Goal: Task Accomplishment & Management: Complete application form

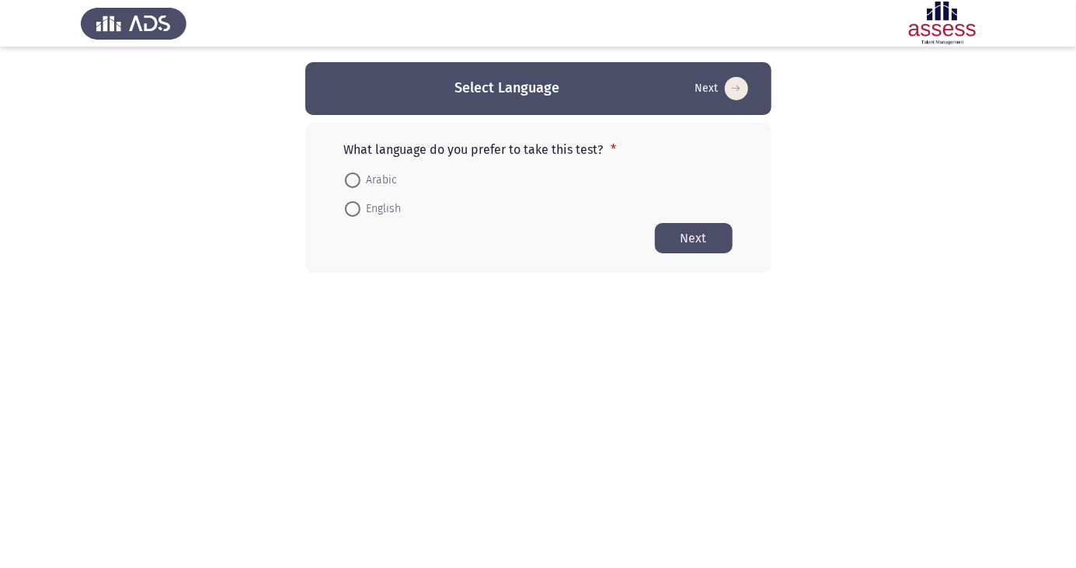
click at [352, 180] on span at bounding box center [352, 180] width 0 height 0
click at [352, 180] on input "Arabic" at bounding box center [353, 181] width 16 height 16
radio input "true"
click at [710, 241] on button "Next" at bounding box center [694, 237] width 78 height 30
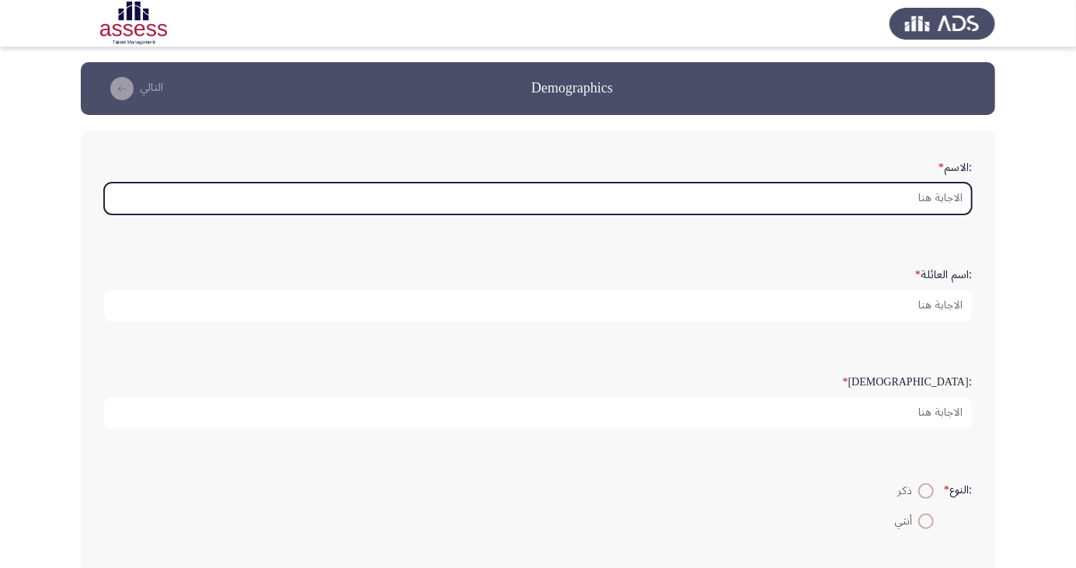
click at [935, 194] on input ":الاسم *" at bounding box center [538, 199] width 868 height 32
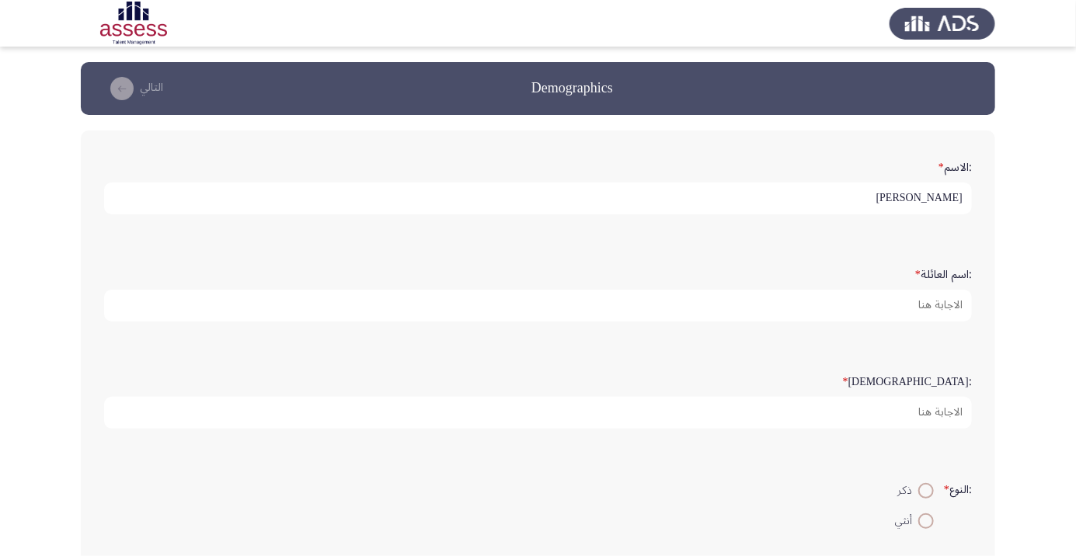
click at [830, 197] on input "احمد عبد العال حسين" at bounding box center [538, 199] width 868 height 32
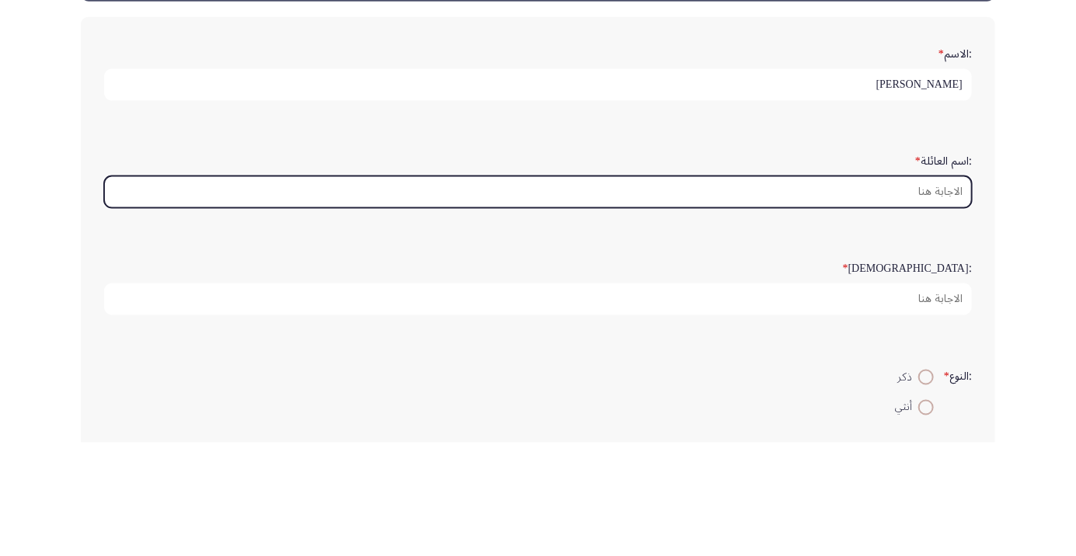
click at [950, 306] on input ":اسم العائلة *" at bounding box center [538, 306] width 868 height 32
click at [940, 298] on input ":اسم العائلة *" at bounding box center [538, 306] width 868 height 32
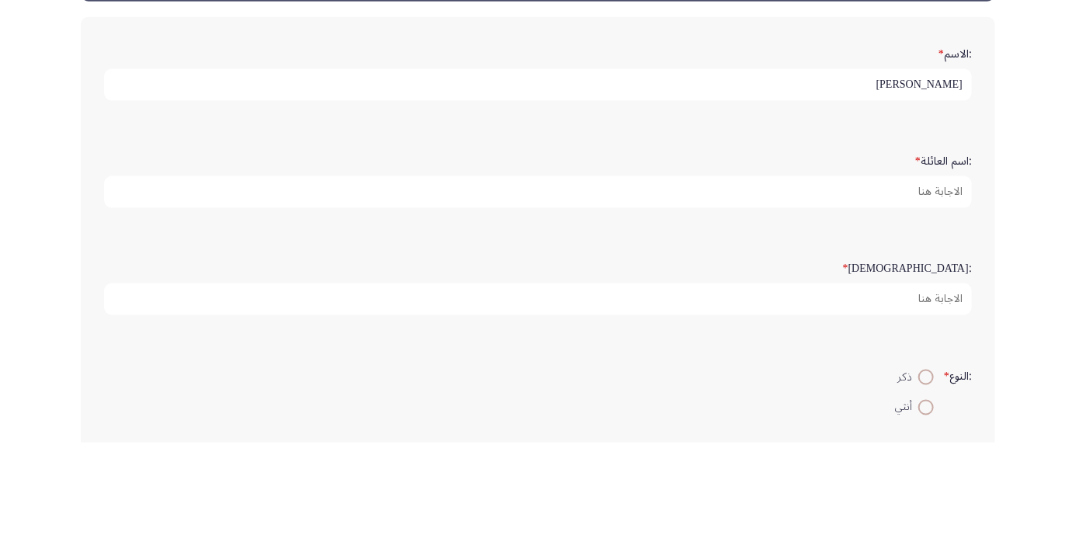
click at [855, 199] on input "احمد عبد العال حسين" at bounding box center [538, 199] width 868 height 32
type input "احمد"
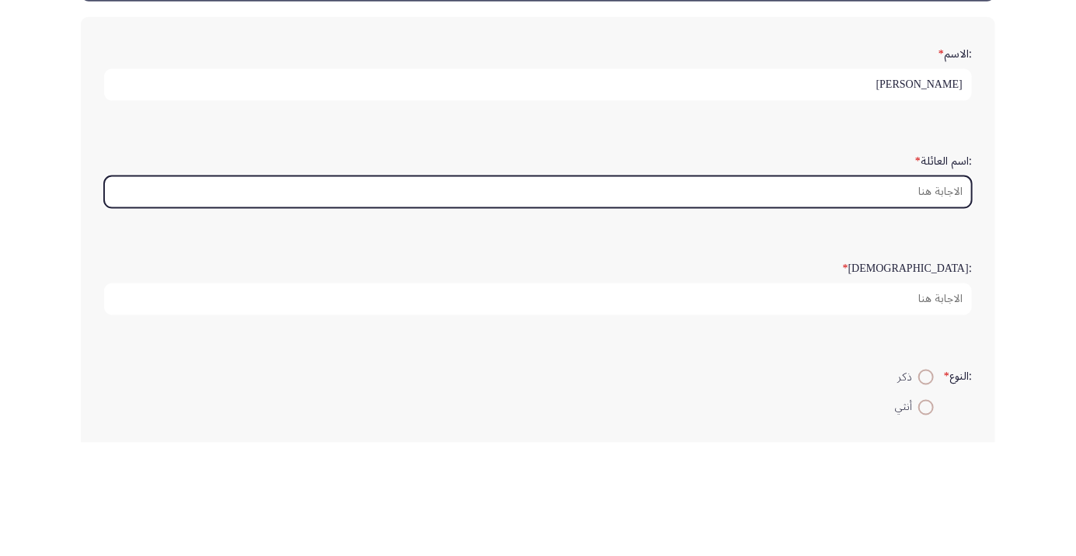
click at [948, 300] on input ":اسم العائلة *" at bounding box center [538, 306] width 868 height 32
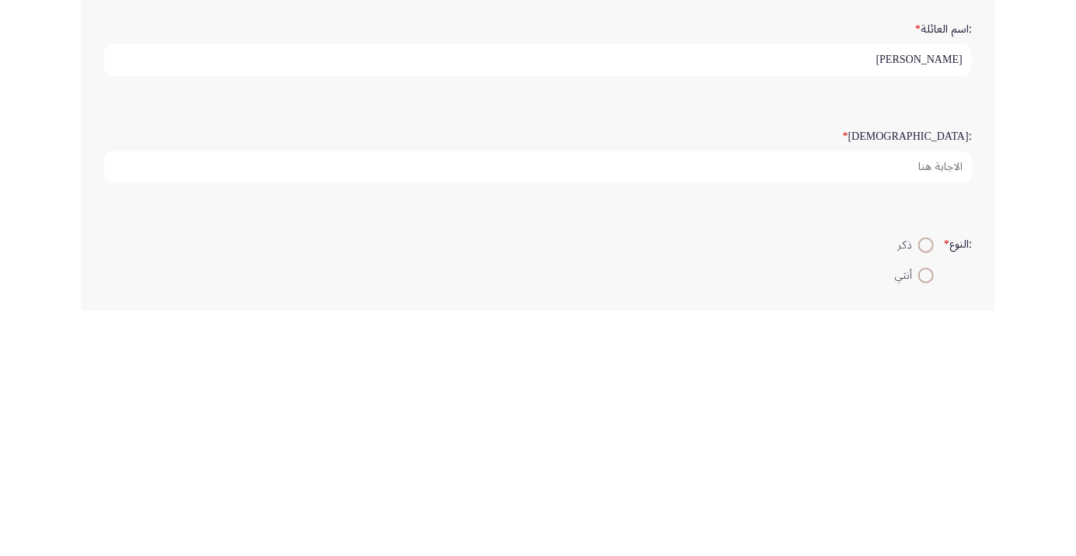
type input "عبد العال حسين"
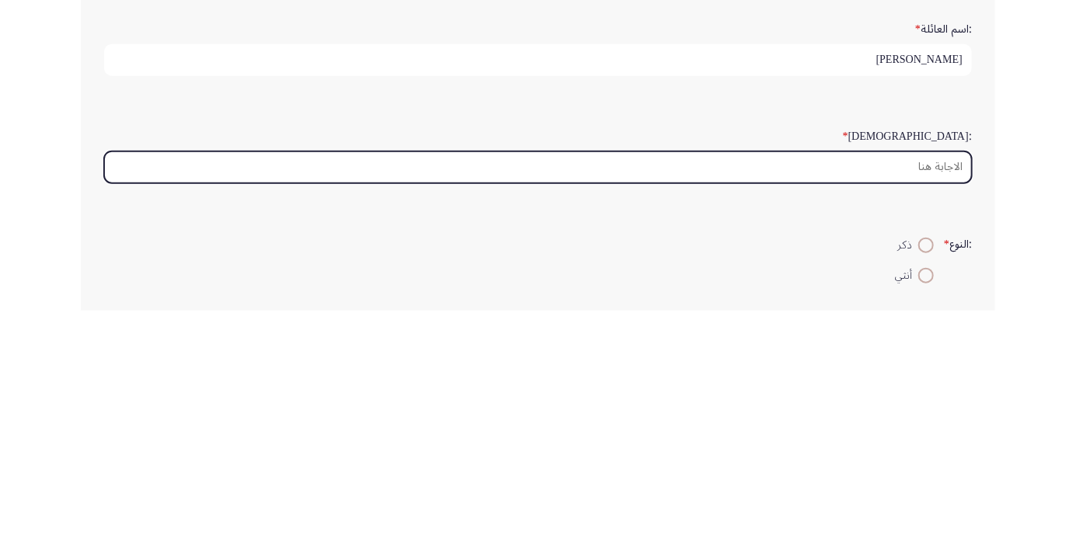
click at [946, 404] on input ":السن *" at bounding box center [538, 413] width 868 height 32
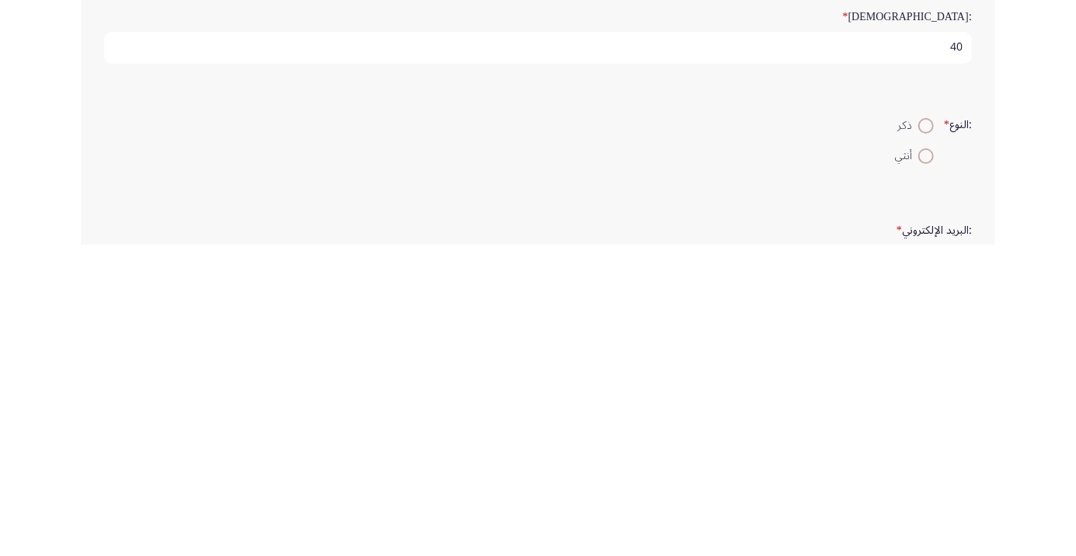
type input "40"
click at [919, 434] on span at bounding box center [927, 438] width 16 height 16
click at [919, 434] on input "ذكر" at bounding box center [927, 438] width 16 height 16
radio input "true"
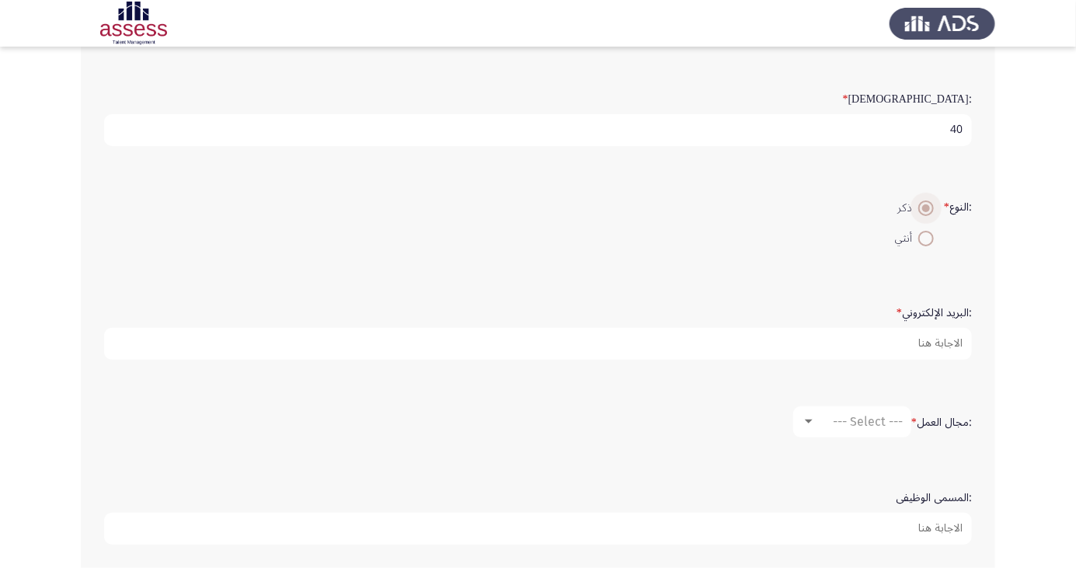
scroll to position [284, 0]
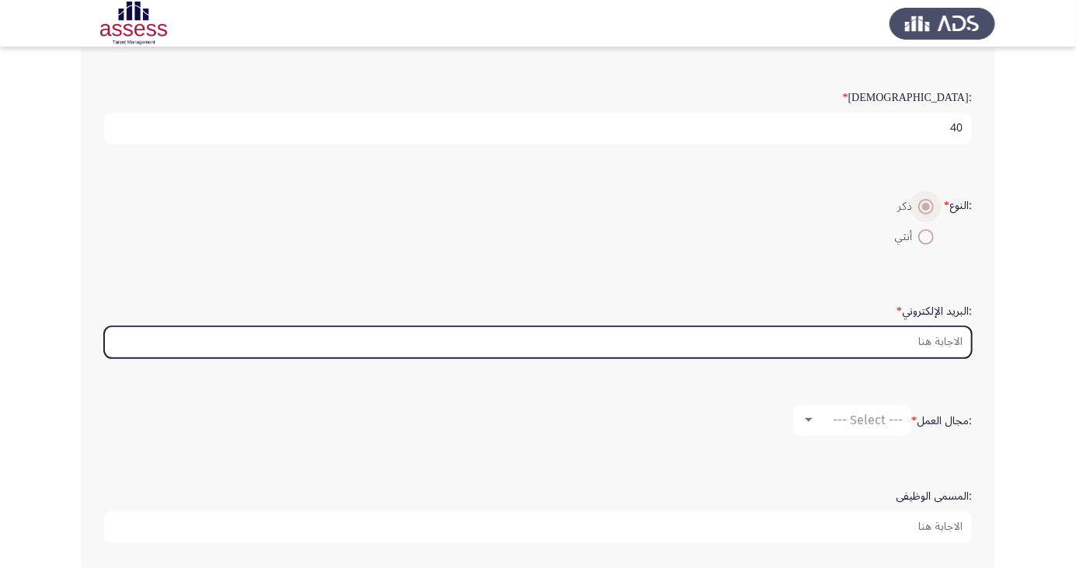
click at [941, 341] on input ":البريد الإلكتروني *" at bounding box center [538, 342] width 868 height 32
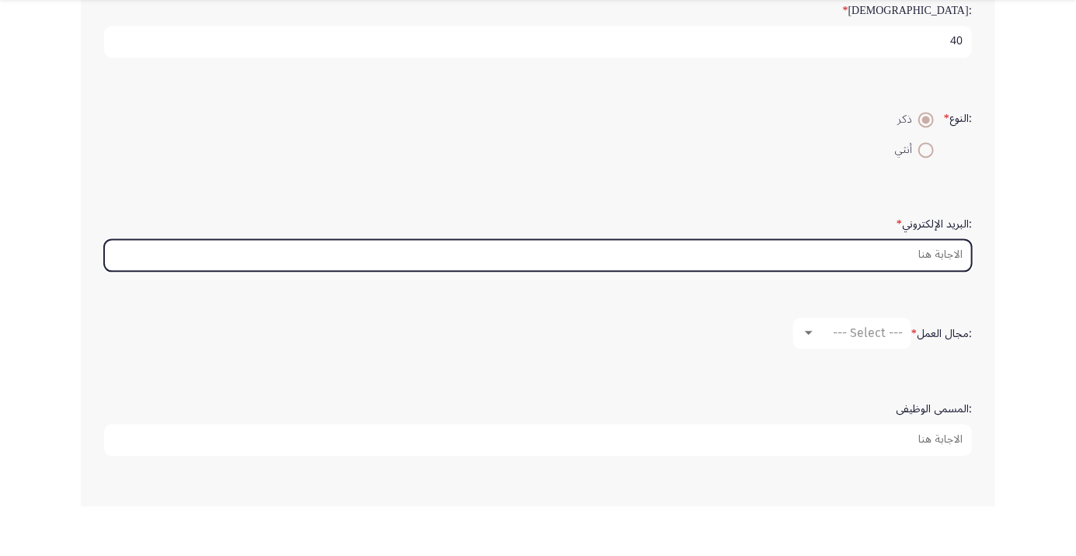
scroll to position [322, 0]
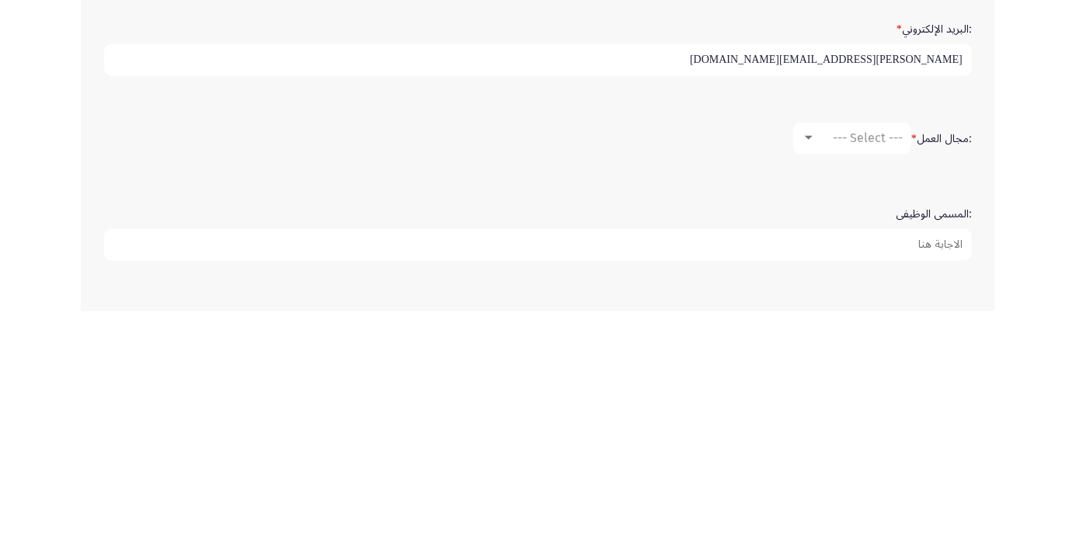
type input "Abdel.aal-AMED@IBNSINA.COM"
click at [867, 375] on span "--- Select ---" at bounding box center [868, 382] width 70 height 15
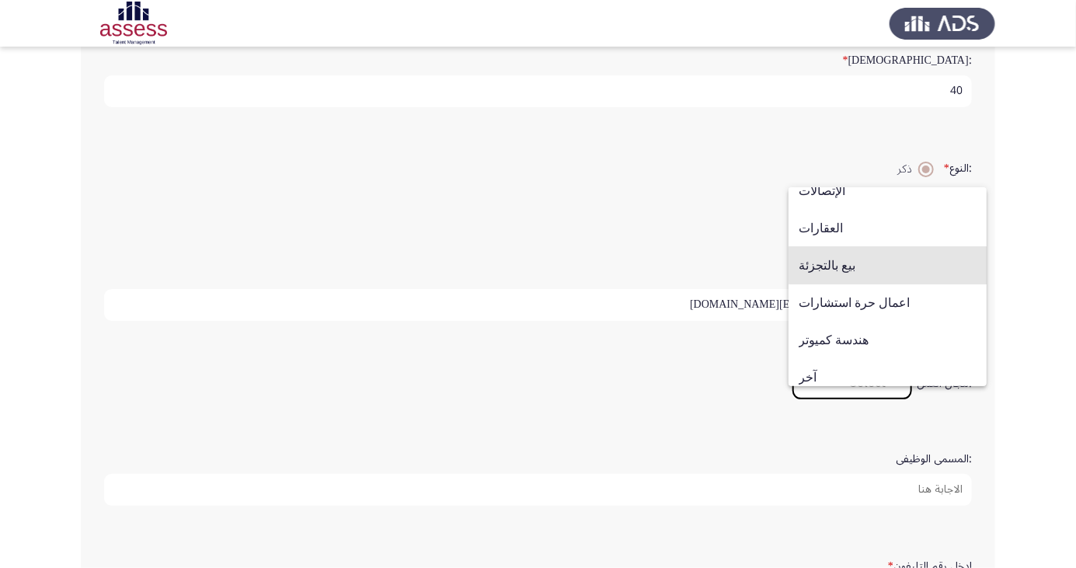
scroll to position [510, 0]
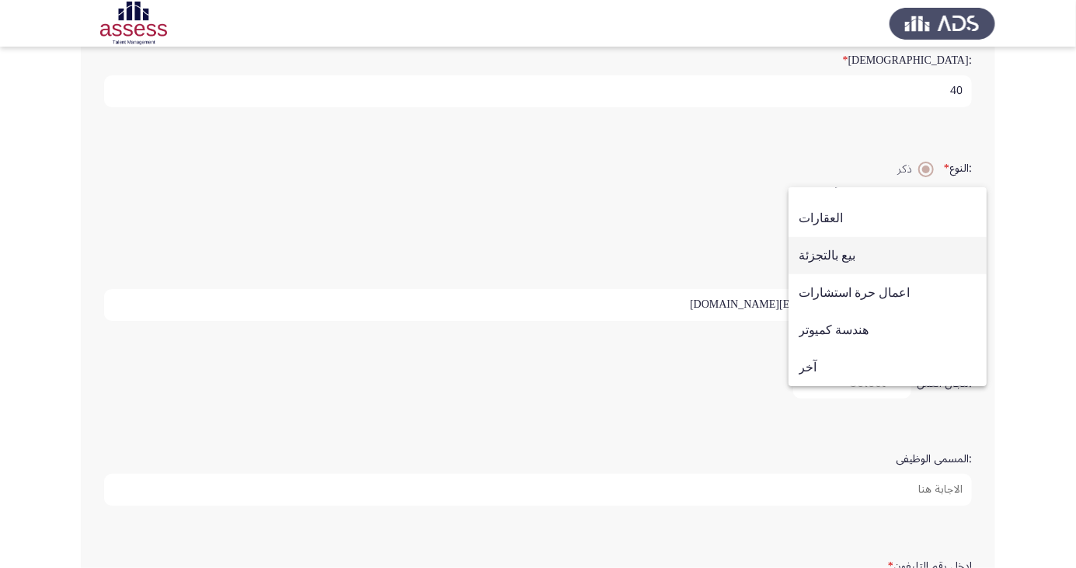
click at [888, 260] on span "بيع بالتجزئة" at bounding box center [888, 255] width 178 height 37
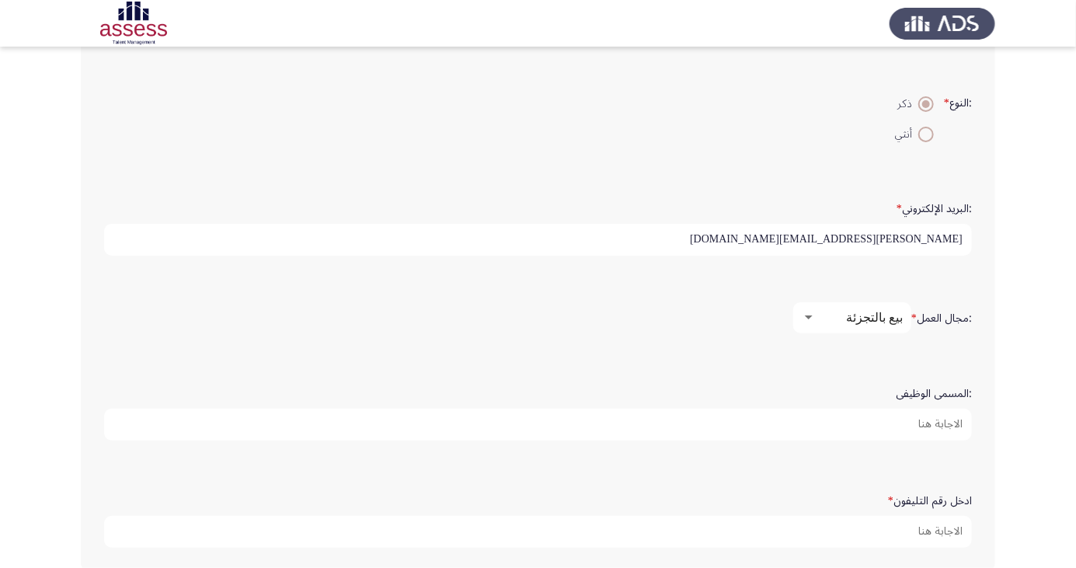
click at [933, 425] on input ":المسمى الوظيفى" at bounding box center [538, 425] width 868 height 32
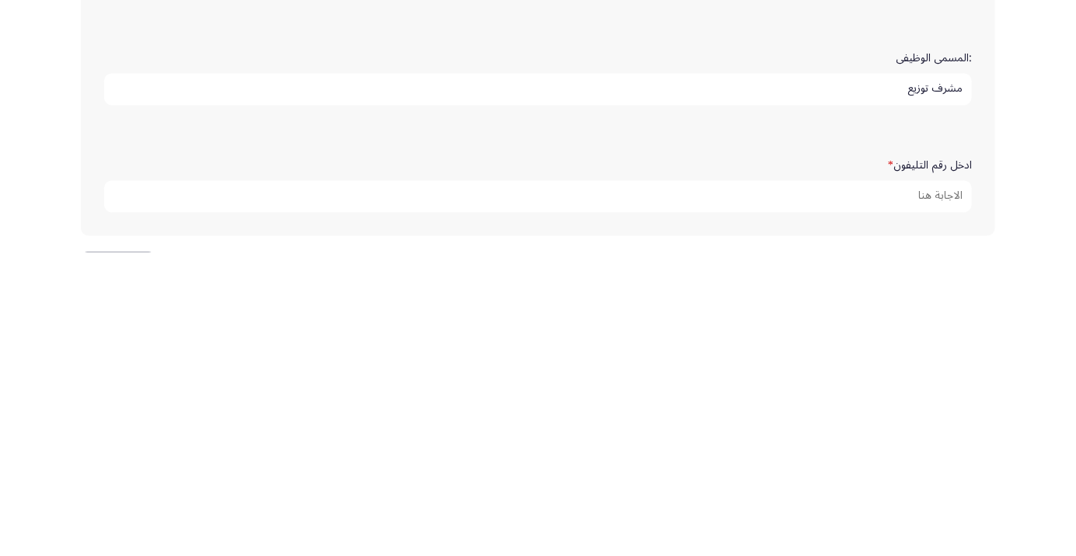
scroll to position [418, 0]
type input "مشرف توزيع"
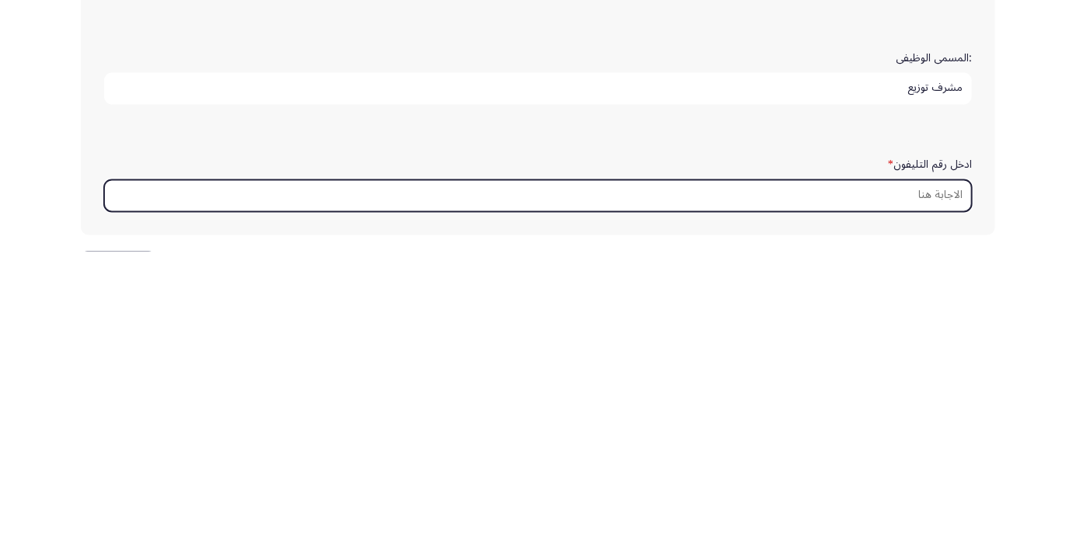
click at [943, 498] on input "ادخل رقم التليفون *" at bounding box center [538, 501] width 868 height 32
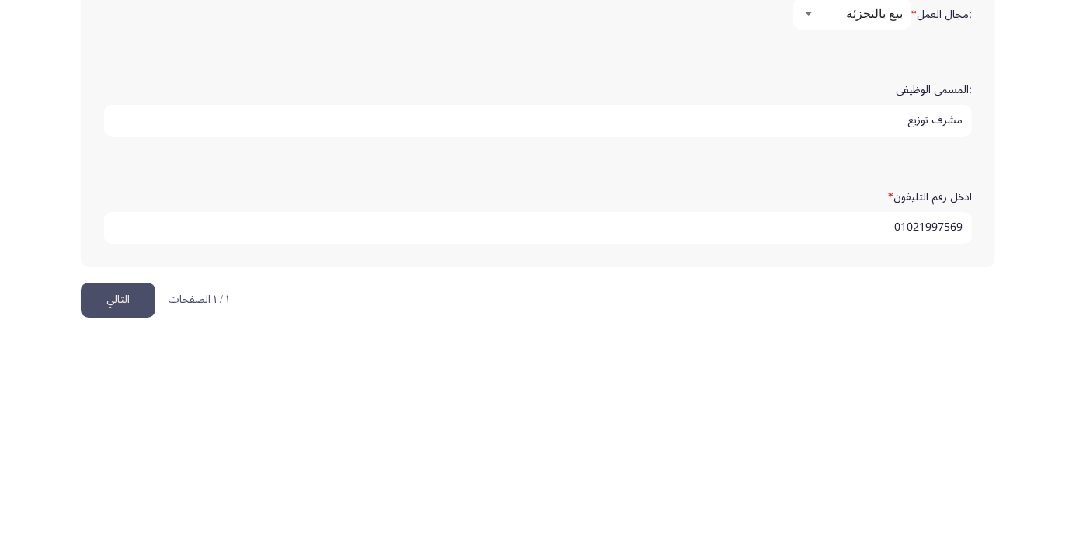
scroll to position [473, 0]
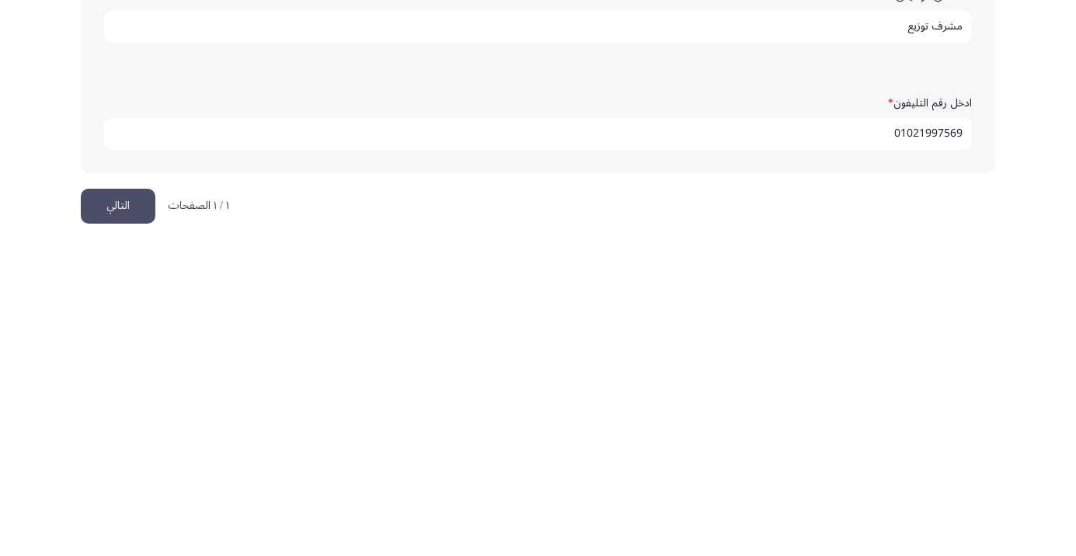
type input "01021997569"
click at [106, 507] on button "التالي" at bounding box center [118, 517] width 75 height 35
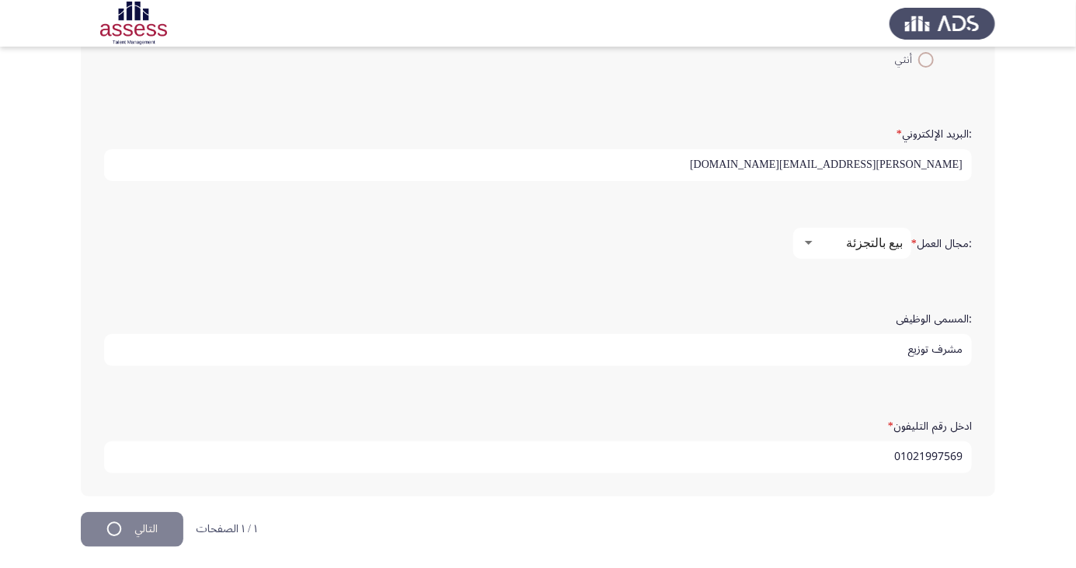
scroll to position [0, 0]
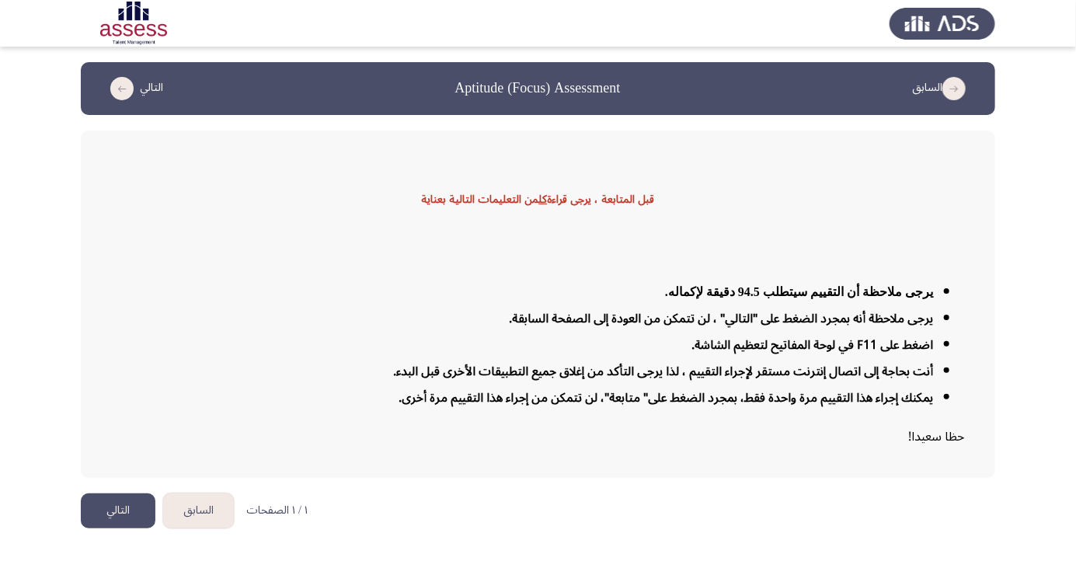
click at [114, 528] on button "التالي" at bounding box center [118, 511] width 75 height 35
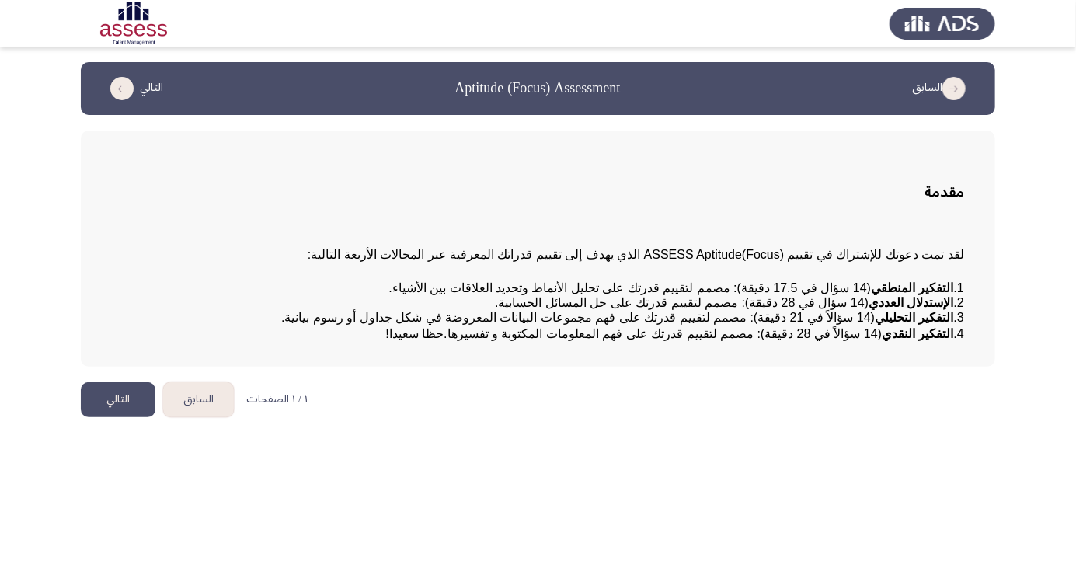
click at [114, 417] on button "التالي" at bounding box center [118, 399] width 75 height 35
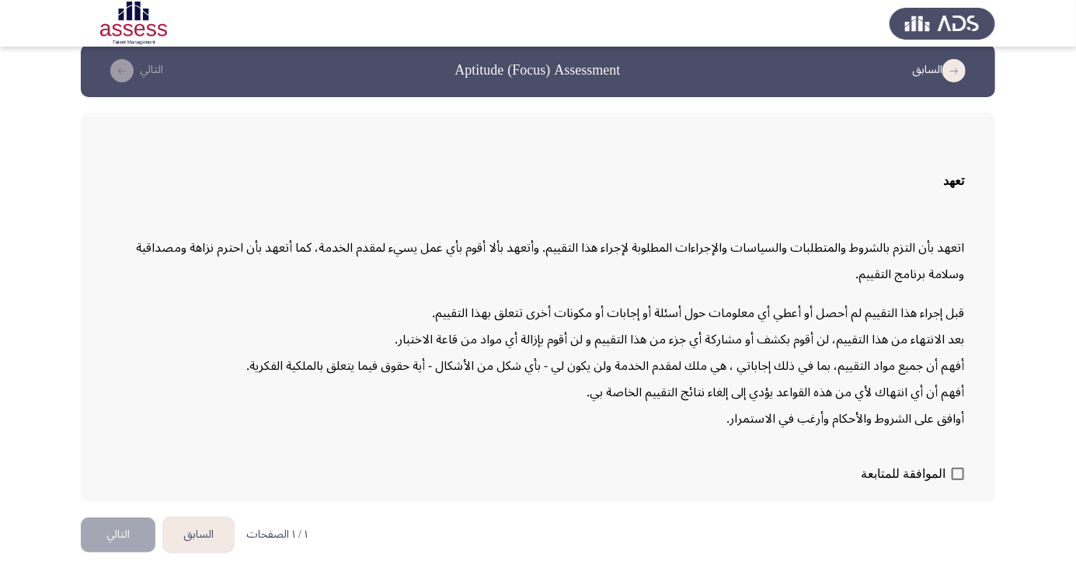
scroll to position [33, 0]
click at [956, 480] on span at bounding box center [958, 474] width 12 height 12
click at [957, 481] on input "الموافقة للمتابعة" at bounding box center [957, 480] width 1 height 1
checkbox input "true"
click at [103, 553] on button "التالي" at bounding box center [118, 535] width 75 height 35
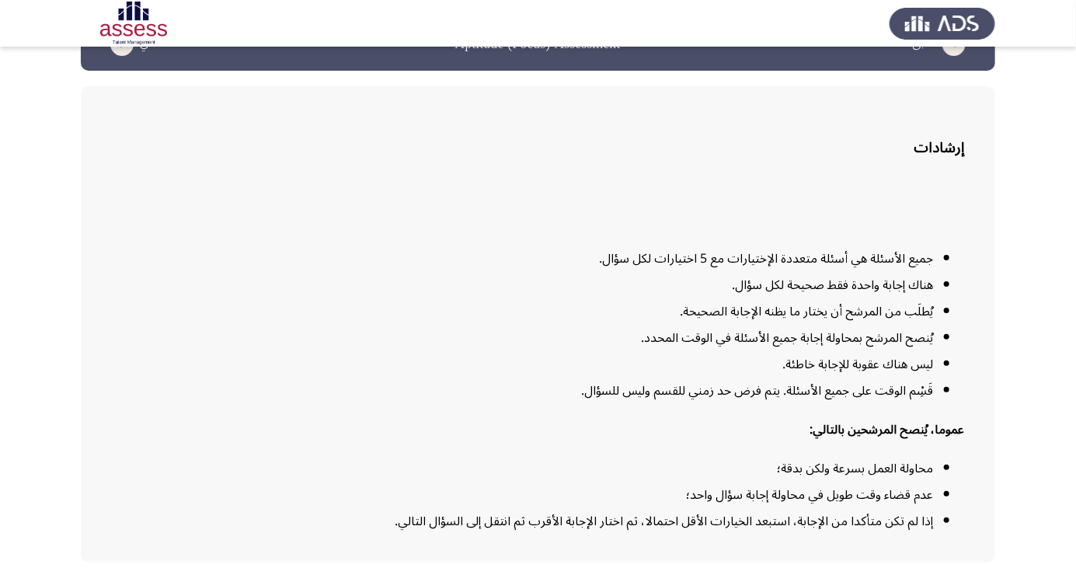
scroll to position [114, 0]
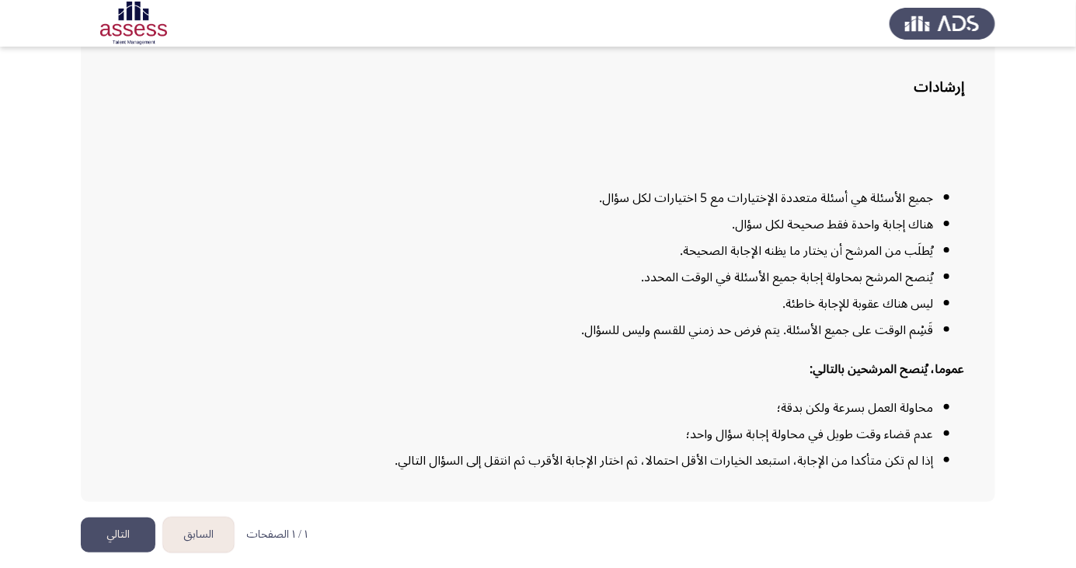
click at [114, 553] on button "التالي" at bounding box center [118, 535] width 75 height 35
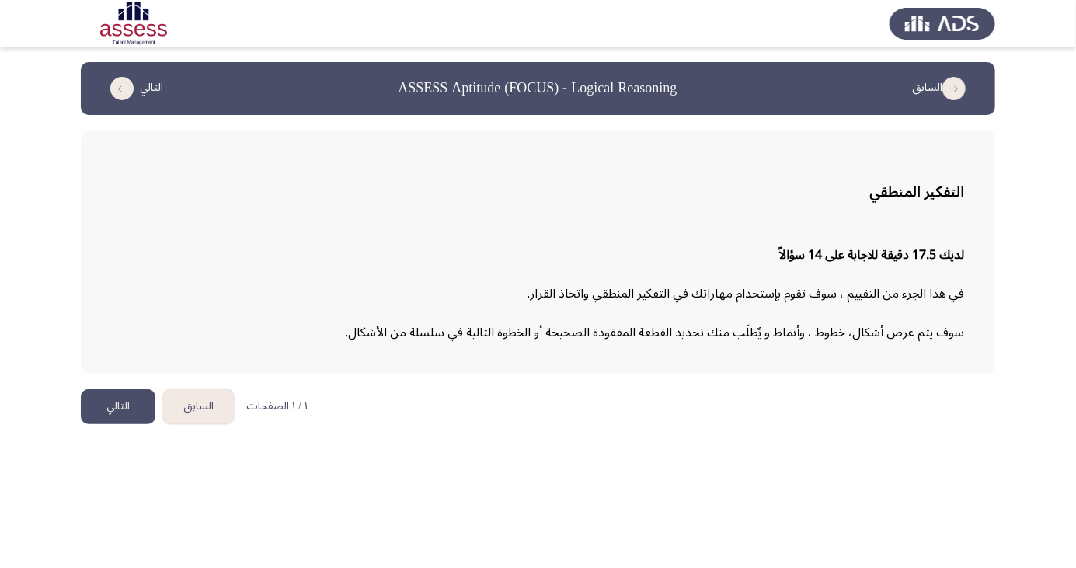
click at [110, 410] on button "التالي" at bounding box center [118, 406] width 75 height 35
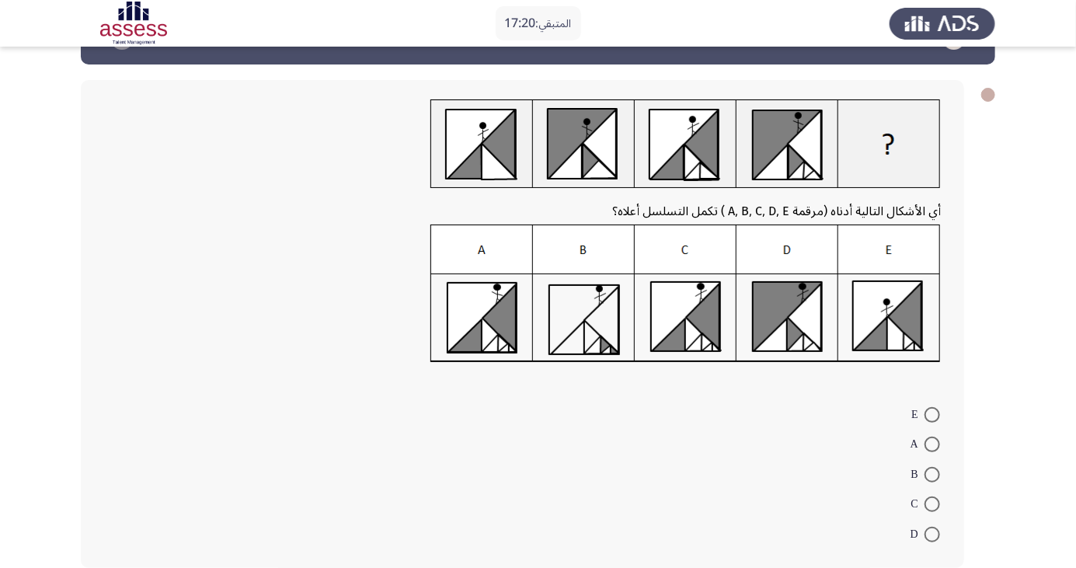
scroll to position [53, 0]
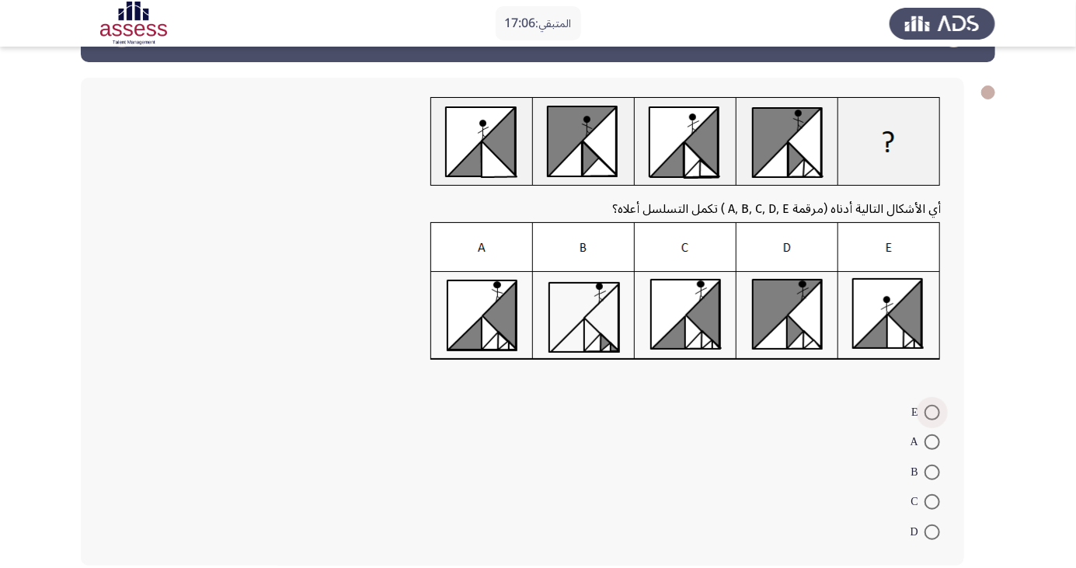
click at [933, 411] on span at bounding box center [933, 413] width 16 height 16
click at [933, 411] on input "E" at bounding box center [933, 413] width 16 height 16
radio input "true"
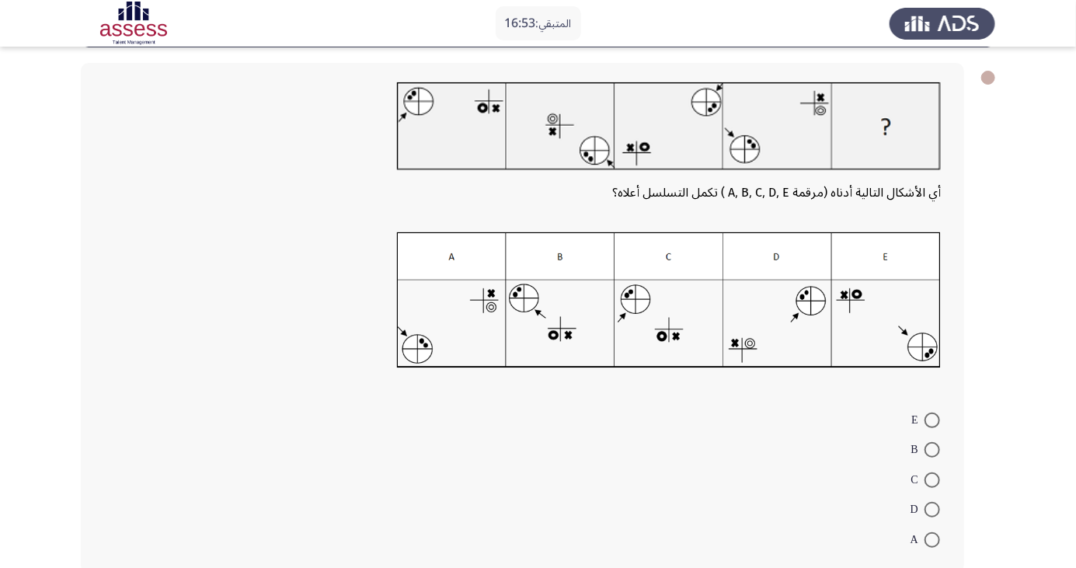
scroll to position [75, 0]
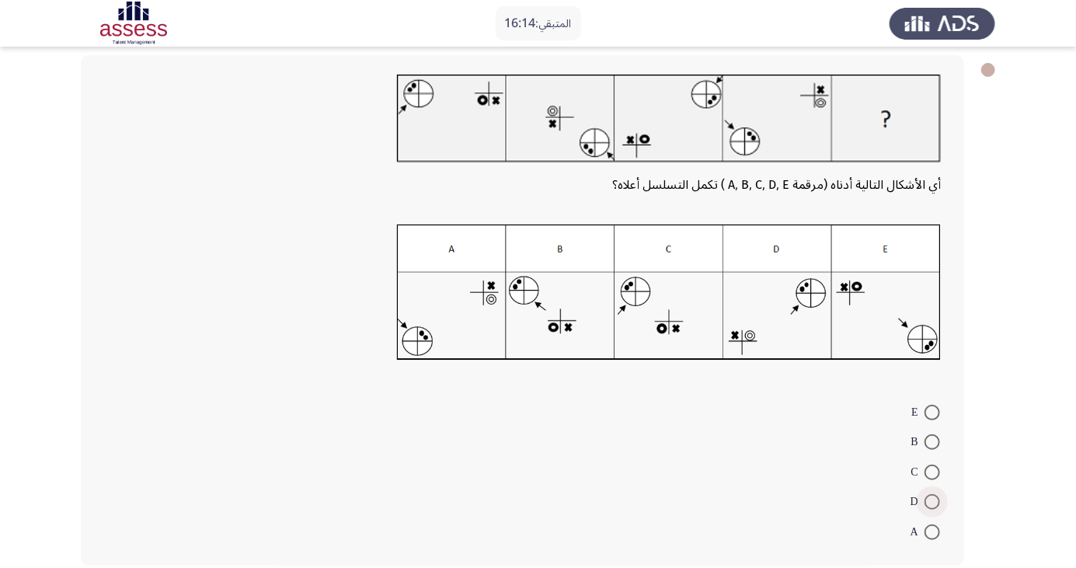
click at [933, 501] on span at bounding box center [933, 502] width 16 height 16
click at [933, 501] on input "D" at bounding box center [933, 502] width 16 height 16
radio input "true"
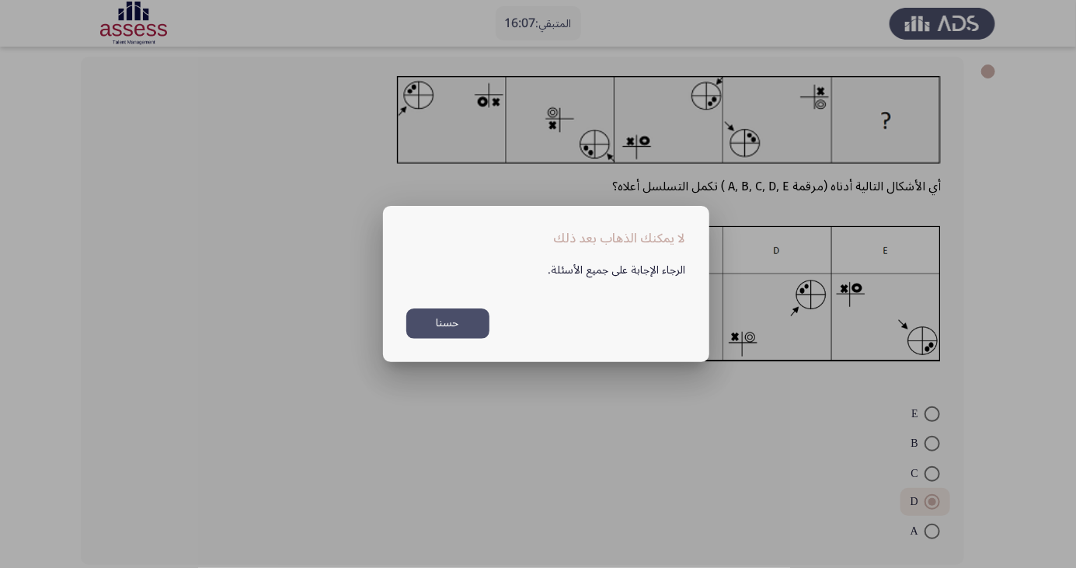
click at [469, 339] on button "حسنا" at bounding box center [447, 324] width 83 height 30
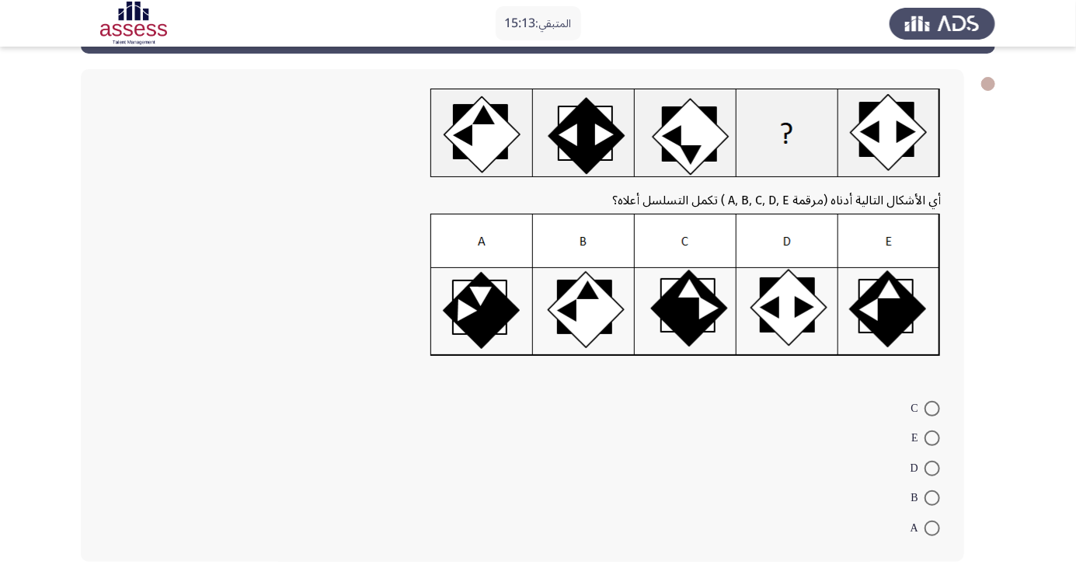
scroll to position [54, 0]
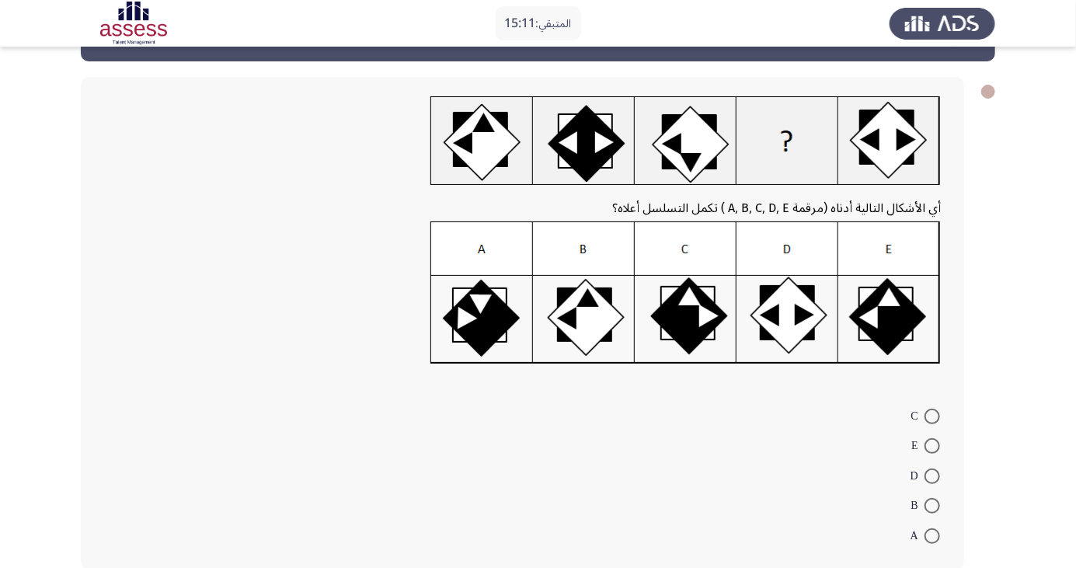
click at [933, 445] on span at bounding box center [933, 446] width 16 height 16
click at [933, 445] on input "E" at bounding box center [933, 446] width 16 height 16
radio input "true"
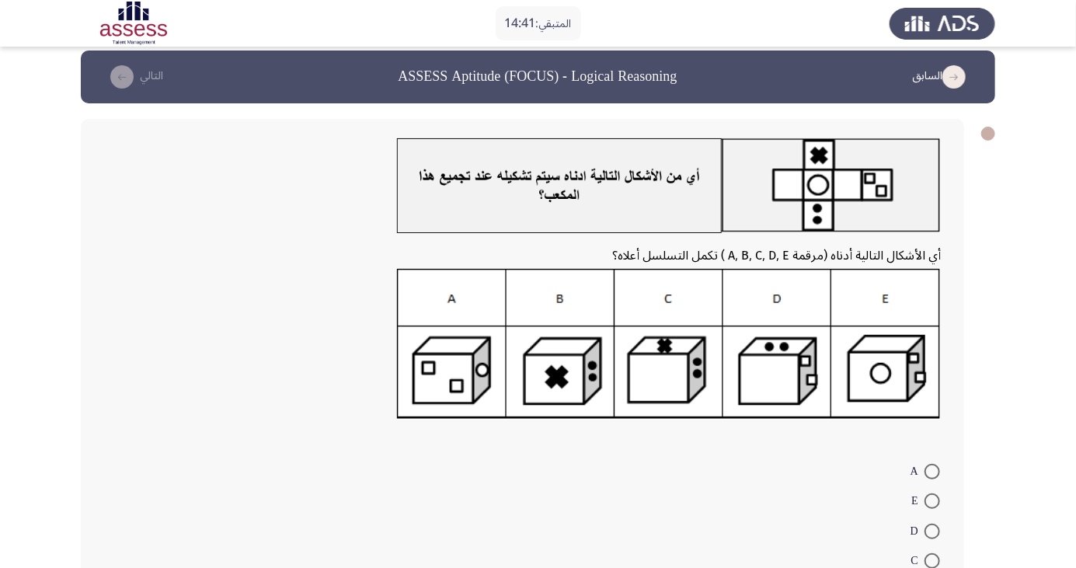
scroll to position [9, 0]
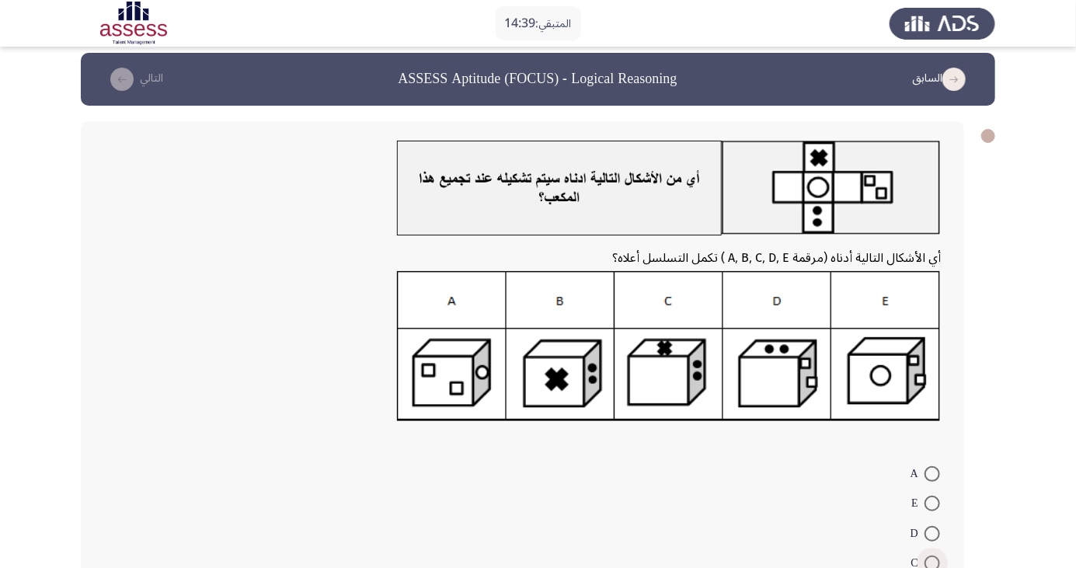
click at [933, 563] on span at bounding box center [933, 564] width 16 height 16
click at [933, 563] on input "C" at bounding box center [933, 564] width 16 height 16
radio input "true"
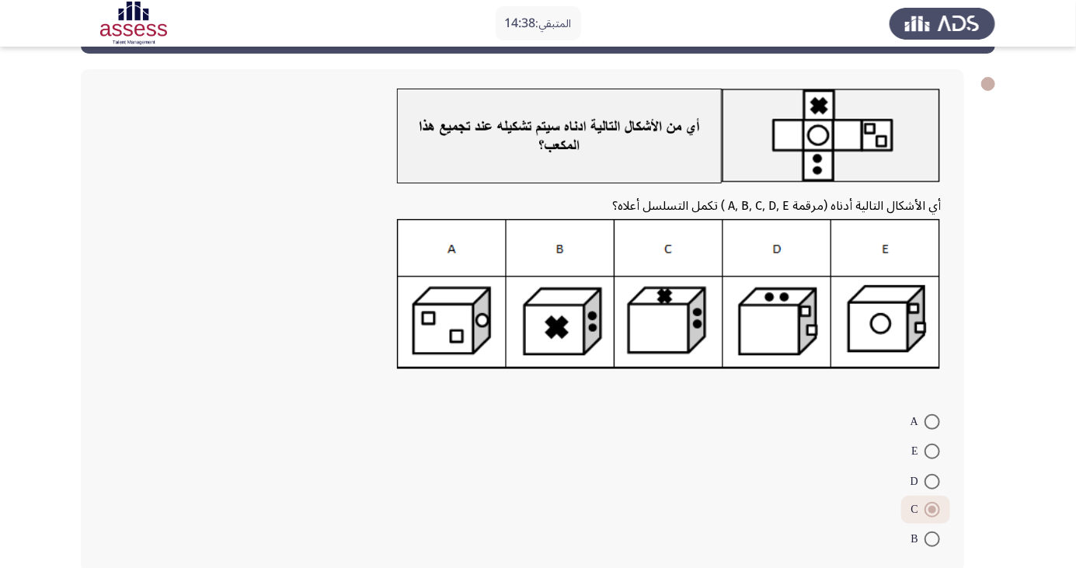
scroll to position [69, 0]
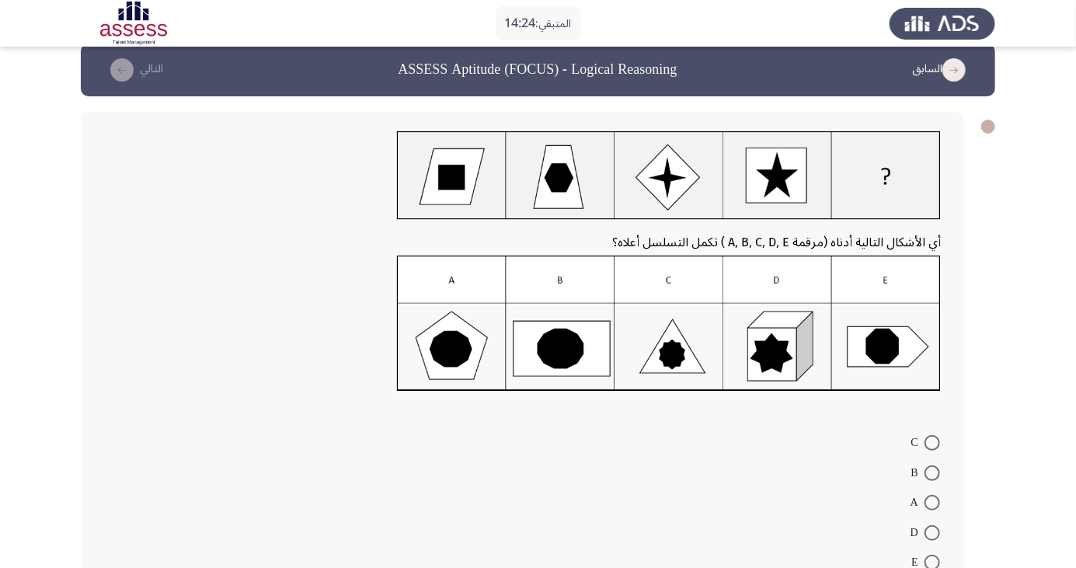
scroll to position [50, 0]
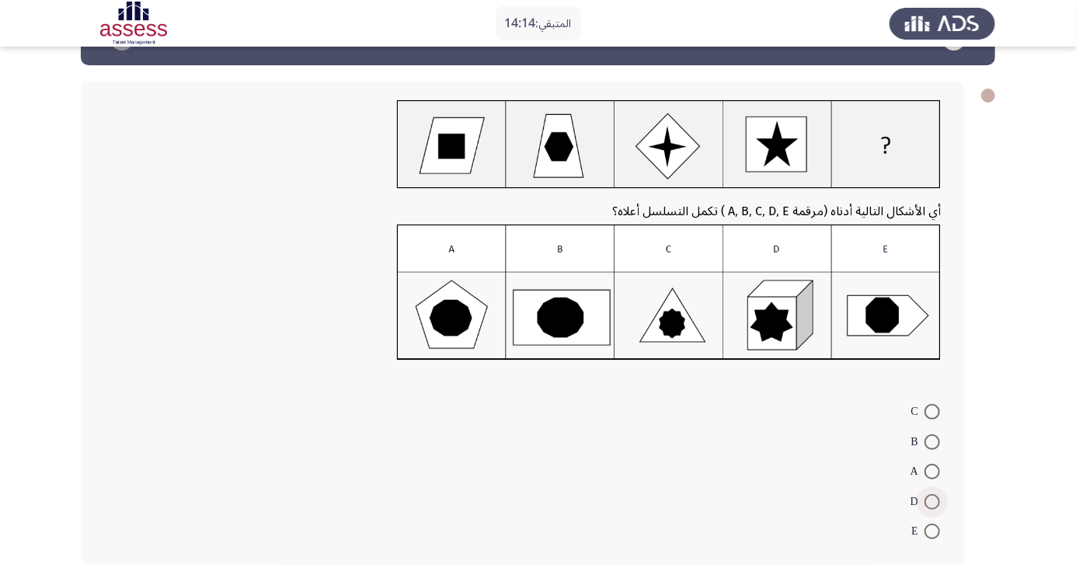
click at [933, 501] on span at bounding box center [933, 502] width 16 height 16
click at [933, 501] on input "D" at bounding box center [933, 502] width 16 height 16
radio input "true"
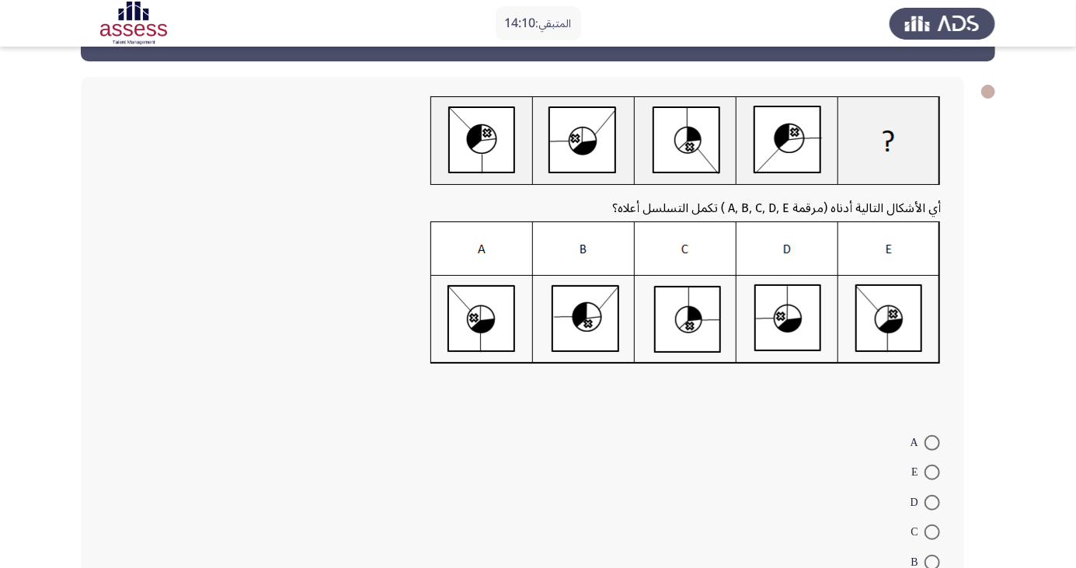
scroll to position [84, 0]
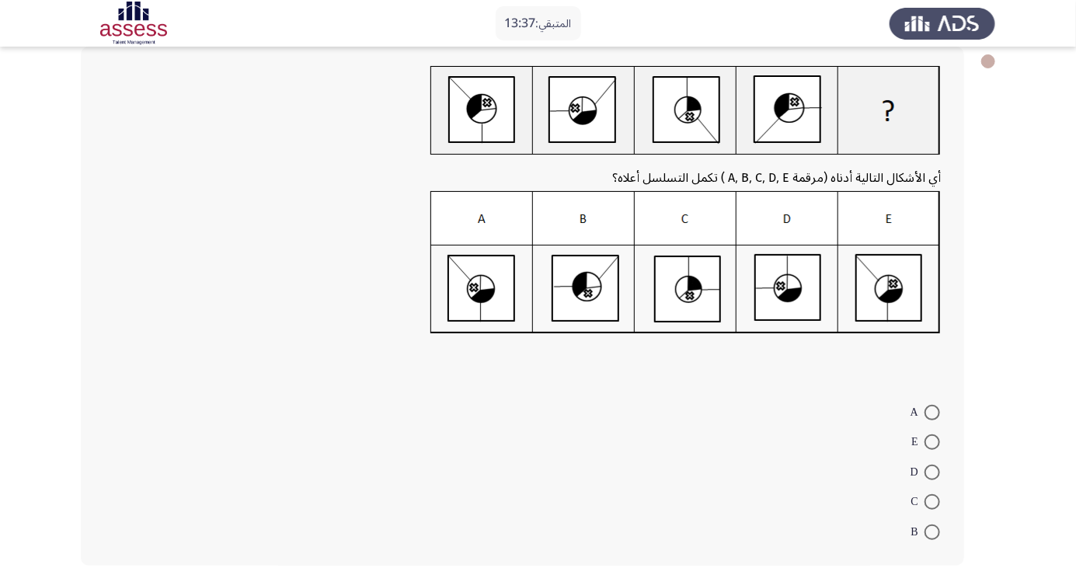
click at [928, 476] on span at bounding box center [933, 473] width 16 height 16
click at [928, 476] on input "D" at bounding box center [933, 473] width 16 height 16
radio input "true"
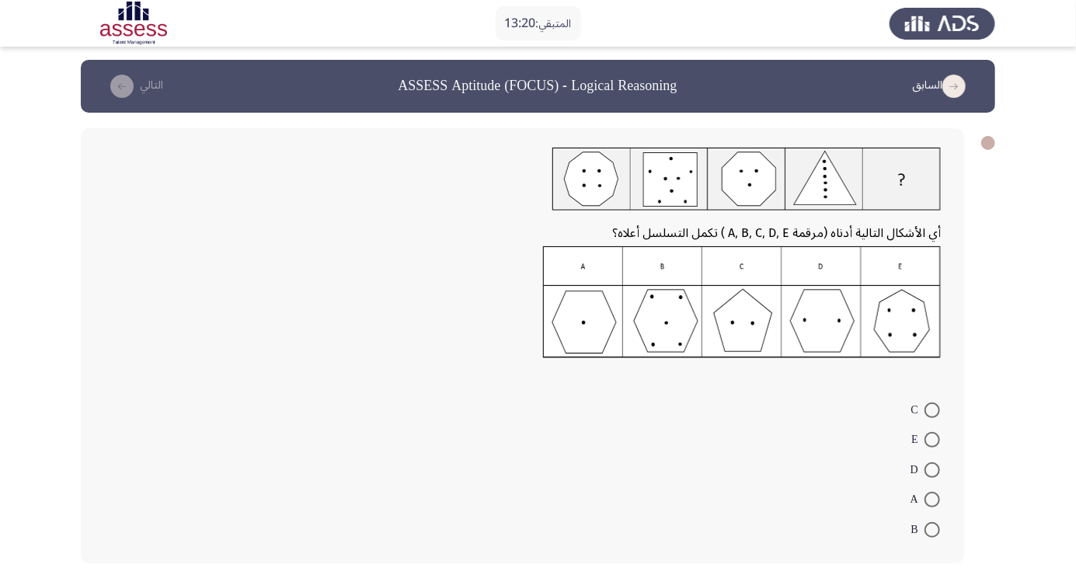
scroll to position [0, 0]
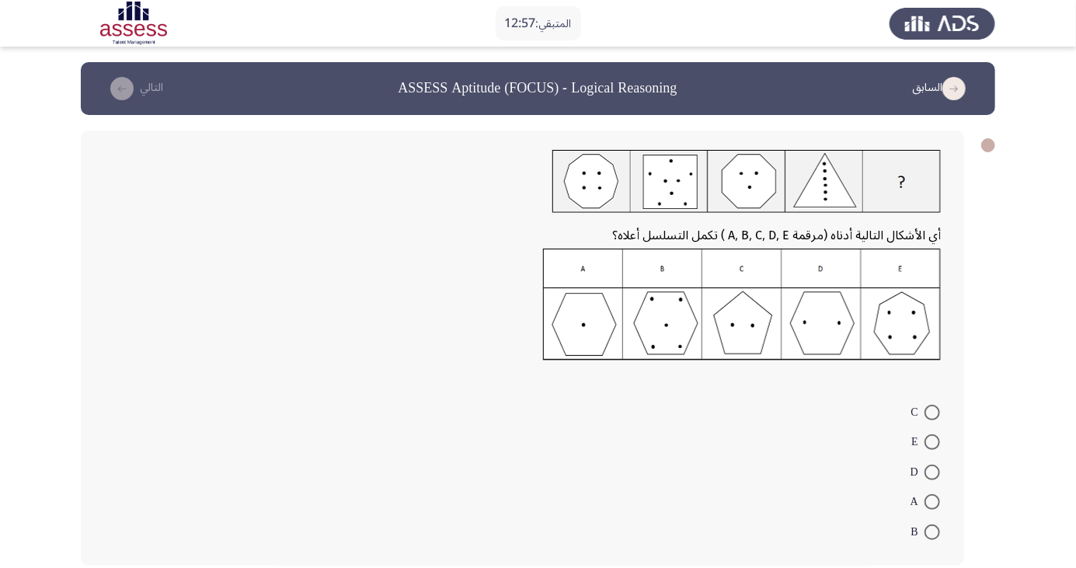
click at [933, 501] on span at bounding box center [933, 502] width 16 height 16
click at [933, 501] on input "A" at bounding box center [933, 502] width 16 height 16
radio input "true"
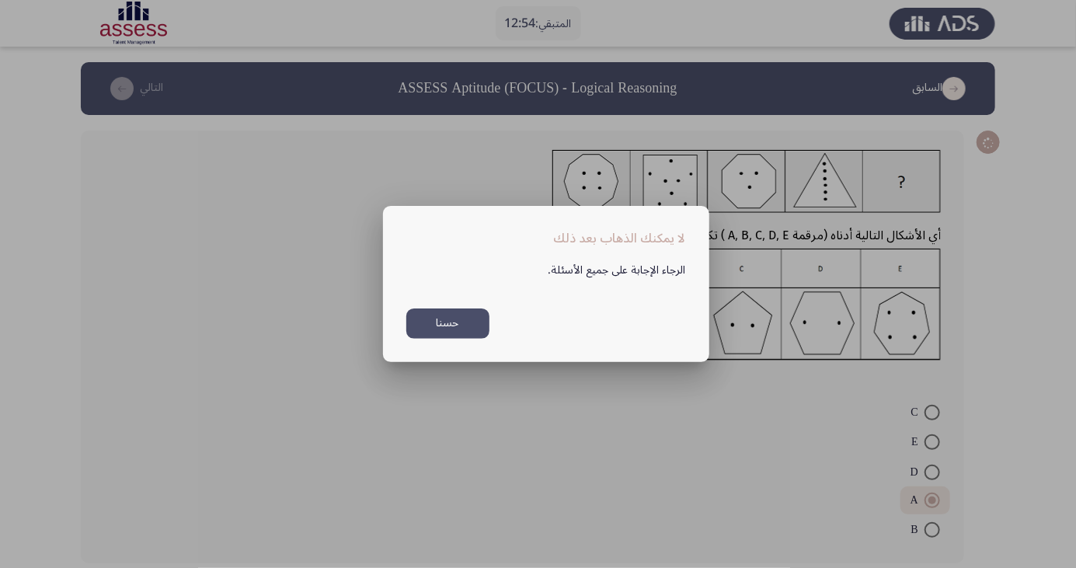
click at [475, 339] on button "حسنا" at bounding box center [447, 324] width 83 height 30
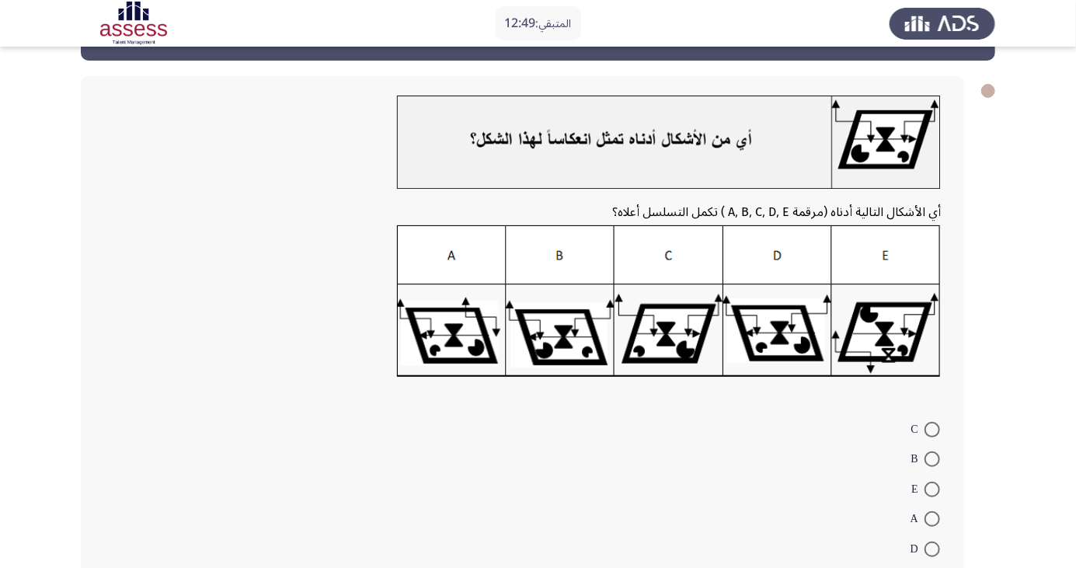
scroll to position [72, 0]
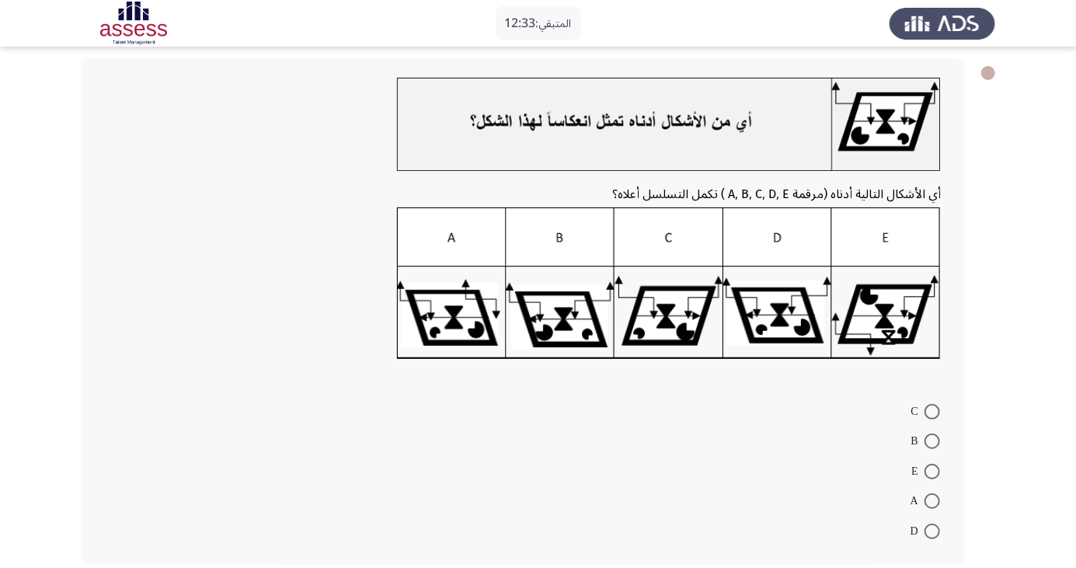
click at [933, 531] on span at bounding box center [933, 532] width 16 height 16
click at [933, 531] on input "D" at bounding box center [933, 532] width 16 height 16
radio input "true"
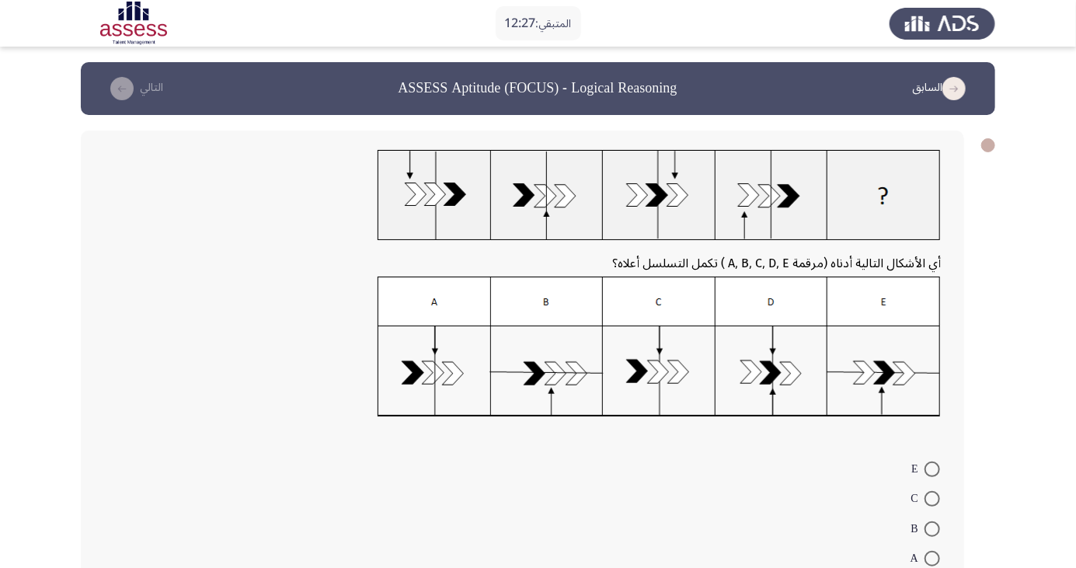
scroll to position [57, 0]
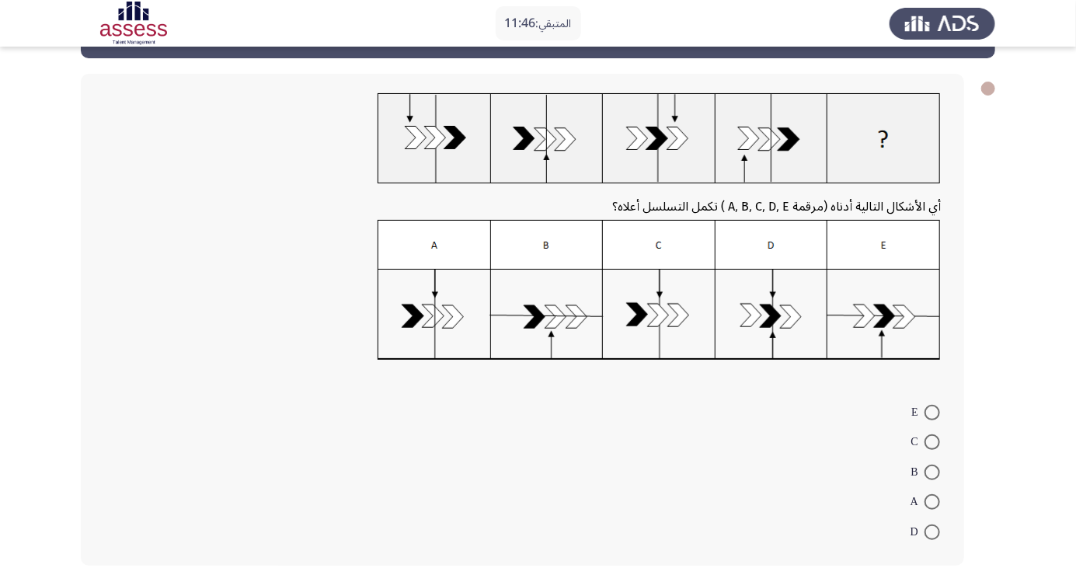
click at [933, 471] on span at bounding box center [933, 473] width 16 height 16
click at [933, 471] on input "B" at bounding box center [933, 473] width 16 height 16
radio input "true"
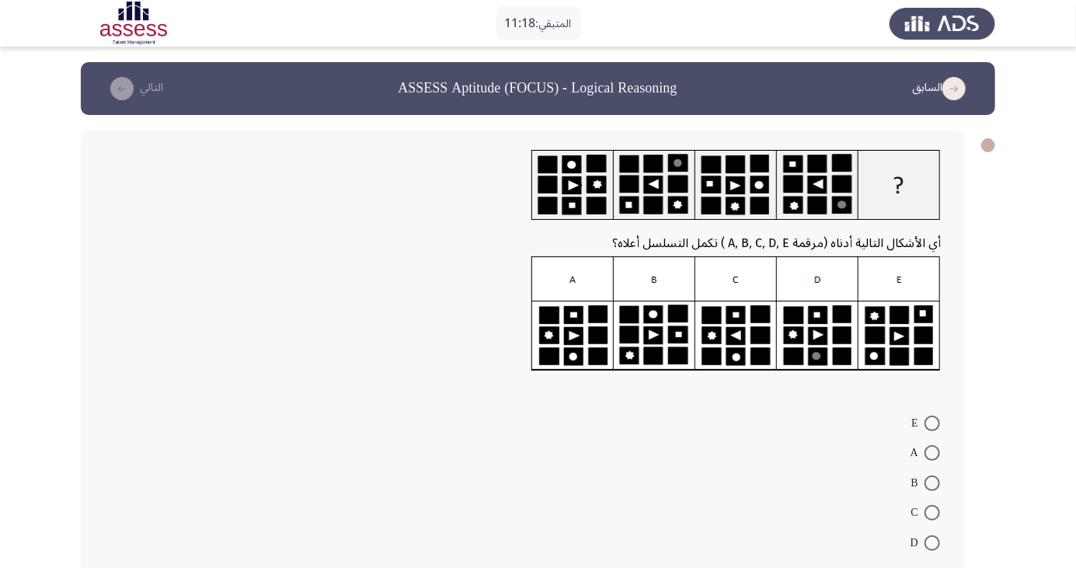
scroll to position [12, 0]
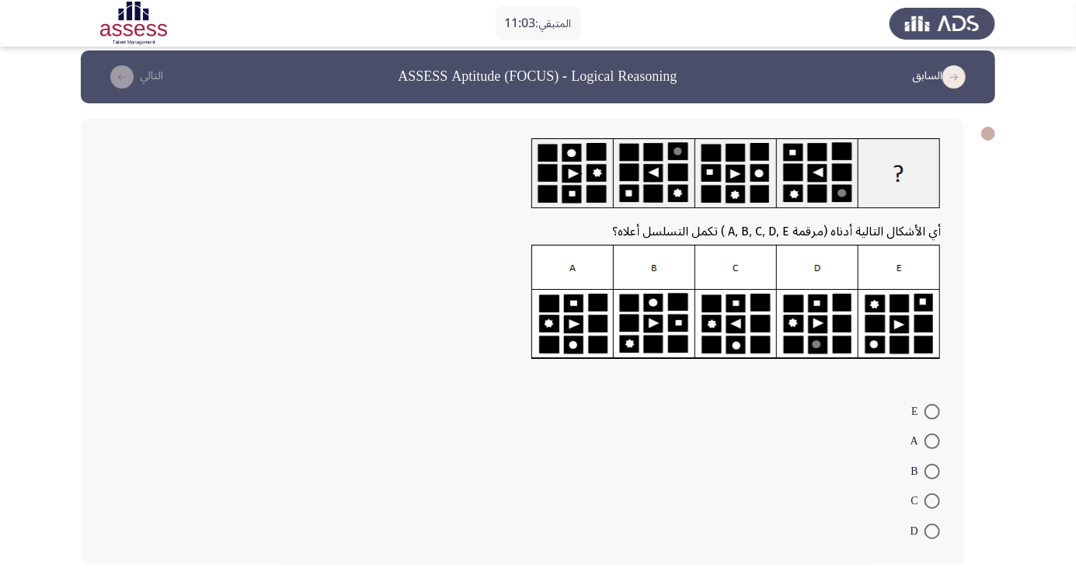
click at [933, 441] on span at bounding box center [933, 442] width 16 height 16
click at [933, 441] on input "A" at bounding box center [933, 442] width 16 height 16
radio input "true"
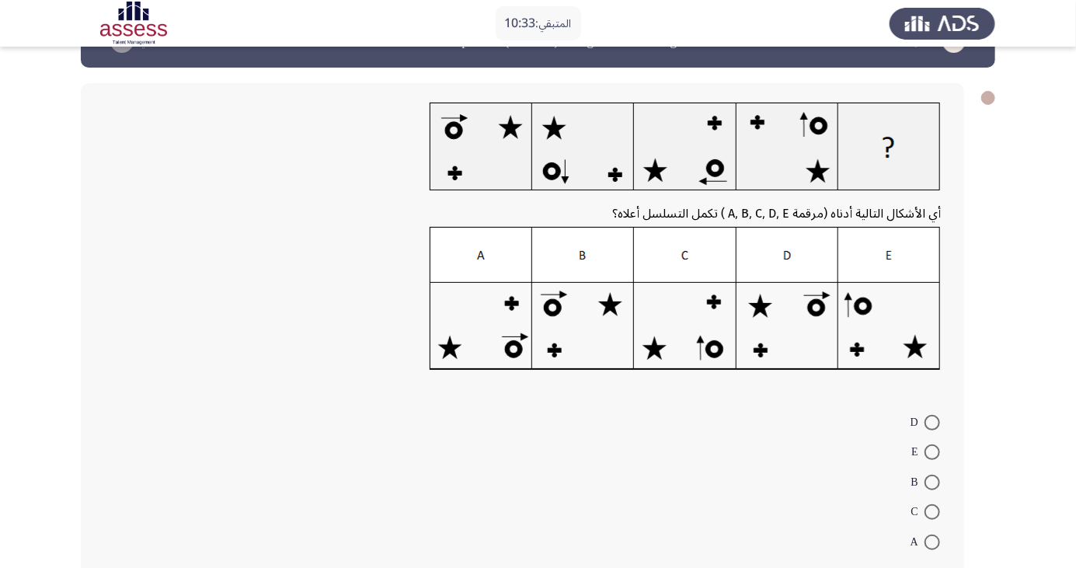
scroll to position [58, 0]
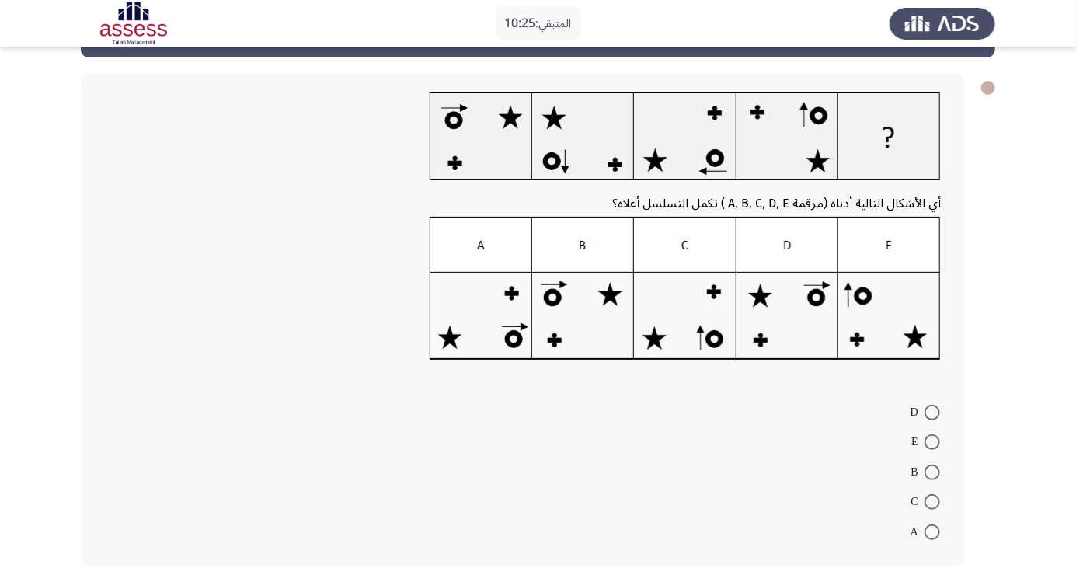
click at [933, 441] on span at bounding box center [933, 442] width 16 height 16
click at [933, 441] on input "E" at bounding box center [933, 442] width 16 height 16
radio input "true"
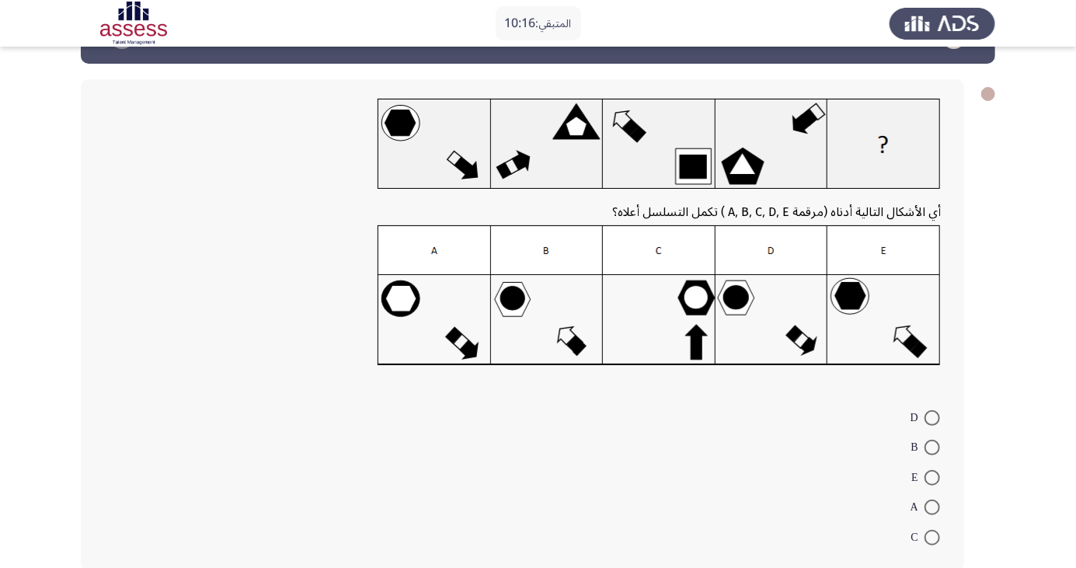
scroll to position [53, 0]
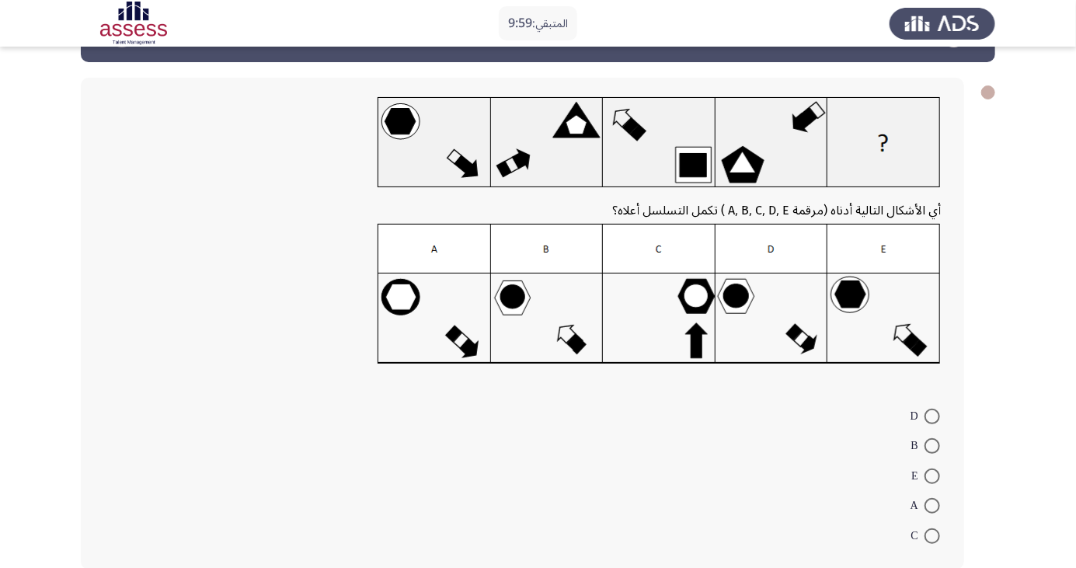
click at [933, 535] on span at bounding box center [933, 536] width 16 height 16
click at [933, 535] on input "C" at bounding box center [933, 536] width 16 height 16
radio input "true"
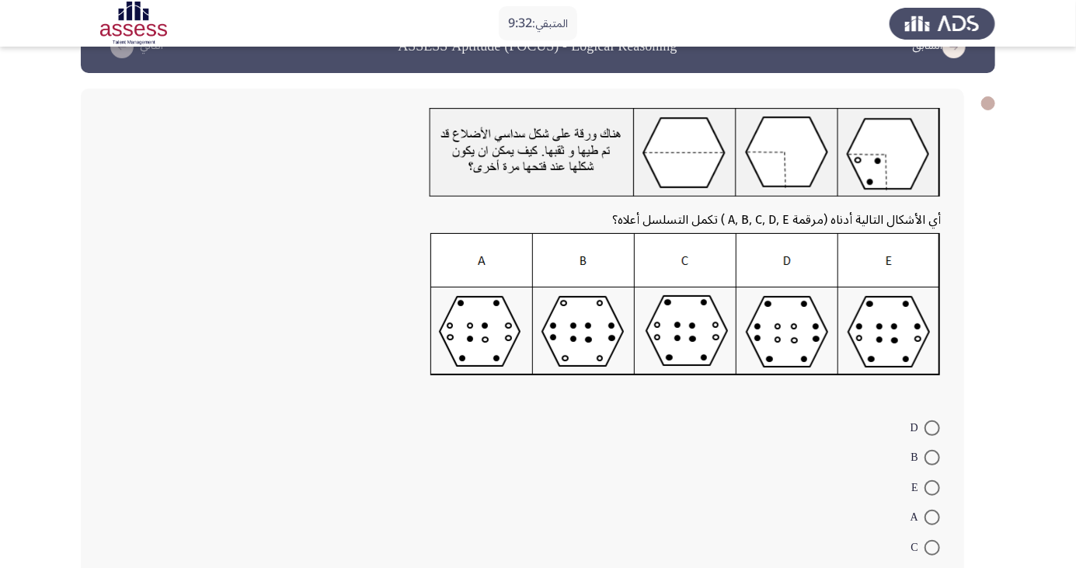
scroll to position [54, 0]
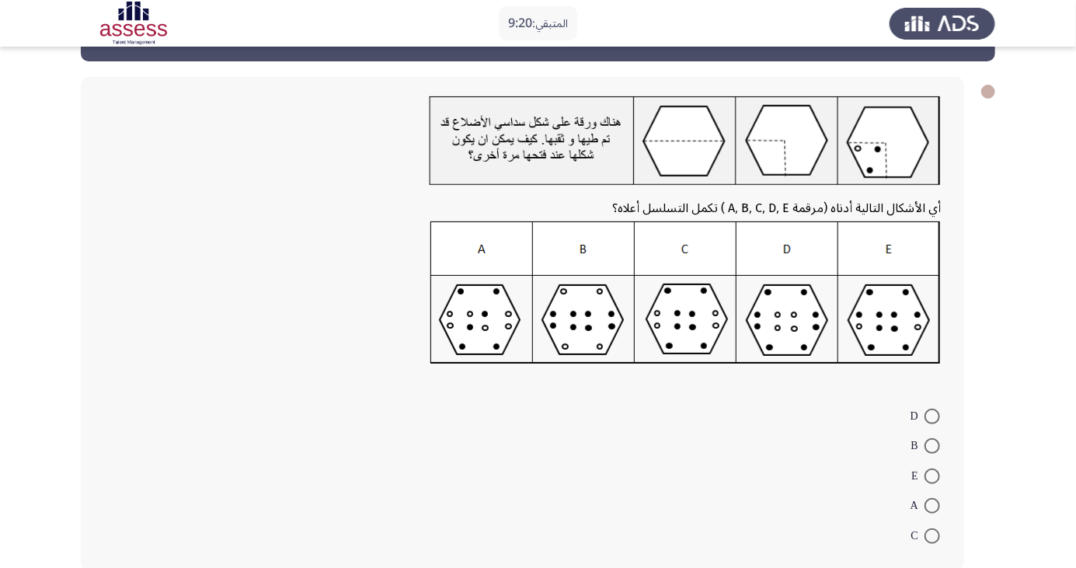
click at [933, 445] on span at bounding box center [933, 446] width 16 height 16
click at [933, 445] on input "B" at bounding box center [933, 446] width 16 height 16
radio input "true"
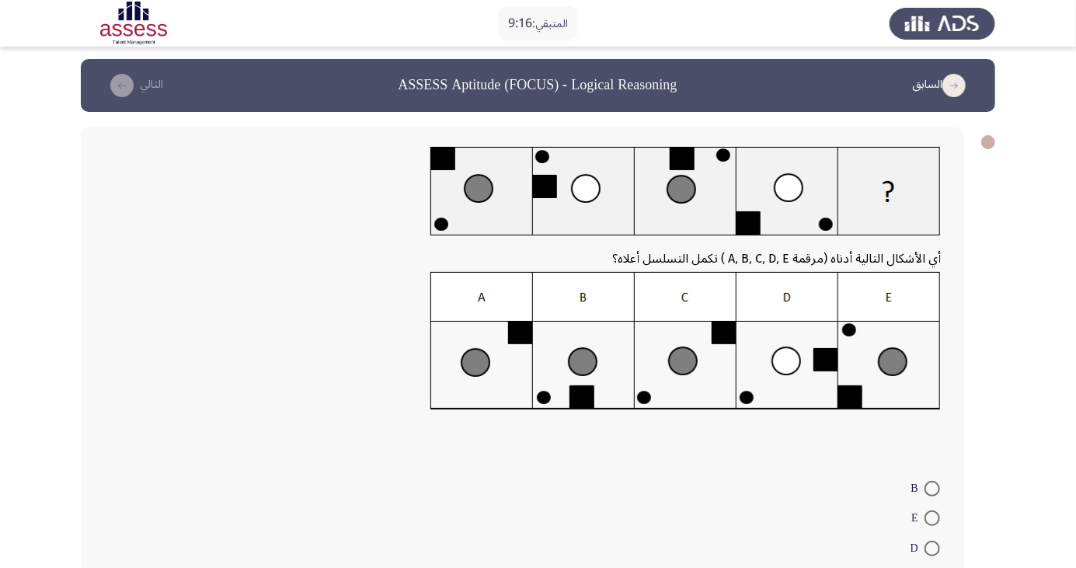
scroll to position [79, 0]
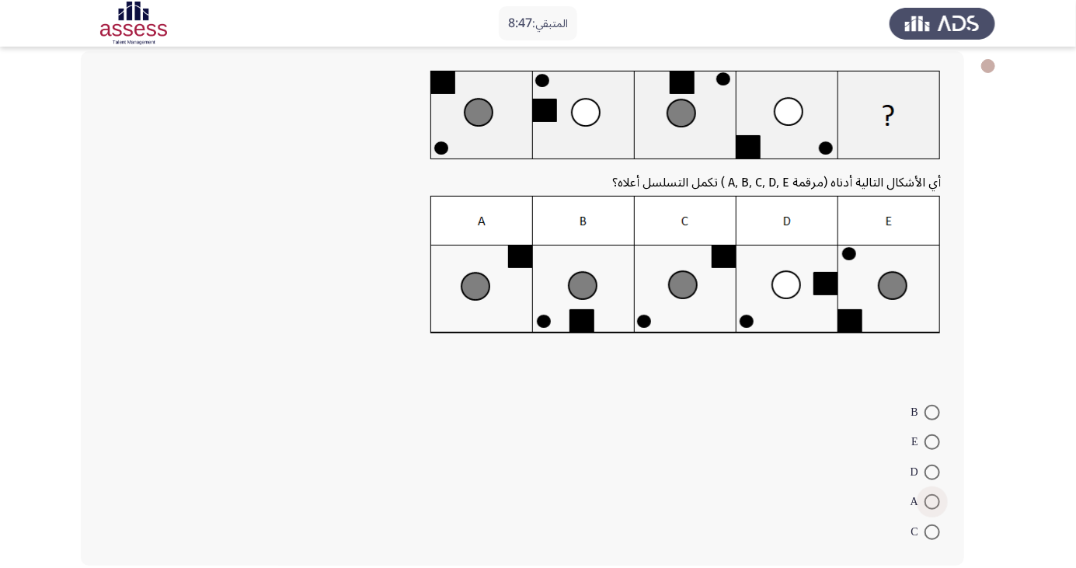
click at [928, 498] on span at bounding box center [933, 502] width 16 height 16
click at [928, 498] on input "A" at bounding box center [933, 502] width 16 height 16
radio input "true"
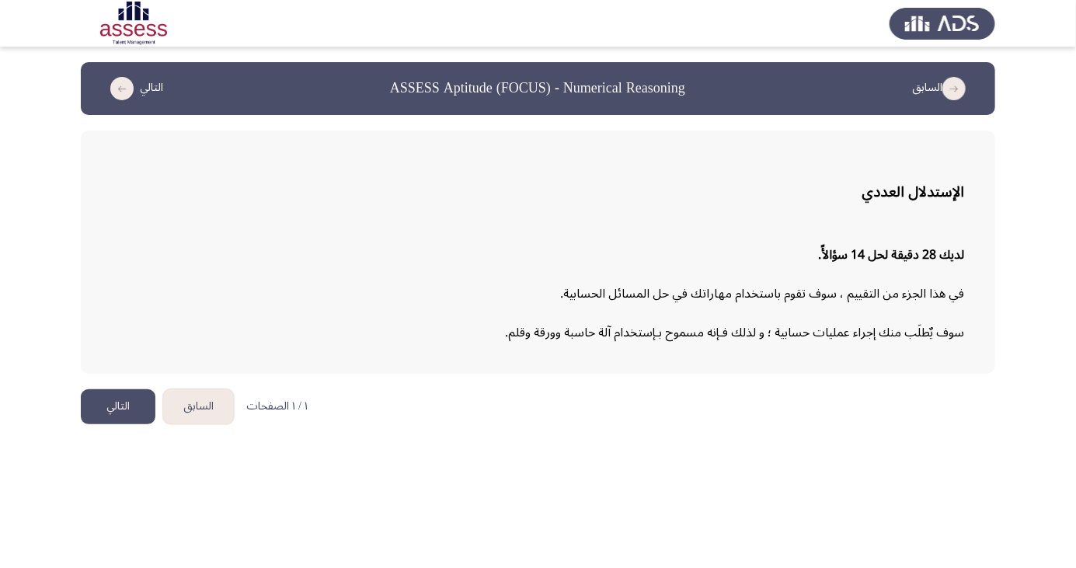
click at [113, 406] on button "التالي" at bounding box center [118, 406] width 75 height 35
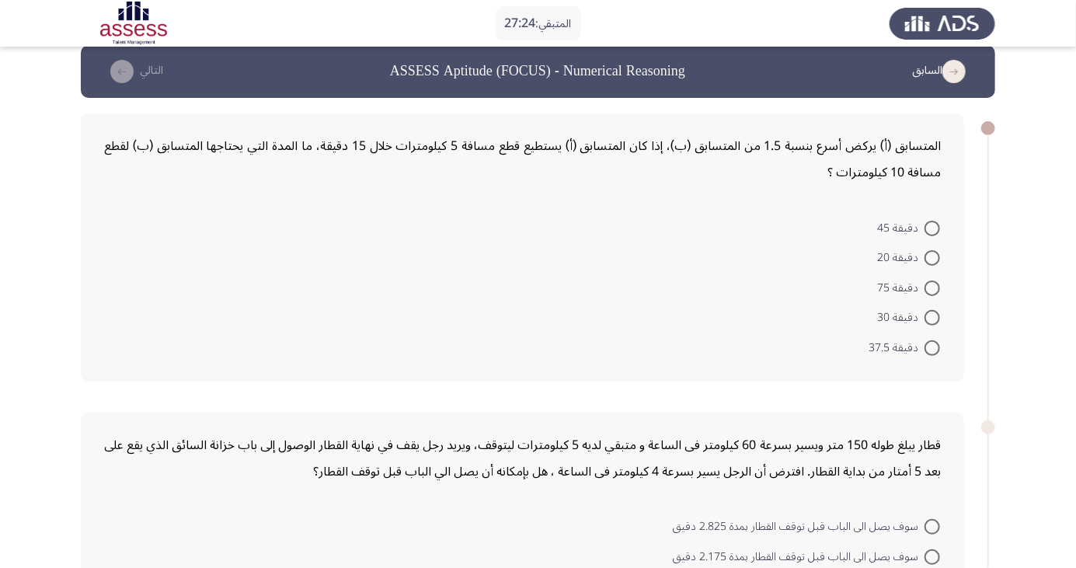
scroll to position [13, 0]
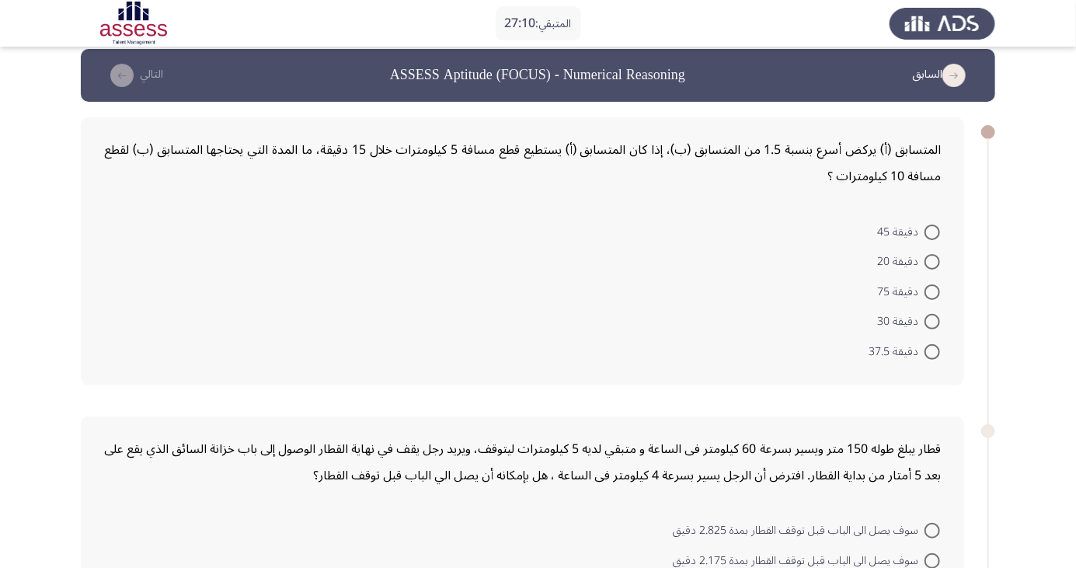
click at [933, 291] on span at bounding box center [933, 292] width 16 height 16
click at [933, 291] on input "دقيقة 75" at bounding box center [933, 292] width 16 height 16
radio input "true"
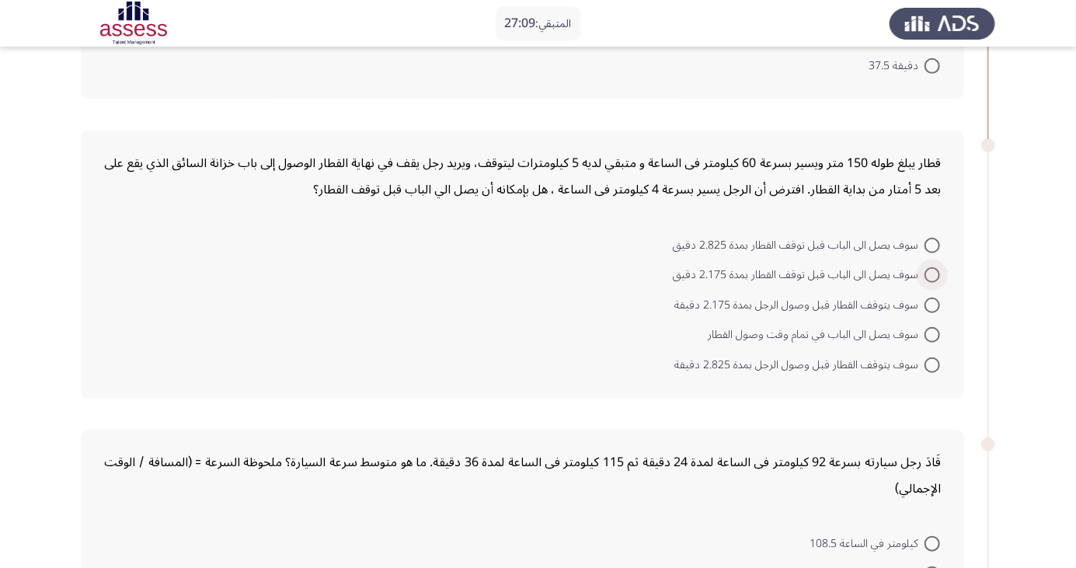
scroll to position [299, 0]
click at [933, 331] on span at bounding box center [933, 333] width 16 height 16
click at [933, 331] on input "سوف يصل الى الباب في تمام وقت وصول القطار" at bounding box center [933, 333] width 16 height 16
radio input "true"
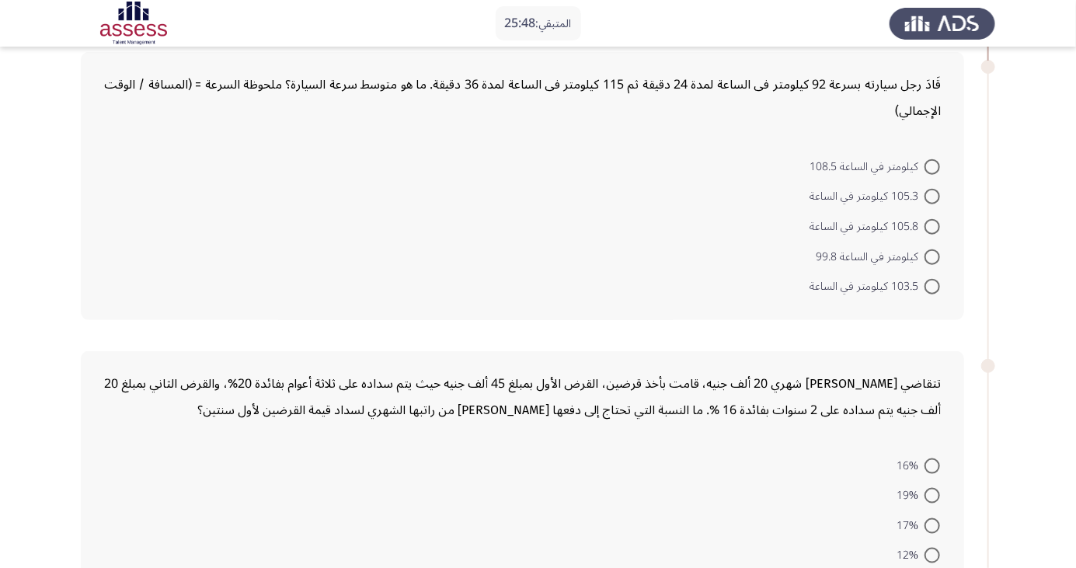
scroll to position [672, 0]
click at [937, 258] on span at bounding box center [933, 257] width 16 height 16
click at [937, 258] on input "كيلومتر في الساعة 99.8" at bounding box center [933, 257] width 16 height 16
radio input "true"
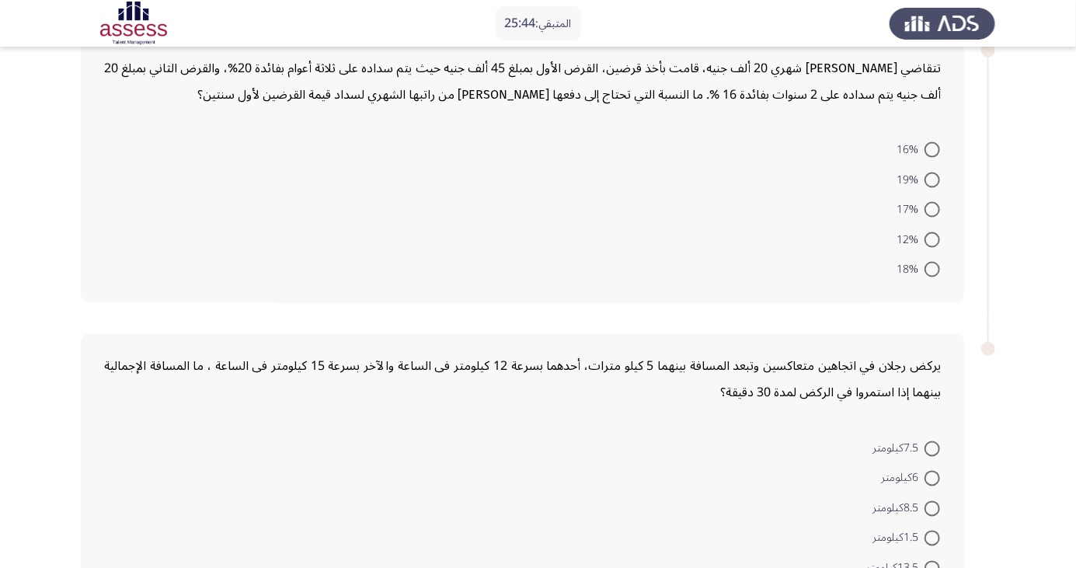
scroll to position [987, 0]
click at [928, 208] on span at bounding box center [933, 209] width 16 height 16
click at [928, 208] on input "17%" at bounding box center [933, 209] width 16 height 16
radio input "true"
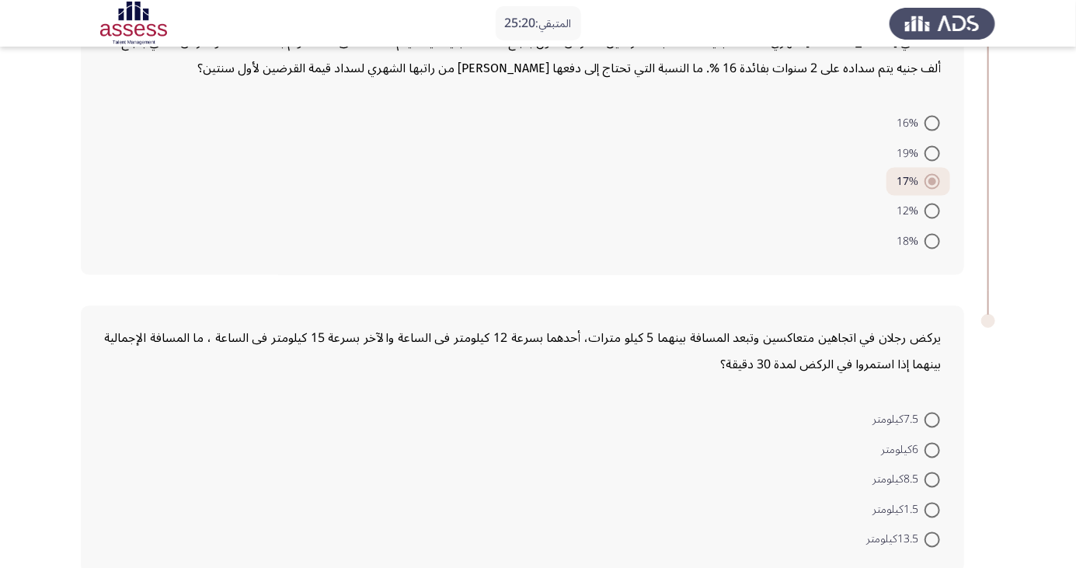
scroll to position [1019, 0]
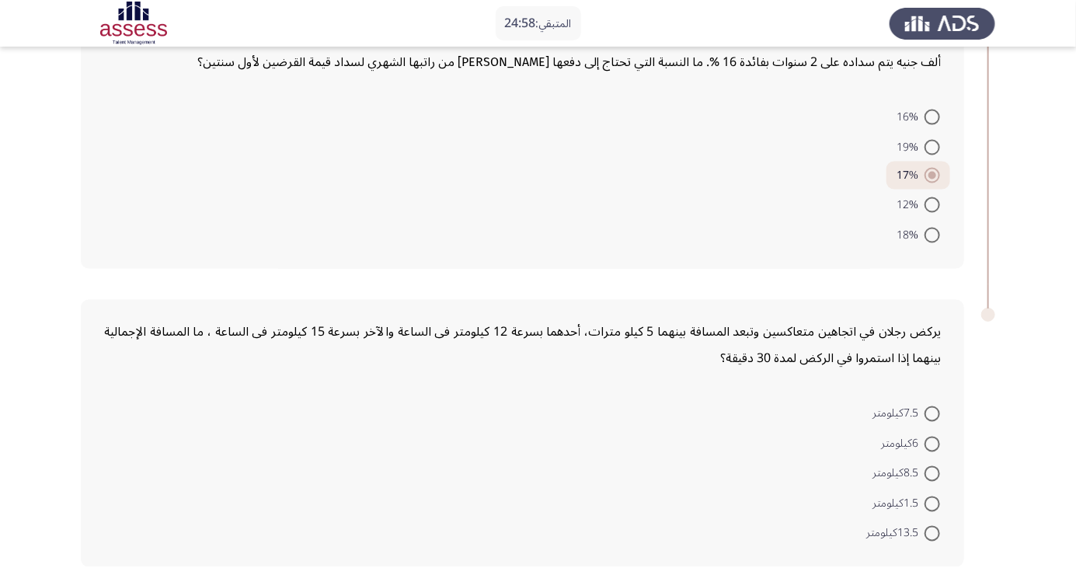
click at [933, 501] on span at bounding box center [933, 505] width 16 height 16
click at [933, 501] on input "1.5كيلومتر" at bounding box center [933, 505] width 16 height 16
radio input "true"
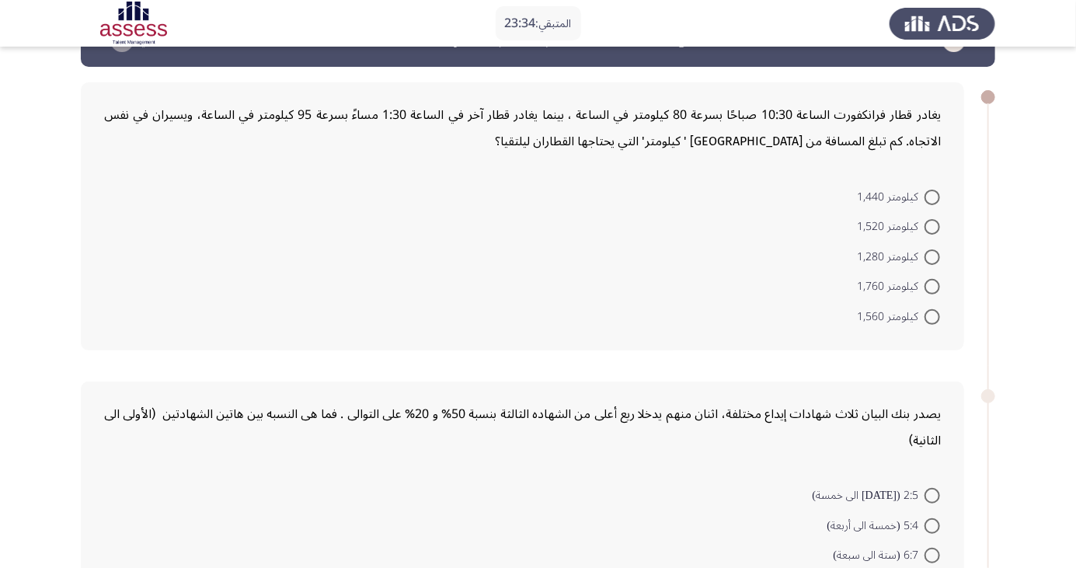
scroll to position [0, 0]
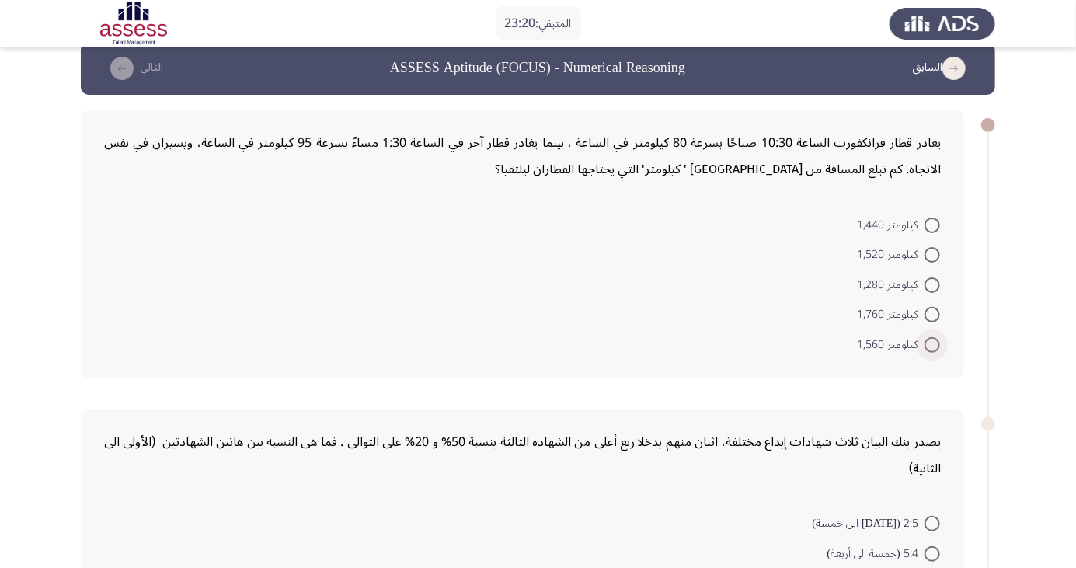
scroll to position [23, 0]
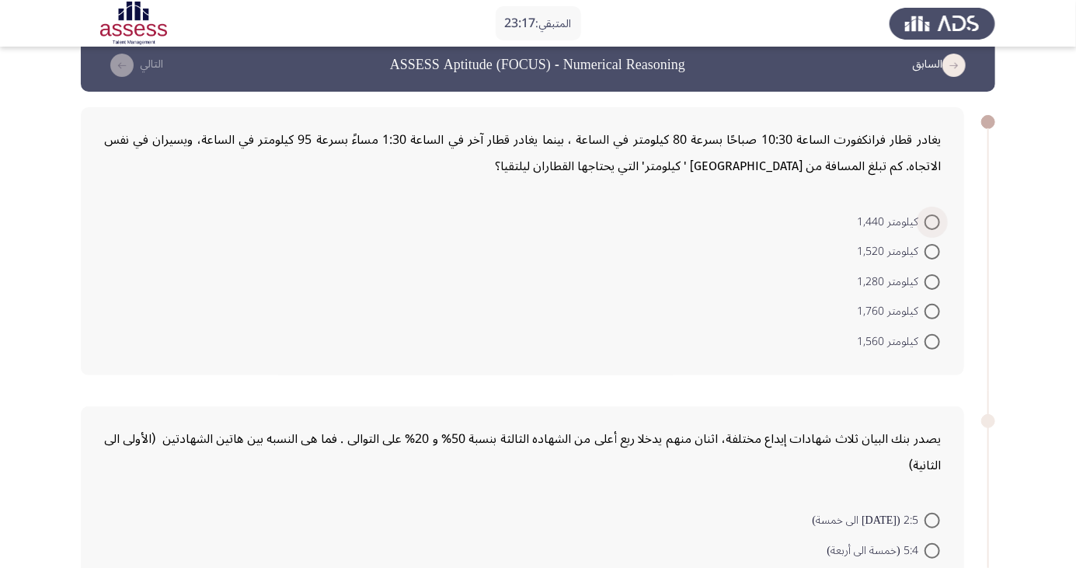
click at [940, 214] on span at bounding box center [933, 222] width 16 height 16
click at [940, 214] on input "كيلومتر 1,440" at bounding box center [933, 222] width 16 height 16
radio input "true"
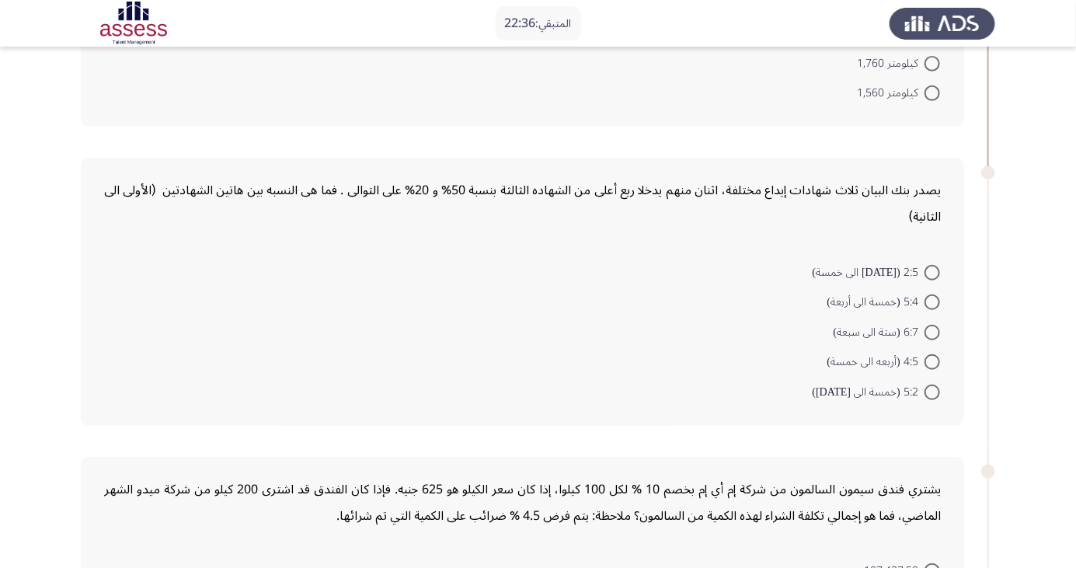
scroll to position [270, 0]
click at [933, 391] on span at bounding box center [933, 393] width 16 height 16
click at [933, 391] on input "5:2 (خمسة الى أثنين)" at bounding box center [933, 393] width 16 height 16
radio input "true"
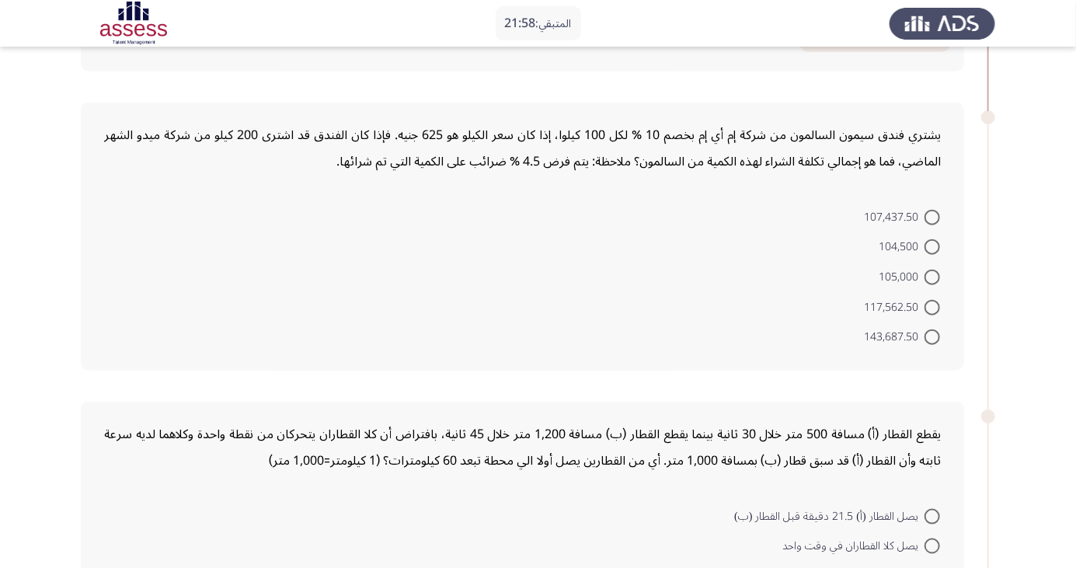
scroll to position [633, 0]
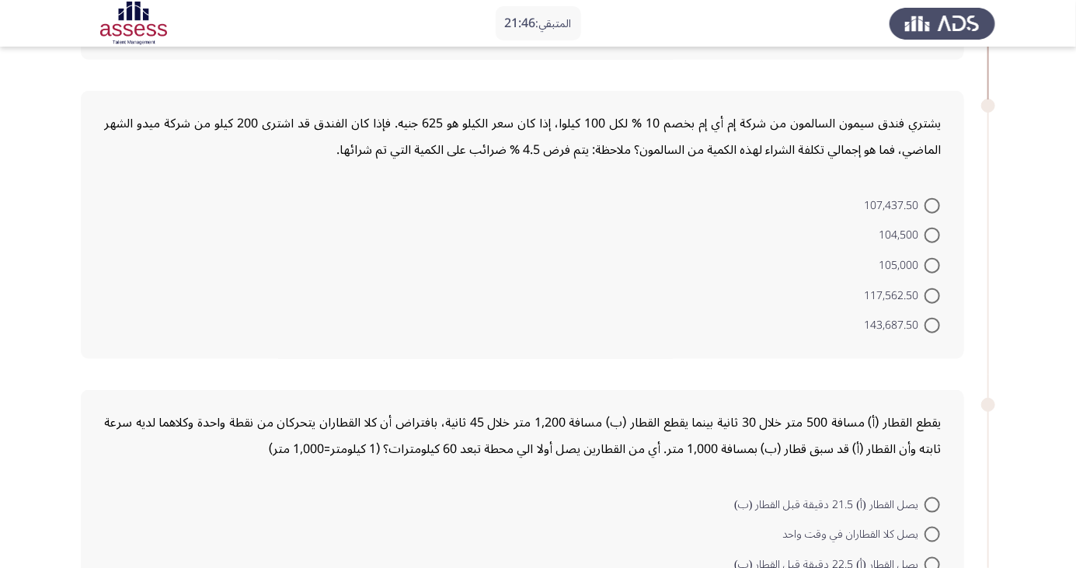
click at [932, 328] on span at bounding box center [933, 326] width 16 height 16
click at [932, 328] on input "143,687.50" at bounding box center [933, 326] width 16 height 16
radio input "true"
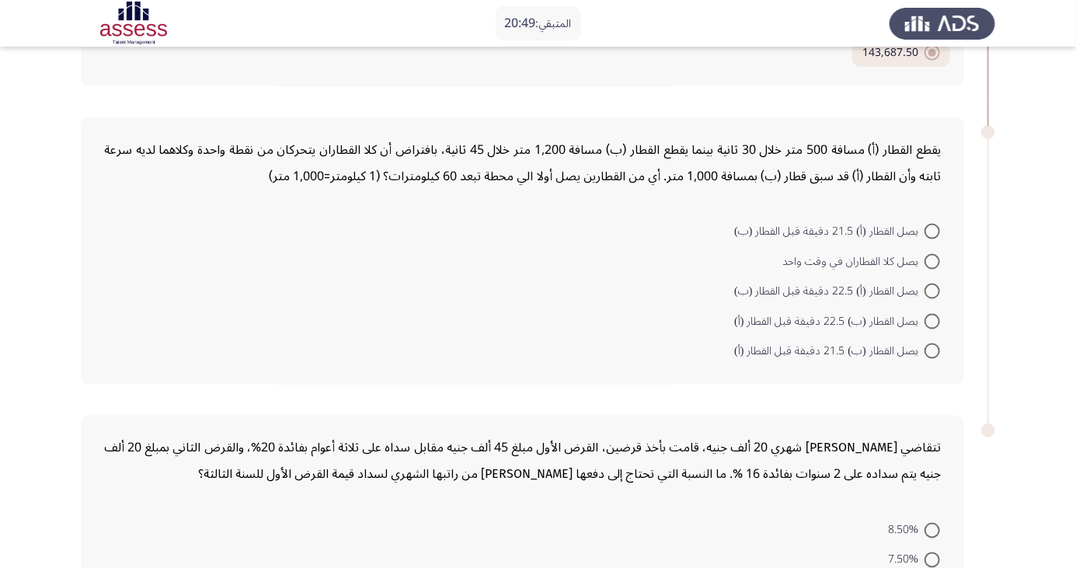
scroll to position [908, 0]
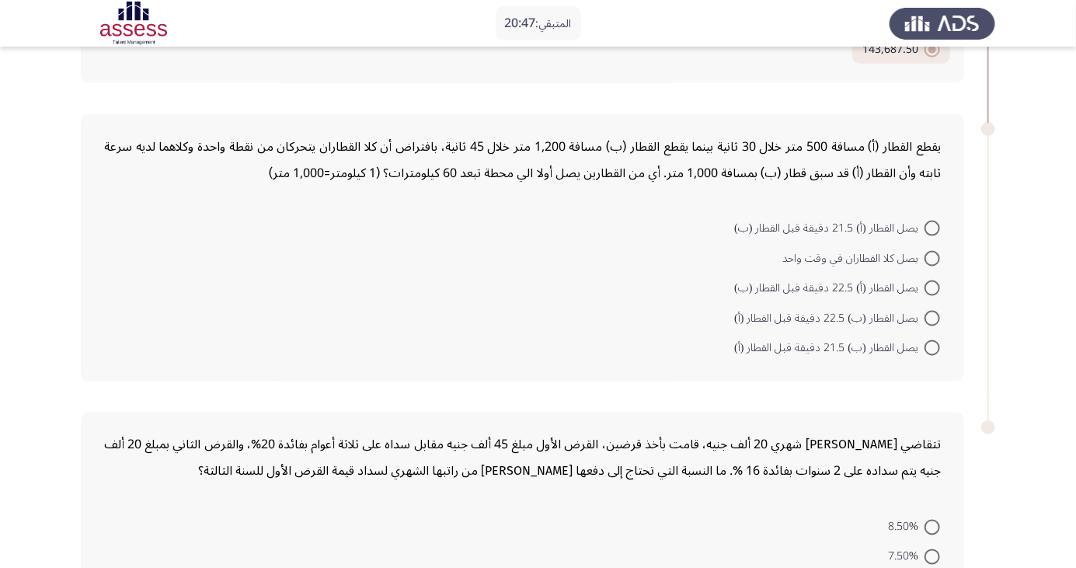
click at [933, 256] on span at bounding box center [933, 259] width 16 height 16
click at [933, 256] on input "يصل كلا القطاران في وقت واحد" at bounding box center [933, 259] width 16 height 16
radio input "true"
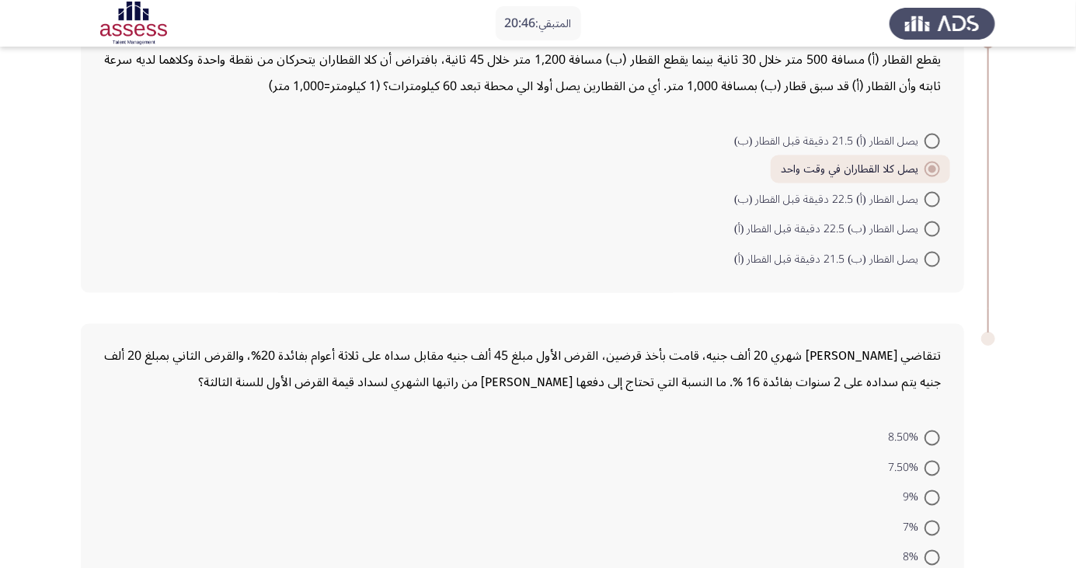
scroll to position [1019, 0]
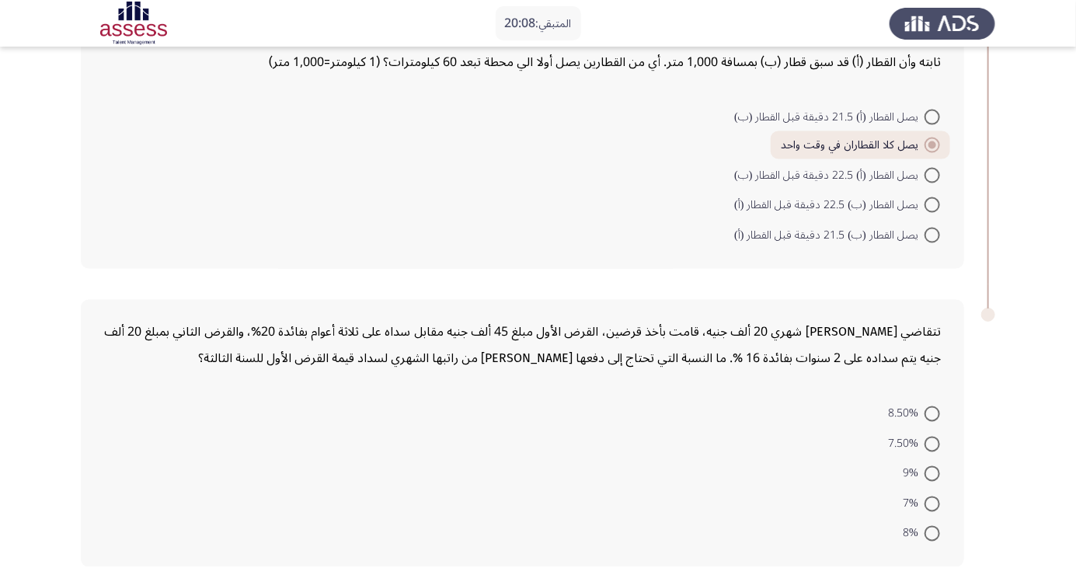
click at [925, 440] on span at bounding box center [933, 445] width 16 height 16
click at [925, 440] on input "7.50%" at bounding box center [933, 445] width 16 height 16
radio input "true"
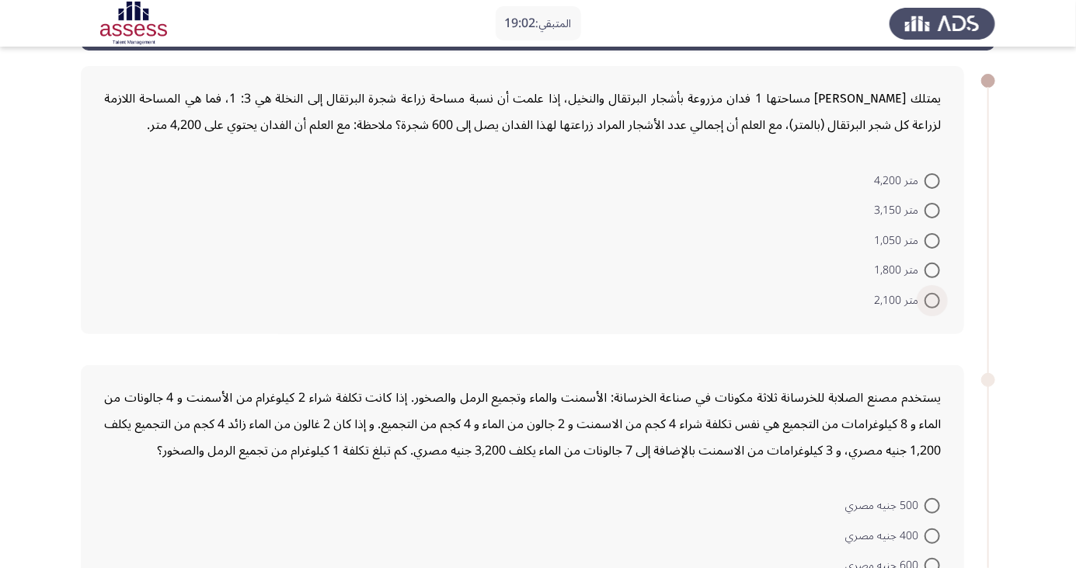
scroll to position [75, 0]
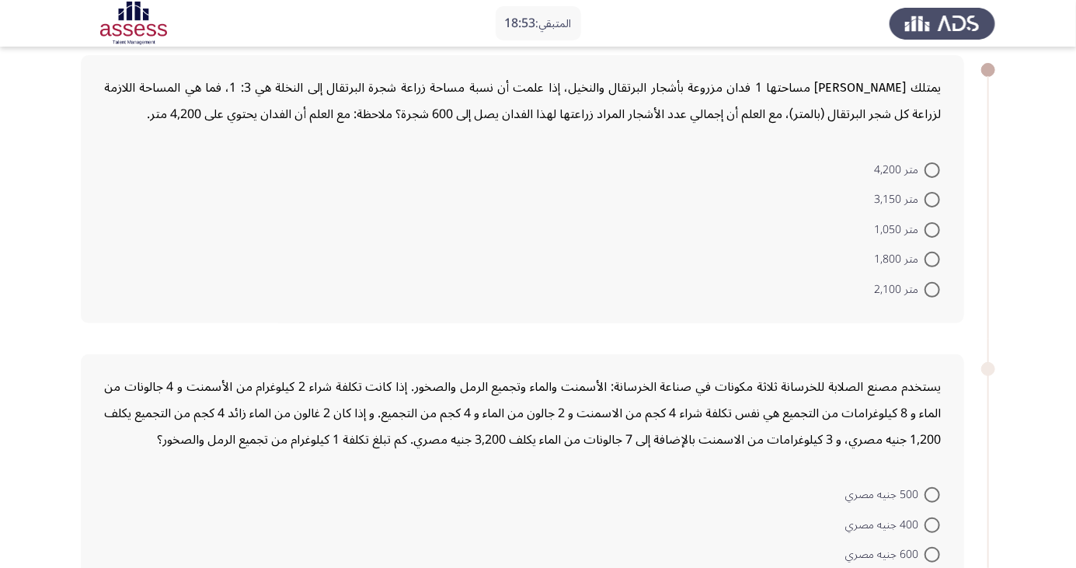
click at [938, 168] on span at bounding box center [933, 170] width 16 height 16
click at [938, 168] on input "متر 4,200" at bounding box center [933, 170] width 16 height 16
radio input "true"
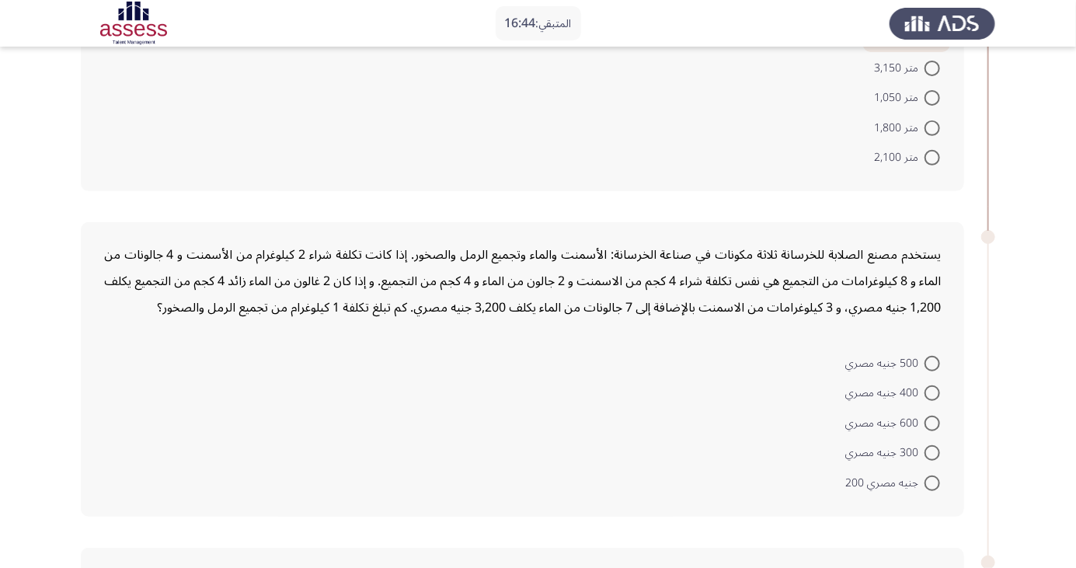
scroll to position [206, 0]
click at [933, 421] on span at bounding box center [933, 423] width 16 height 16
click at [933, 421] on input "600 جنيه مصري" at bounding box center [933, 423] width 16 height 16
radio input "true"
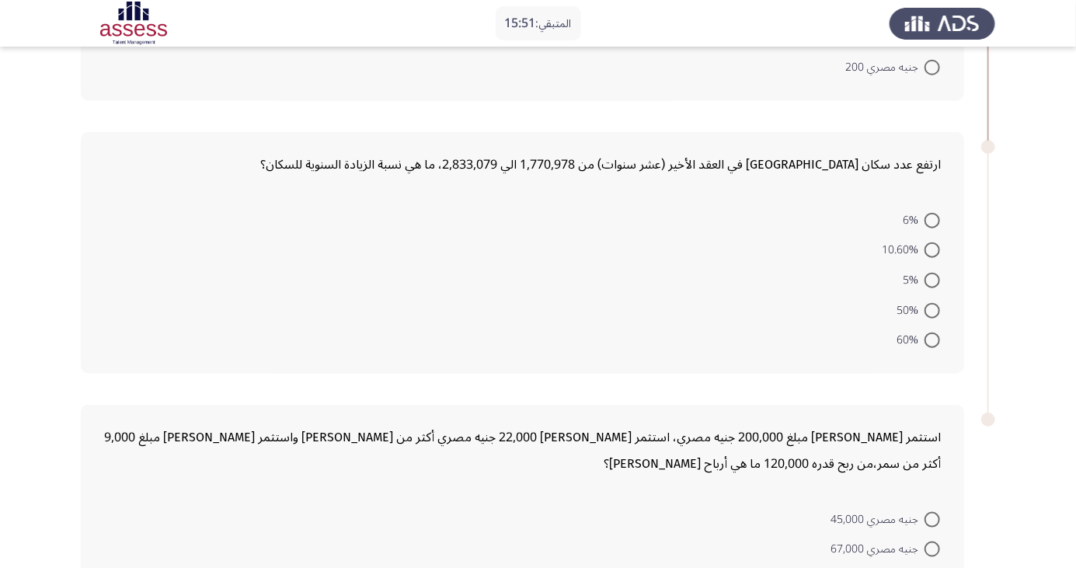
scroll to position [633, 0]
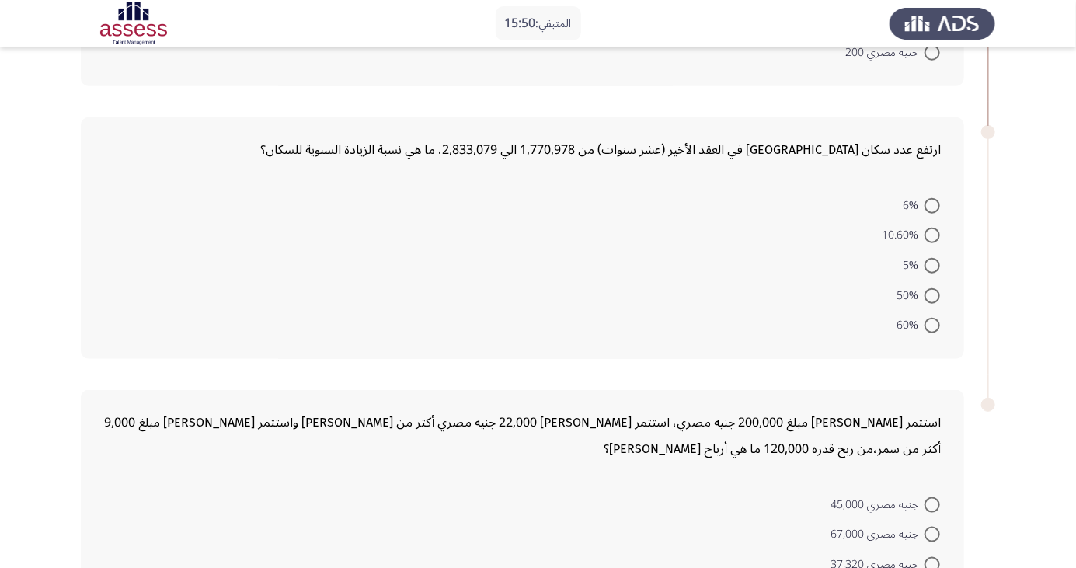
click at [939, 324] on span at bounding box center [933, 326] width 16 height 16
click at [939, 324] on input "60%" at bounding box center [933, 326] width 16 height 16
radio input "true"
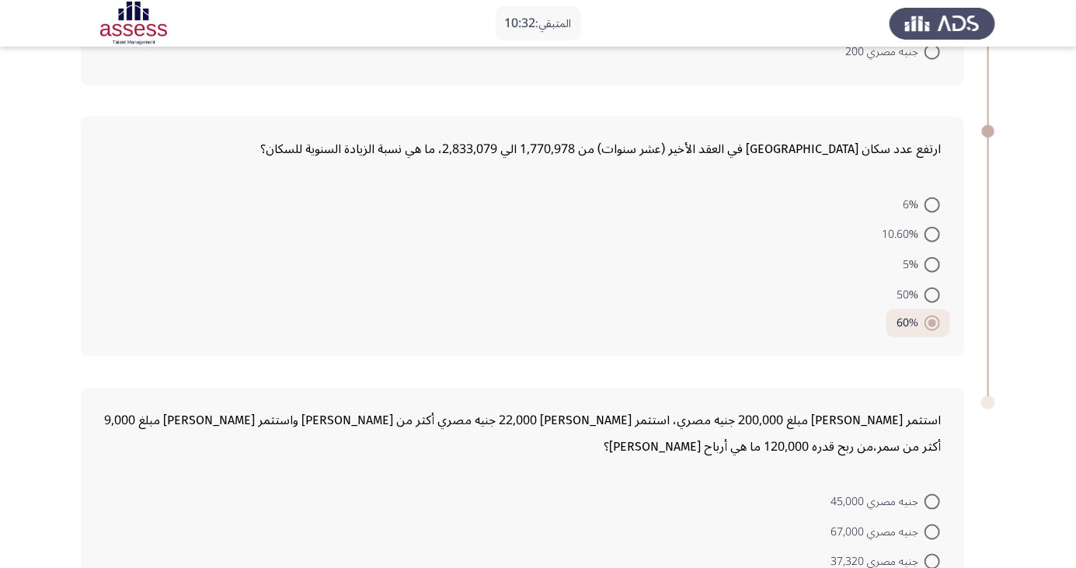
scroll to position [723, 0]
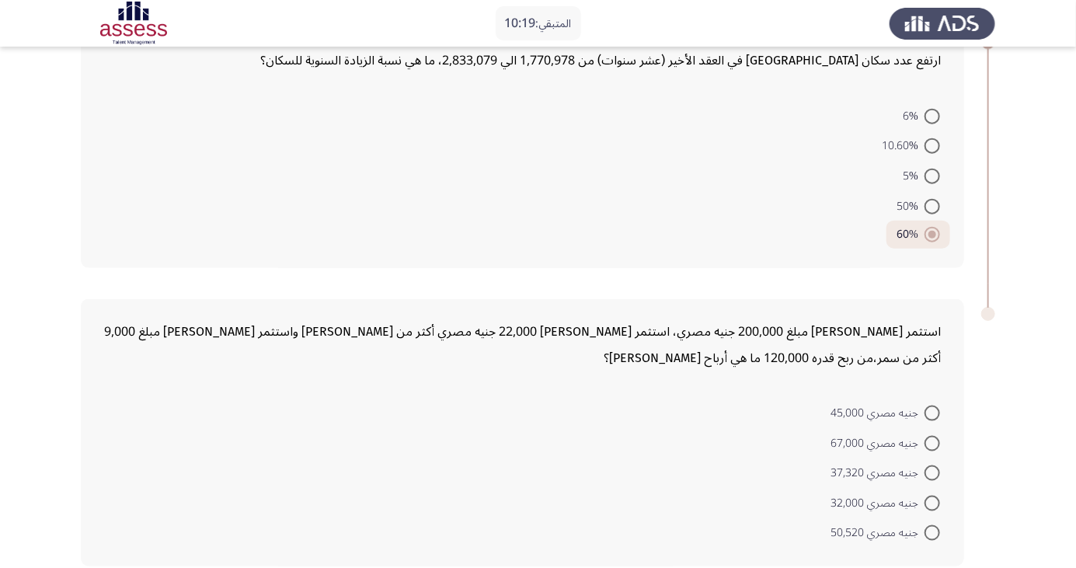
click at [933, 531] on span at bounding box center [933, 533] width 16 height 16
click at [933, 531] on input "جنيه مصري 50,520" at bounding box center [933, 533] width 16 height 16
radio input "true"
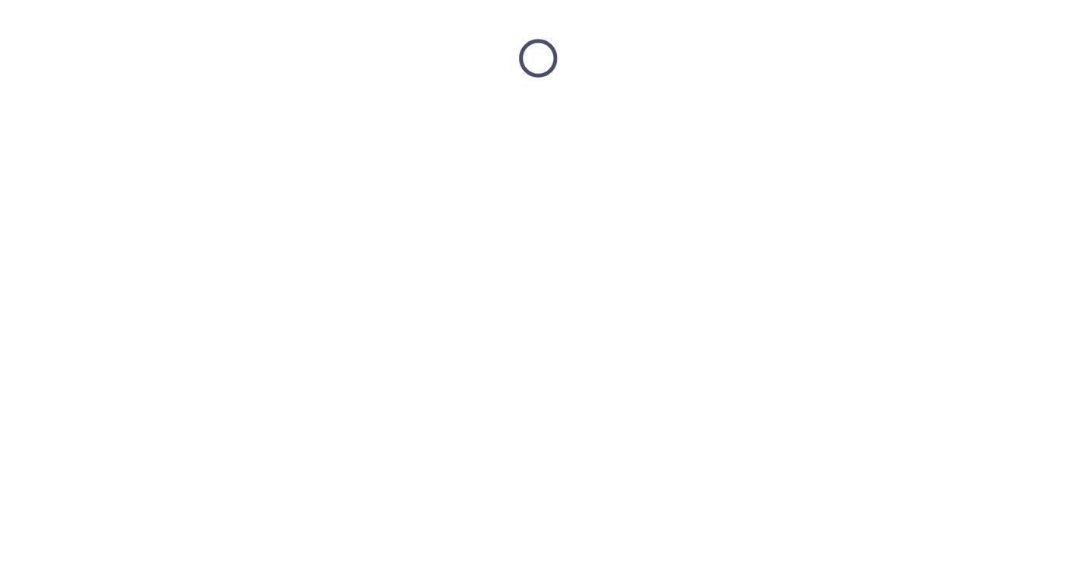
scroll to position [0, 0]
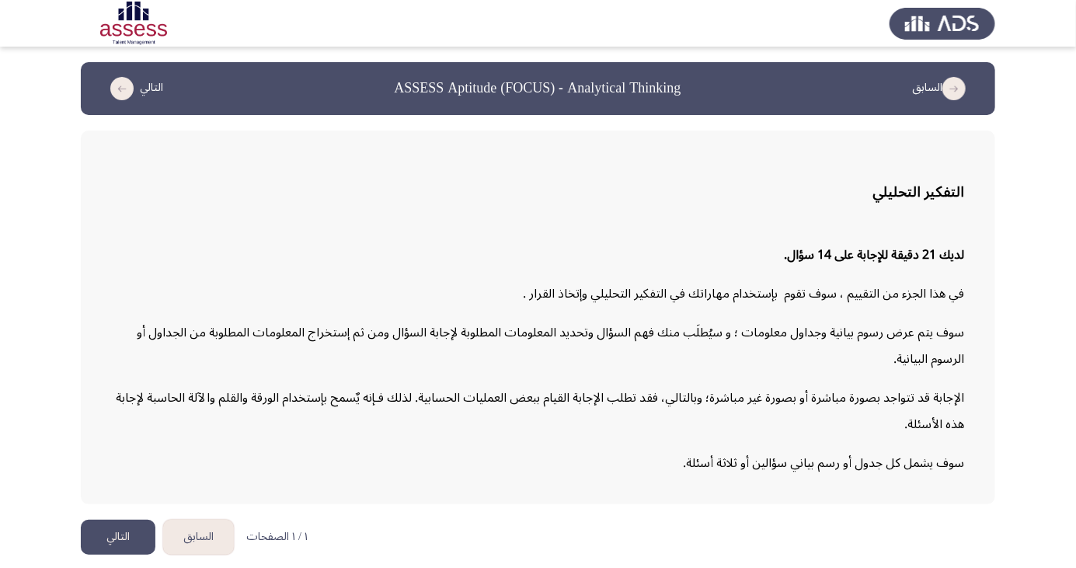
click at [107, 555] on button "التالي" at bounding box center [118, 537] width 75 height 35
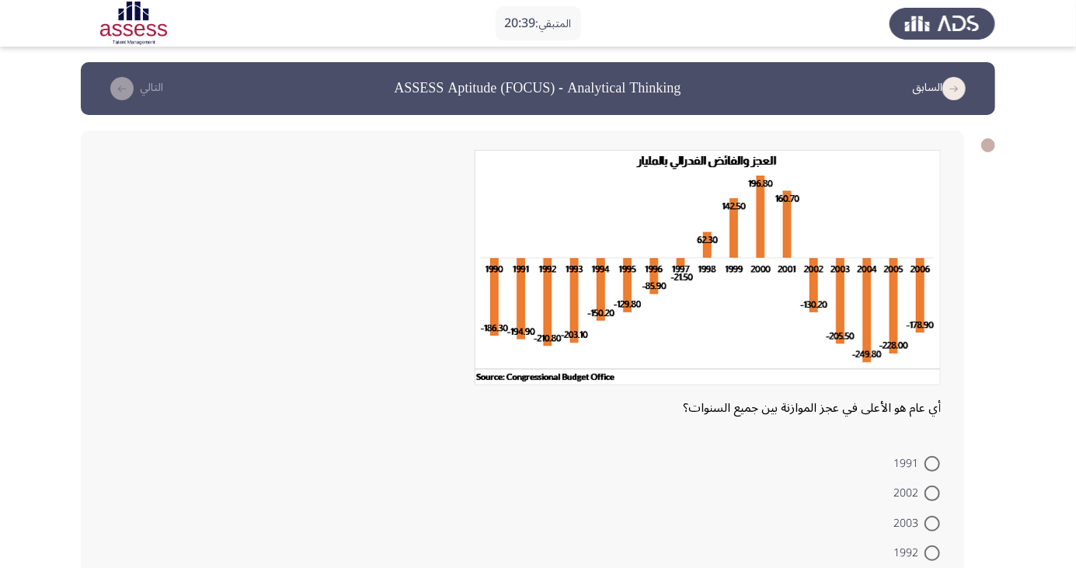
scroll to position [51, 0]
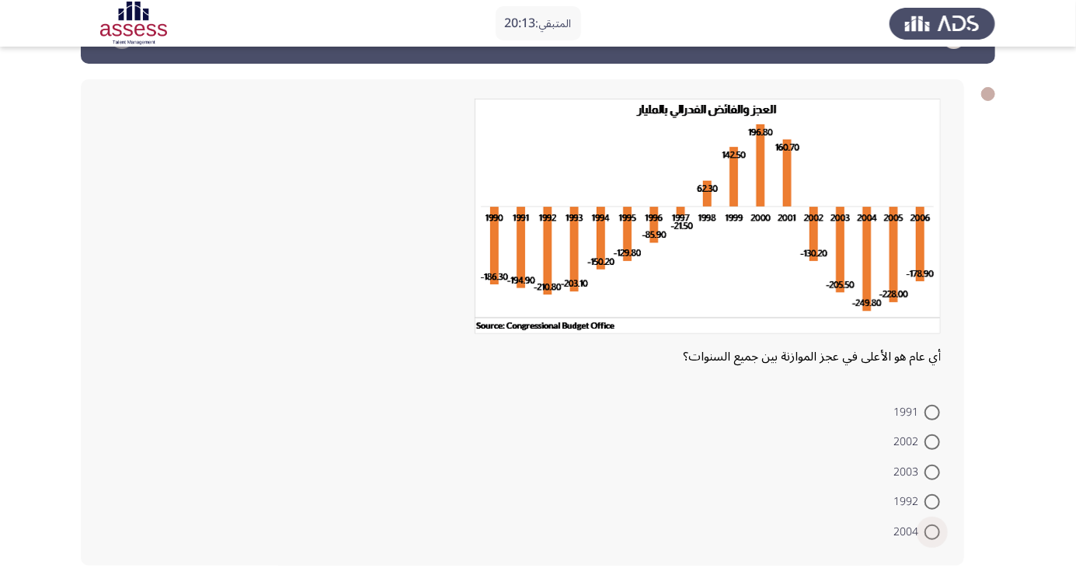
click at [933, 531] on span at bounding box center [933, 533] width 16 height 16
click at [933, 531] on input "2004" at bounding box center [933, 533] width 16 height 16
radio input "true"
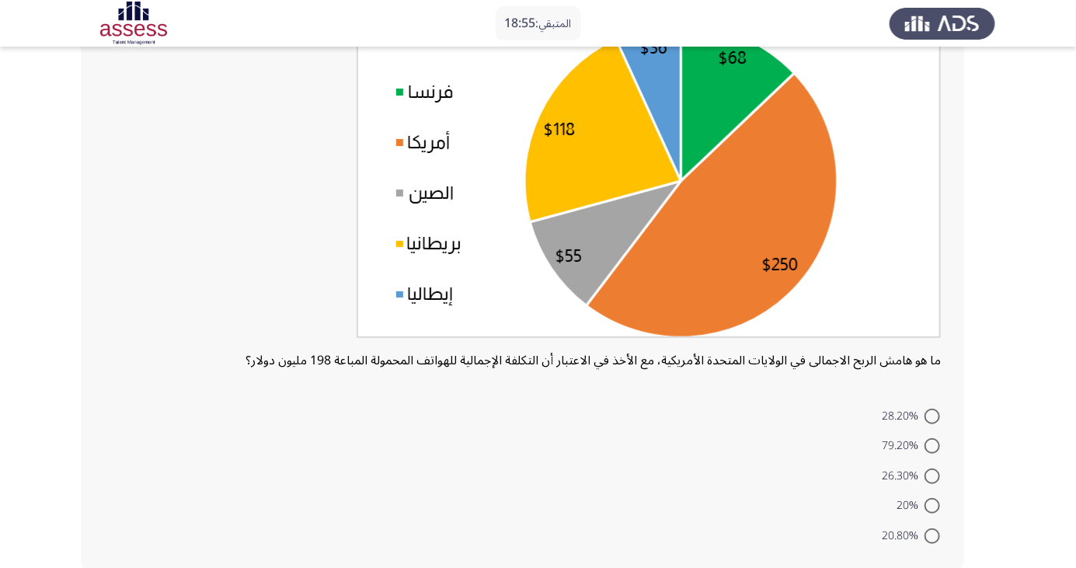
scroll to position [164, 0]
click at [933, 535] on span at bounding box center [933, 536] width 16 height 16
click at [933, 535] on input "20.80%" at bounding box center [933, 536] width 16 height 16
radio input "true"
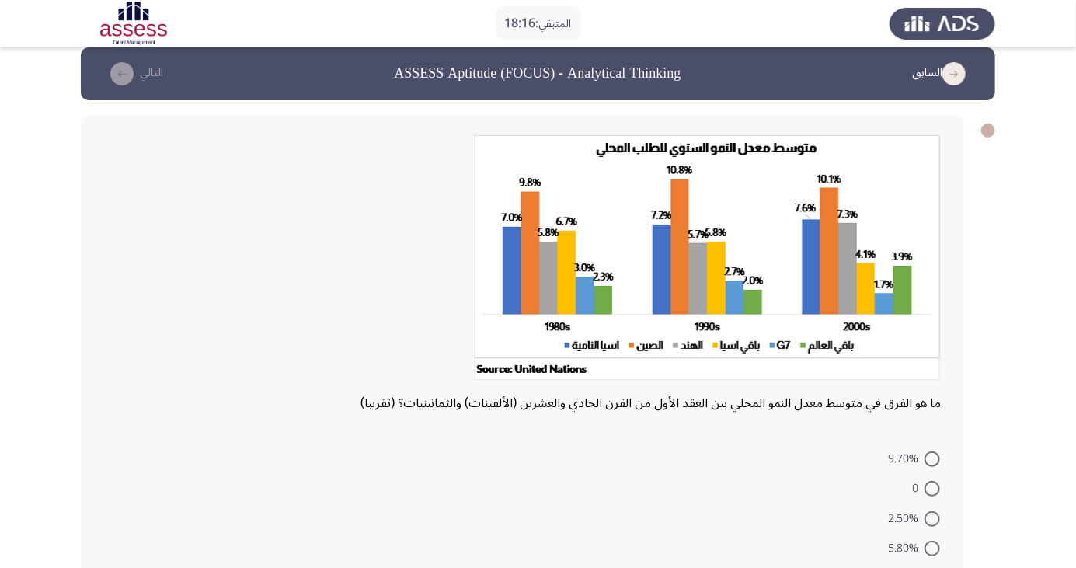
scroll to position [61, 0]
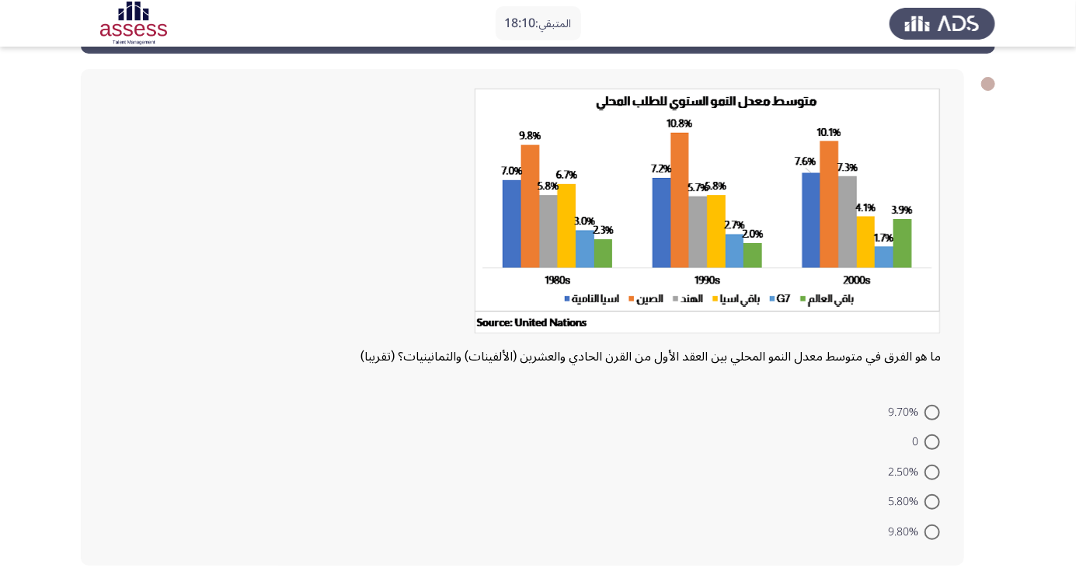
click at [933, 531] on span at bounding box center [933, 533] width 16 height 16
click at [933, 531] on input "9.80%" at bounding box center [933, 533] width 16 height 16
radio input "true"
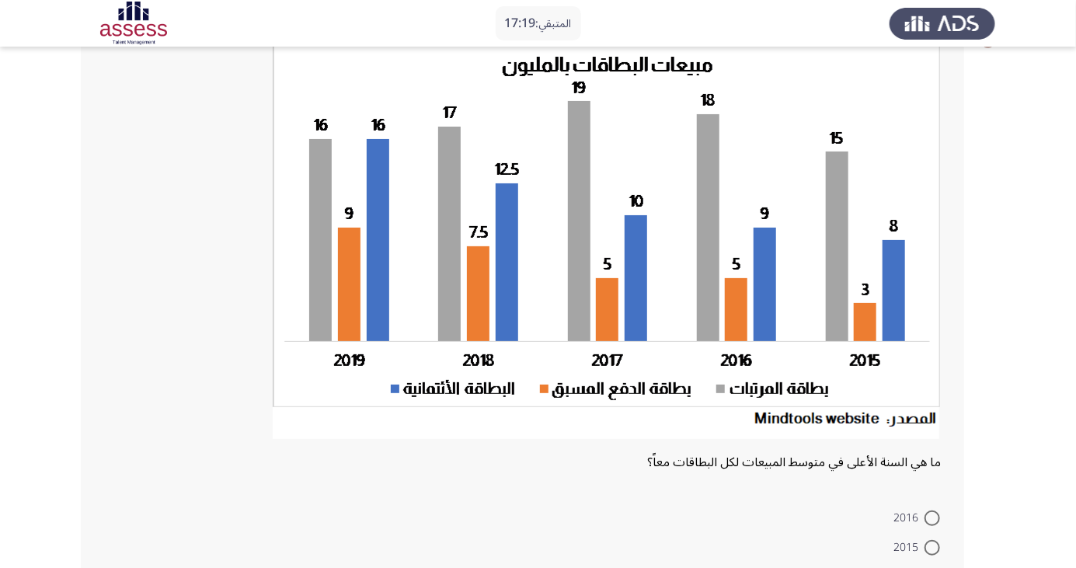
scroll to position [105, 0]
click at [933, 516] on span at bounding box center [933, 518] width 16 height 16
click at [933, 516] on input "2016" at bounding box center [933, 518] width 16 height 16
radio input "true"
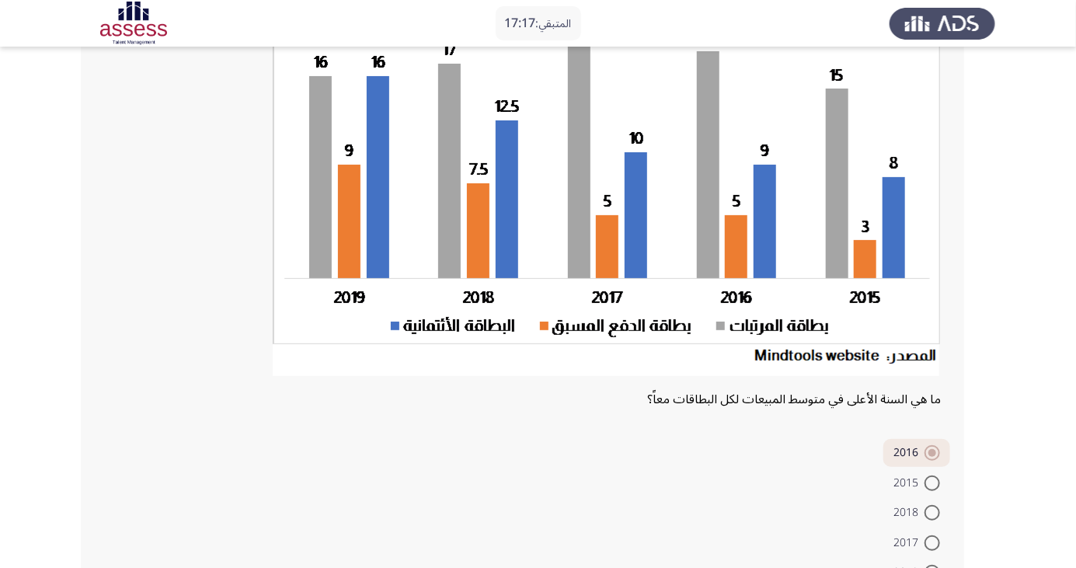
scroll to position [208, 0]
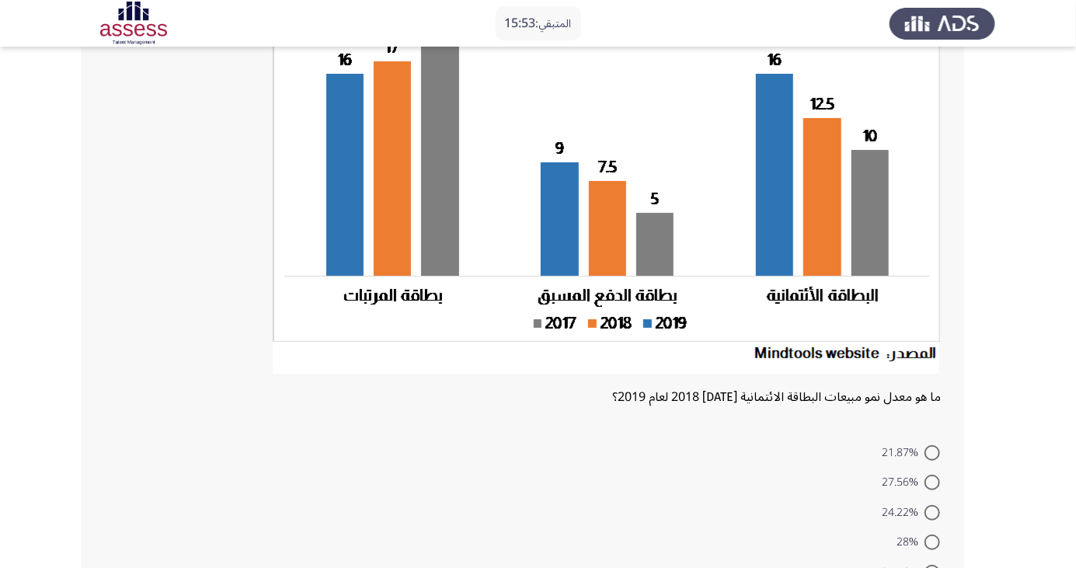
scroll to position [210, 0]
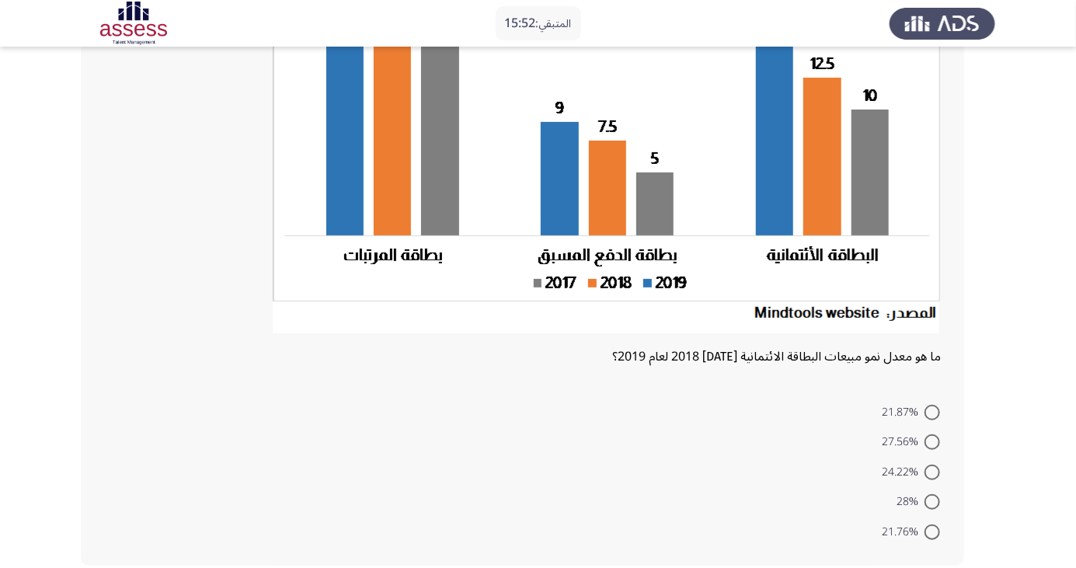
click at [936, 441] on span at bounding box center [933, 442] width 16 height 16
click at [936, 441] on input "27.56%" at bounding box center [933, 442] width 16 height 16
radio input "true"
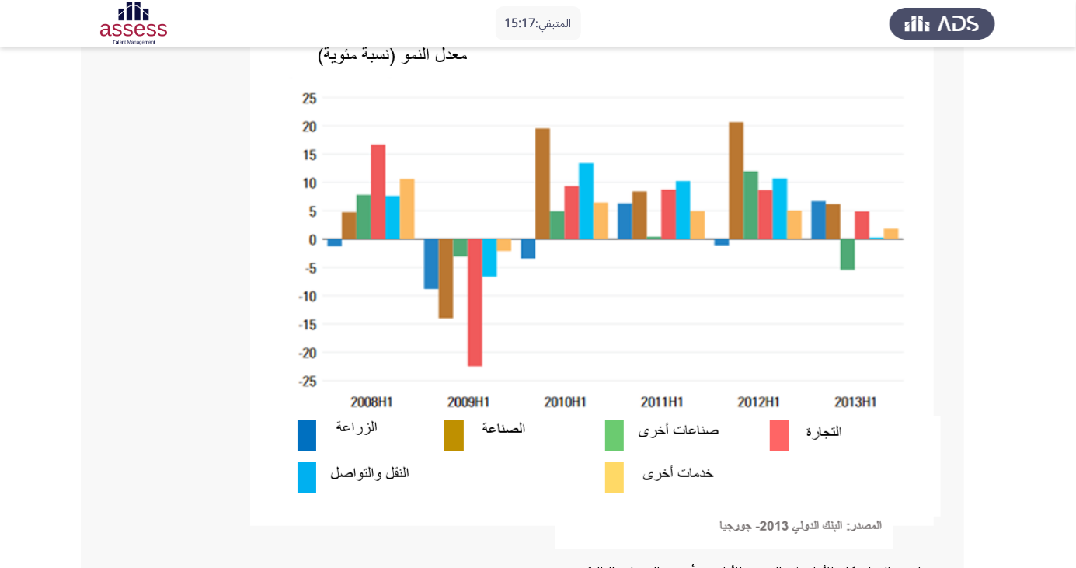
scroll to position [174, 0]
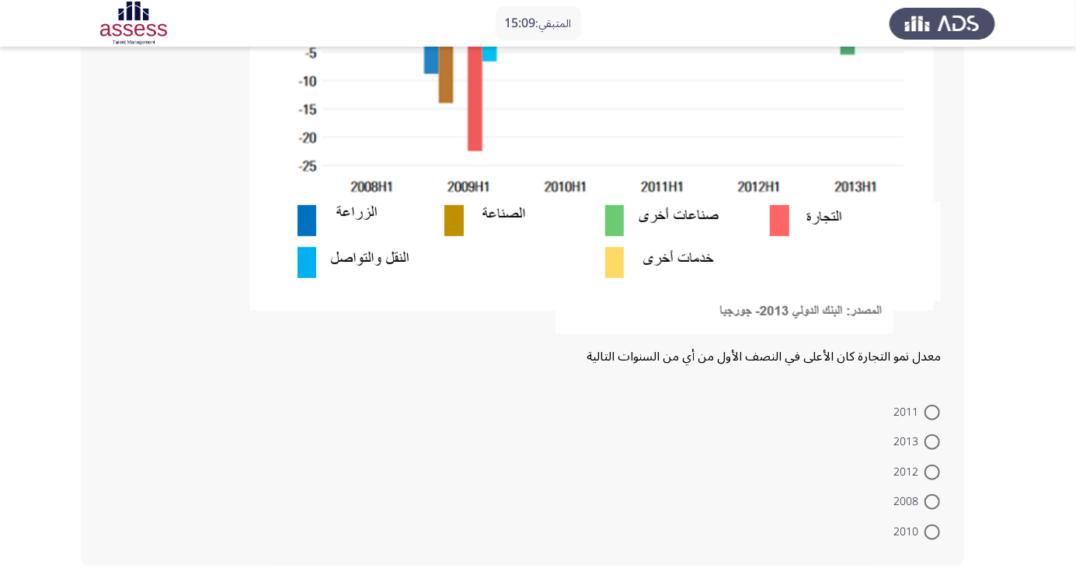
click at [933, 501] on span at bounding box center [933, 502] width 16 height 16
click at [933, 501] on input "2008" at bounding box center [933, 502] width 16 height 16
radio input "true"
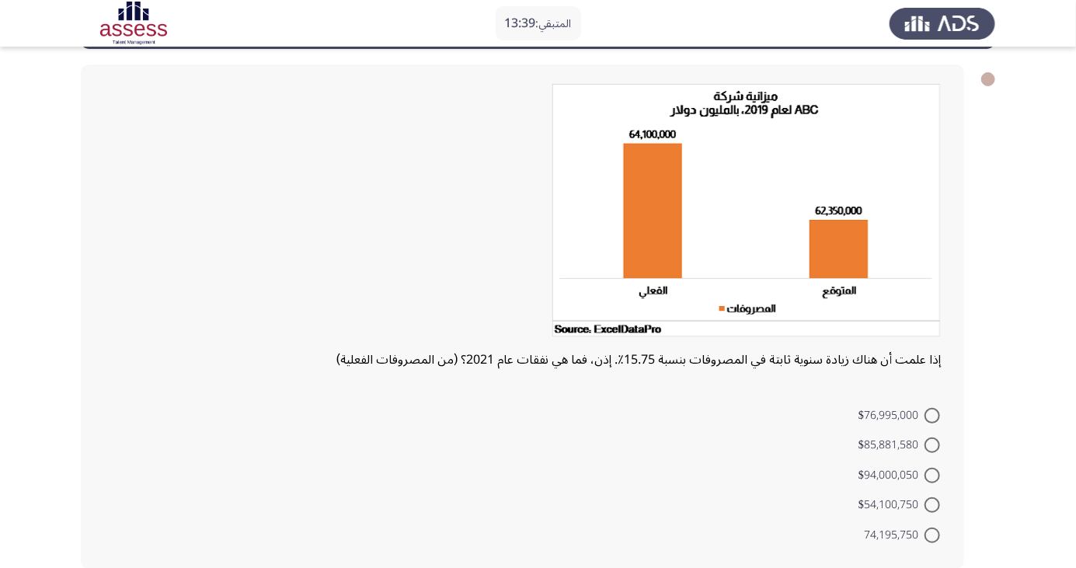
scroll to position [69, 0]
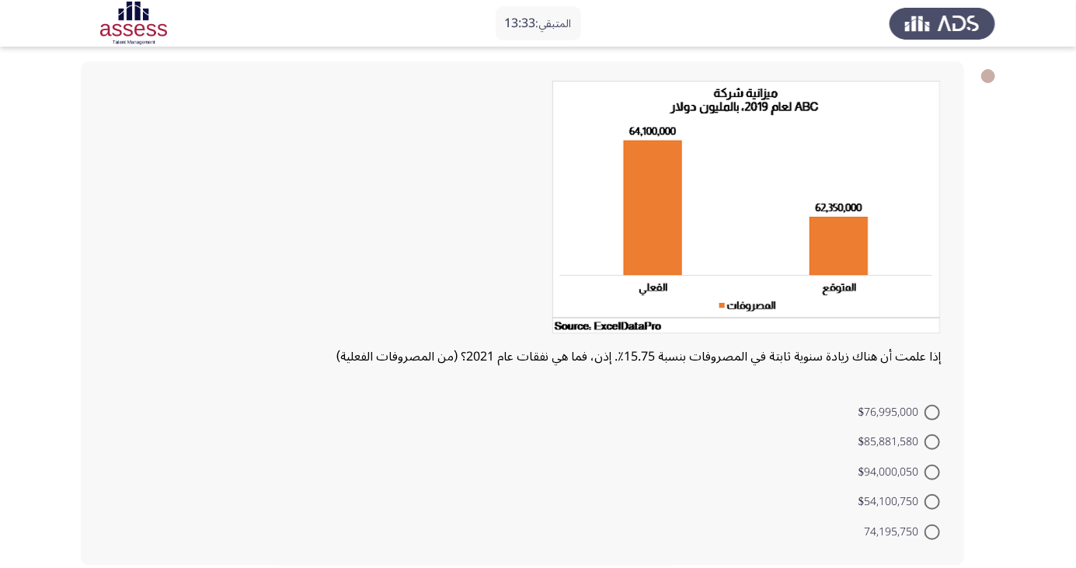
click at [933, 501] on span at bounding box center [933, 502] width 16 height 16
click at [933, 501] on input "$54,100,750" at bounding box center [933, 502] width 16 height 16
radio input "true"
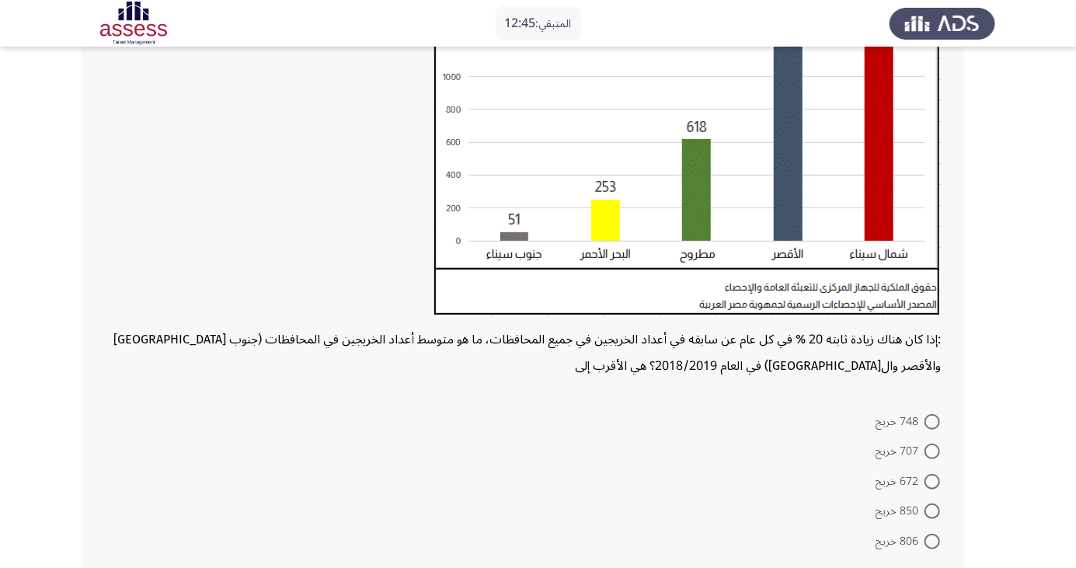
scroll to position [265, 0]
click at [933, 479] on span at bounding box center [933, 481] width 16 height 16
click at [933, 479] on input "672 خريج" at bounding box center [933, 481] width 16 height 16
radio input "true"
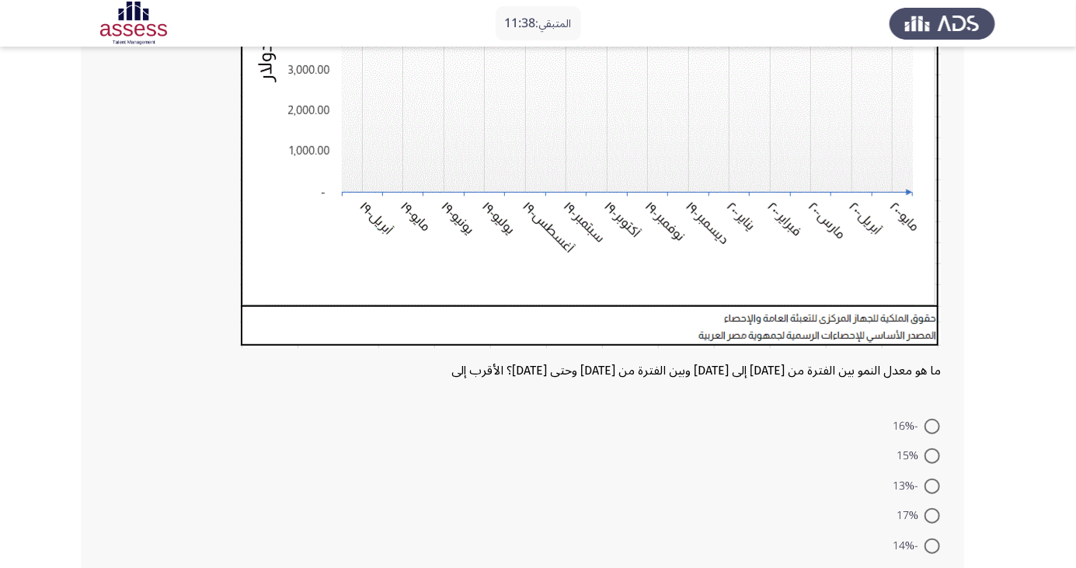
scroll to position [355, 0]
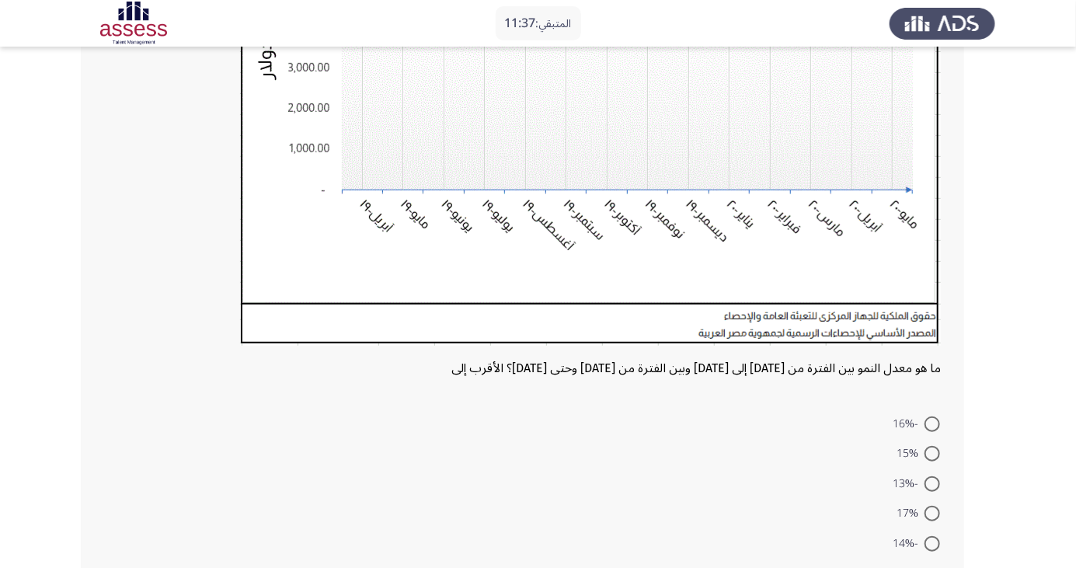
click at [933, 513] on span at bounding box center [933, 514] width 16 height 16
click at [933, 513] on input "17%" at bounding box center [933, 514] width 16 height 16
radio input "true"
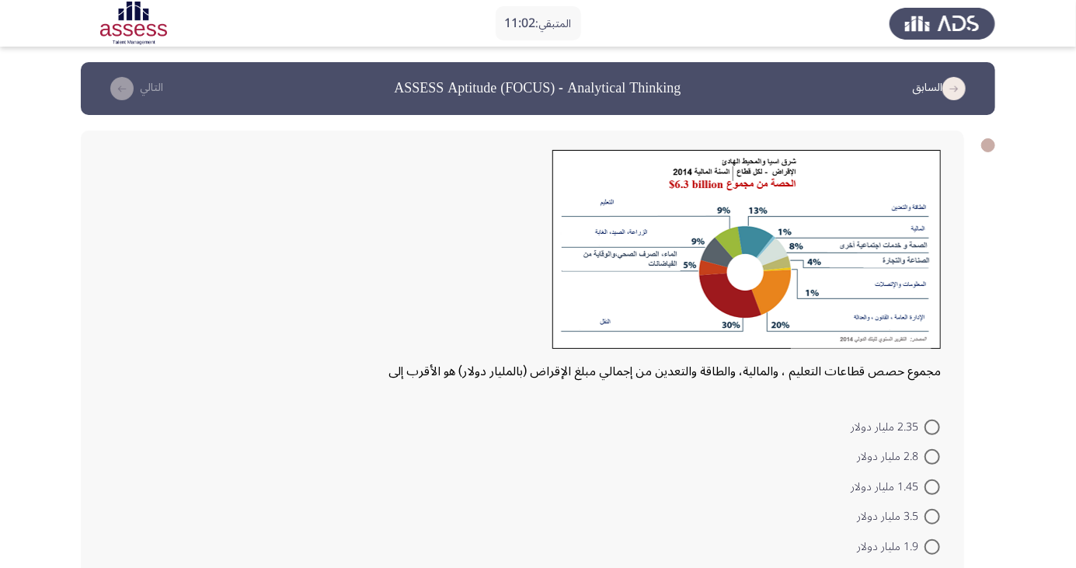
scroll to position [15, 0]
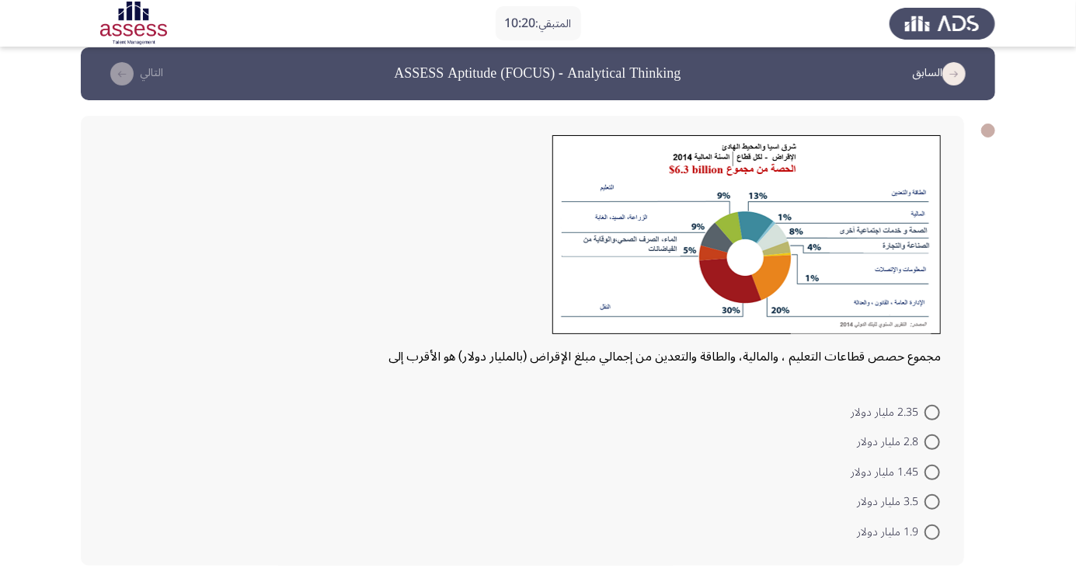
click at [933, 411] on span at bounding box center [933, 413] width 16 height 16
click at [933, 411] on input "2.35 مليار دولار" at bounding box center [933, 413] width 16 height 16
radio input "true"
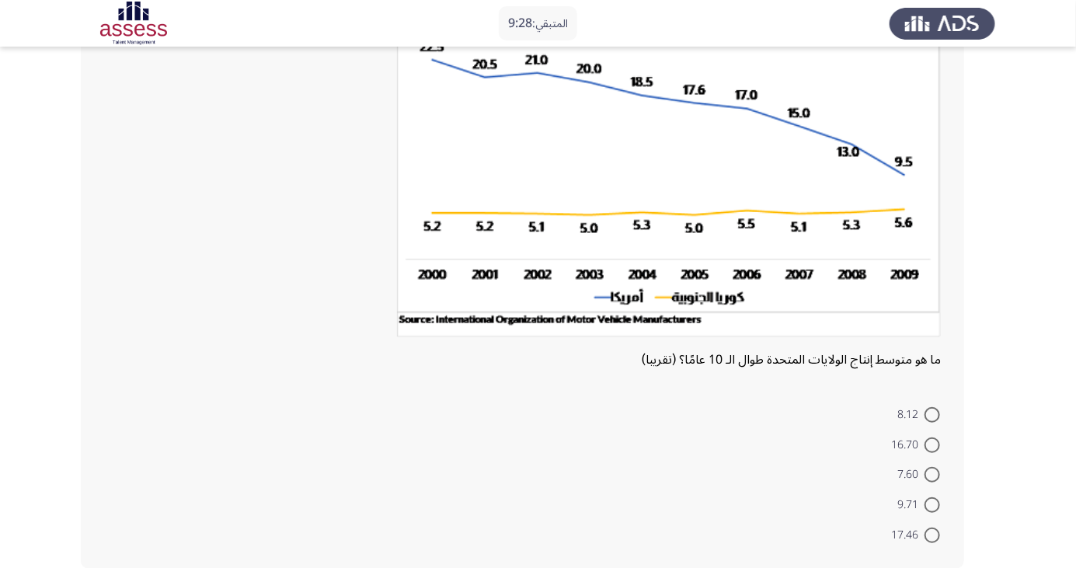
scroll to position [150, 0]
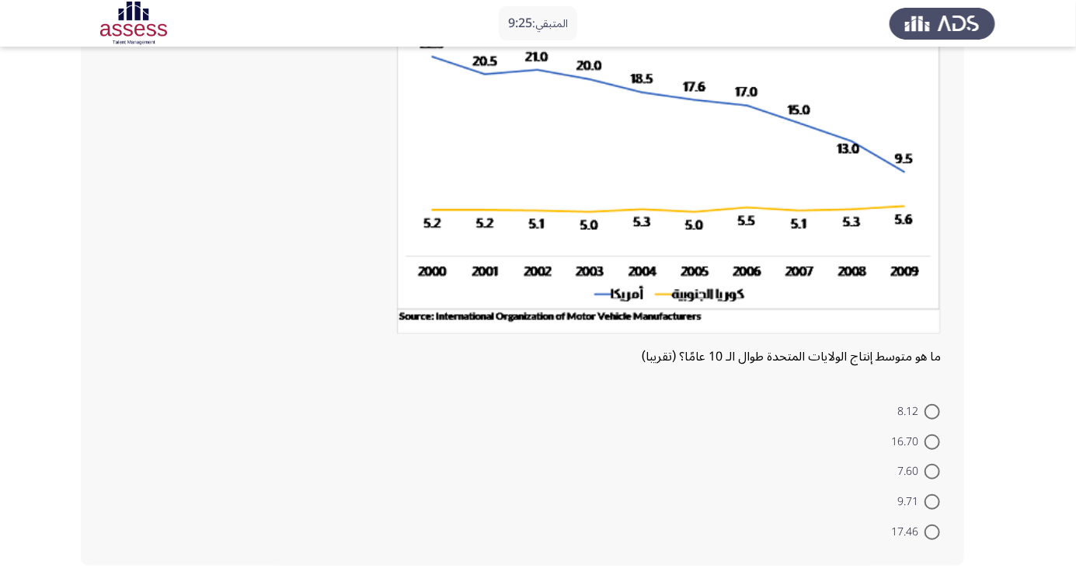
click at [933, 531] on span at bounding box center [933, 533] width 16 height 16
click at [933, 531] on input "17.46" at bounding box center [933, 533] width 16 height 16
radio input "true"
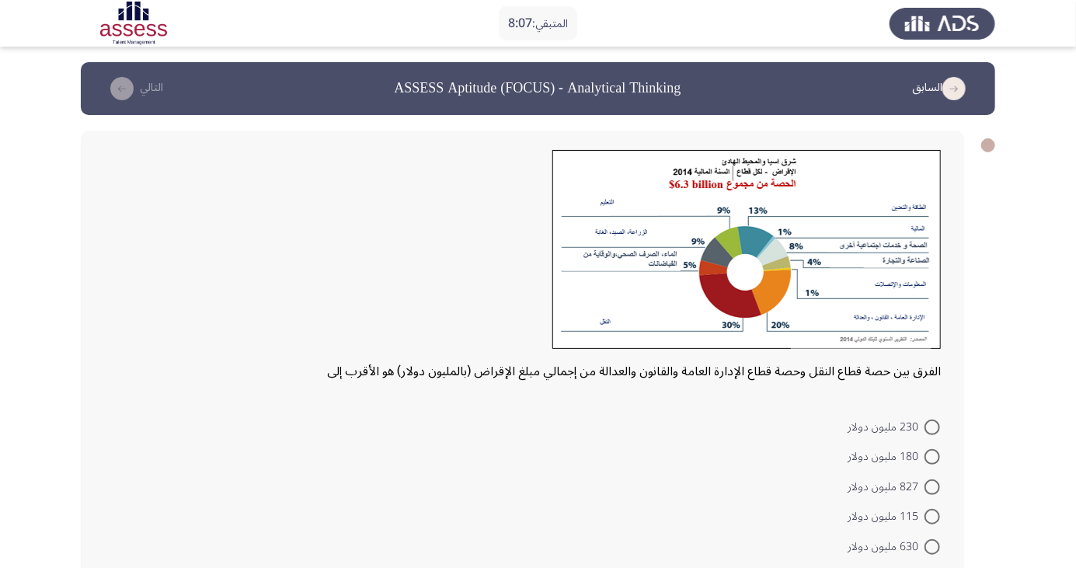
scroll to position [15, 0]
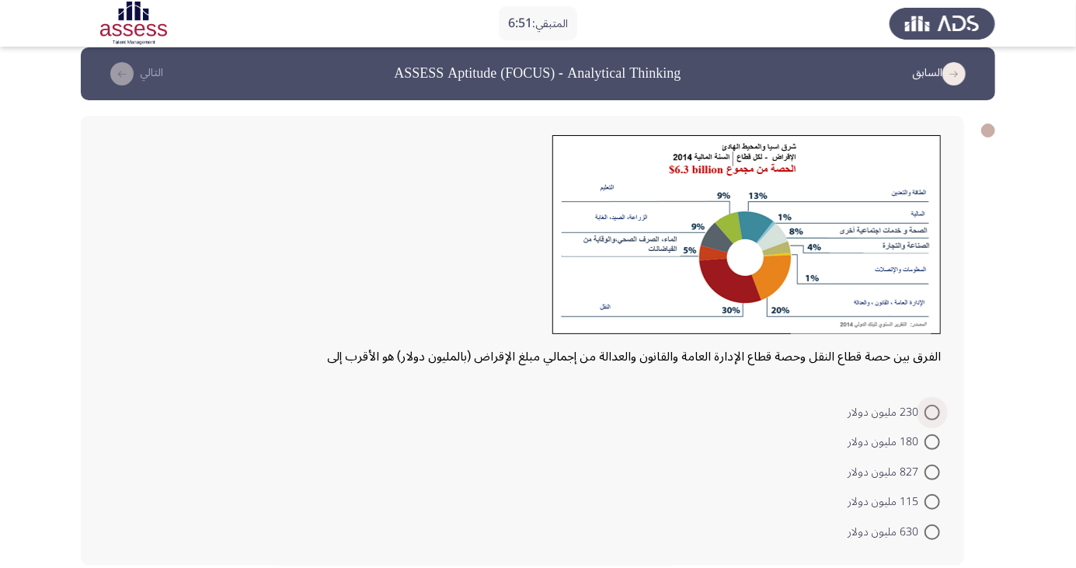
click at [933, 411] on span at bounding box center [933, 413] width 16 height 16
click at [933, 411] on input "230 مليون دولار" at bounding box center [933, 413] width 16 height 16
radio input "true"
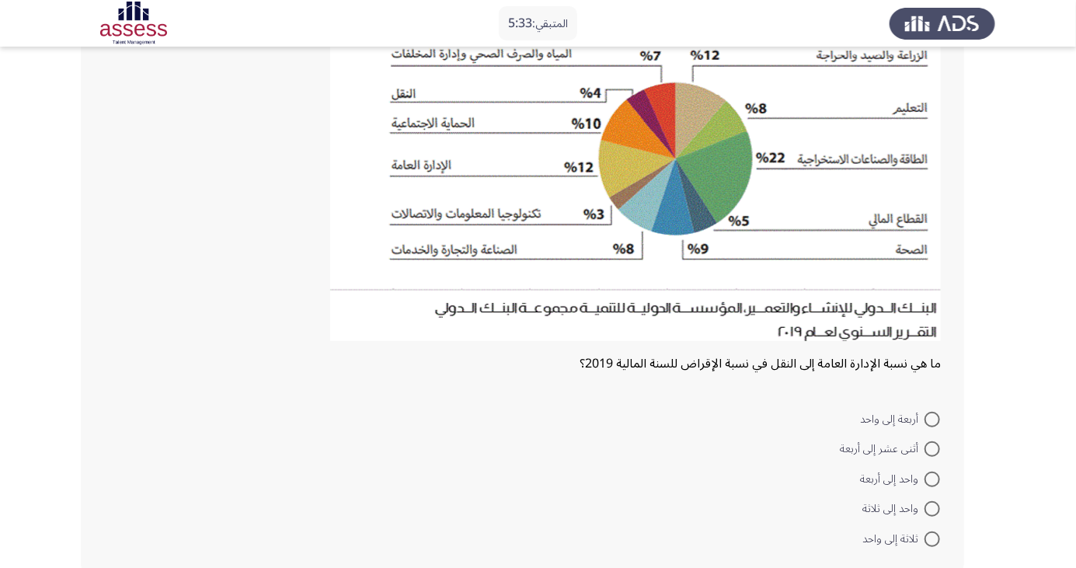
scroll to position [178, 0]
click at [933, 537] on span at bounding box center [933, 539] width 16 height 16
click at [933, 537] on input "ثلاثة إلى واحد" at bounding box center [933, 539] width 16 height 16
radio input "true"
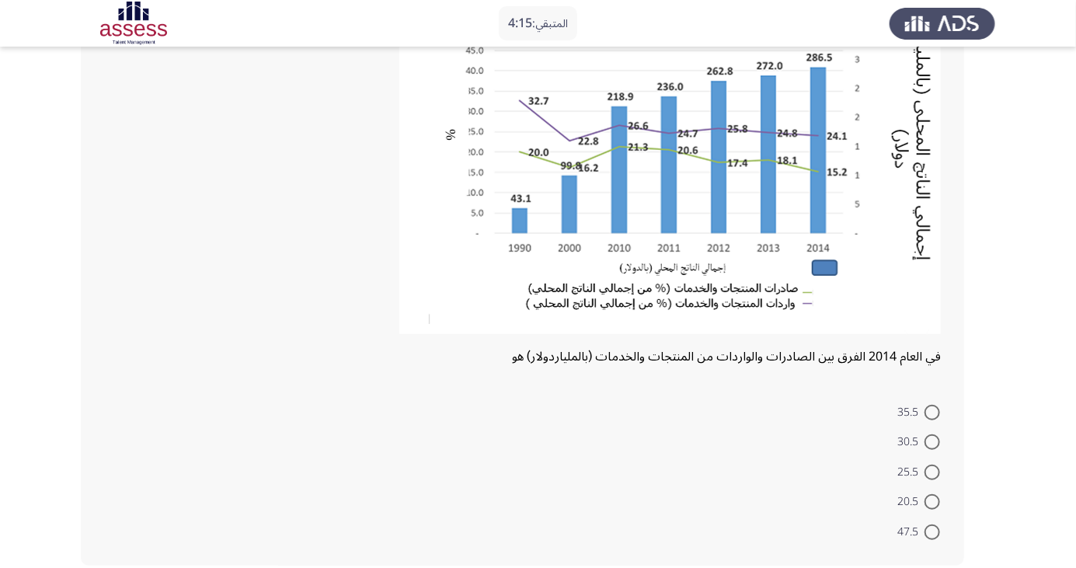
scroll to position [172, 0]
click at [933, 531] on span at bounding box center [933, 533] width 16 height 16
click at [933, 531] on input "47.5" at bounding box center [933, 533] width 16 height 16
radio input "true"
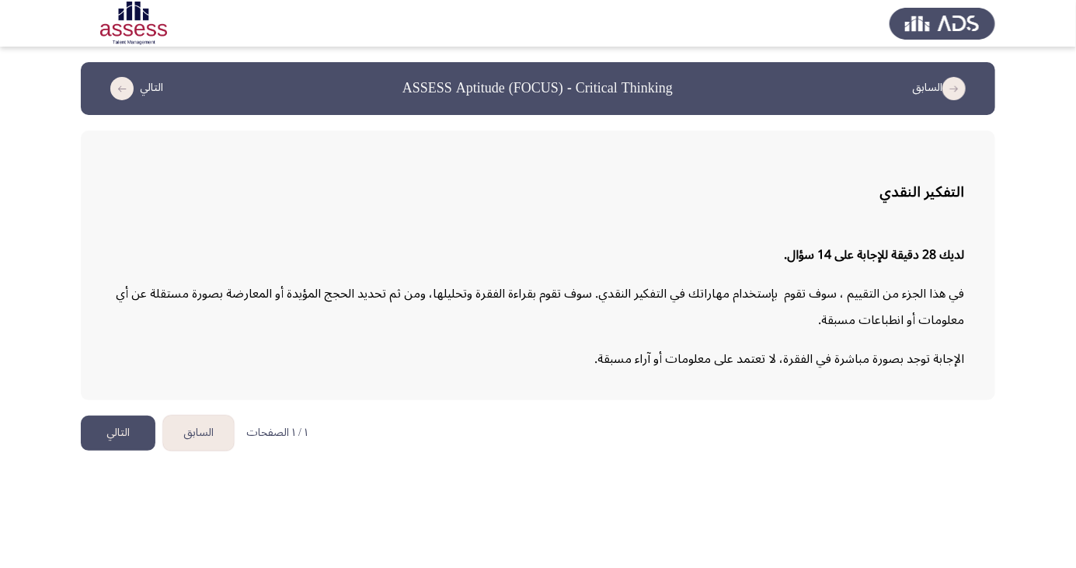
click at [121, 432] on button "التالي" at bounding box center [118, 433] width 75 height 35
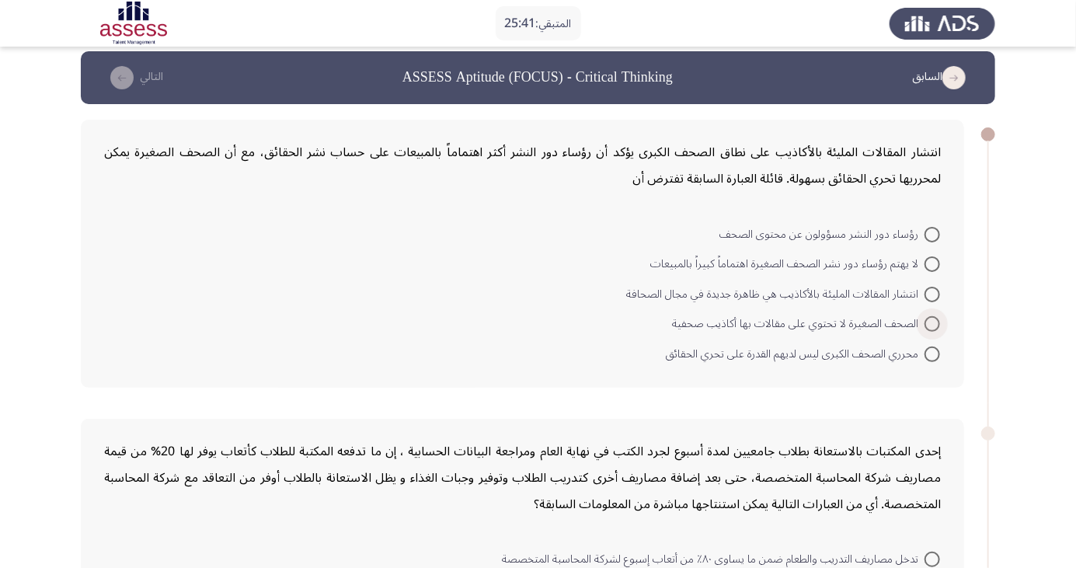
scroll to position [12, 0]
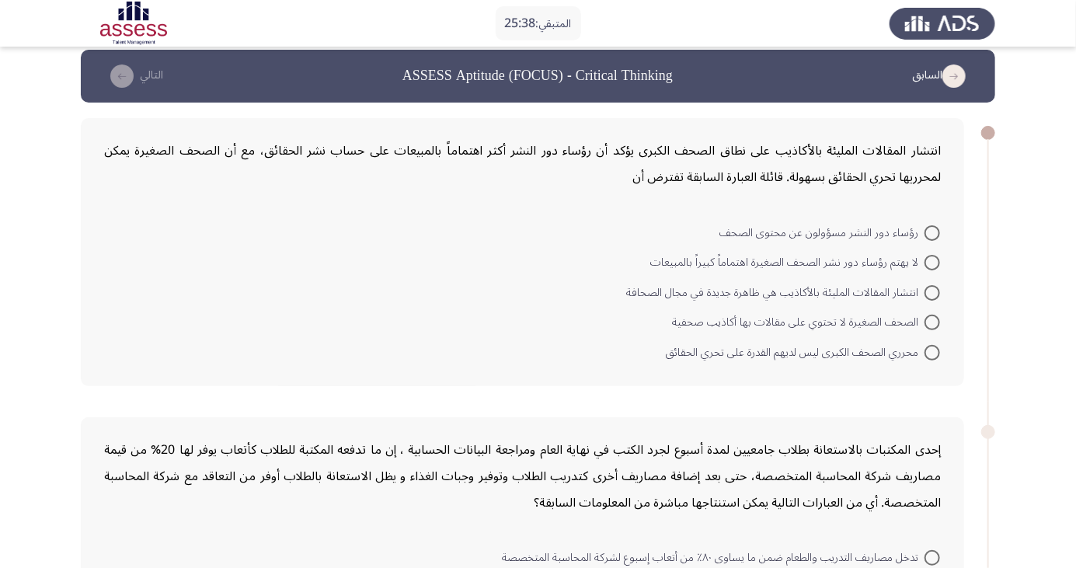
click at [929, 287] on span at bounding box center [933, 293] width 16 height 16
click at [929, 287] on input "انتشار المقالات المليئة بالأكاذيب هي ظاهرة جديدة في مجال الصحافة" at bounding box center [933, 293] width 16 height 16
radio input "true"
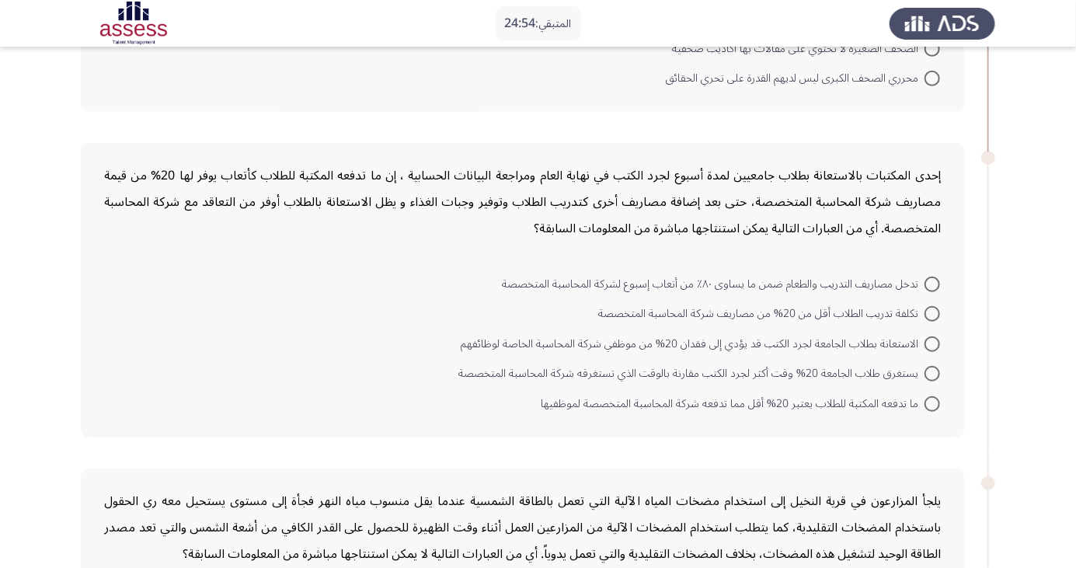
scroll to position [284, 0]
click at [934, 407] on span at bounding box center [933, 404] width 16 height 16
click at [934, 407] on input "ما تدفعه المكتبة للطلاب يعتبر 20% أقل مما تدفعه شركة المحاسبة المتخصصة لموظفيها" at bounding box center [933, 404] width 16 height 16
radio input "true"
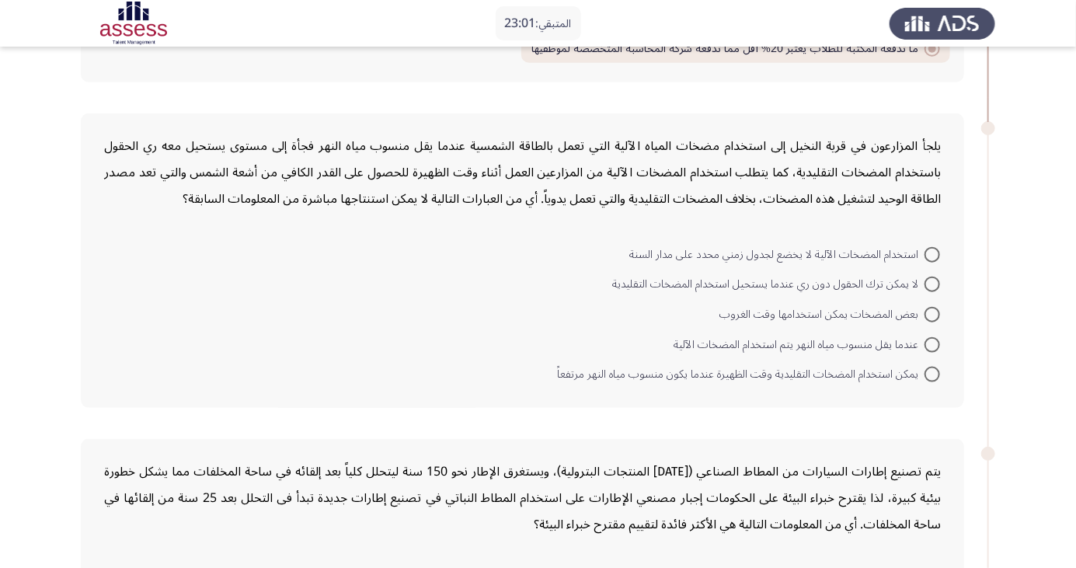
scroll to position [655, 0]
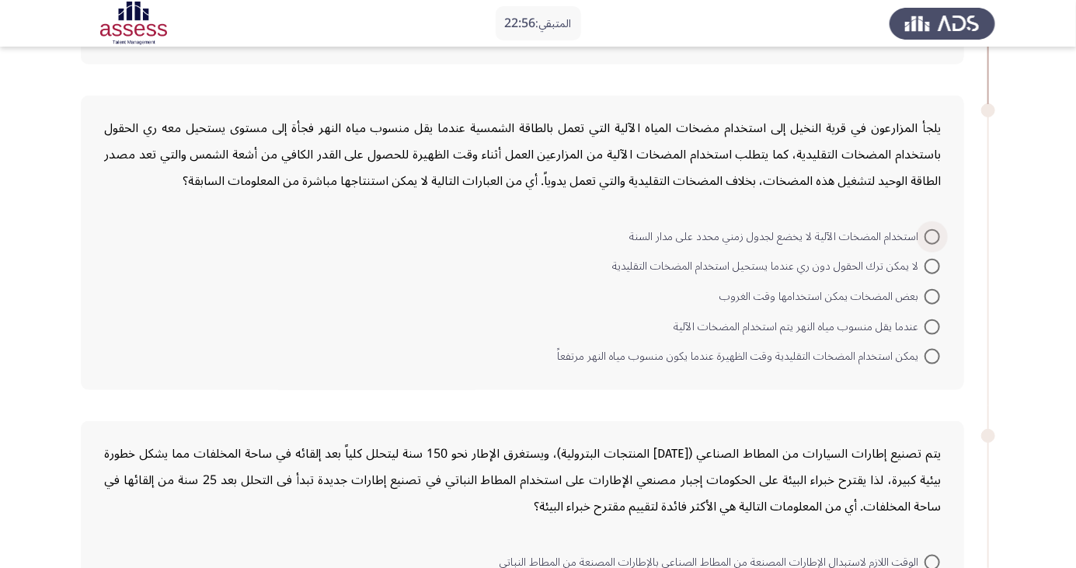
click at [933, 235] on span at bounding box center [933, 237] width 16 height 16
click at [933, 235] on input "استخدام المضخات الآلية لا يخضع لجدول زمني محدد على مدار السنة" at bounding box center [933, 237] width 16 height 16
radio input "true"
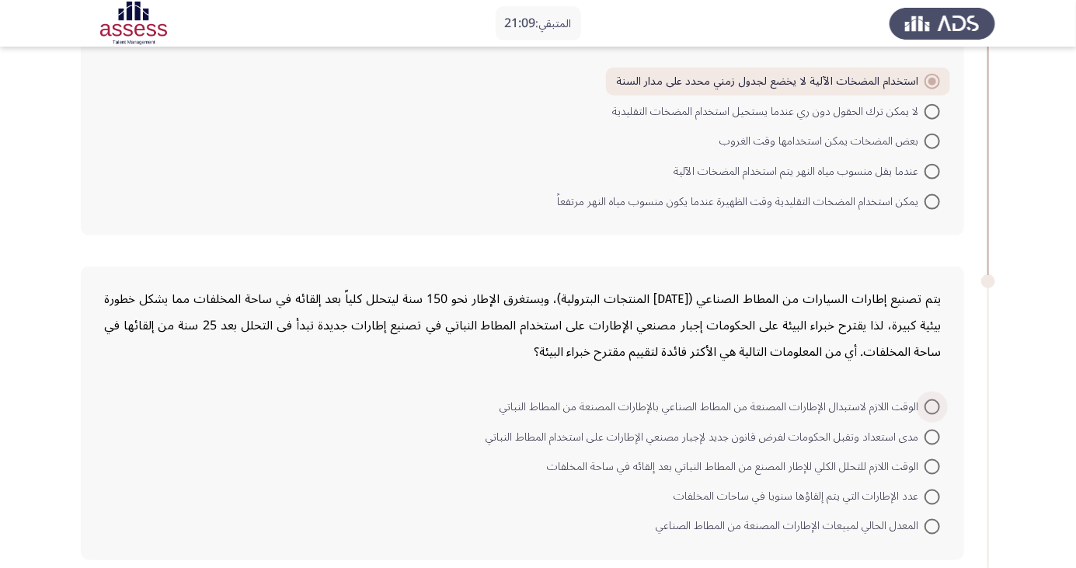
scroll to position [814, 0]
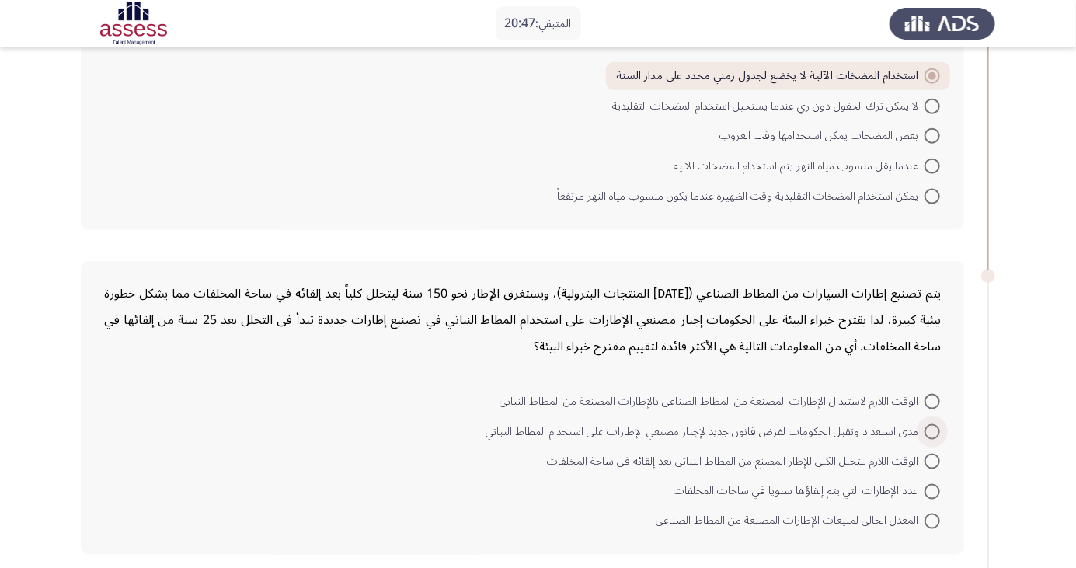
click at [933, 429] on span at bounding box center [933, 432] width 16 height 16
click at [933, 429] on input "مدى استعداد وتقبل الحكومات لفرض قانون جديد لإجبار مصنعي الإطارات على استخدام ال…" at bounding box center [933, 432] width 16 height 16
radio input "true"
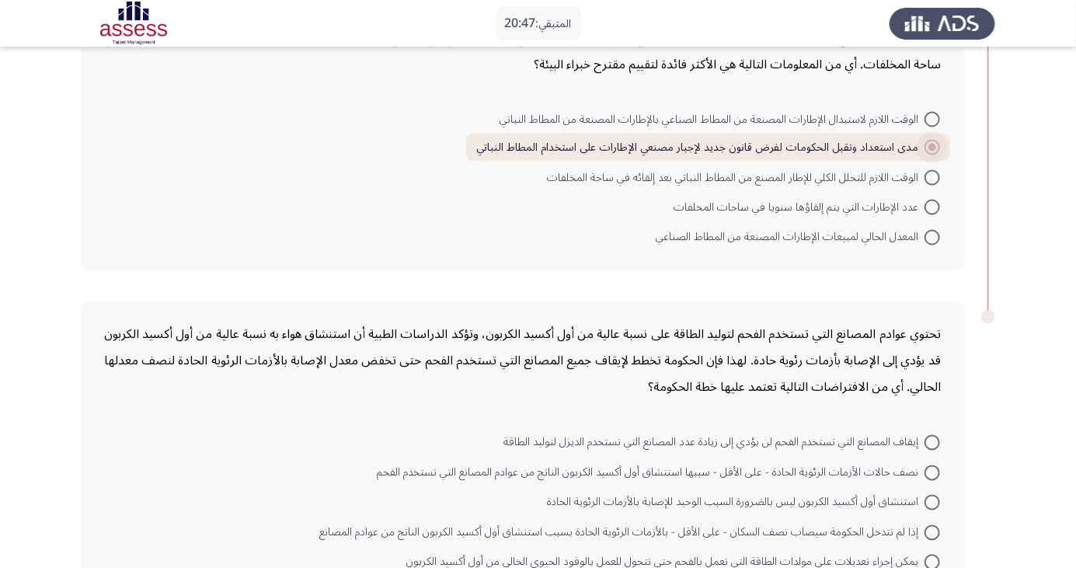
scroll to position [1125, 0]
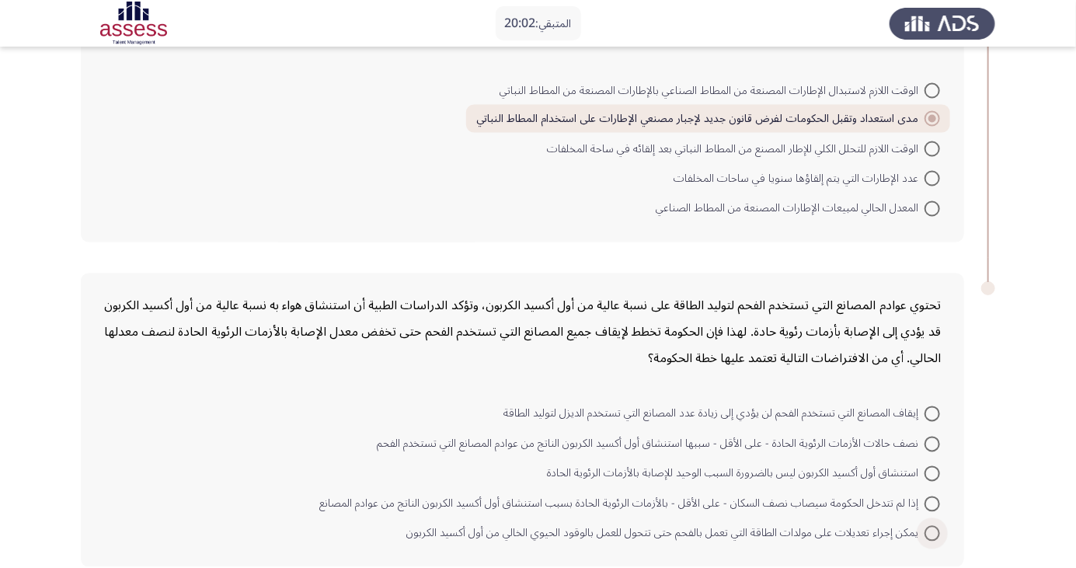
click at [933, 531] on span at bounding box center [933, 534] width 16 height 16
click at [933, 531] on input "يمكن إجراء تعديلات على مولدات الطاقة التي تعمل بالفحم حتى تتحول للعمل بالوقود ا…" at bounding box center [933, 534] width 16 height 16
radio input "true"
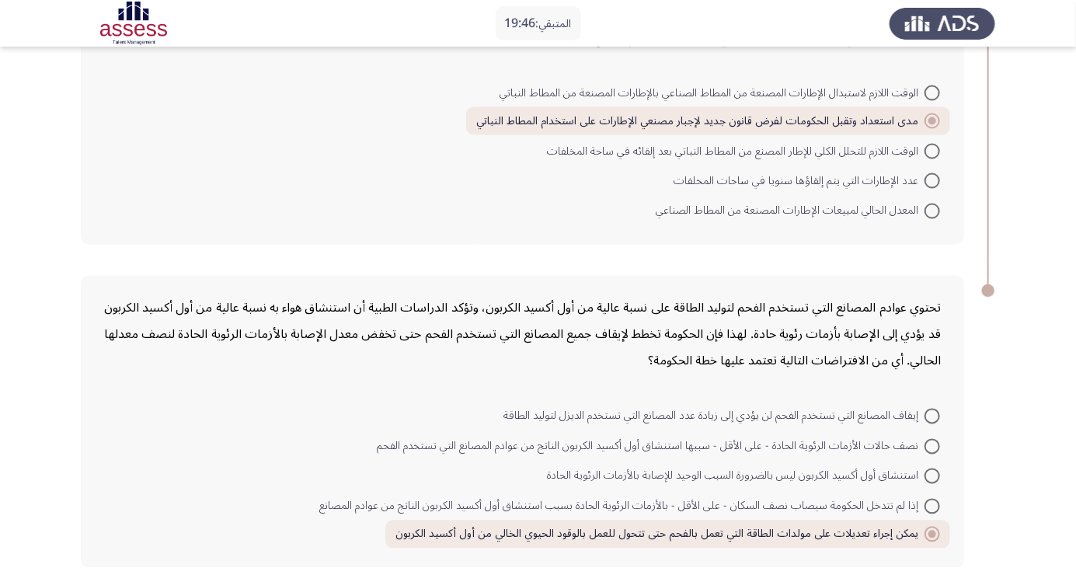
click at [933, 443] on span at bounding box center [933, 447] width 16 height 16
click at [933, 443] on input "نصف حالات الأزمات الرئوية الحادة - على الأقل - سببها استنشاق أول أكسيد الكربون …" at bounding box center [933, 447] width 16 height 16
radio input "true"
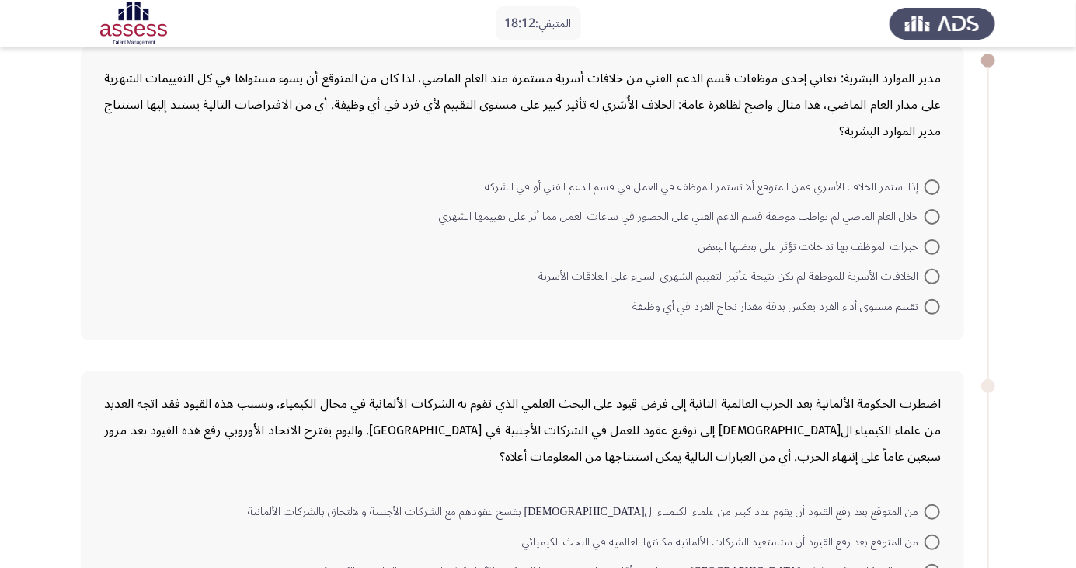
scroll to position [0, 0]
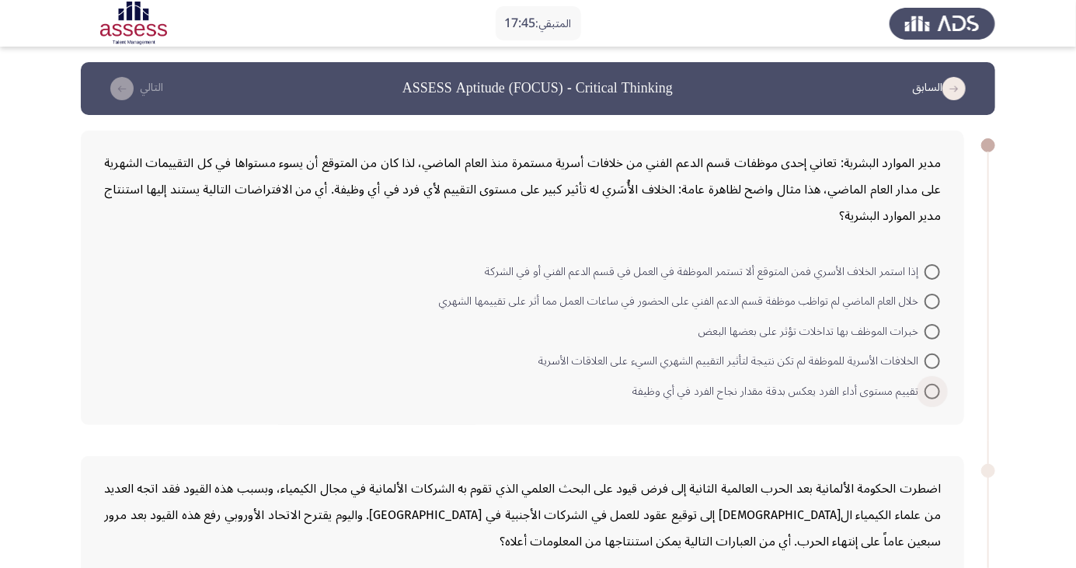
click at [932, 395] on span at bounding box center [933, 392] width 16 height 16
click at [932, 395] on input "تقييم مستوى أداء الفرد يعكس بدقة مقدار نجاح الفرد في أي وظيفة" at bounding box center [933, 392] width 16 height 16
radio input "true"
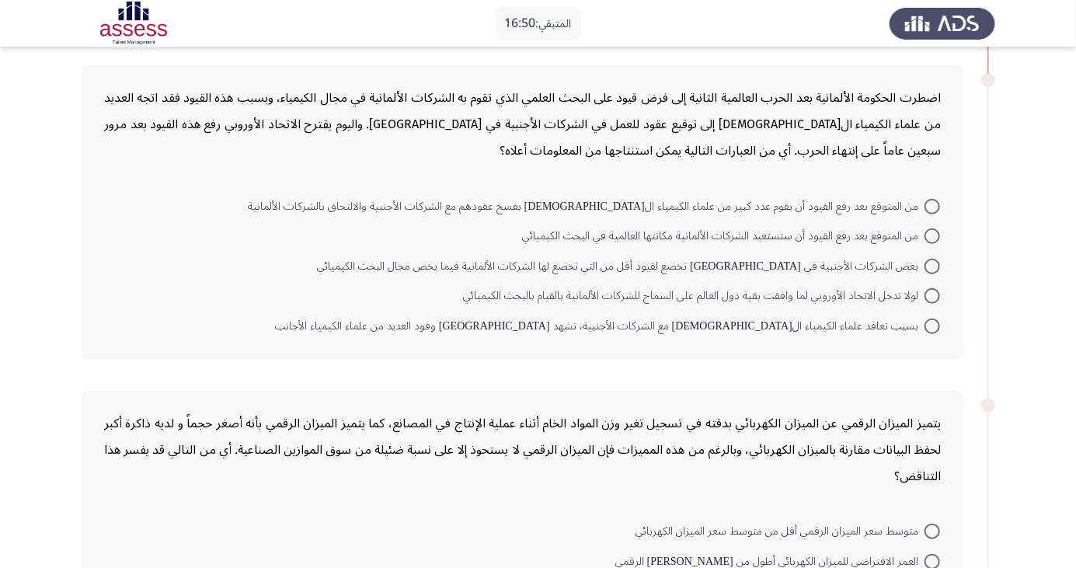
scroll to position [393, 0]
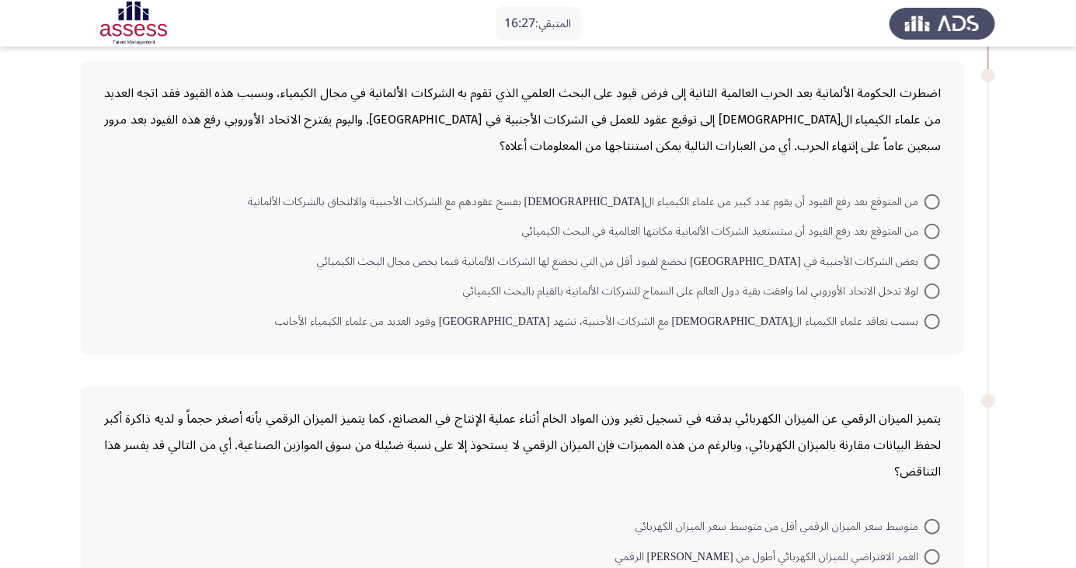
click at [933, 200] on span at bounding box center [933, 202] width 16 height 16
click at [933, 200] on input "من المتوقع بعد رفع القيود أن يقوم عدد كبير من علماء الكيمياء الألمان بفسخ عقوده…" at bounding box center [933, 202] width 16 height 16
radio input "true"
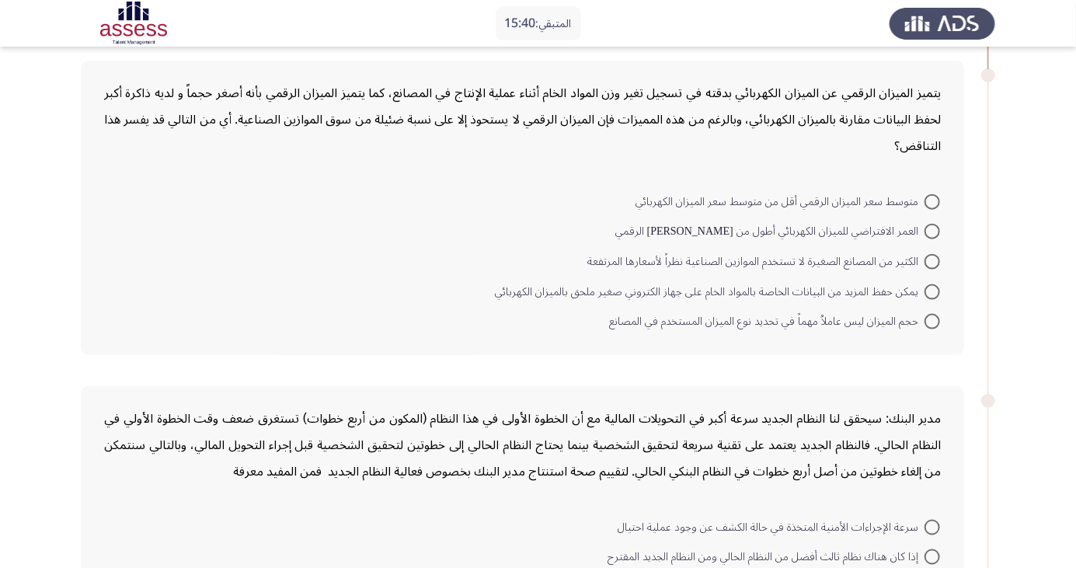
scroll to position [731, 0]
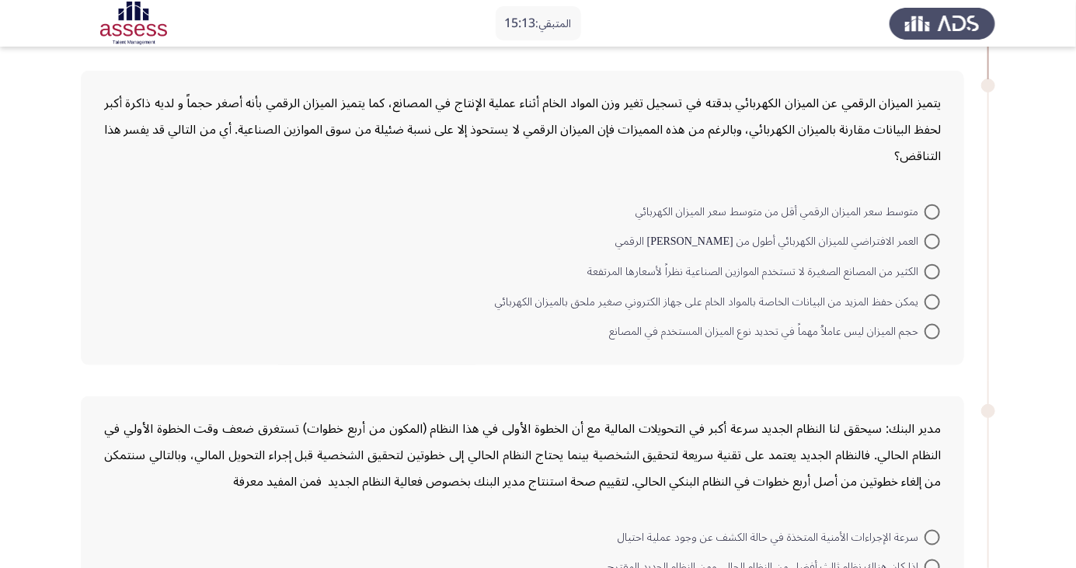
click at [925, 244] on span at bounding box center [933, 242] width 16 height 16
click at [925, 244] on input "العمر الافتراضي للميزان الكهربائي أطول من عمر نظيره الرقمي" at bounding box center [933, 242] width 16 height 16
radio input "true"
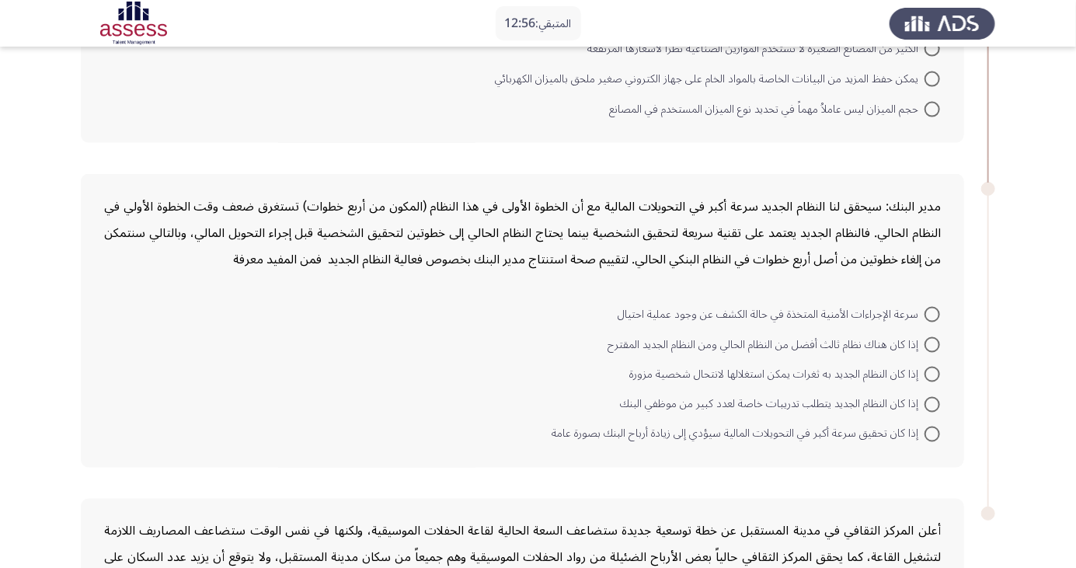
scroll to position [932, 0]
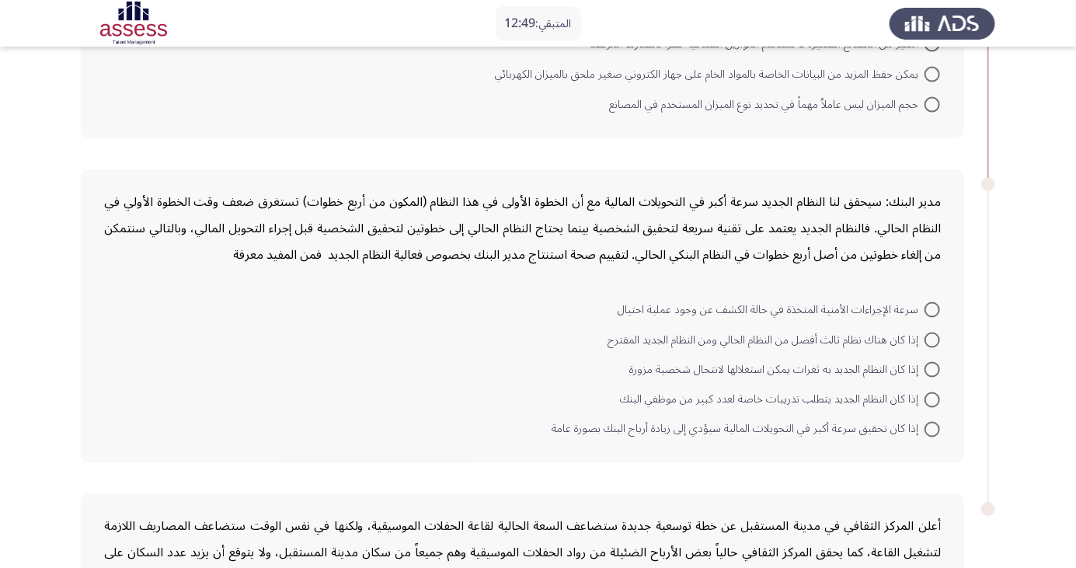
click at [933, 427] on span at bounding box center [933, 430] width 16 height 16
click at [933, 427] on input "إذا كان تحقيق سرعة أكبر في التحويلات المالية سيؤدي إلى زيادة أرباح البنك بصورة …" at bounding box center [933, 430] width 16 height 16
radio input "true"
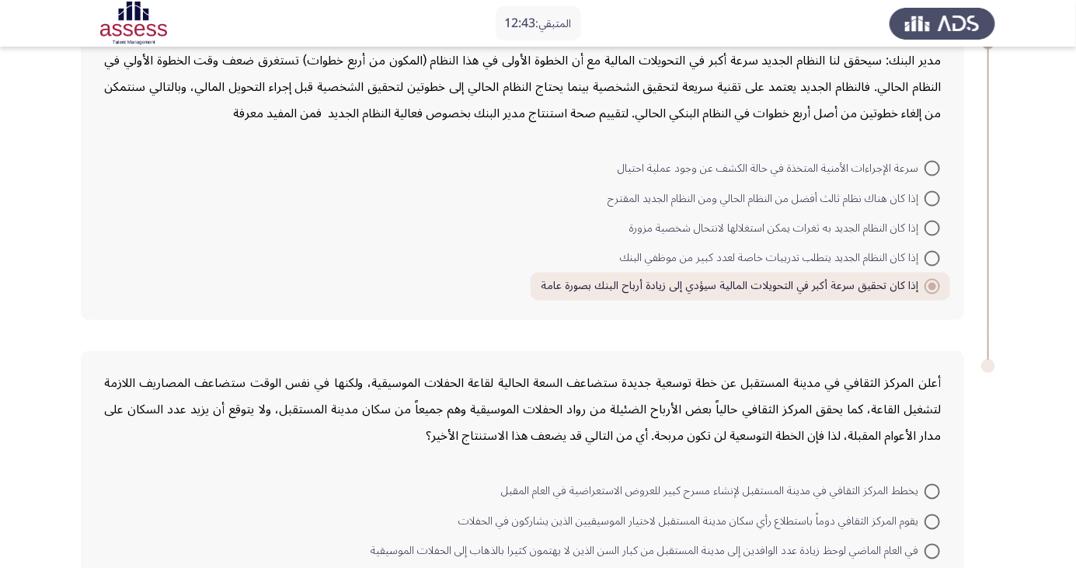
scroll to position [1150, 0]
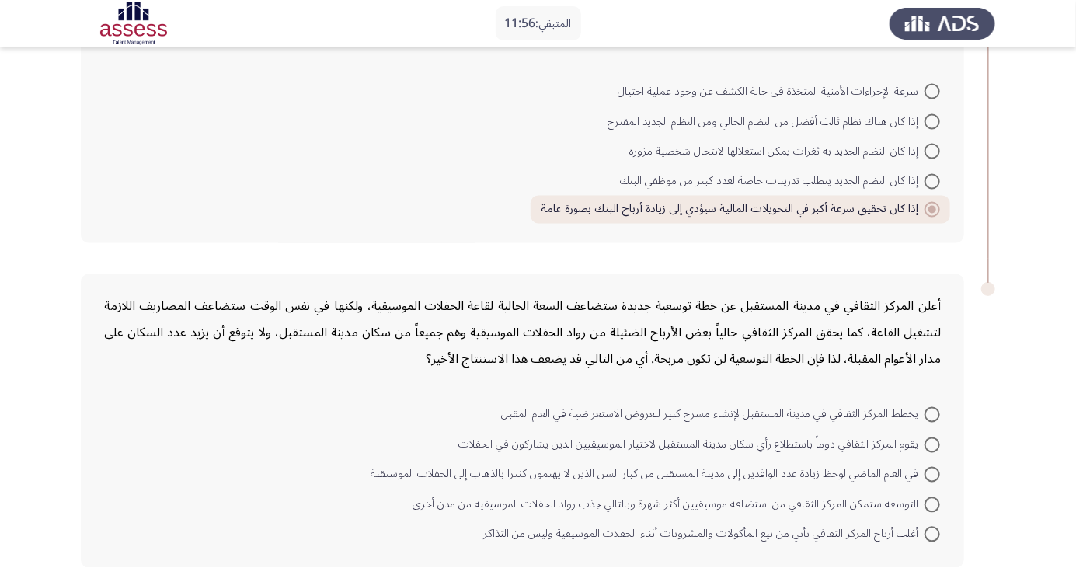
click at [938, 502] on span at bounding box center [933, 505] width 16 height 16
click at [938, 502] on input "التوسعة ستمكن المركز الثقافي من استضافة موسيقيين أكثر شهرة وبالتالي جذب رواد ال…" at bounding box center [933, 505] width 16 height 16
radio input "true"
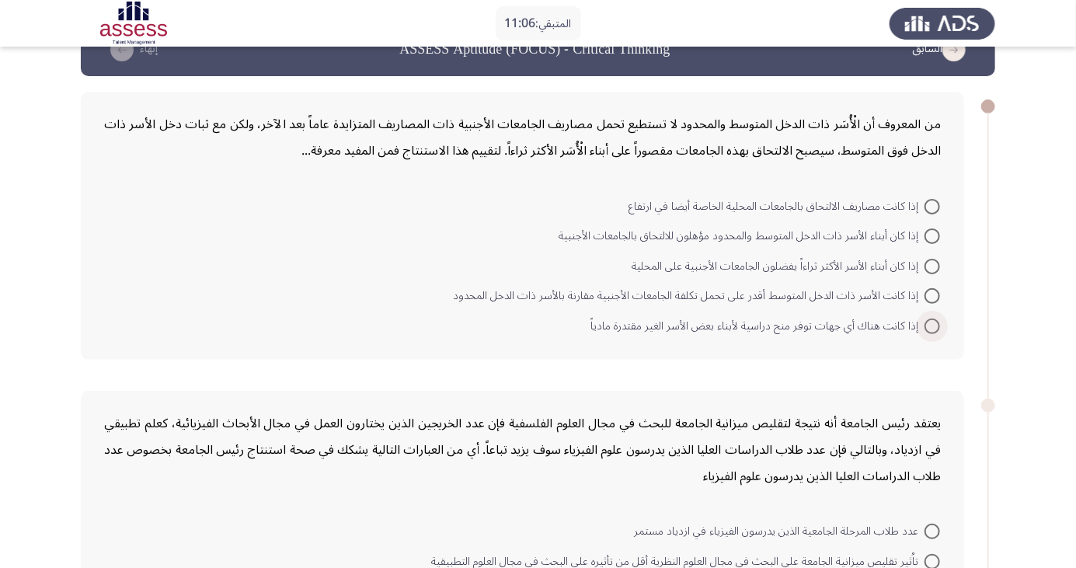
scroll to position [38, 0]
click at [933, 325] on span at bounding box center [933, 327] width 16 height 16
click at [933, 325] on input "إذا كانت هناك أي جهات توفر منح دراسية لأبناء بعض الأسر الغير مقتدرة مادياً" at bounding box center [933, 327] width 16 height 16
radio input "true"
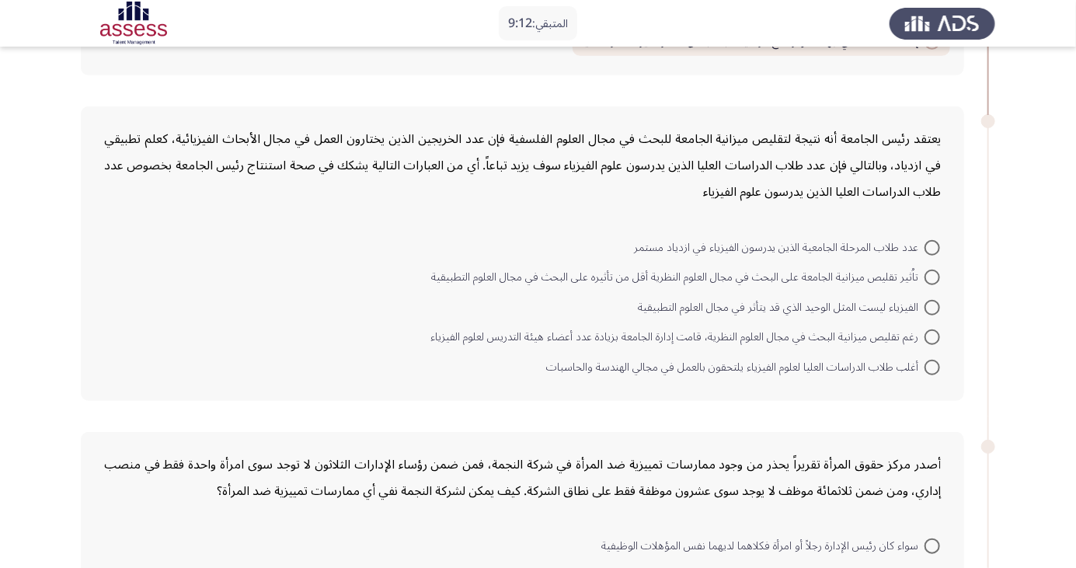
scroll to position [326, 0]
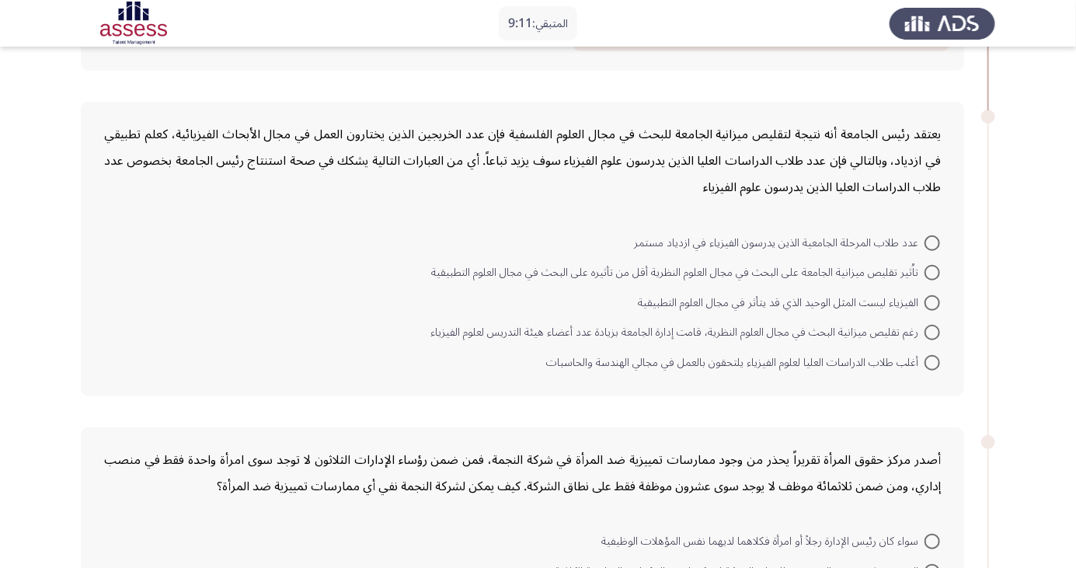
click at [940, 242] on span at bounding box center [933, 243] width 16 height 16
click at [940, 242] on input "عدد طلاب المرحلة الجامعية الذين يدرسون الفيزياء في ازدياد مستمر" at bounding box center [933, 243] width 16 height 16
radio input "true"
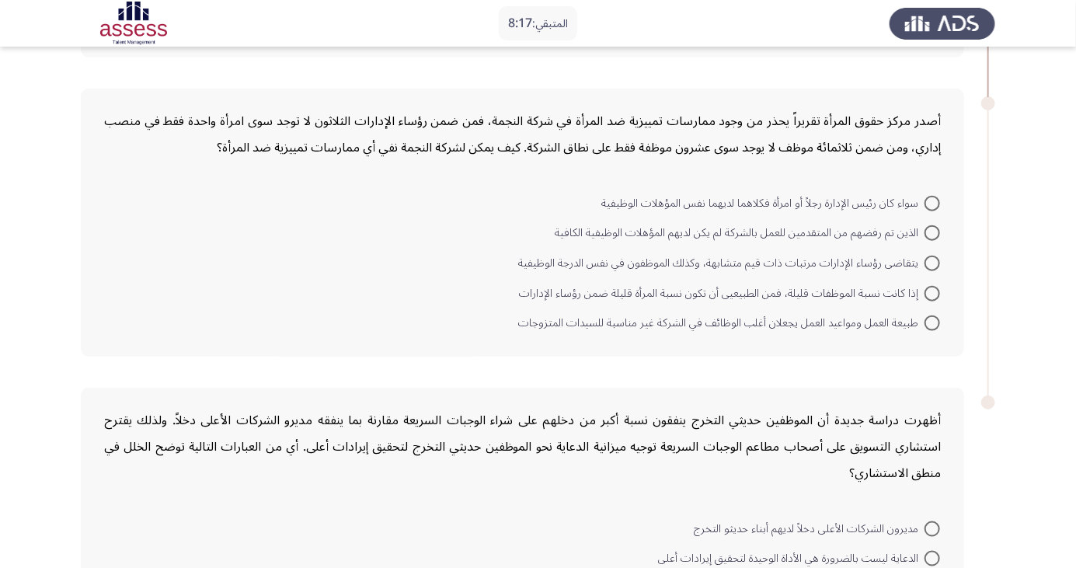
scroll to position [661, 0]
click at [933, 202] on span at bounding box center [933, 205] width 16 height 16
click at [933, 202] on input "سواء كان رئيس الإدارة رجلاً أو امرأة فكلاهما لديهما نفس المؤهلات الوظيفية" at bounding box center [933, 205] width 16 height 16
radio input "true"
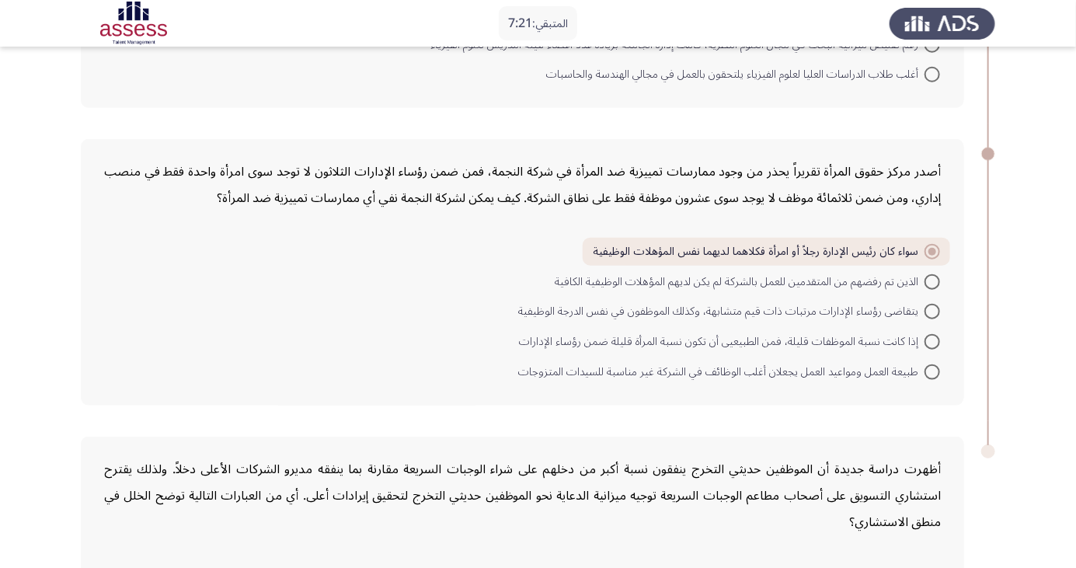
scroll to position [776, 0]
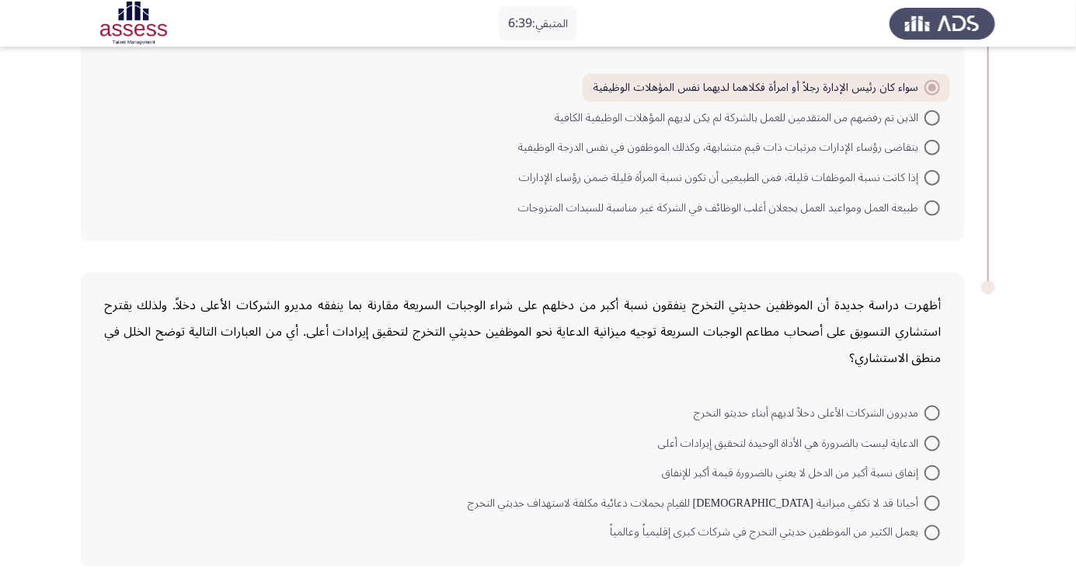
click at [933, 441] on span at bounding box center [933, 444] width 16 height 16
click at [933, 441] on input "الدعاية ليست بالضرورة هي الأداة الوحيدة لتحقيق إيرادات أعلى" at bounding box center [933, 444] width 16 height 16
radio input "true"
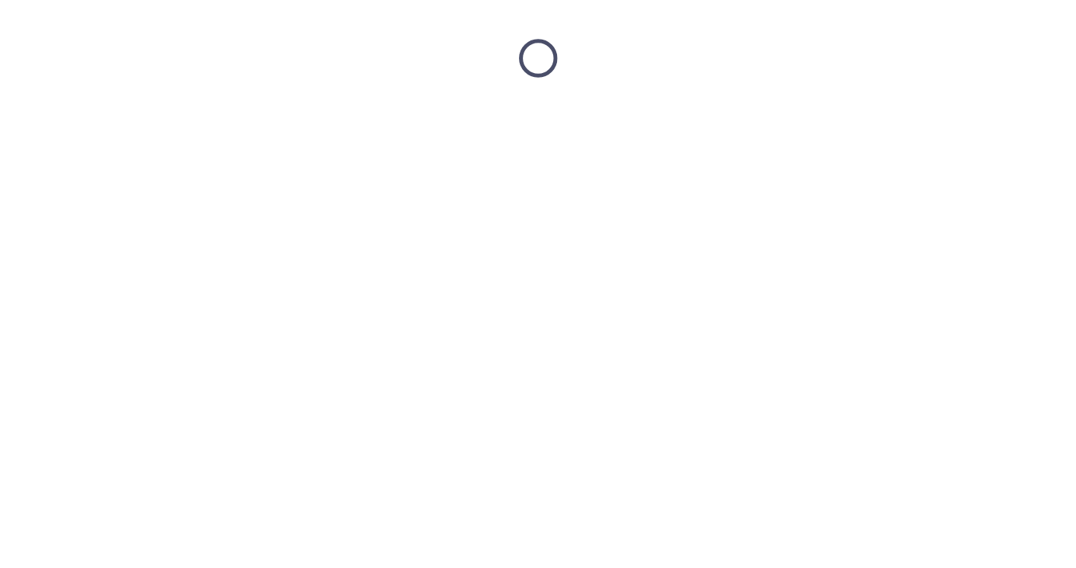
scroll to position [0, 0]
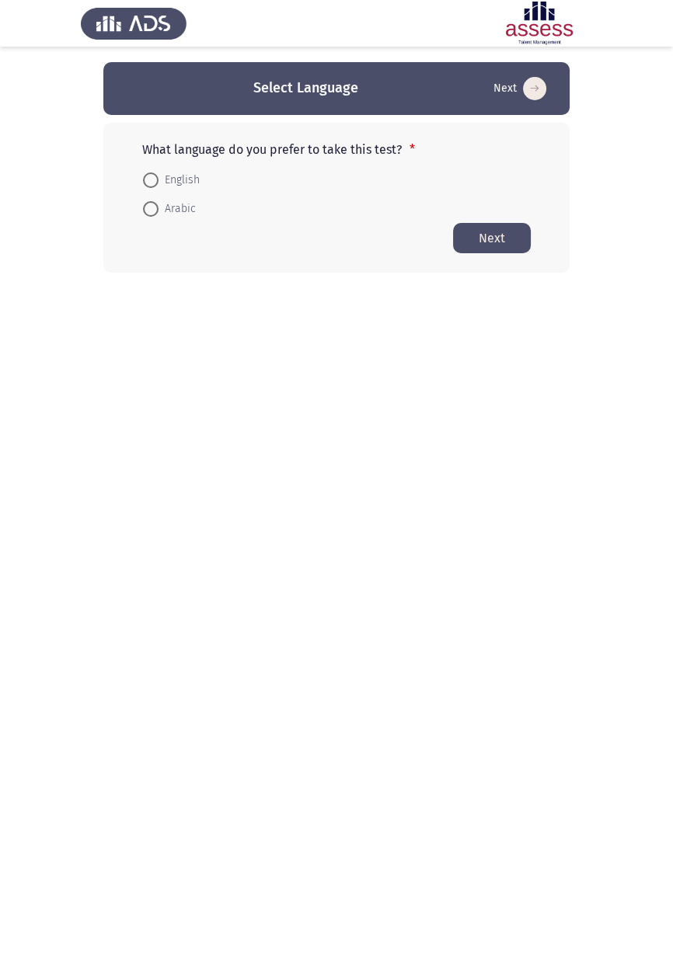
click at [151, 209] on span at bounding box center [151, 209] width 0 height 0
click at [150, 208] on input "Arabic" at bounding box center [151, 209] width 16 height 16
radio input "true"
click at [512, 246] on button "Next" at bounding box center [492, 237] width 78 height 30
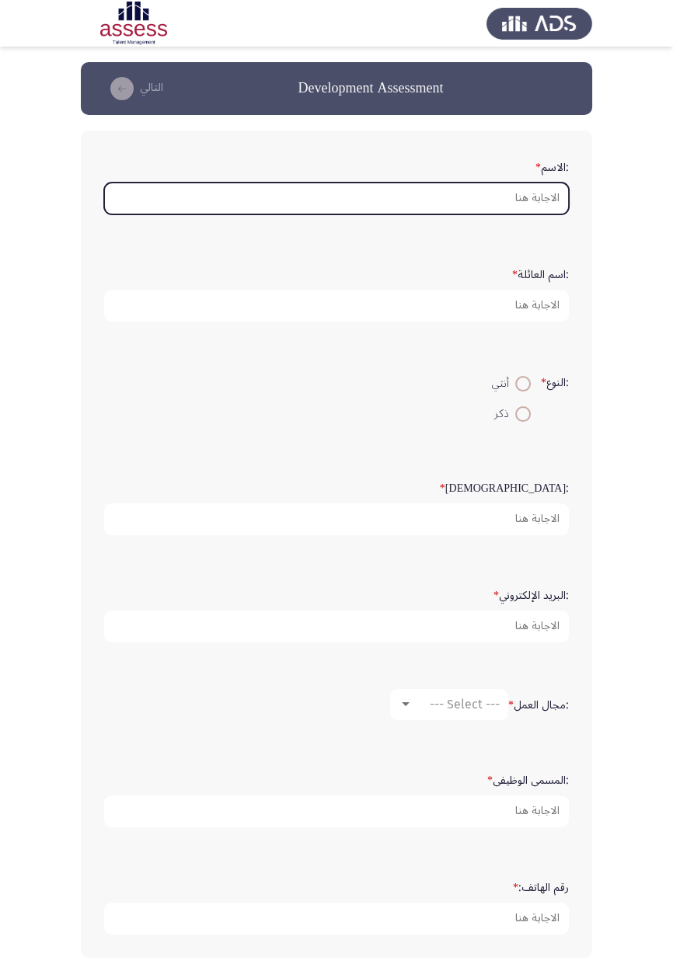
click at [532, 197] on input ":الاسم *" at bounding box center [336, 199] width 465 height 32
click at [535, 200] on input ":الاسم *" at bounding box center [336, 199] width 465 height 32
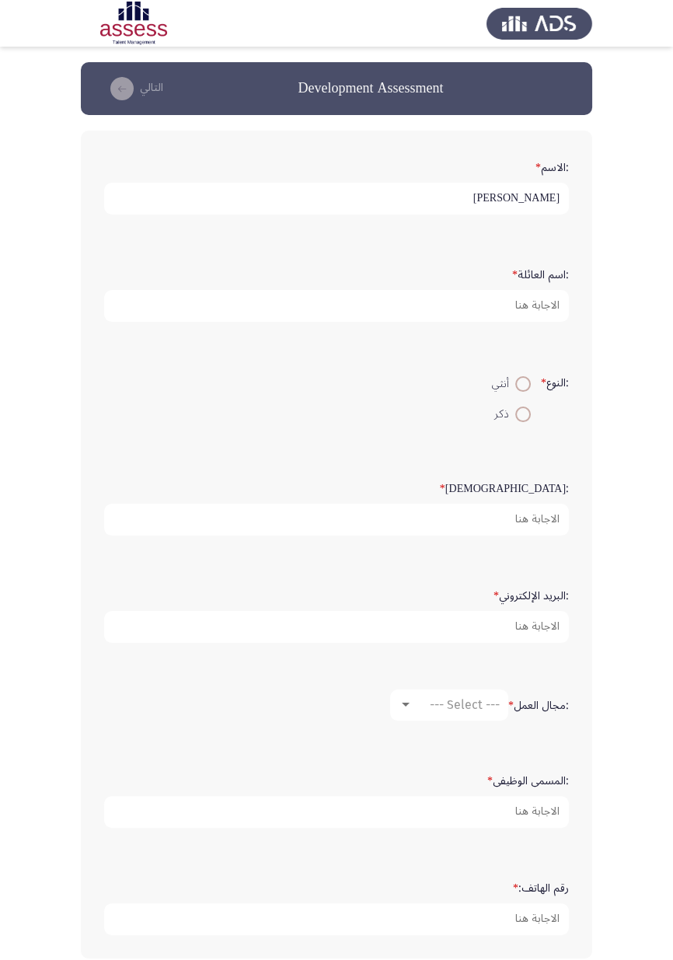
type input "احمد"
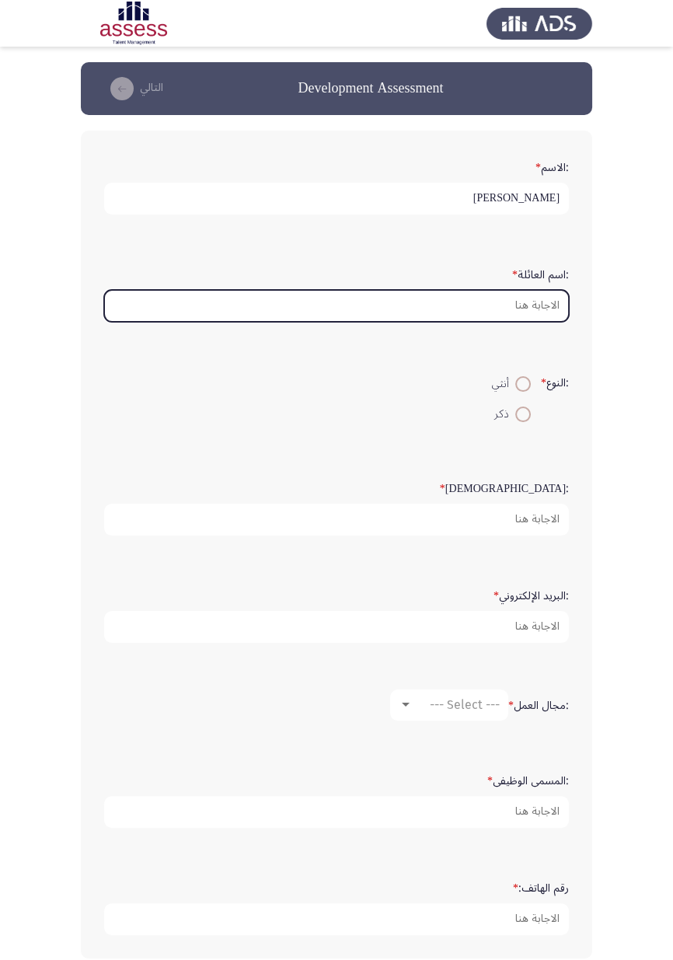
click at [531, 309] on input ":اسم العائلة *" at bounding box center [336, 306] width 465 height 32
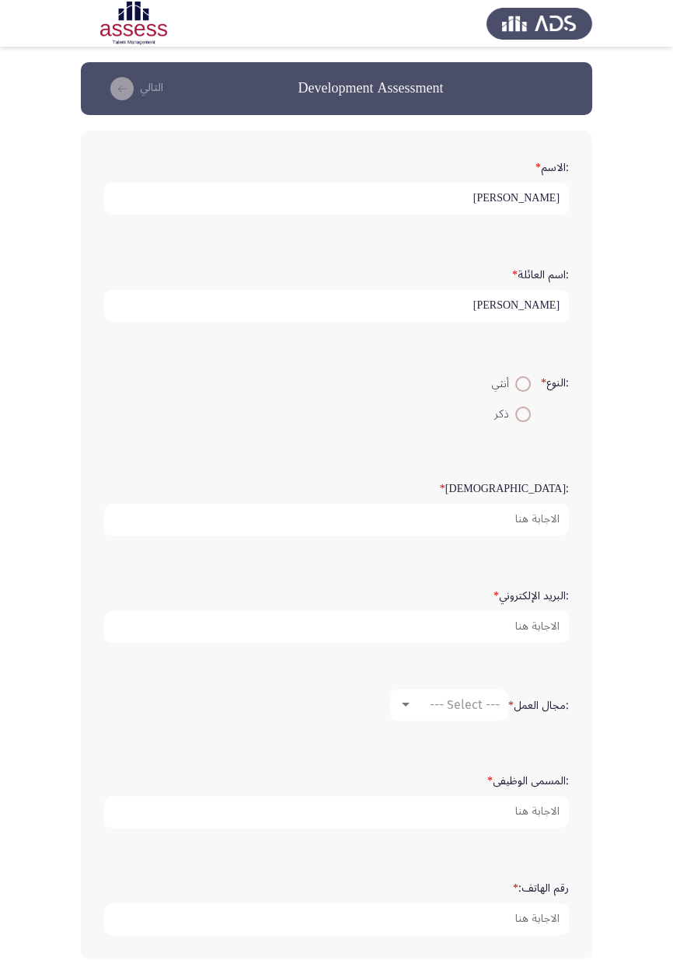
type input "عبد العال حسين"
click at [523, 414] on span at bounding box center [523, 414] width 0 height 0
click at [520, 412] on input "ذكر" at bounding box center [523, 414] width 16 height 16
radio input "true"
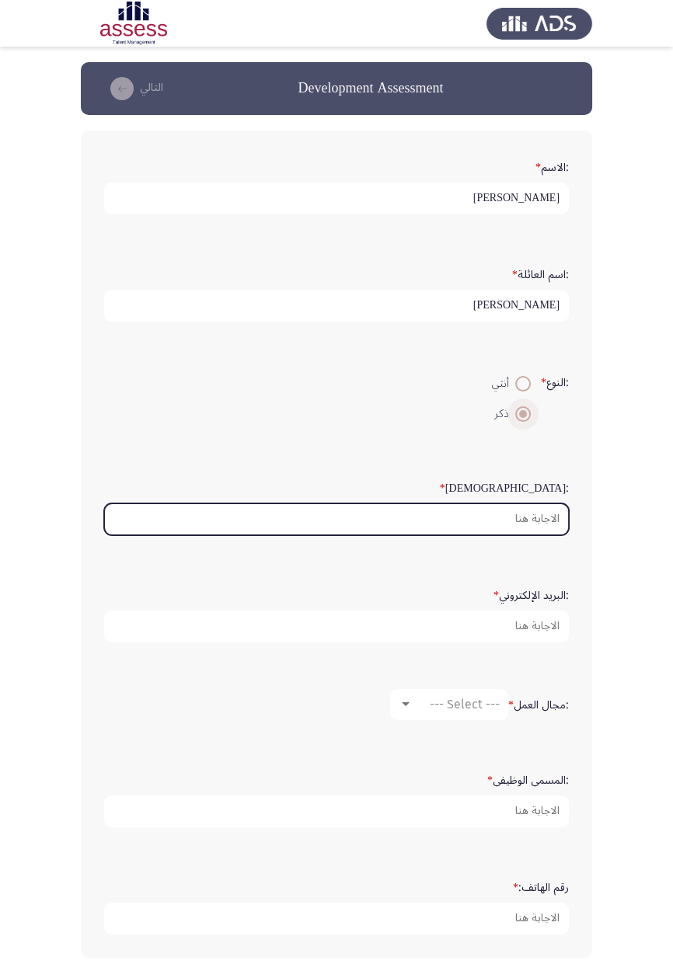
click at [553, 519] on input ":السن *" at bounding box center [336, 520] width 465 height 32
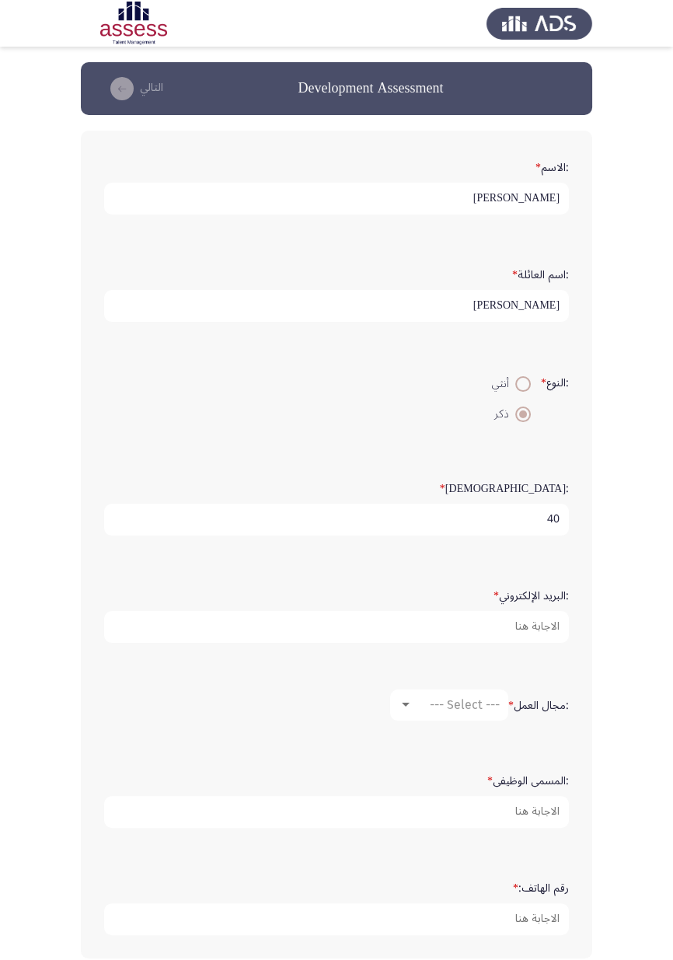
type input "40"
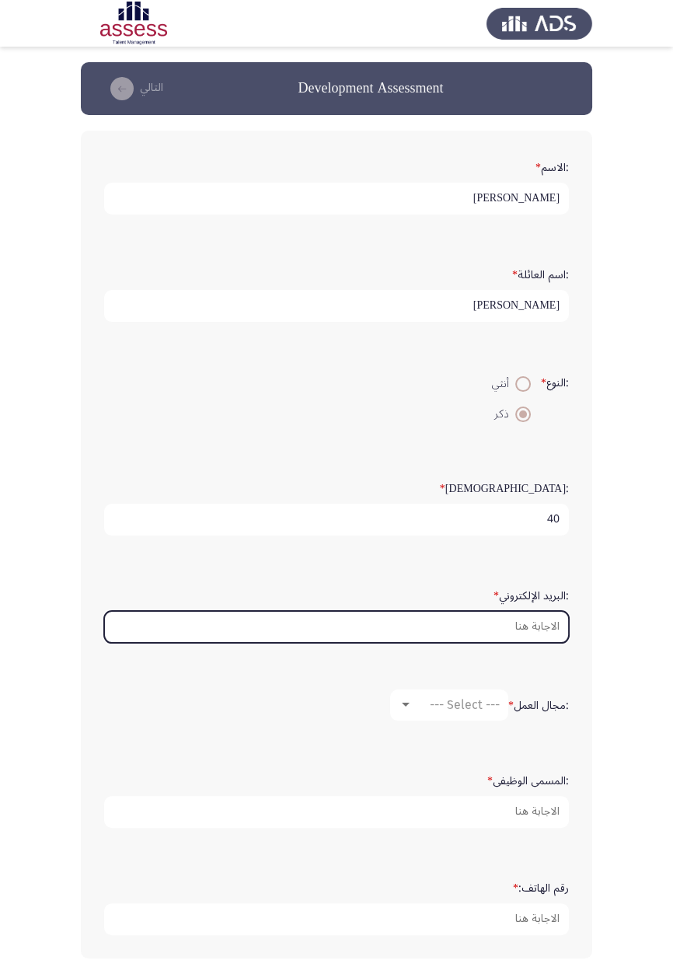
click at [516, 567] on input ":البريد الإلكتروني *" at bounding box center [336, 627] width 465 height 32
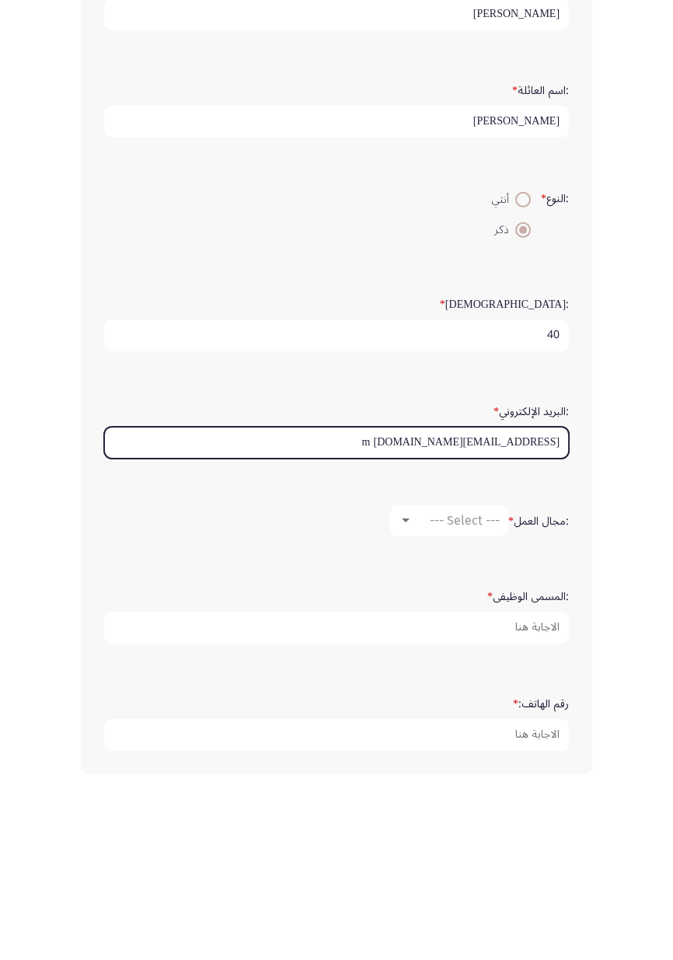
type input "Abdel.aal_ahmed@ibnsina.co m"
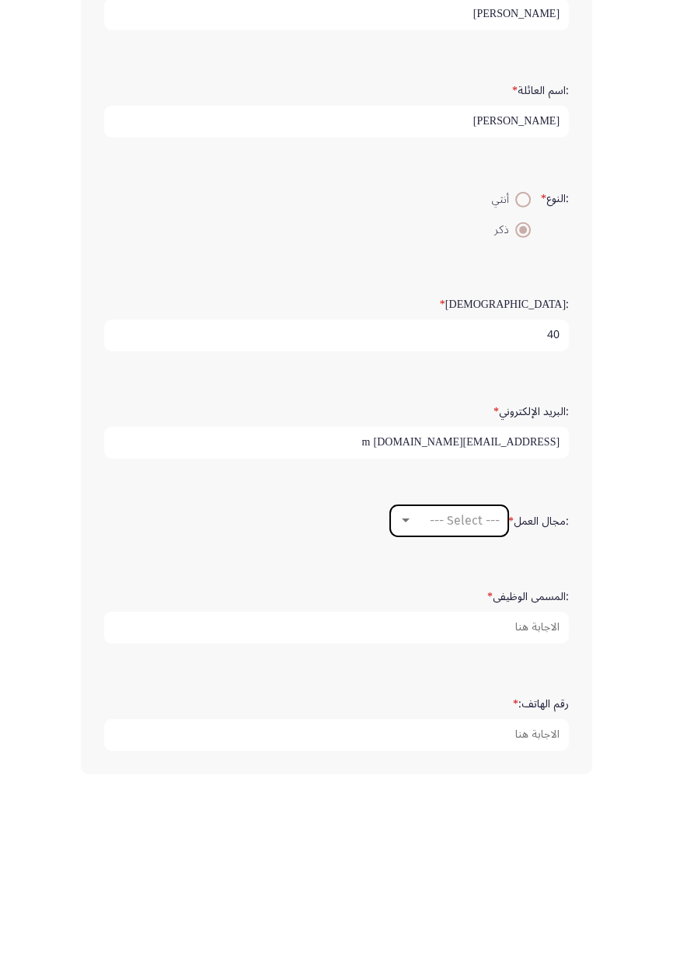
click at [472, 567] on span "--- Select ---" at bounding box center [465, 704] width 70 height 15
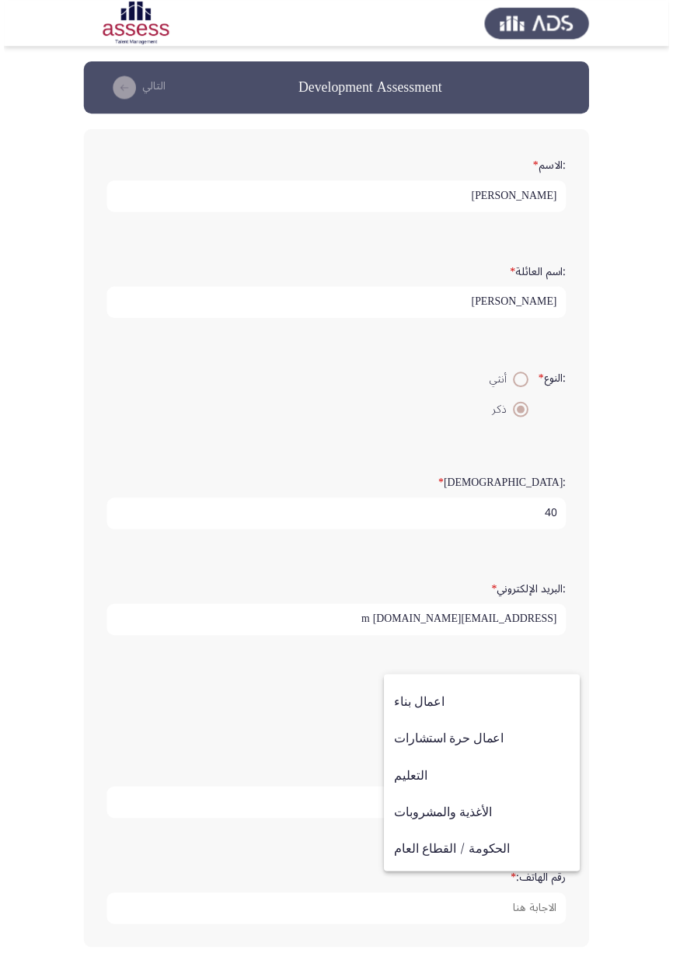
scroll to position [510, 0]
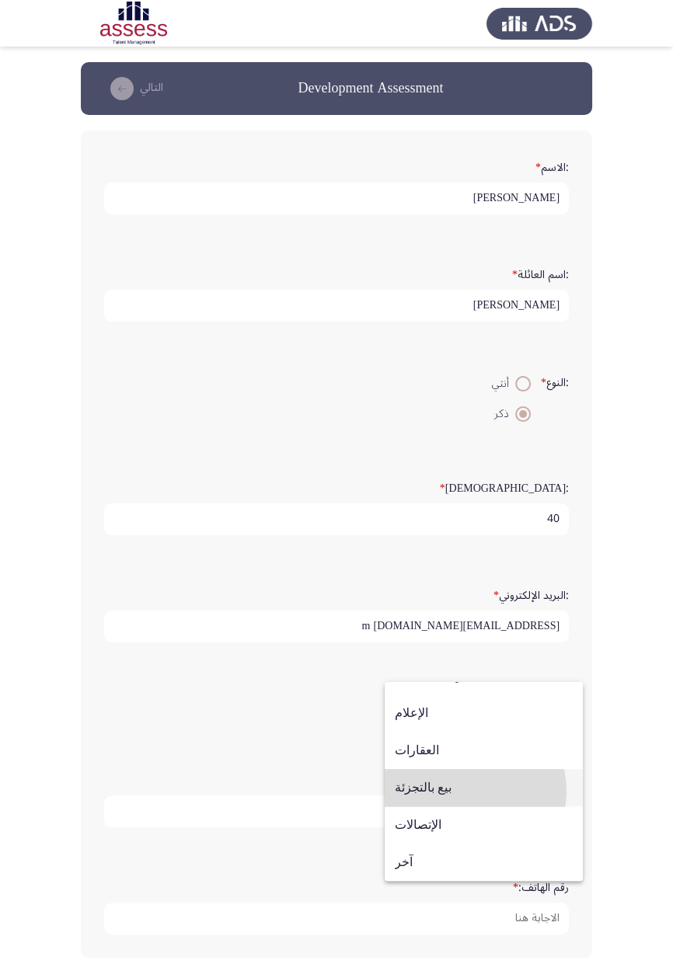
click at [467, 567] on span "بيع بالتجزئة" at bounding box center [484, 787] width 178 height 37
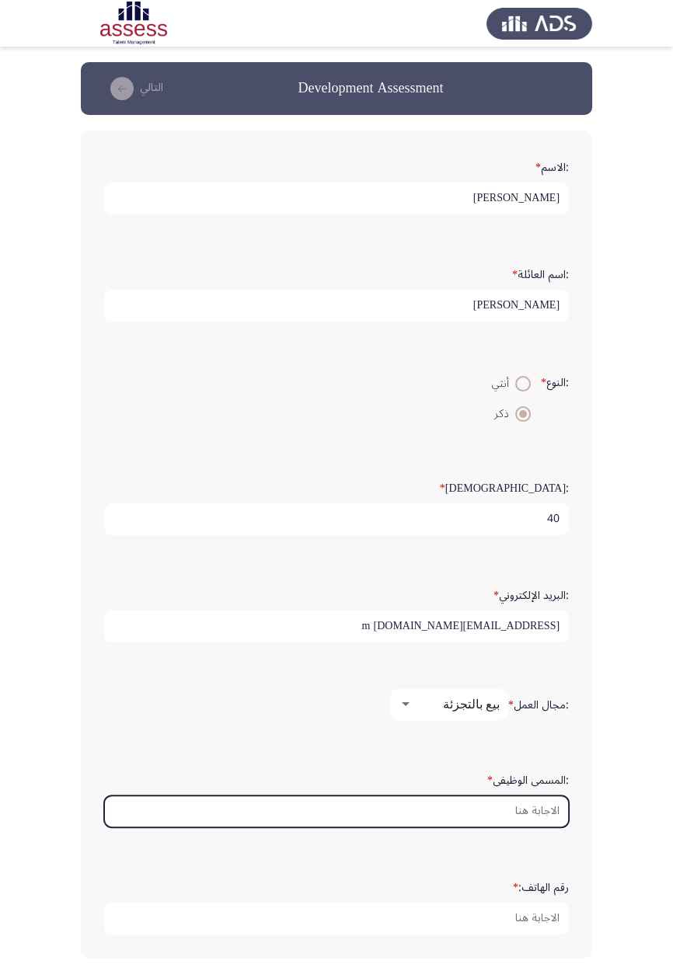
click at [539, 567] on input ":المسمى الوظيفى *" at bounding box center [336, 812] width 465 height 32
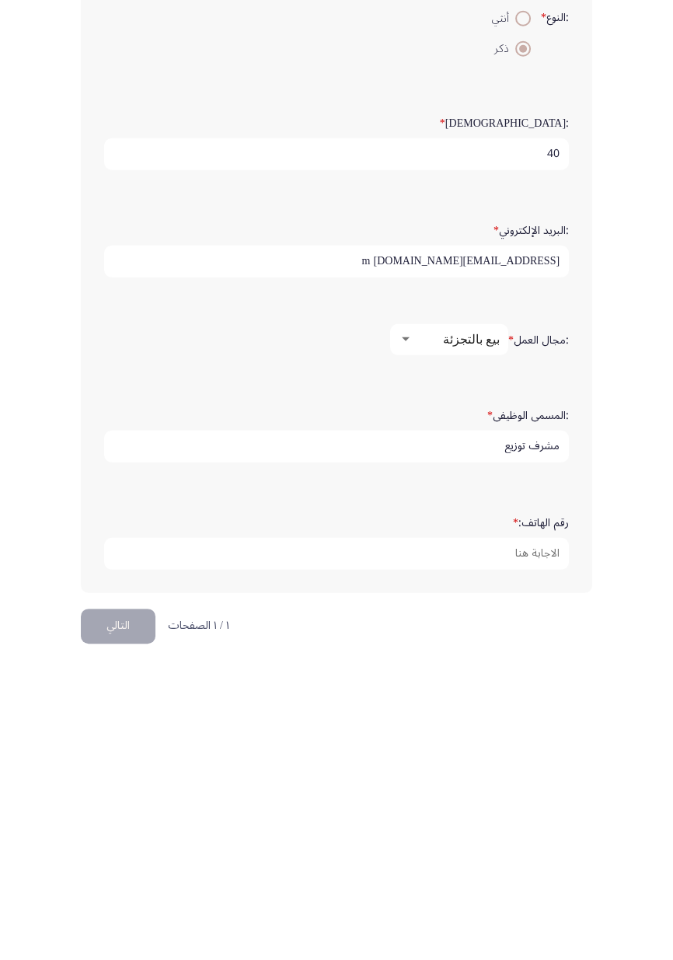
scroll to position [70, 0]
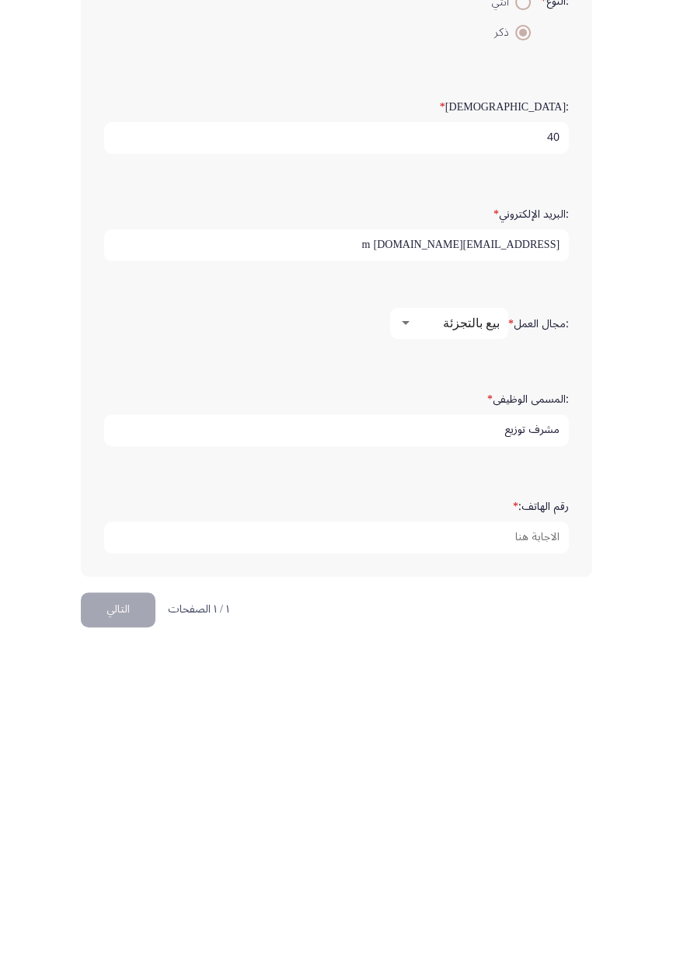
type input "مشرف توزيع"
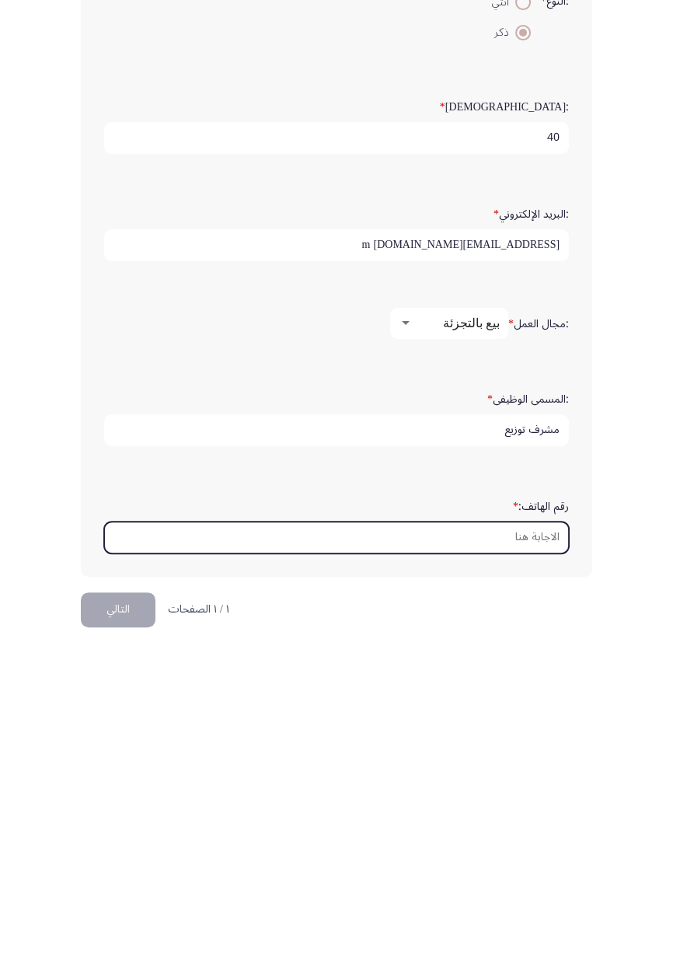
click at [544, 567] on input "رقم الهاتف: *" at bounding box center [336, 849] width 465 height 32
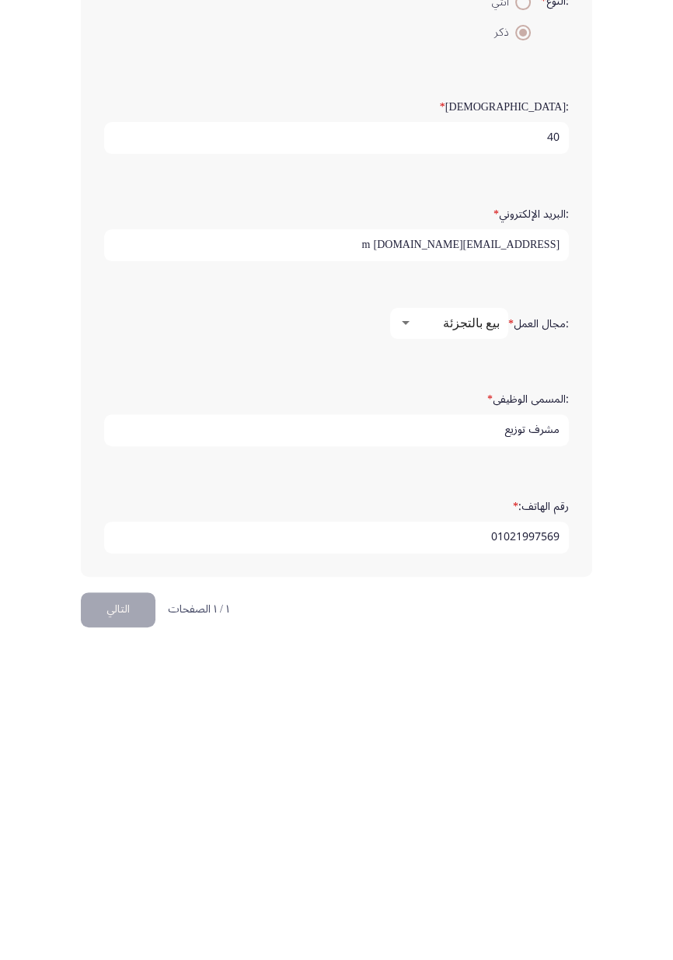
type input "01021997569"
click at [115, 567] on button "التالي" at bounding box center [118, 921] width 75 height 35
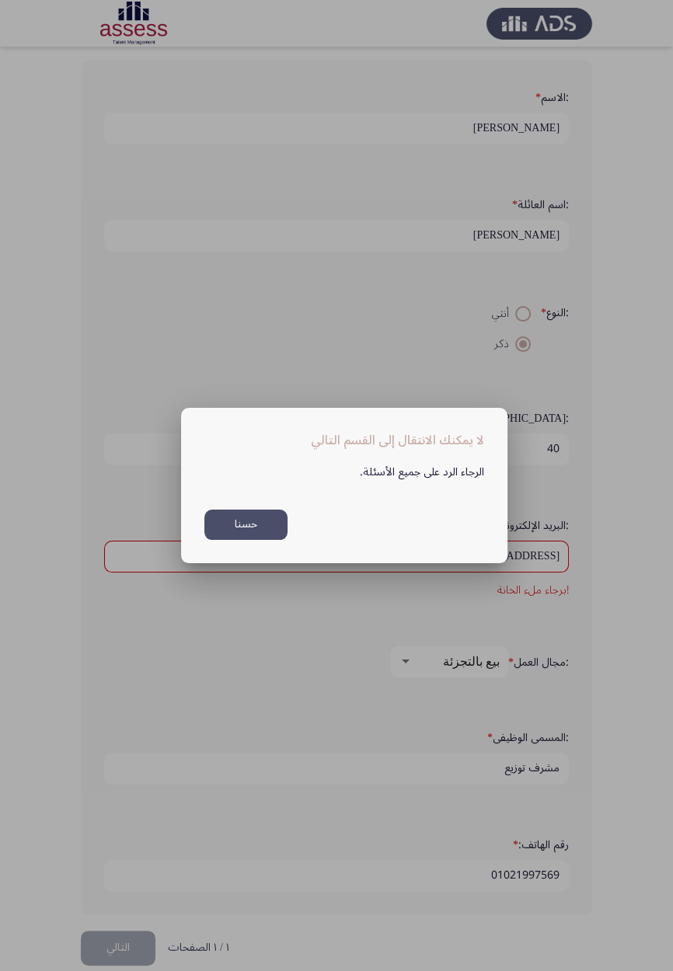
click at [270, 535] on button "حسنا" at bounding box center [245, 525] width 83 height 30
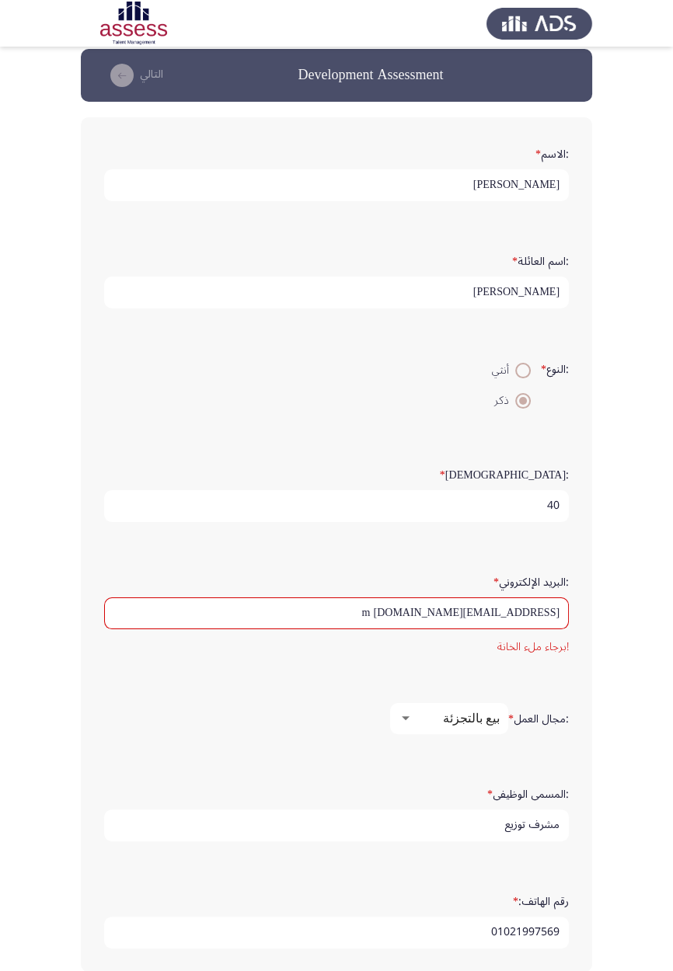
scroll to position [5, 0]
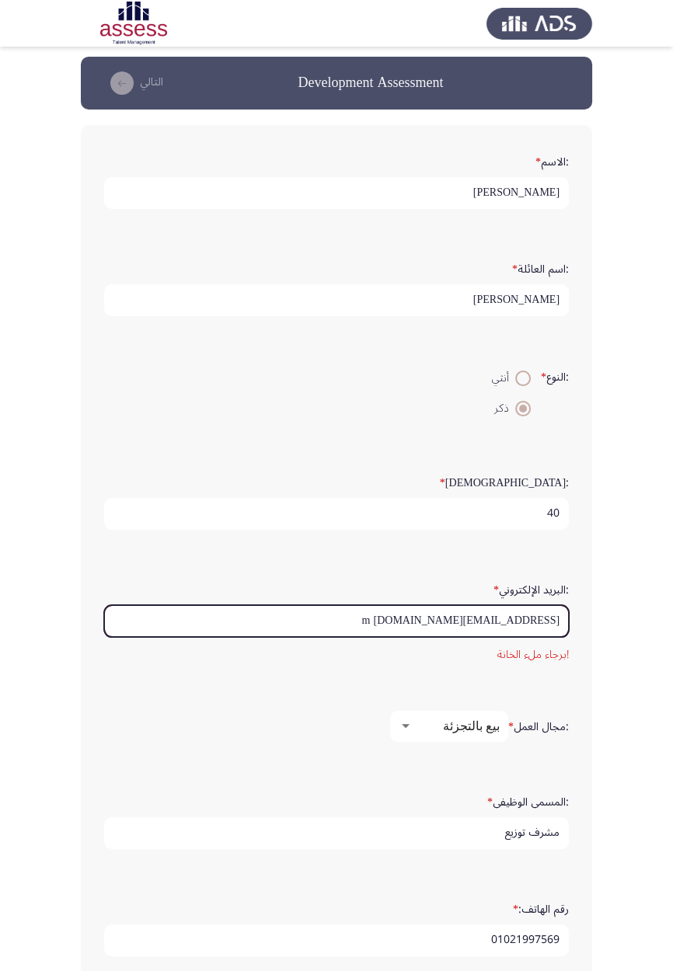
click at [549, 567] on input "Abdel.aal_ahmed@ibnsina.co m" at bounding box center [336, 621] width 465 height 32
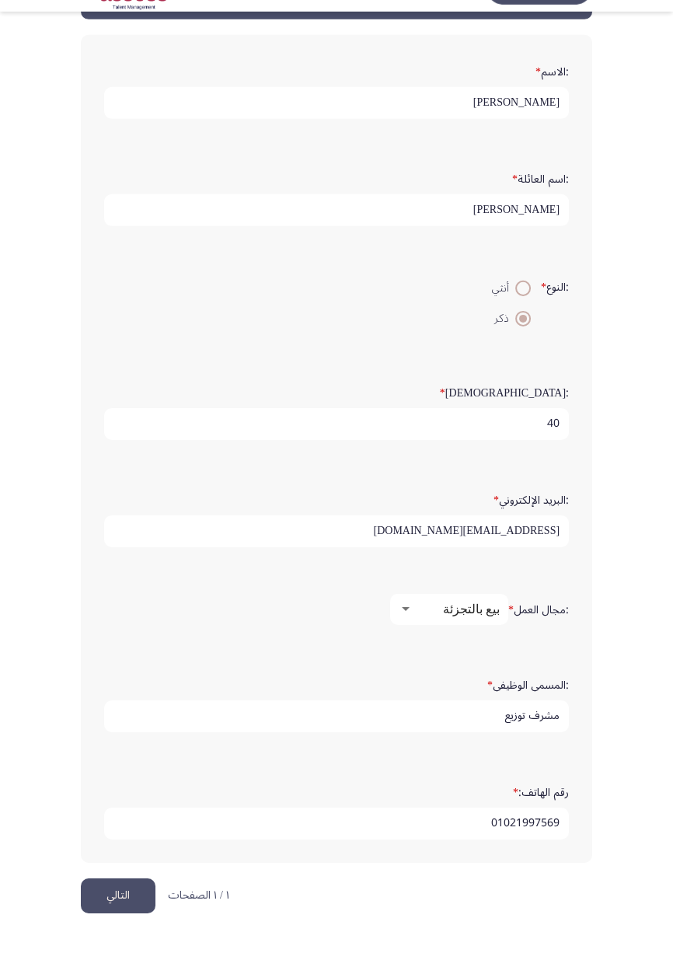
scroll to position [70, 0]
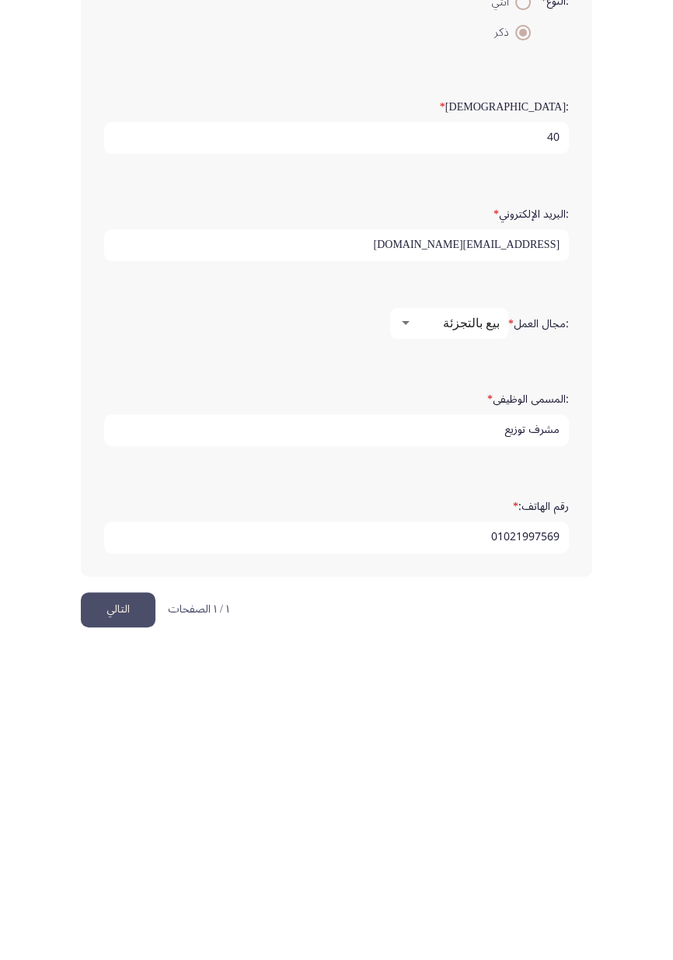
type input "Abdel.aal_ahmed@ibnsina.com"
click at [113, 567] on button "التالي" at bounding box center [118, 921] width 75 height 35
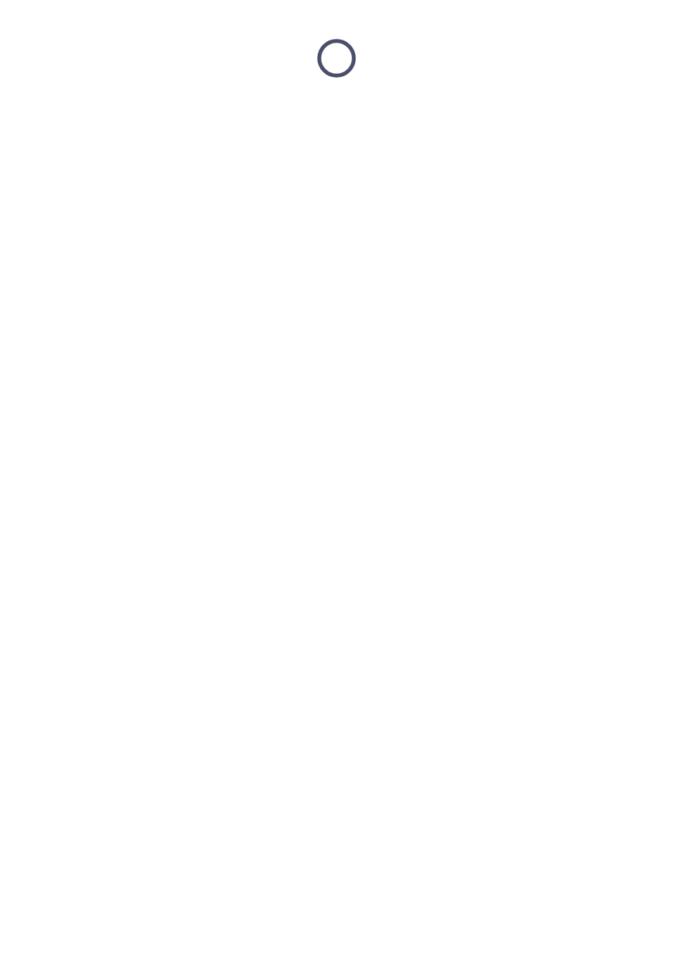
scroll to position [0, 0]
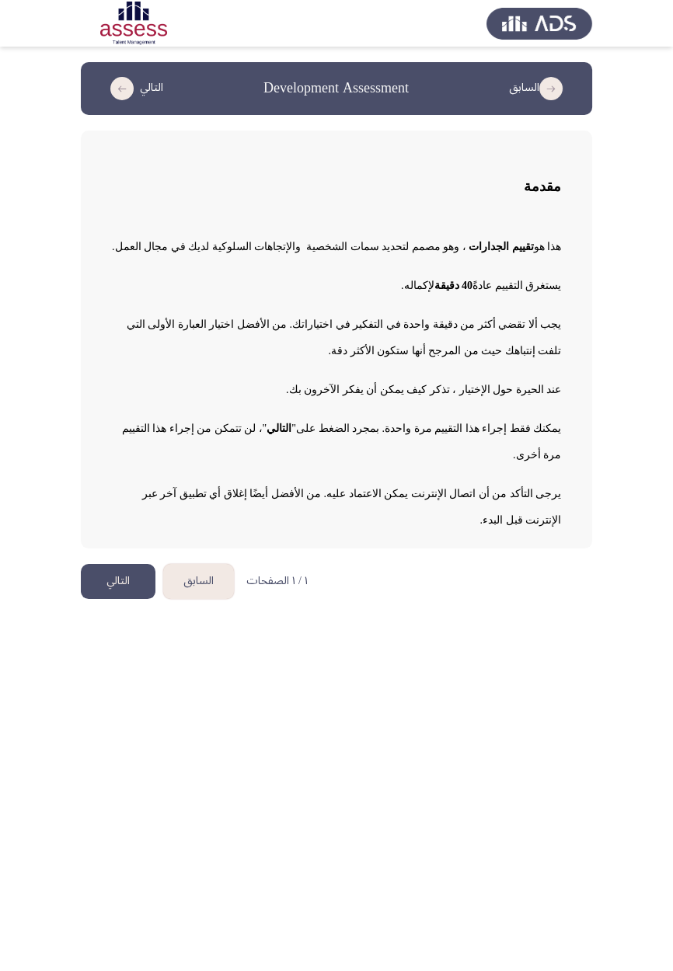
click at [116, 567] on button "التالي" at bounding box center [118, 581] width 75 height 35
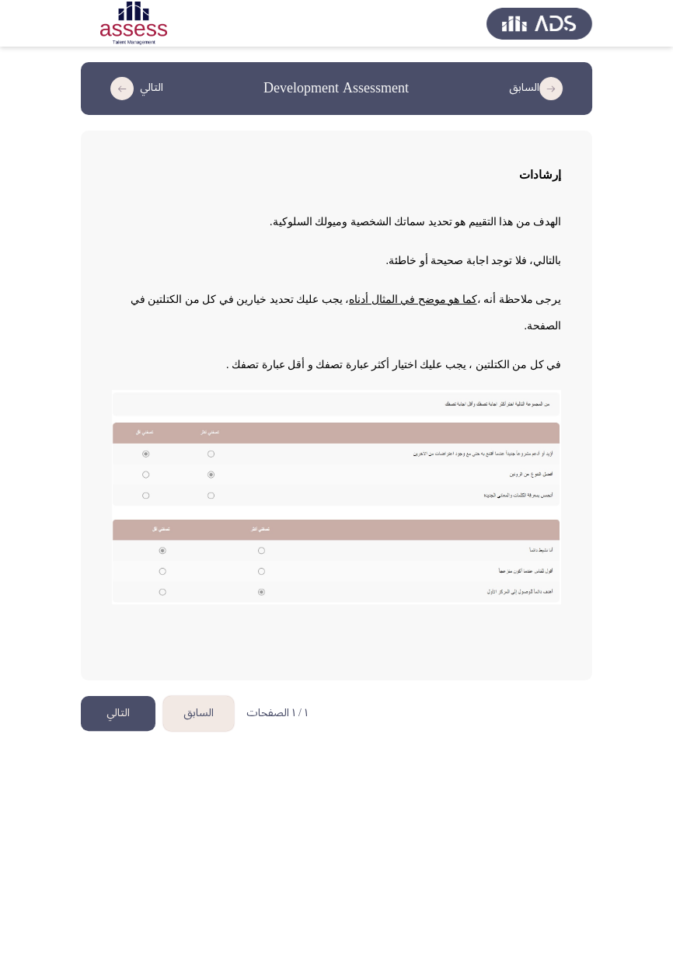
click at [116, 567] on button "التالي" at bounding box center [118, 713] width 75 height 35
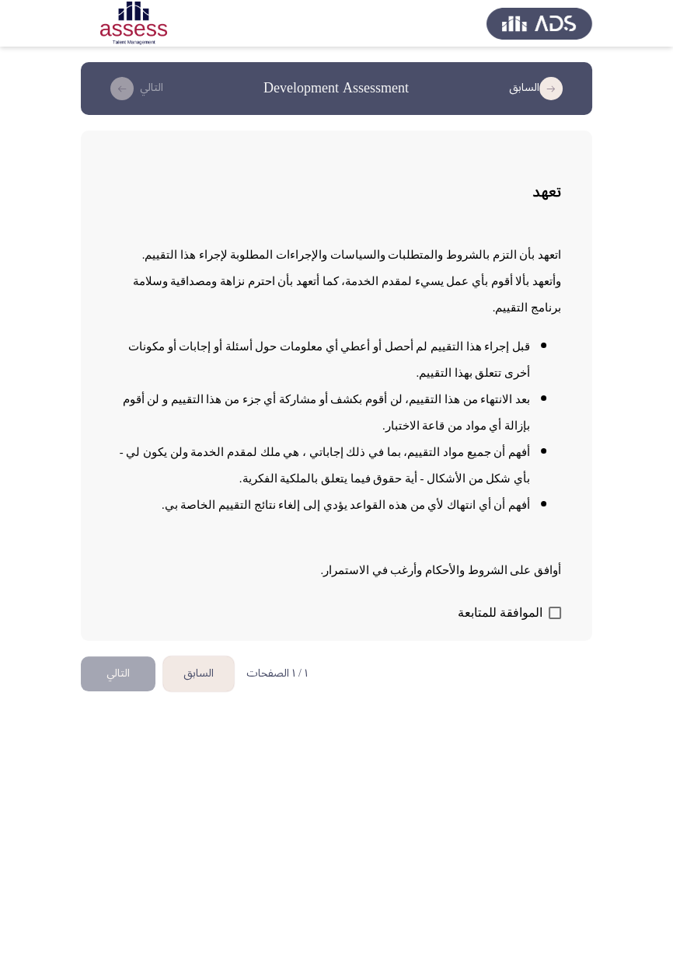
click at [554, 567] on span at bounding box center [555, 613] width 12 height 12
click at [554, 567] on input "الموافقة للمتابعة" at bounding box center [554, 619] width 1 height 1
checkbox input "true"
click at [108, 567] on button "التالي" at bounding box center [118, 674] width 75 height 35
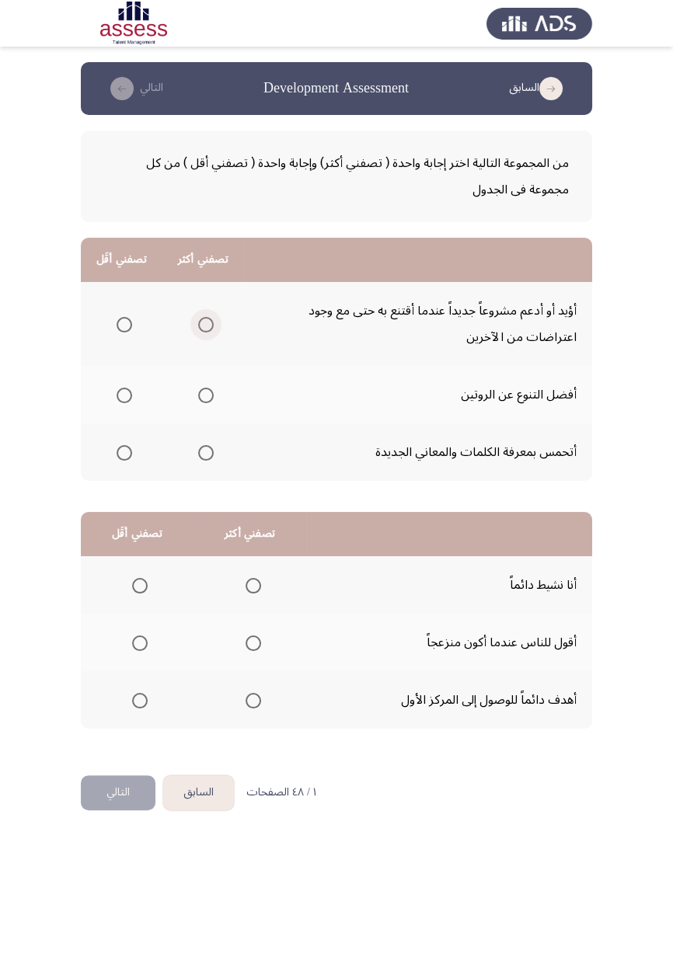
click at [206, 325] on span "Select an option" at bounding box center [206, 325] width 0 height 0
click at [204, 323] on input "Select an option" at bounding box center [206, 325] width 16 height 16
click at [253, 567] on span "Select an option" at bounding box center [253, 701] width 0 height 0
click at [251, 567] on input "Select an option" at bounding box center [254, 701] width 16 height 16
click at [136, 567] on span "Select an option" at bounding box center [140, 644] width 16 height 16
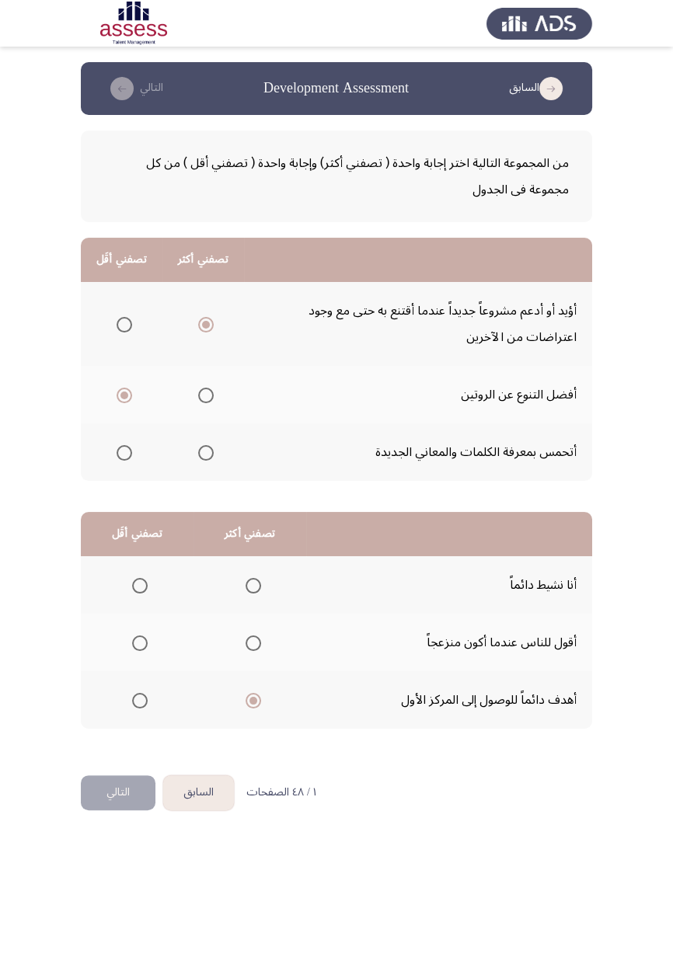
click at [136, 567] on input "Select an option" at bounding box center [140, 644] width 16 height 16
click at [120, 567] on button "التالي" at bounding box center [118, 793] width 75 height 35
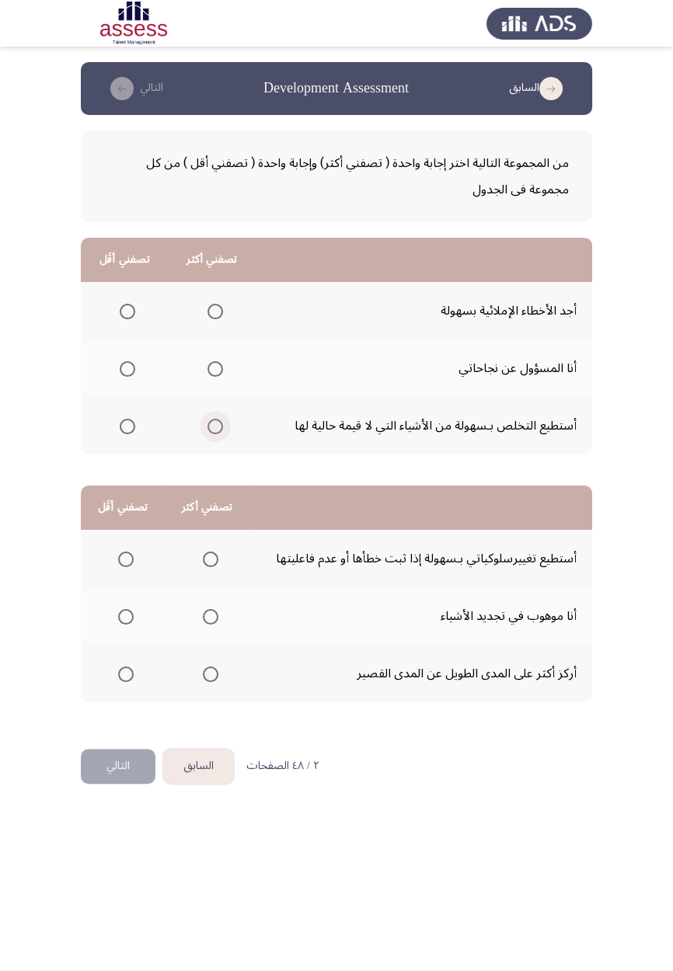
click at [215, 427] on span "Select an option" at bounding box center [215, 427] width 0 height 0
click at [213, 425] on input "Select an option" at bounding box center [216, 427] width 16 height 16
click at [120, 311] on span "Select an option" at bounding box center [128, 312] width 16 height 16
click at [120, 311] on input "Select an option" at bounding box center [128, 312] width 16 height 16
click at [121, 567] on span "Select an option" at bounding box center [126, 617] width 16 height 16
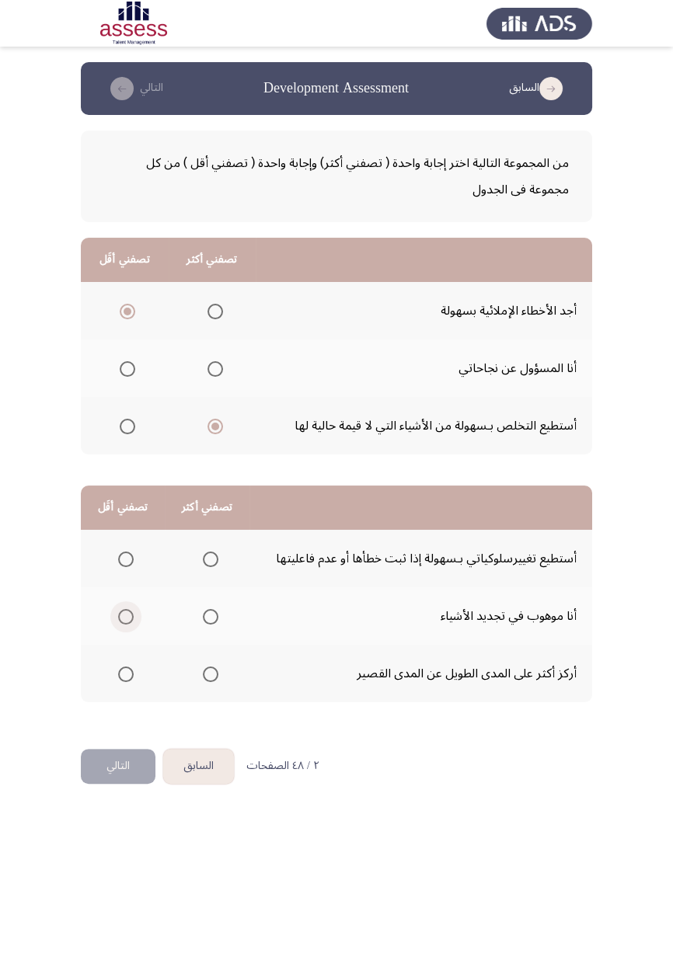
click at [121, 567] on input "Select an option" at bounding box center [126, 617] width 16 height 16
click at [211, 560] on span "Select an option" at bounding box center [211, 560] width 0 height 0
click at [211, 554] on span "Select an option" at bounding box center [211, 560] width 16 height 16
click at [211, 554] on input "Select an option" at bounding box center [211, 560] width 16 height 16
click at [110, 567] on button "التالي" at bounding box center [118, 766] width 75 height 35
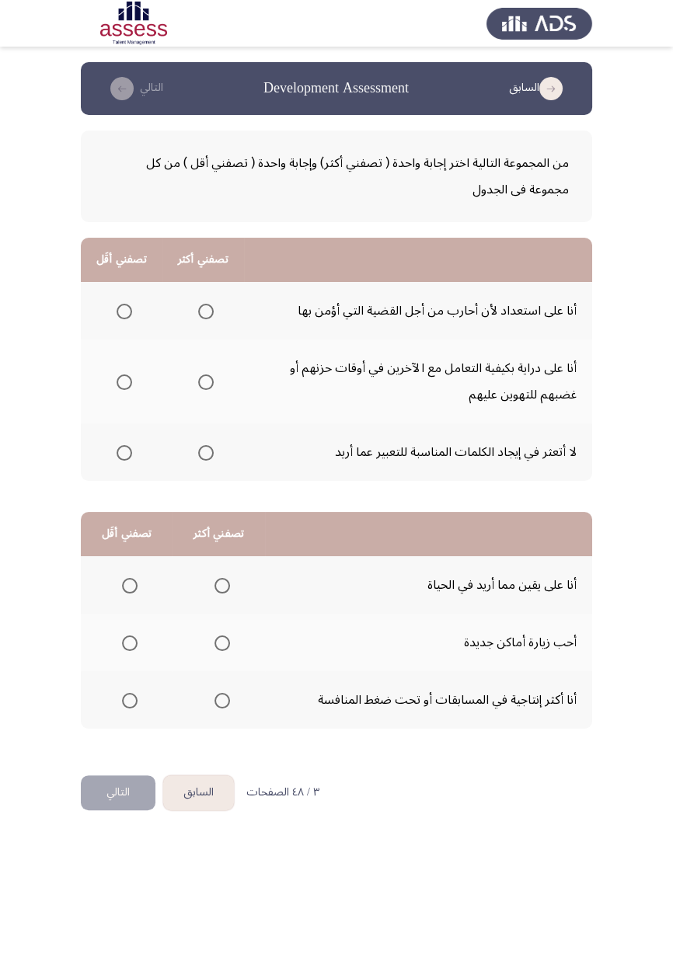
click at [206, 382] on span "Select an option" at bounding box center [206, 382] width 0 height 0
click at [204, 381] on input "Select an option" at bounding box center [206, 383] width 16 height 16
click at [124, 452] on span "Select an option" at bounding box center [125, 453] width 16 height 16
click at [124, 452] on input "Select an option" at bounding box center [125, 453] width 16 height 16
click at [222, 567] on span "Select an option" at bounding box center [222, 701] width 0 height 0
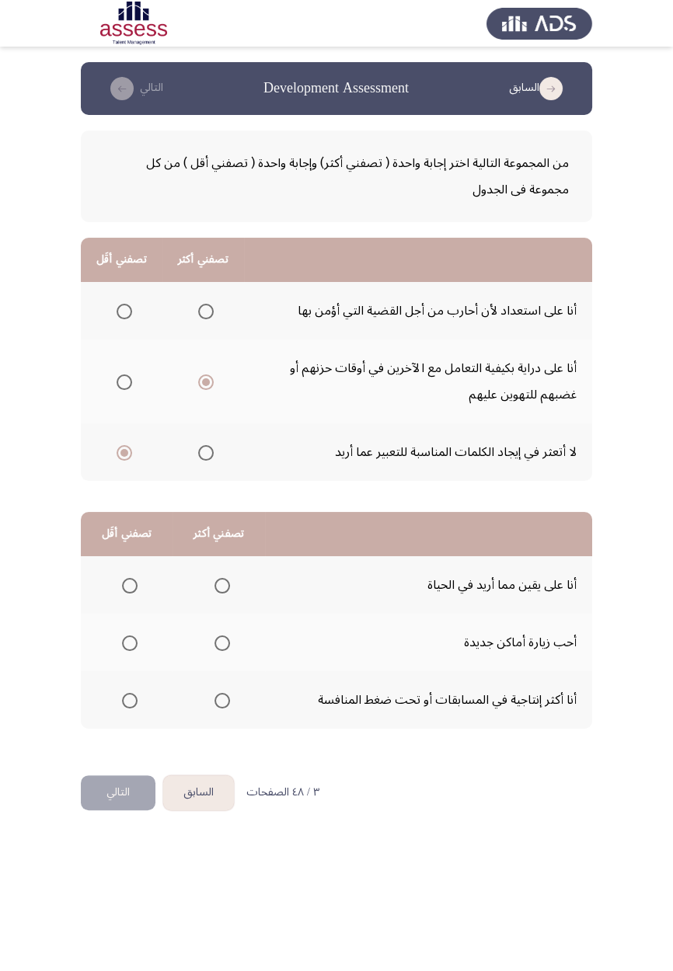
click at [220, 567] on input "Select an option" at bounding box center [222, 701] width 16 height 16
click at [129, 567] on span "Select an option" at bounding box center [130, 644] width 16 height 16
click at [129, 567] on input "Select an option" at bounding box center [130, 644] width 16 height 16
click at [116, 567] on button "التالي" at bounding box center [118, 793] width 75 height 35
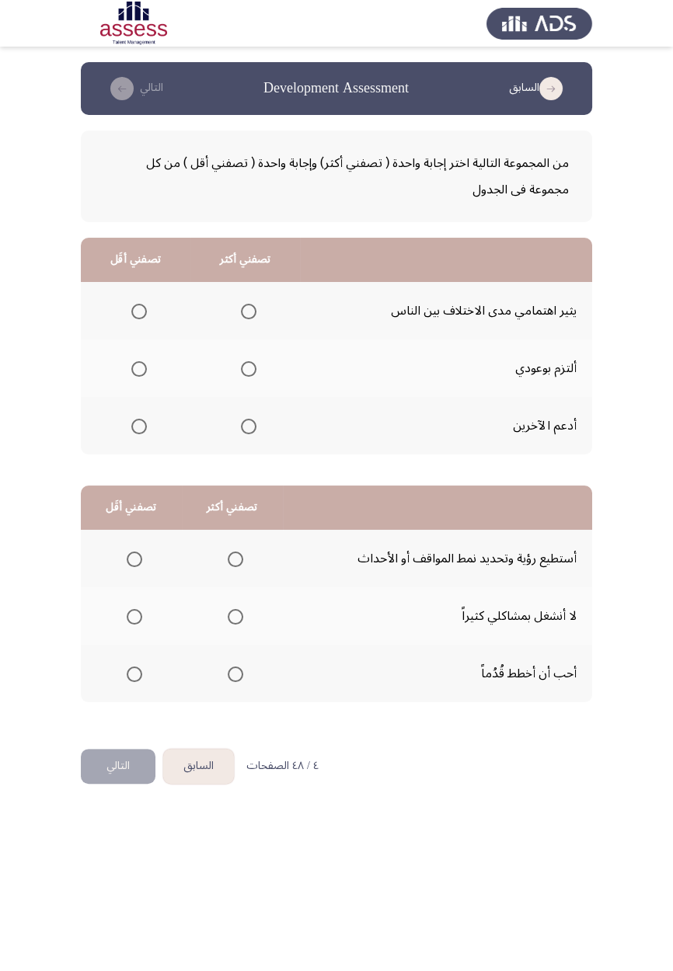
click at [249, 369] on span "Select an option" at bounding box center [249, 369] width 0 height 0
click at [246, 368] on input "Select an option" at bounding box center [249, 369] width 16 height 16
click at [138, 311] on span "Select an option" at bounding box center [139, 312] width 16 height 16
click at [138, 311] on input "Select an option" at bounding box center [139, 312] width 16 height 16
click at [235, 560] on span "Select an option" at bounding box center [235, 560] width 0 height 0
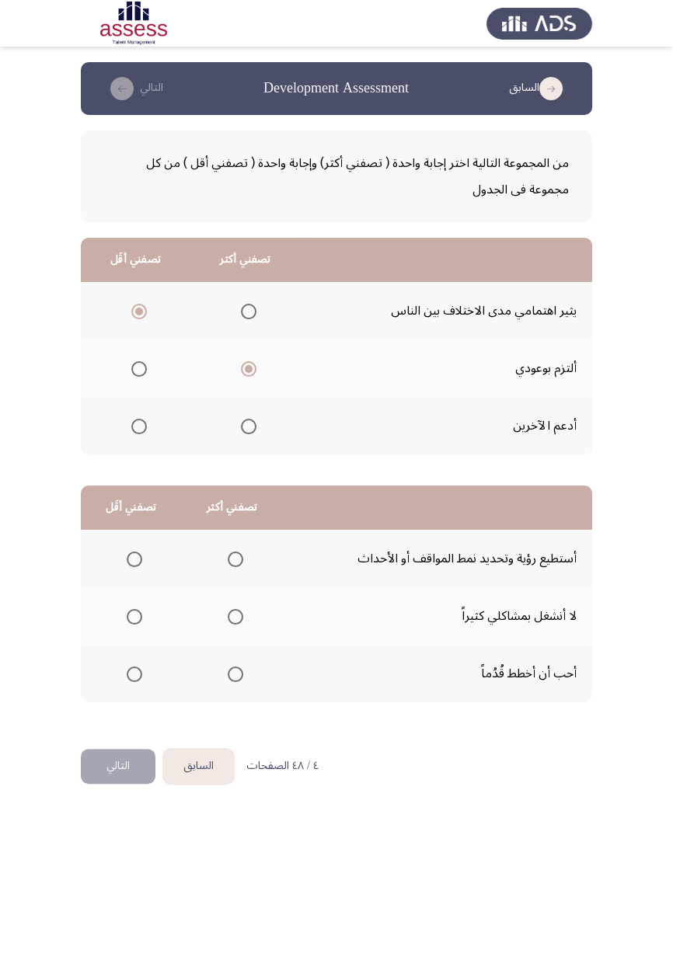
click at [232, 558] on input "Select an option" at bounding box center [236, 560] width 16 height 16
click at [127, 567] on span "Select an option" at bounding box center [135, 617] width 16 height 16
click at [127, 567] on input "Select an option" at bounding box center [135, 617] width 16 height 16
click at [124, 567] on button "التالي" at bounding box center [118, 766] width 75 height 35
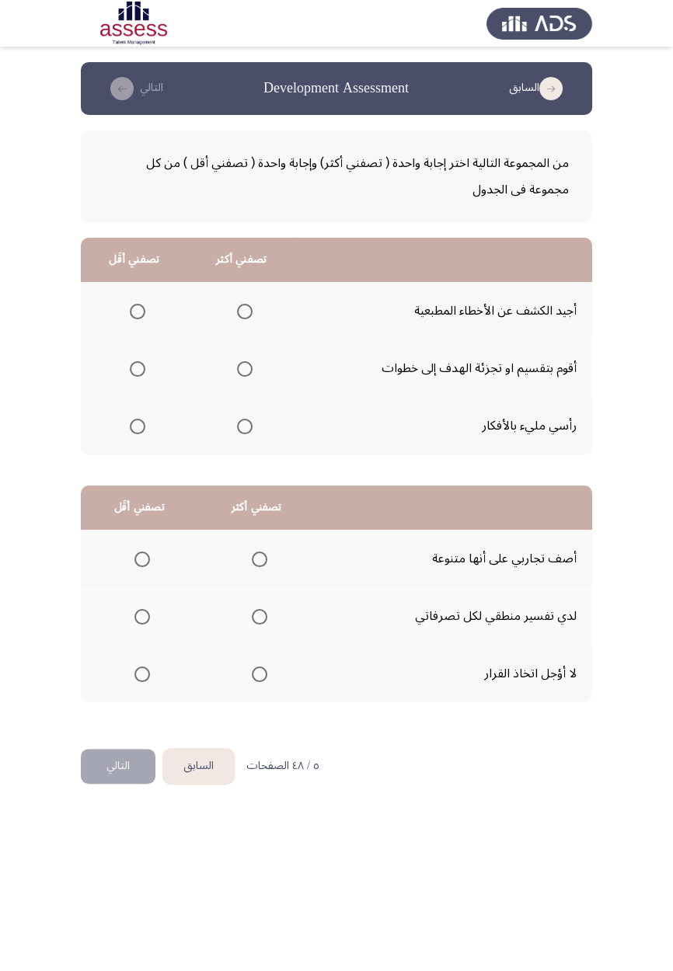
click at [237, 370] on span "Select an option" at bounding box center [245, 369] width 16 height 16
click at [237, 370] on input "Select an option" at bounding box center [245, 369] width 16 height 16
click at [138, 427] on span "Select an option" at bounding box center [138, 427] width 0 height 0
click at [137, 425] on input "Select an option" at bounding box center [138, 427] width 16 height 16
click at [260, 567] on span "Select an option" at bounding box center [260, 675] width 0 height 0
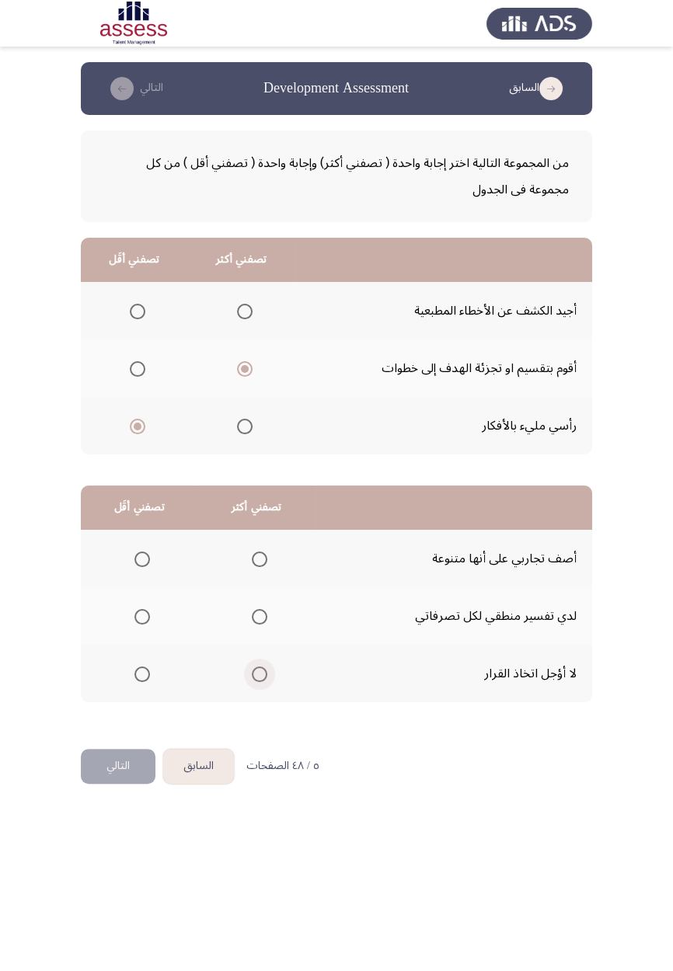
click at [259, 567] on input "Select an option" at bounding box center [260, 675] width 16 height 16
click at [137, 560] on span "Select an option" at bounding box center [142, 560] width 16 height 16
click at [137, 560] on input "Select an option" at bounding box center [142, 560] width 16 height 16
click at [106, 567] on button "التالي" at bounding box center [118, 766] width 75 height 35
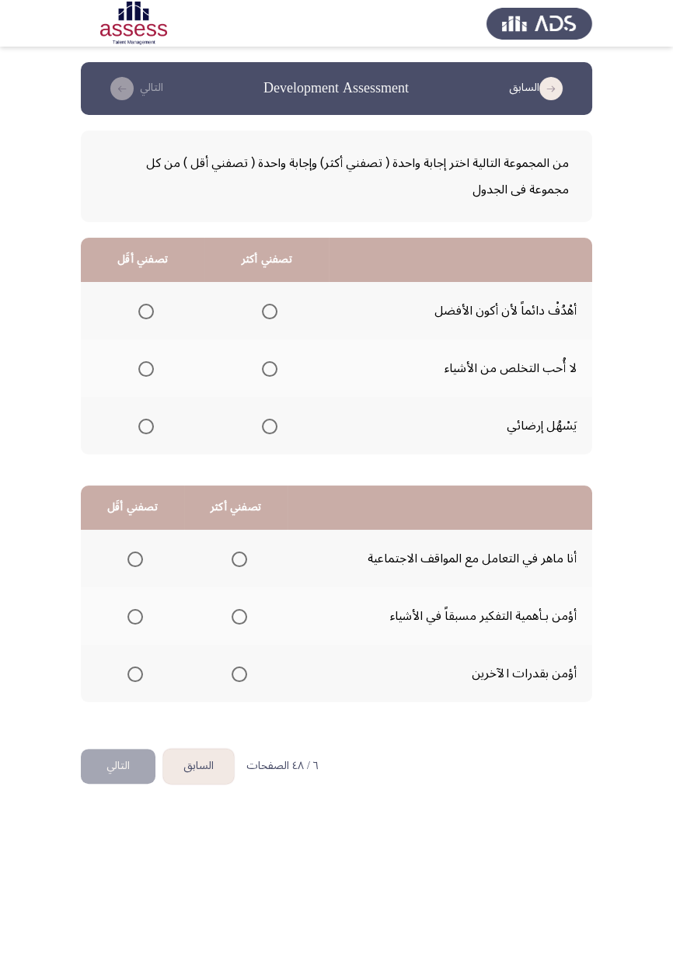
click at [270, 312] on span "Select an option" at bounding box center [270, 312] width 0 height 0
click at [269, 311] on input "Select an option" at bounding box center [270, 312] width 16 height 16
click at [141, 431] on span "Select an option" at bounding box center [146, 427] width 16 height 16
click at [141, 431] on input "Select an option" at bounding box center [146, 427] width 16 height 16
click at [239, 560] on span "Select an option" at bounding box center [239, 560] width 0 height 0
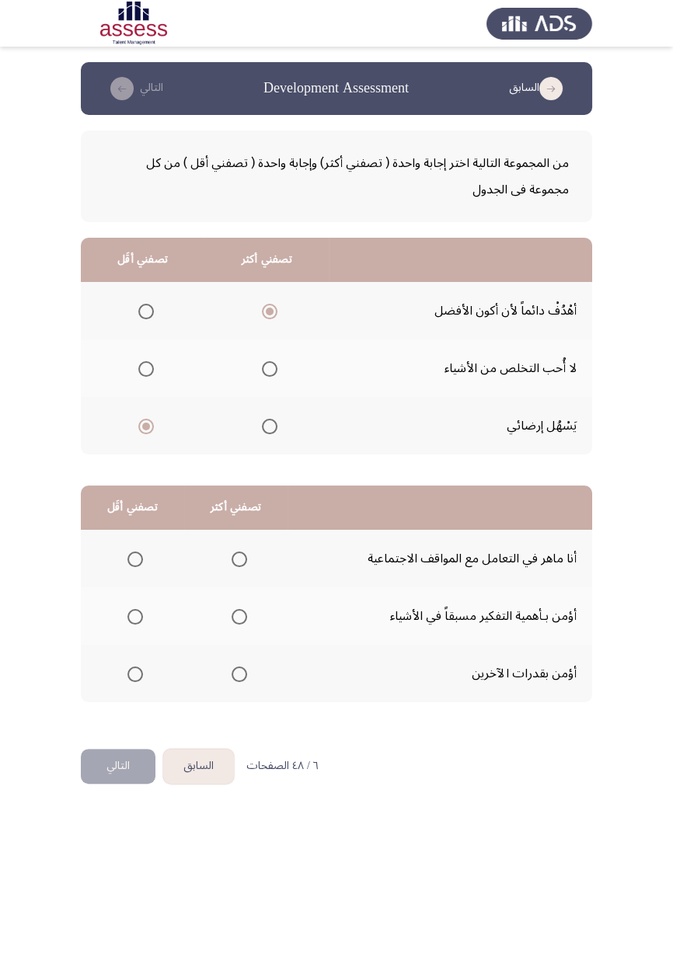
click at [237, 558] on input "Select an option" at bounding box center [240, 560] width 16 height 16
click at [133, 567] on span "Select an option" at bounding box center [135, 675] width 16 height 16
click at [133, 567] on input "Select an option" at bounding box center [135, 675] width 16 height 16
click at [103, 567] on button "التالي" at bounding box center [118, 766] width 75 height 35
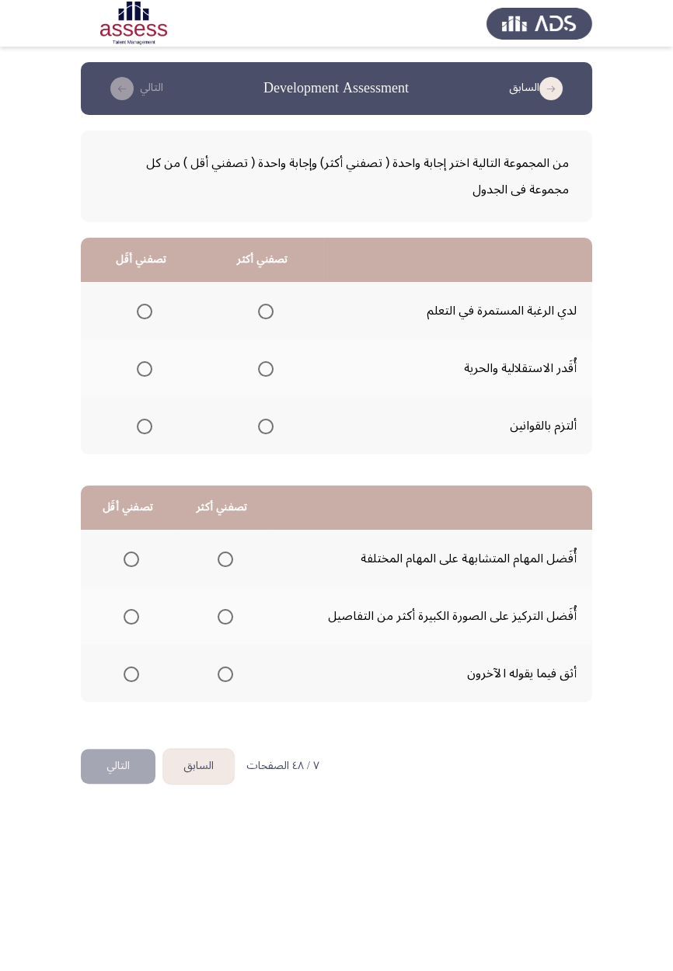
click at [266, 427] on span "Select an option" at bounding box center [266, 427] width 0 height 0
click at [264, 425] on input "Select an option" at bounding box center [266, 427] width 16 height 16
click at [145, 369] on span "Select an option" at bounding box center [145, 369] width 0 height 0
click at [144, 368] on input "Select an option" at bounding box center [145, 369] width 16 height 16
click at [131, 560] on span "Select an option" at bounding box center [131, 560] width 0 height 0
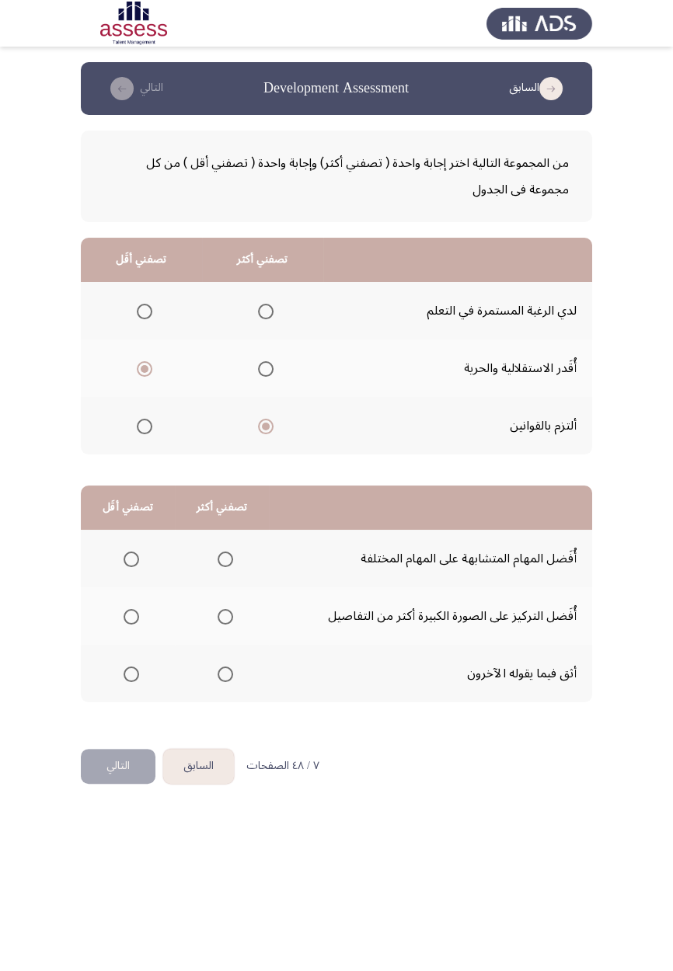
click at [131, 558] on input "Select an option" at bounding box center [132, 560] width 16 height 16
click at [219, 567] on span "Select an option" at bounding box center [226, 617] width 16 height 16
click at [219, 567] on input "Select an option" at bounding box center [226, 617] width 16 height 16
click at [114, 567] on button "التالي" at bounding box center [118, 766] width 75 height 35
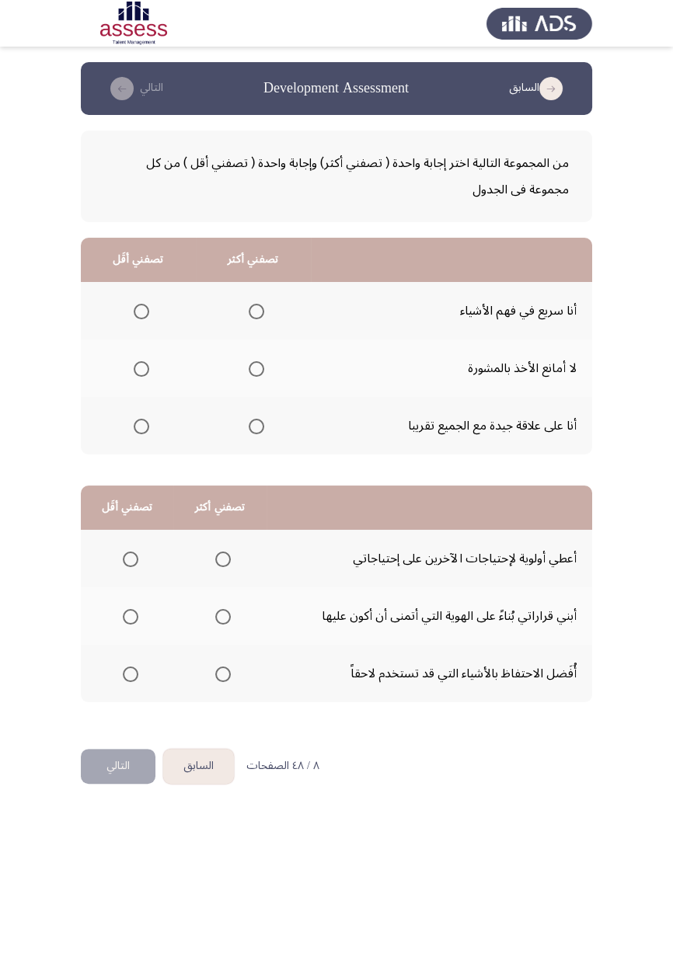
click at [253, 311] on span "Select an option" at bounding box center [257, 312] width 16 height 16
click at [253, 311] on input "Select an option" at bounding box center [257, 312] width 16 height 16
click at [223, 567] on span "Select an option" at bounding box center [223, 617] width 0 height 0
click at [222, 567] on input "Select an option" at bounding box center [223, 617] width 16 height 16
click at [131, 565] on span "Select an option" at bounding box center [131, 560] width 16 height 16
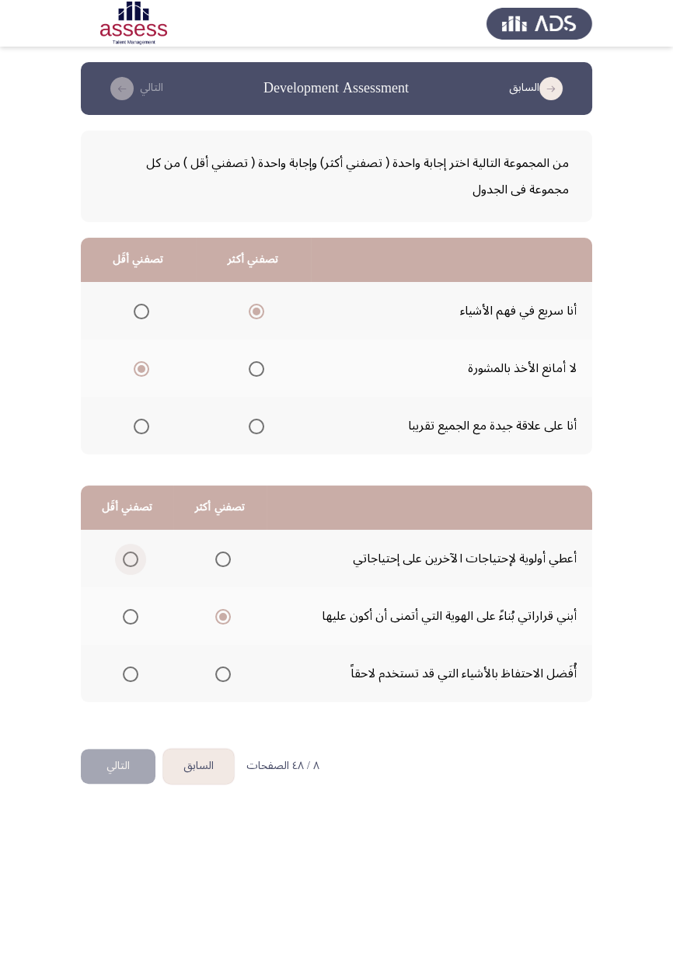
click at [131, 565] on input "Select an option" at bounding box center [131, 560] width 16 height 16
click at [118, 567] on button "التالي" at bounding box center [118, 766] width 75 height 35
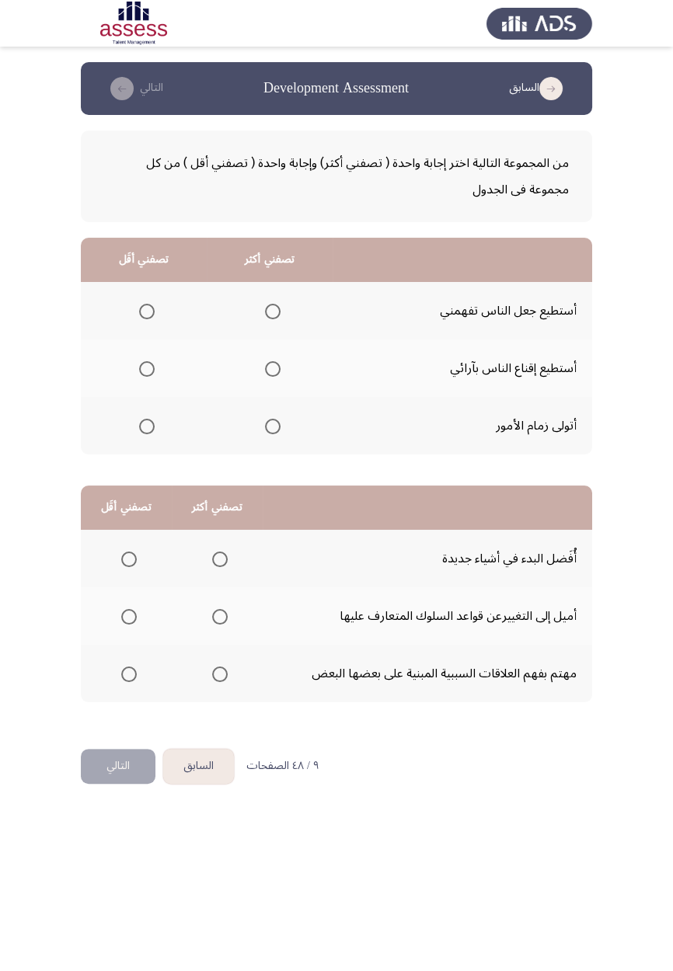
click at [274, 372] on span "Select an option" at bounding box center [273, 369] width 16 height 16
click at [274, 372] on input "Select an option" at bounding box center [273, 369] width 16 height 16
click at [147, 312] on span "Select an option" at bounding box center [147, 312] width 0 height 0
click at [146, 311] on input "Select an option" at bounding box center [147, 312] width 16 height 16
click at [129, 675] on span "Select an option" at bounding box center [129, 675] width 0 height 0
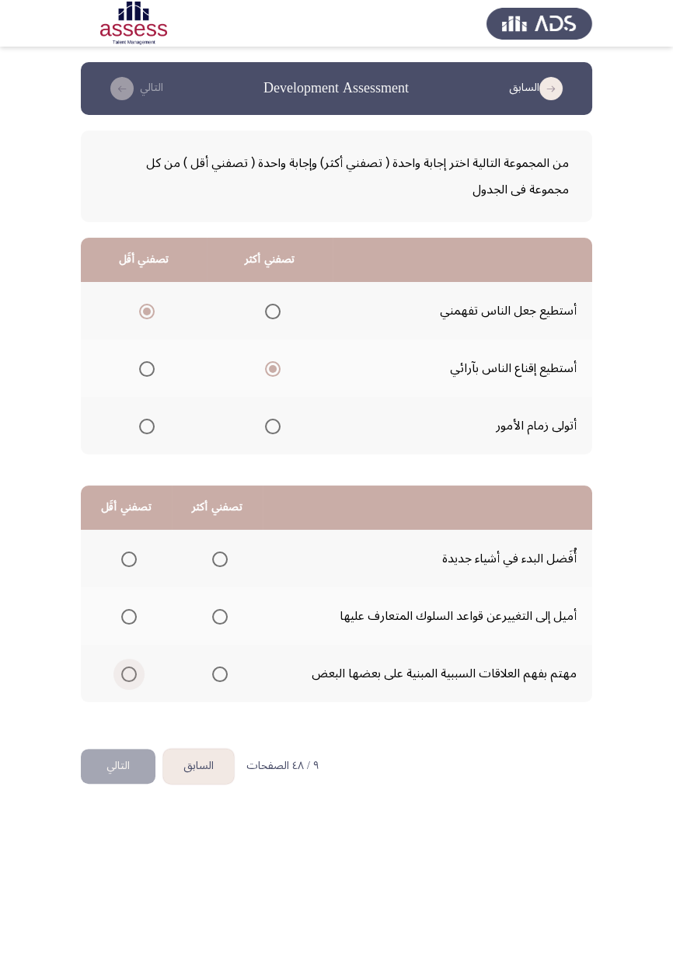
click at [128, 673] on input "Select an option" at bounding box center [129, 675] width 16 height 16
click at [220, 560] on span "Select an option" at bounding box center [220, 560] width 0 height 0
click at [218, 558] on input "Select an option" at bounding box center [220, 560] width 16 height 16
click at [100, 778] on button "التالي" at bounding box center [118, 766] width 75 height 35
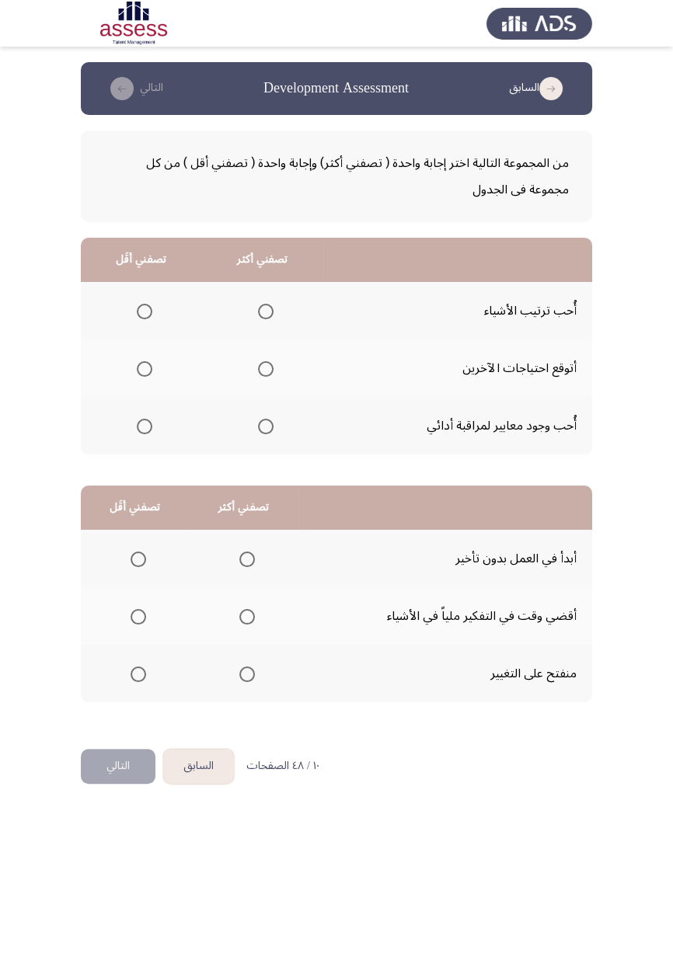
click at [260, 375] on span "Select an option" at bounding box center [266, 369] width 16 height 16
click at [260, 375] on input "Select an option" at bounding box center [266, 369] width 16 height 16
click at [131, 316] on label "Select an option" at bounding box center [142, 312] width 22 height 16
click at [137, 316] on input "Select an option" at bounding box center [145, 312] width 16 height 16
click at [131, 620] on span "Select an option" at bounding box center [139, 617] width 16 height 16
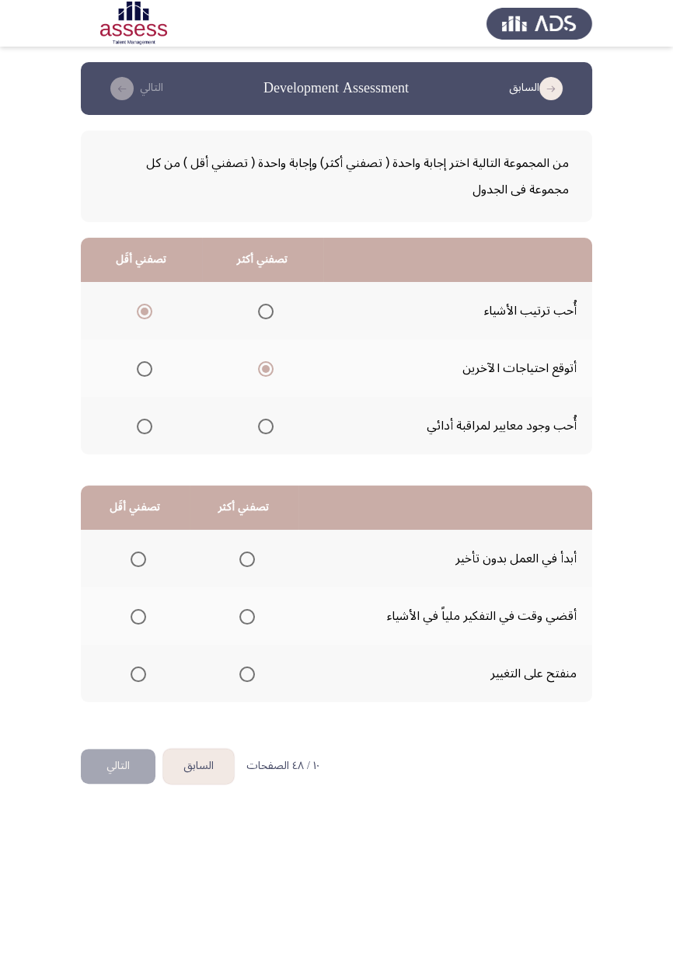
click at [131, 620] on input "Select an option" at bounding box center [139, 617] width 16 height 16
click at [250, 558] on span "Select an option" at bounding box center [247, 560] width 16 height 16
click at [233, 560] on label "Select an option" at bounding box center [244, 560] width 22 height 16
click at [239, 560] on input "Select an option" at bounding box center [247, 560] width 16 height 16
click at [113, 772] on button "التالي" at bounding box center [118, 766] width 75 height 35
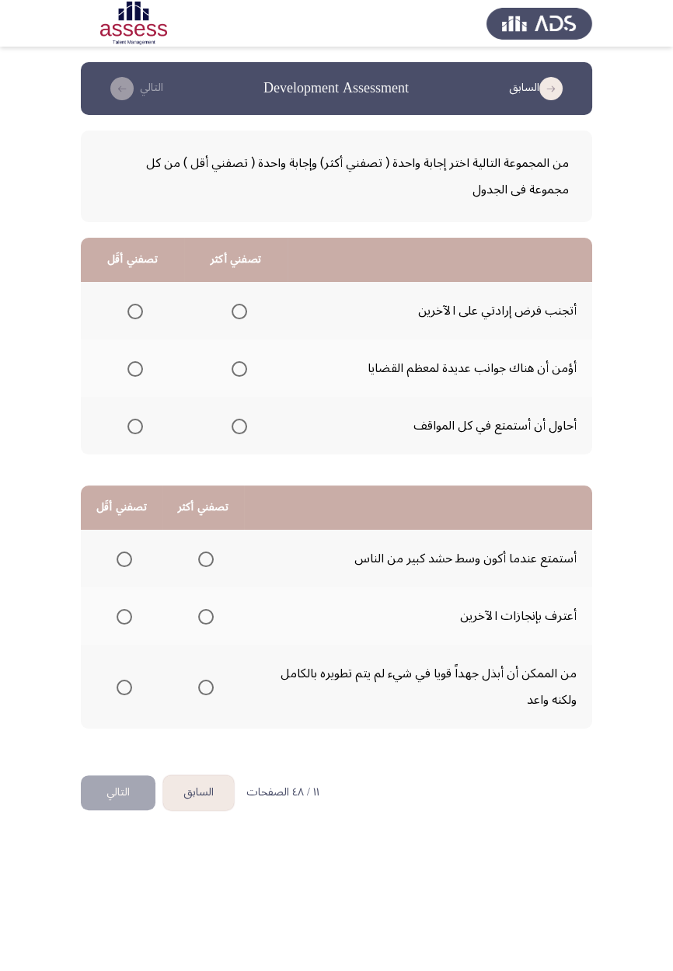
click at [225, 385] on th at bounding box center [235, 369] width 103 height 58
click at [239, 369] on span "Select an option" at bounding box center [239, 369] width 0 height 0
click at [236, 368] on input "Select an option" at bounding box center [240, 369] width 16 height 16
click at [134, 311] on span "Select an option" at bounding box center [135, 312] width 16 height 16
click at [134, 311] on input "Select an option" at bounding box center [135, 312] width 16 height 16
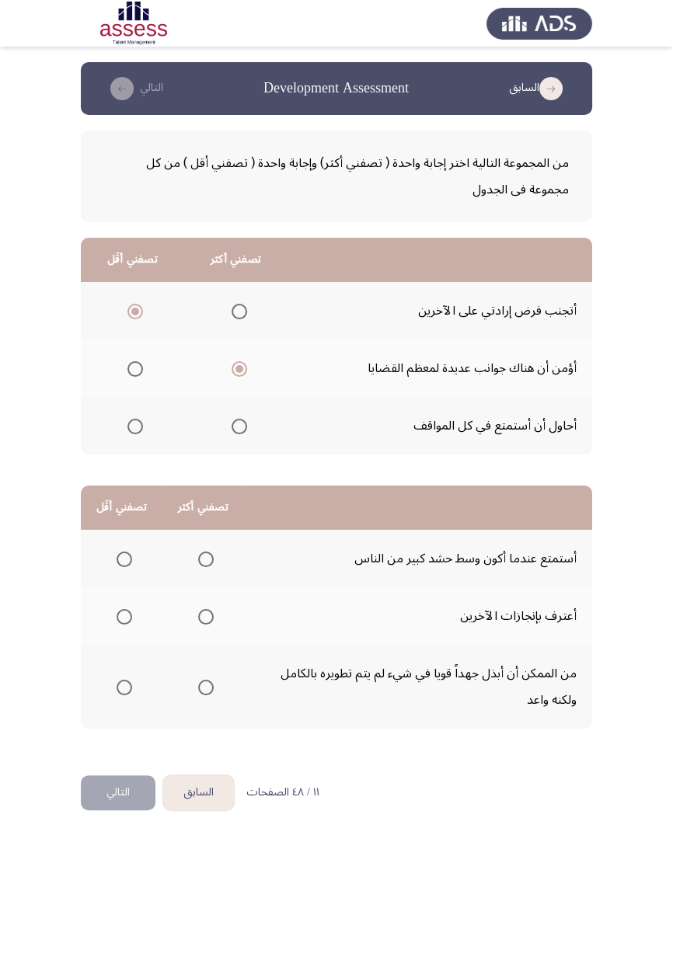
click at [199, 687] on span "Select an option" at bounding box center [206, 688] width 16 height 16
click at [199, 687] on input "Select an option" at bounding box center [206, 688] width 16 height 16
click at [112, 620] on label "Select an option" at bounding box center [121, 617] width 22 height 16
click at [117, 620] on input "Select an option" at bounding box center [125, 617] width 16 height 16
click at [125, 804] on button "التالي" at bounding box center [118, 793] width 75 height 35
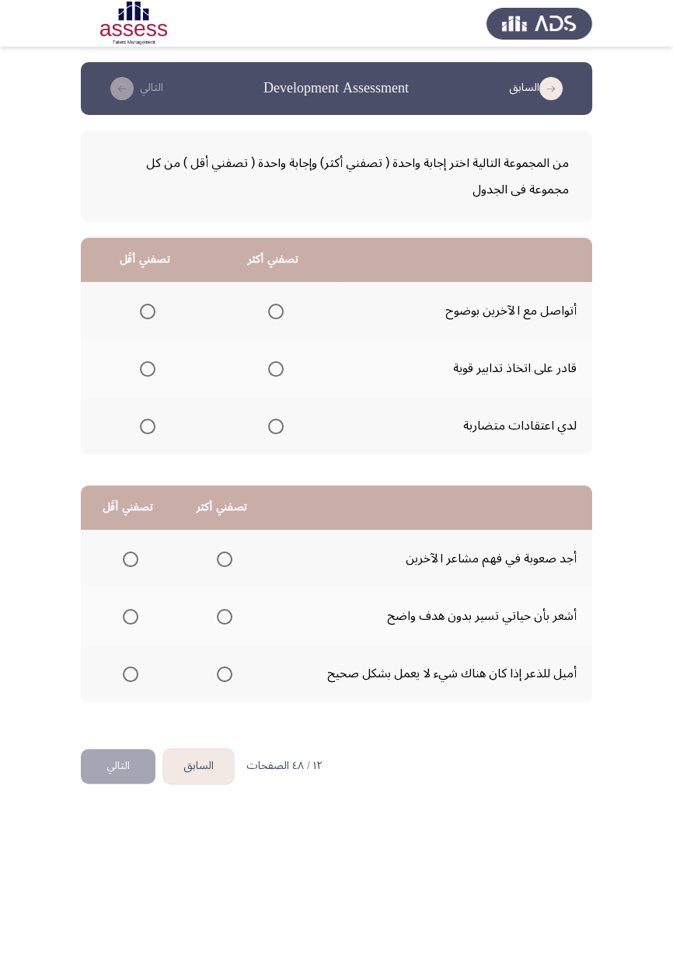
click at [263, 372] on label "Select an option" at bounding box center [273, 369] width 22 height 16
click at [268, 372] on input "Select an option" at bounding box center [276, 369] width 16 height 16
click at [137, 431] on label "Select an option" at bounding box center [145, 427] width 22 height 16
click at [140, 431] on input "Select an option" at bounding box center [148, 427] width 16 height 16
click at [117, 616] on label "Select an option" at bounding box center [128, 617] width 22 height 16
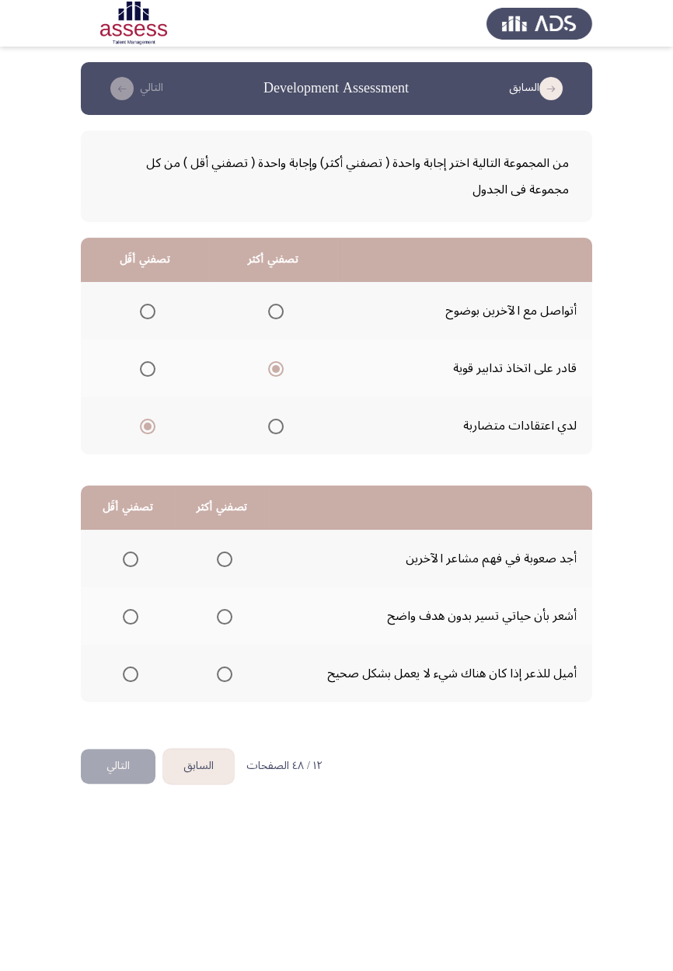
click at [123, 616] on input "Select an option" at bounding box center [131, 617] width 16 height 16
click at [218, 674] on span "Select an option" at bounding box center [225, 675] width 16 height 16
click at [218, 674] on input "Select an option" at bounding box center [225, 675] width 16 height 16
click at [99, 765] on button "التالي" at bounding box center [118, 766] width 75 height 35
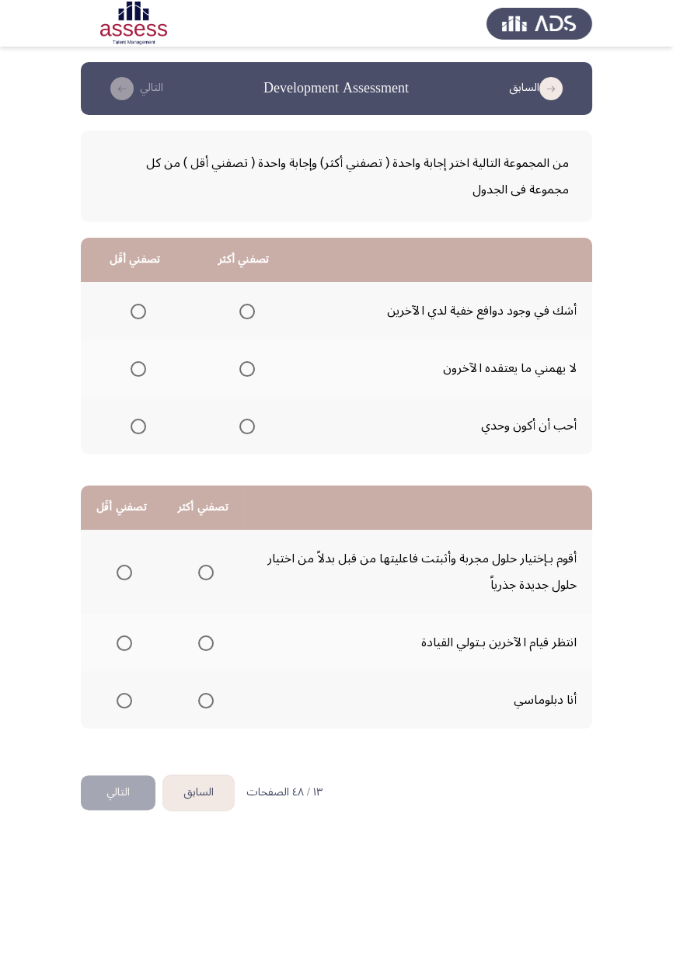
click at [248, 364] on span "Select an option" at bounding box center [247, 369] width 16 height 16
click at [248, 364] on input "Select an option" at bounding box center [247, 369] width 16 height 16
click at [126, 429] on label "Select an option" at bounding box center [135, 427] width 22 height 16
click at [138, 427] on span "Select an option" at bounding box center [138, 427] width 0 height 0
click at [137, 425] on input "Select an option" at bounding box center [139, 427] width 16 height 16
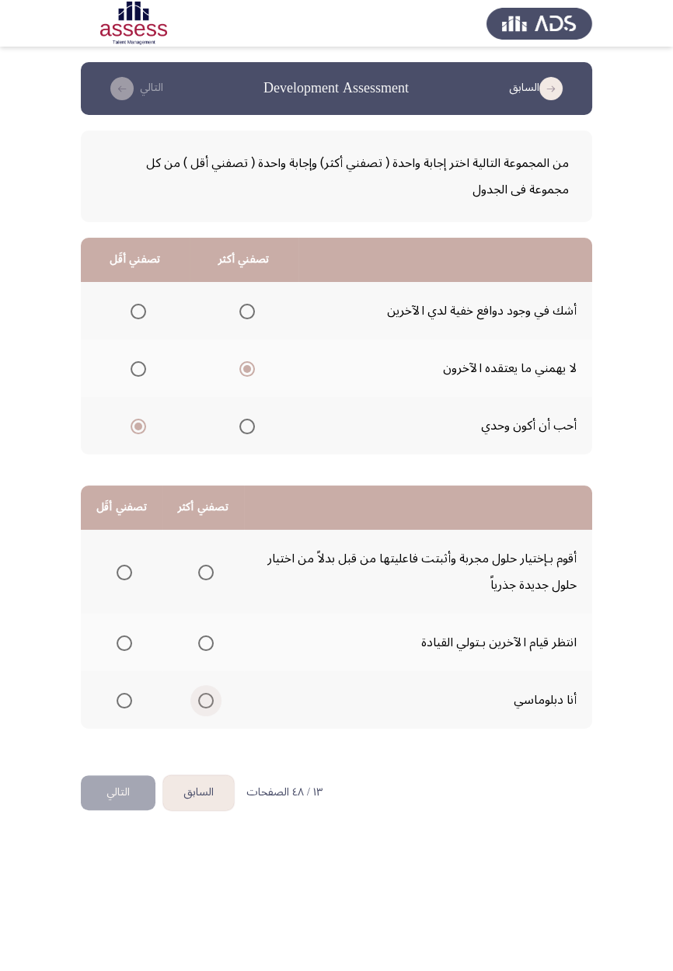
click at [192, 702] on label "Select an option" at bounding box center [203, 701] width 22 height 16
click at [198, 702] on input "Select an option" at bounding box center [206, 701] width 16 height 16
click at [124, 571] on span "Select an option" at bounding box center [125, 573] width 16 height 16
click at [124, 571] on input "Select an option" at bounding box center [125, 573] width 16 height 16
click at [109, 798] on button "التالي" at bounding box center [118, 793] width 75 height 35
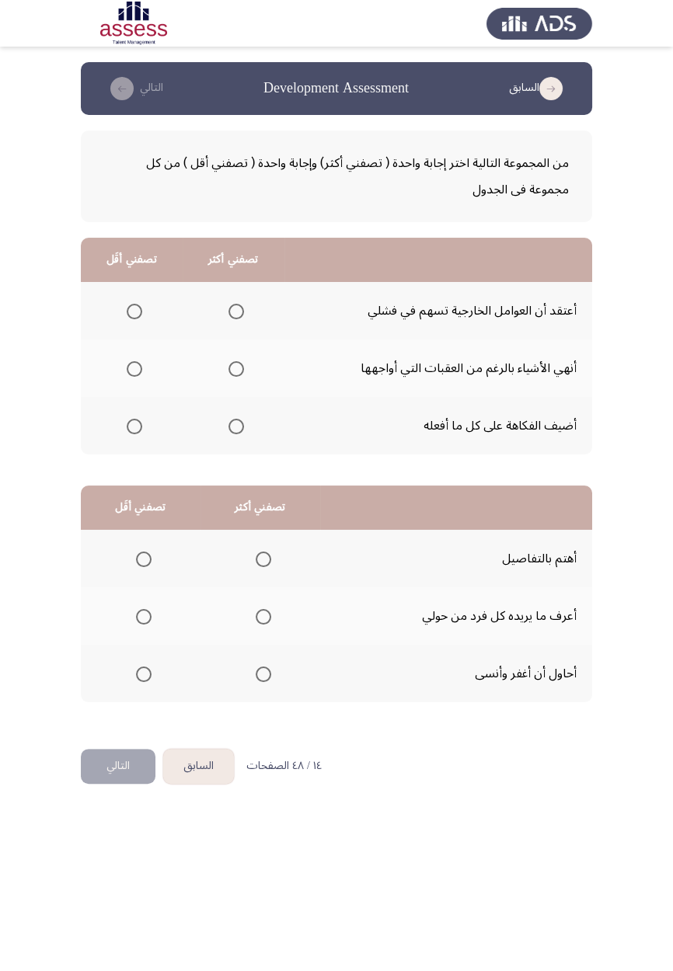
click at [231, 368] on span "Select an option" at bounding box center [236, 369] width 16 height 16
click at [231, 368] on input "Select an option" at bounding box center [236, 369] width 16 height 16
click at [127, 313] on span "Select an option" at bounding box center [135, 312] width 16 height 16
click at [127, 313] on input "Select an option" at bounding box center [135, 312] width 16 height 16
click at [262, 558] on span "Select an option" at bounding box center [264, 560] width 16 height 16
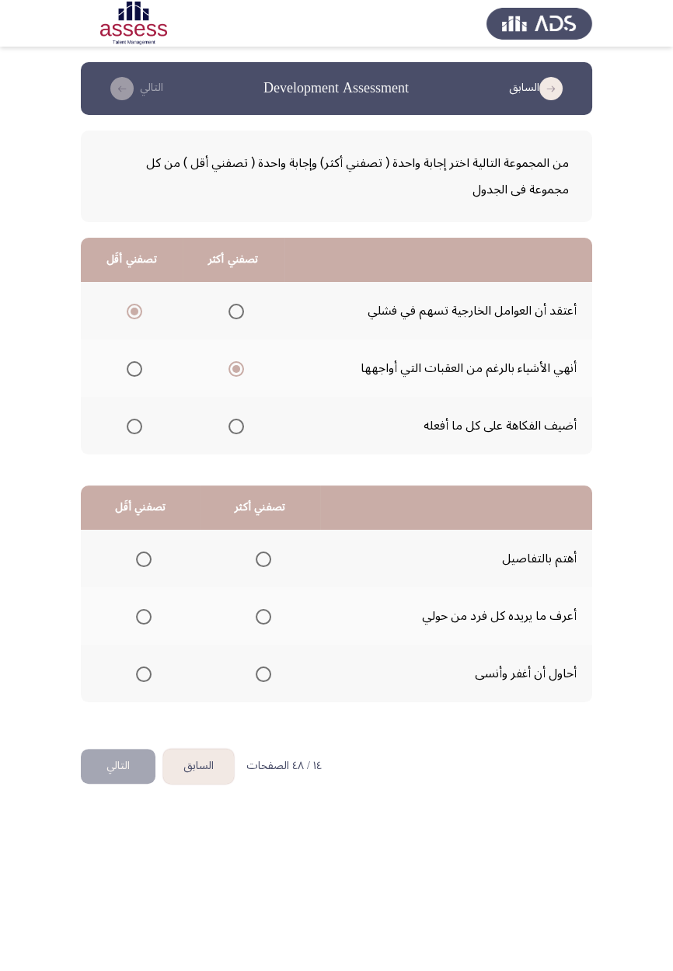
click at [262, 558] on input "Select an option" at bounding box center [264, 560] width 16 height 16
click at [138, 679] on span "Select an option" at bounding box center [144, 675] width 16 height 16
click at [138, 679] on input "Select an option" at bounding box center [144, 675] width 16 height 16
click at [117, 773] on button "التالي" at bounding box center [118, 766] width 75 height 35
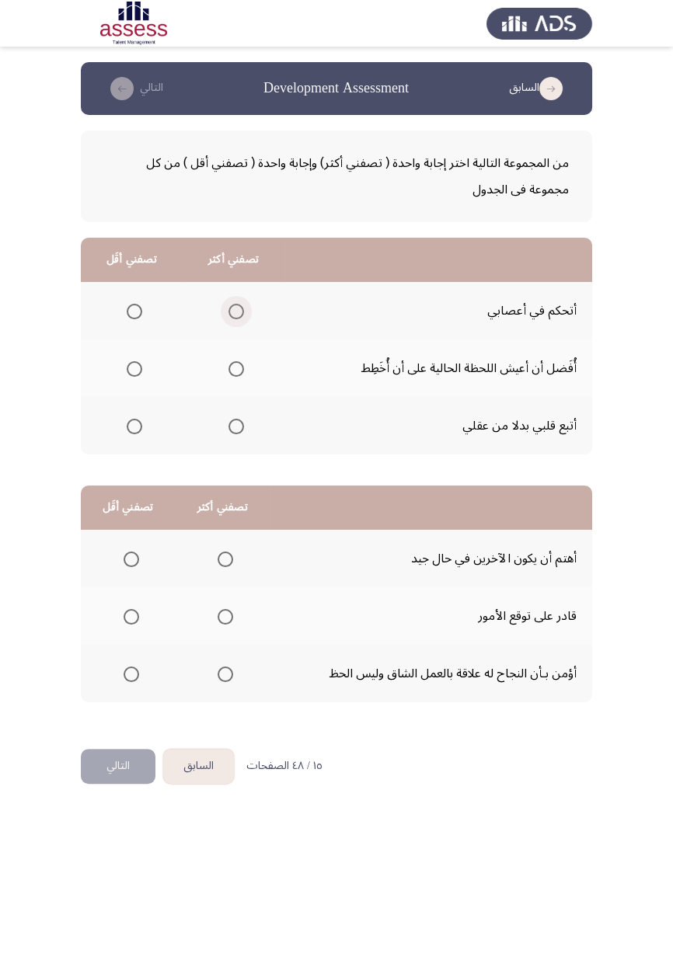
click at [228, 311] on span "Select an option" at bounding box center [236, 312] width 16 height 16
click at [228, 311] on input "Select an option" at bounding box center [236, 312] width 16 height 16
click at [134, 427] on span "Select an option" at bounding box center [134, 427] width 0 height 0
click at [134, 425] on input "Select an option" at bounding box center [135, 427] width 16 height 16
click at [222, 616] on span "Select an option" at bounding box center [226, 617] width 16 height 16
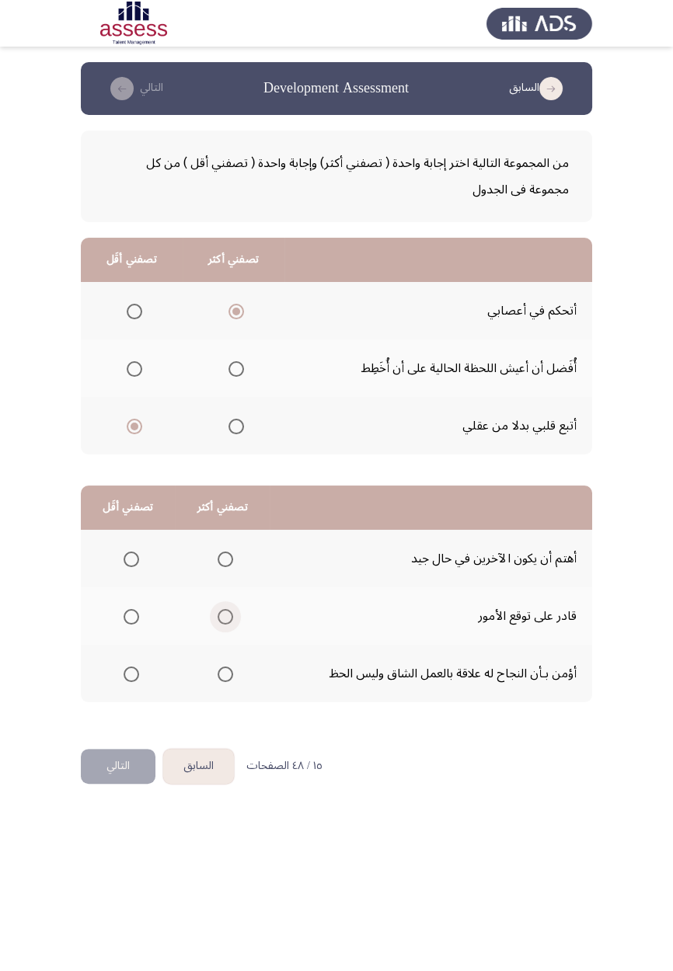
click at [222, 616] on input "Select an option" at bounding box center [226, 617] width 16 height 16
click at [131, 560] on span "Select an option" at bounding box center [131, 560] width 0 height 0
click at [130, 558] on input "Select an option" at bounding box center [132, 560] width 16 height 16
click at [113, 759] on button "التالي" at bounding box center [118, 766] width 75 height 35
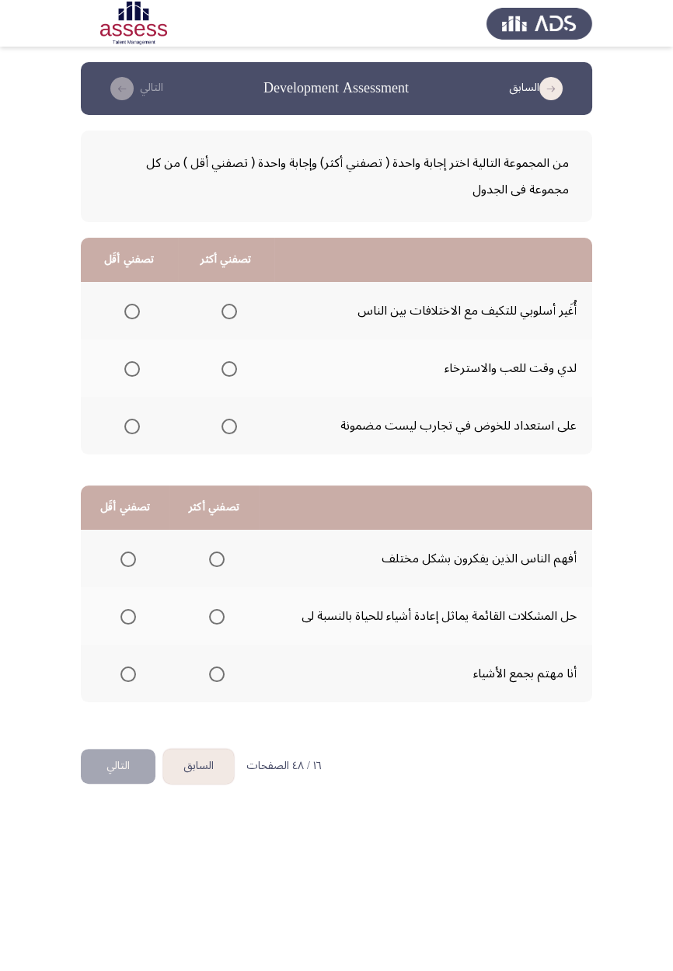
click at [229, 312] on span "Select an option" at bounding box center [229, 312] width 0 height 0
click at [228, 311] on input "Select an option" at bounding box center [229, 312] width 16 height 16
click at [120, 375] on label "Select an option" at bounding box center [129, 369] width 22 height 16
click at [124, 375] on input "Select an option" at bounding box center [132, 369] width 16 height 16
click at [217, 617] on span "Select an option" at bounding box center [217, 617] width 0 height 0
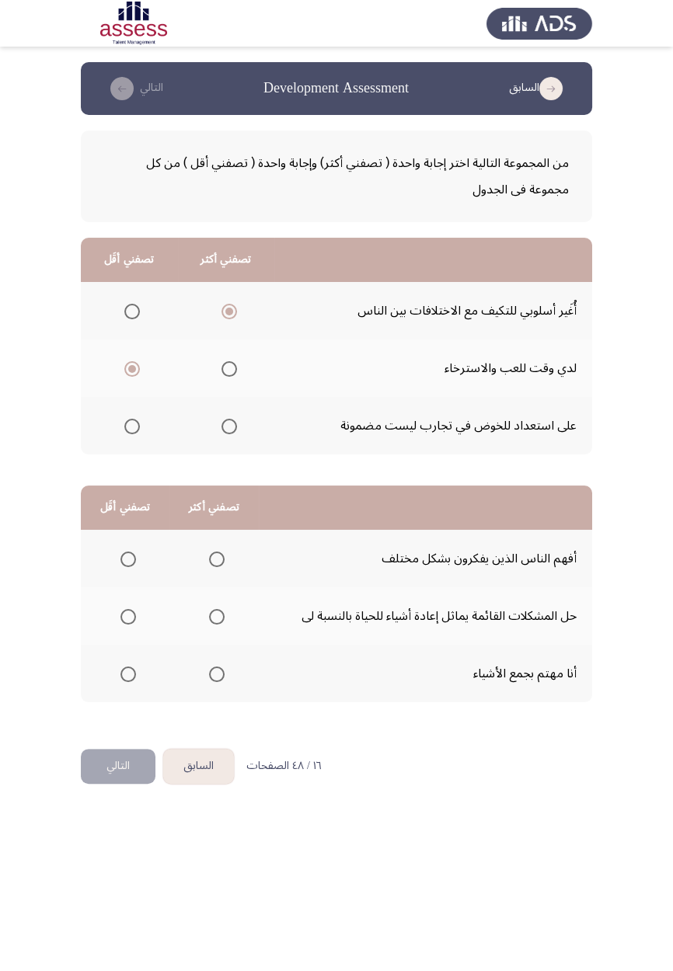
click at [214, 616] on input "Select an option" at bounding box center [217, 617] width 16 height 16
click at [128, 675] on span "Select an option" at bounding box center [128, 675] width 0 height 0
click at [127, 673] on input "Select an option" at bounding box center [128, 675] width 16 height 16
click at [117, 783] on button "التالي" at bounding box center [118, 766] width 75 height 35
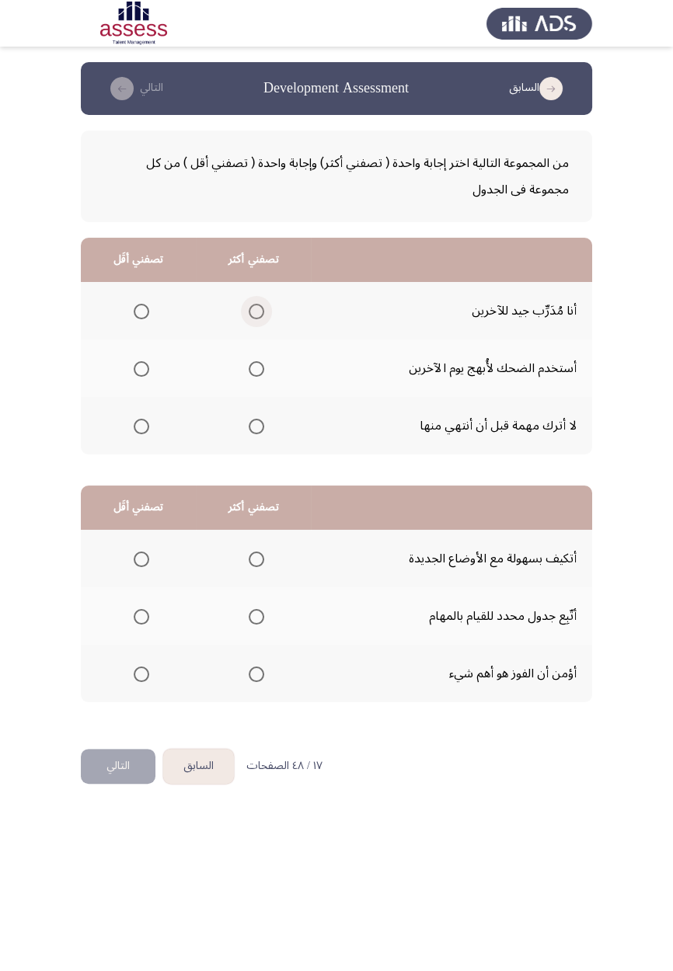
click at [256, 312] on span "Select an option" at bounding box center [256, 312] width 0 height 0
click at [256, 311] on input "Select an option" at bounding box center [257, 312] width 16 height 16
click at [137, 372] on span "Select an option" at bounding box center [142, 369] width 16 height 16
click at [137, 372] on input "Select an option" at bounding box center [142, 369] width 16 height 16
click at [252, 621] on span "Select an option" at bounding box center [257, 617] width 16 height 16
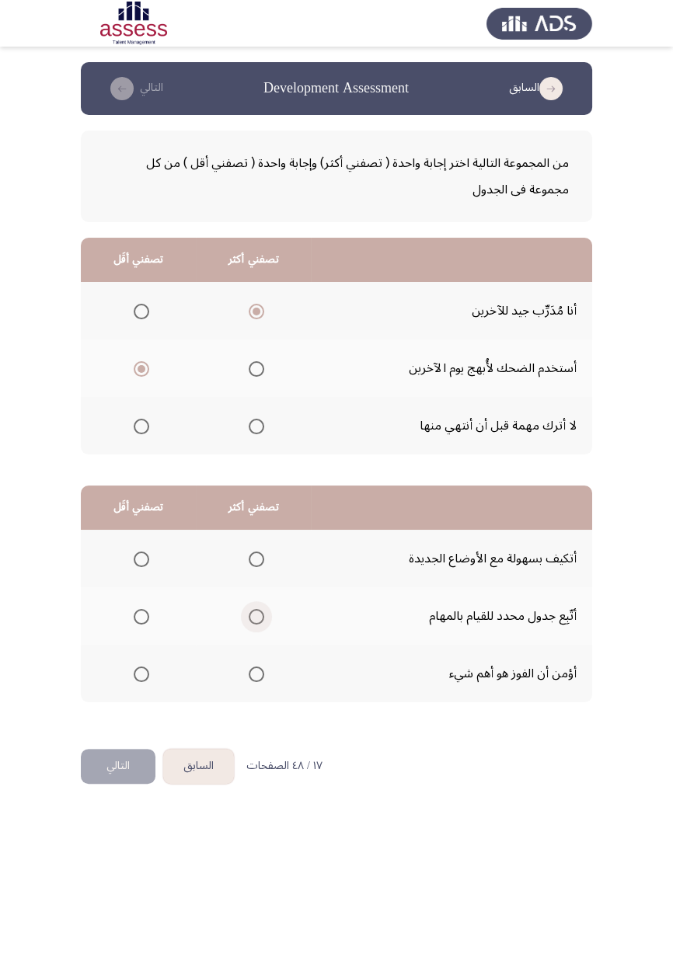
click at [252, 621] on input "Select an option" at bounding box center [257, 617] width 16 height 16
click at [135, 675] on span "Select an option" at bounding box center [142, 675] width 16 height 16
click at [135, 675] on input "Select an option" at bounding box center [142, 675] width 16 height 16
click at [116, 765] on button "التالي" at bounding box center [118, 766] width 75 height 35
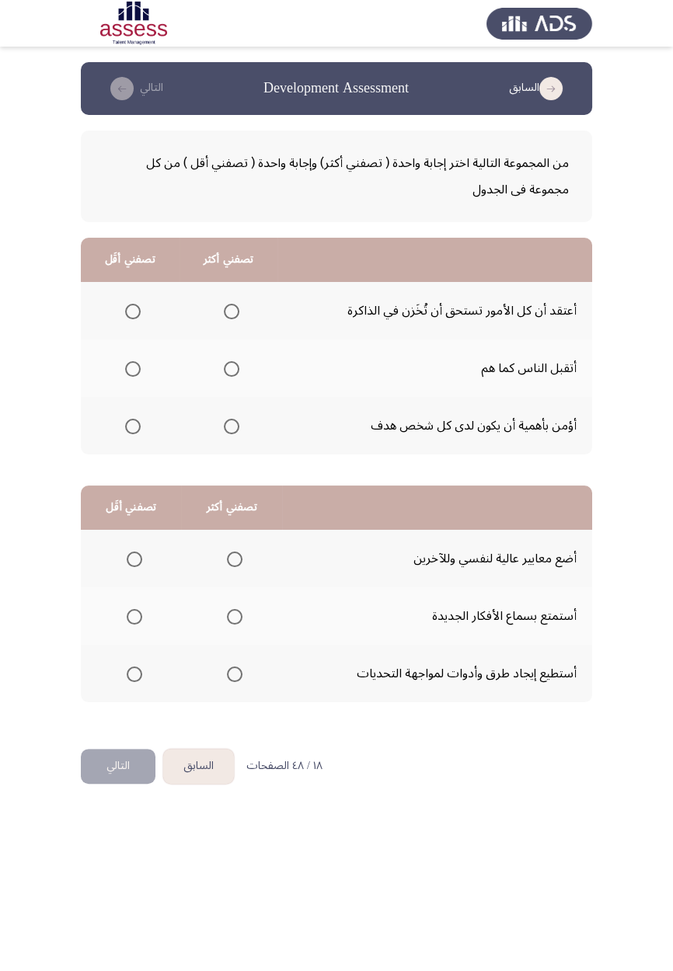
click at [228, 431] on span "Select an option" at bounding box center [232, 427] width 16 height 16
click at [228, 431] on input "Select an option" at bounding box center [232, 427] width 16 height 16
click at [126, 371] on span "Select an option" at bounding box center [133, 369] width 16 height 16
click at [126, 371] on input "Select an option" at bounding box center [133, 369] width 16 height 16
click at [235, 675] on span "Select an option" at bounding box center [235, 675] width 0 height 0
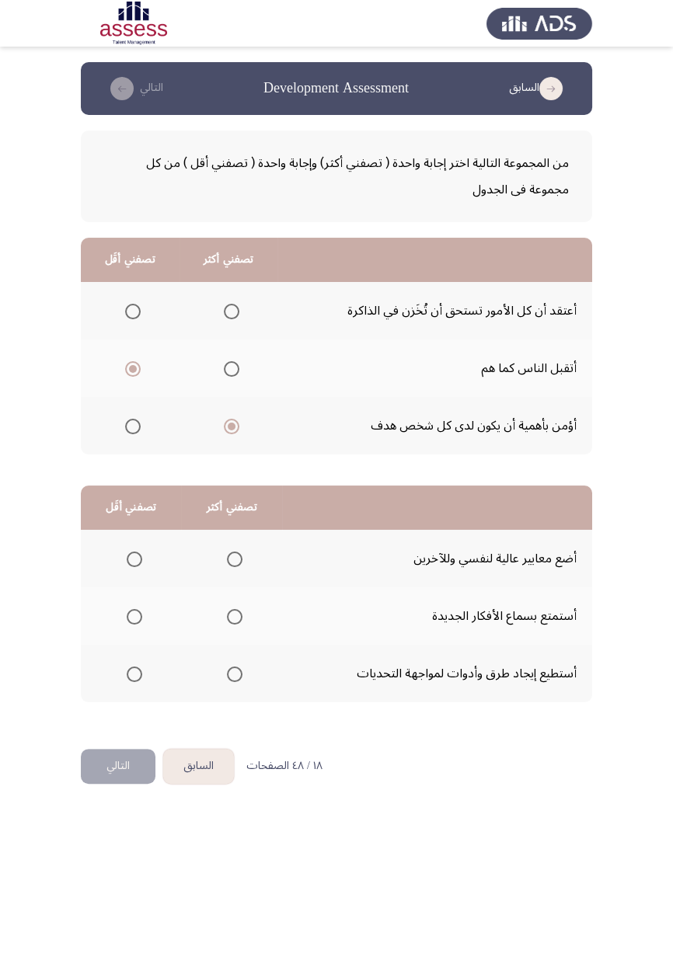
click at [232, 673] on input "Select an option" at bounding box center [235, 675] width 16 height 16
click at [134, 560] on span "Select an option" at bounding box center [134, 560] width 0 height 0
click at [133, 558] on input "Select an option" at bounding box center [135, 560] width 16 height 16
click at [119, 769] on button "التالي" at bounding box center [118, 766] width 75 height 35
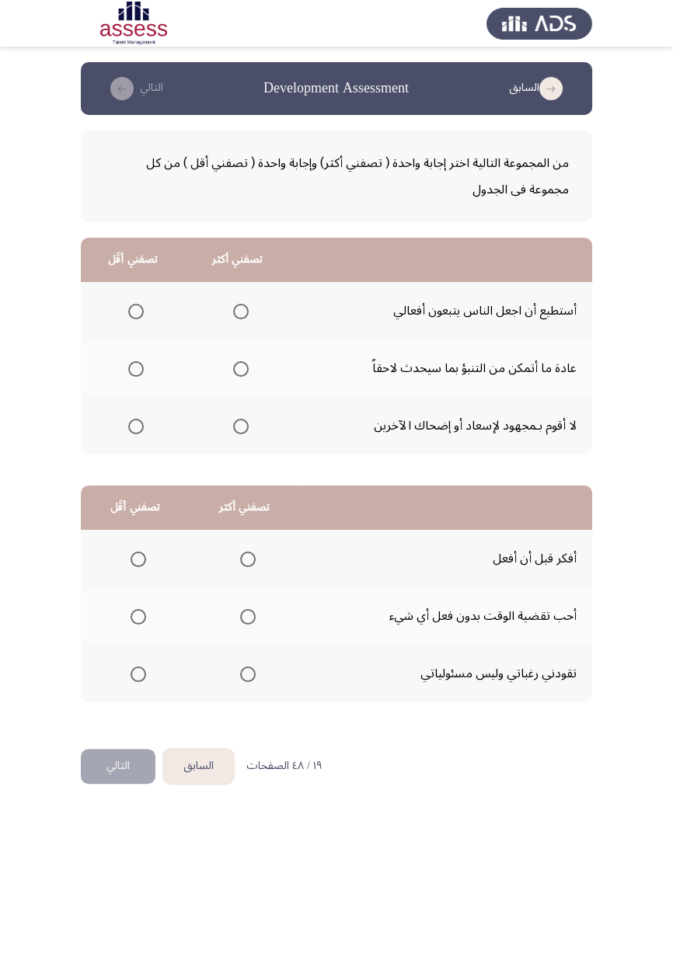
click at [234, 374] on span "Select an option" at bounding box center [241, 369] width 16 height 16
click at [234, 374] on input "Select an option" at bounding box center [241, 369] width 16 height 16
click at [136, 427] on span "Select an option" at bounding box center [136, 427] width 0 height 0
click at [135, 425] on input "Select an option" at bounding box center [136, 427] width 16 height 16
click at [248, 560] on span "Select an option" at bounding box center [248, 560] width 0 height 0
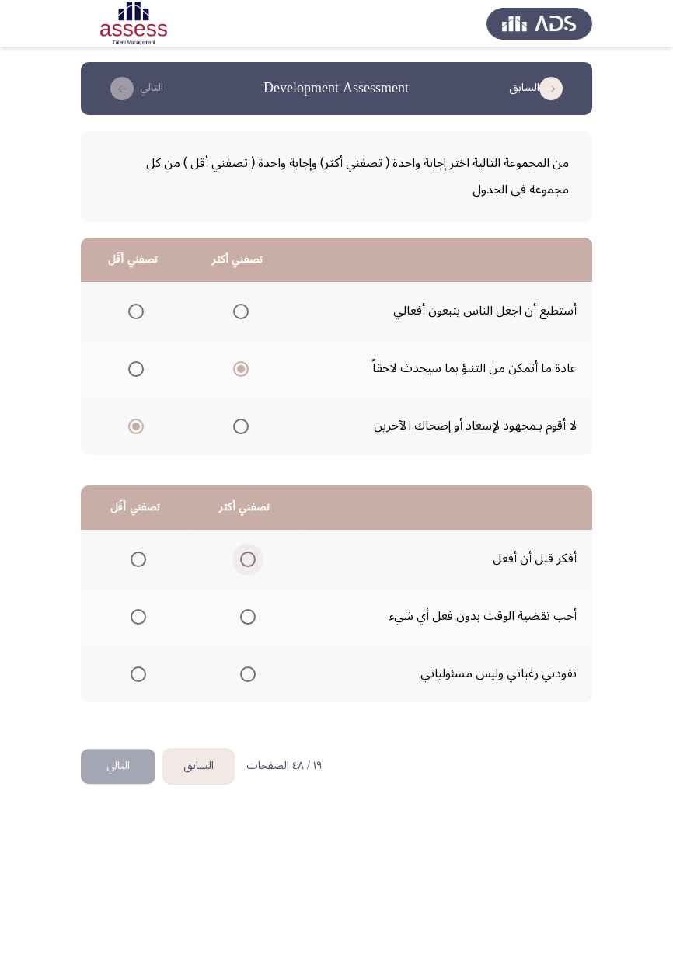
click at [245, 558] on input "Select an option" at bounding box center [248, 560] width 16 height 16
click at [119, 766] on button "التالي" at bounding box center [118, 766] width 75 height 35
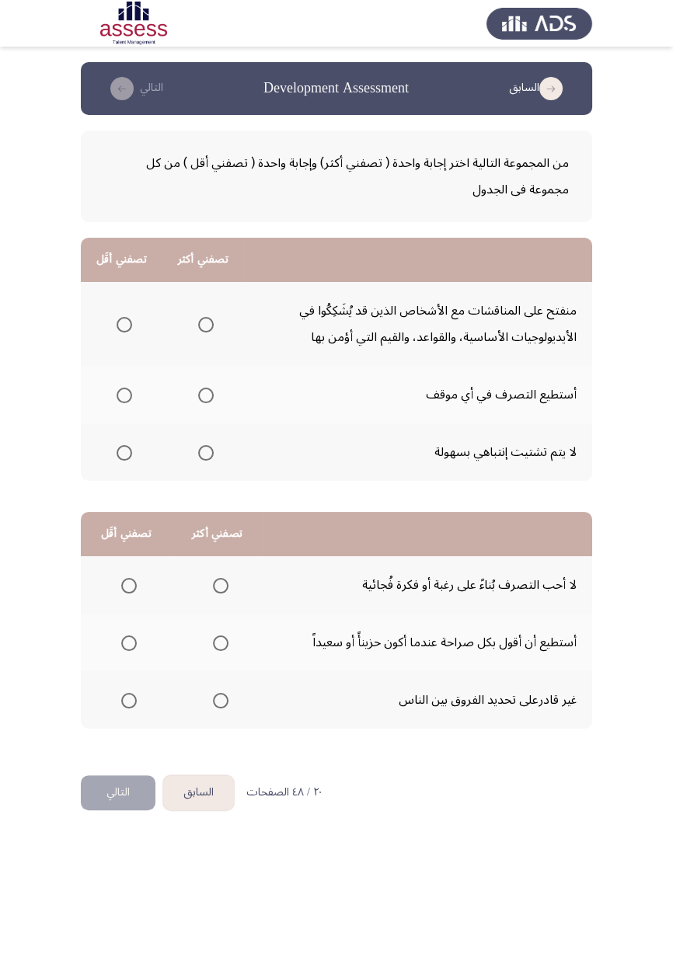
click at [199, 401] on span "Select an option" at bounding box center [206, 396] width 16 height 16
click at [199, 401] on input "Select an option" at bounding box center [206, 396] width 16 height 16
click at [117, 454] on span "Select an option" at bounding box center [125, 453] width 16 height 16
click at [117, 454] on input "Select an option" at bounding box center [125, 453] width 16 height 16
click at [129, 701] on span "Select an option" at bounding box center [129, 701] width 0 height 0
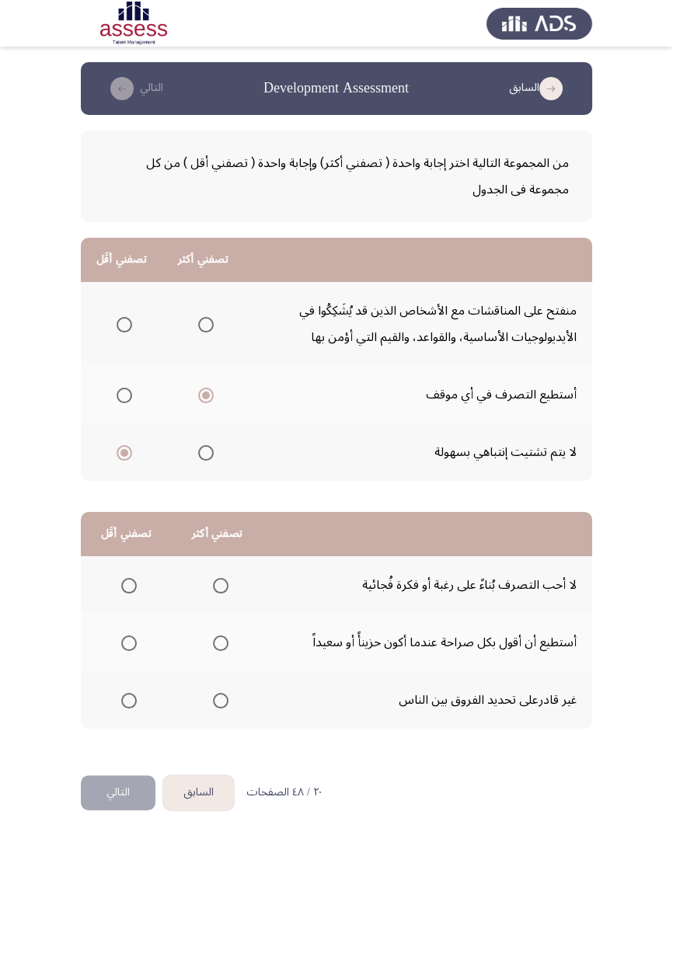
click at [128, 699] on input "Select an option" at bounding box center [129, 701] width 16 height 16
click at [221, 586] on span "Select an option" at bounding box center [221, 586] width 0 height 0
click at [218, 584] on input "Select an option" at bounding box center [221, 586] width 16 height 16
click at [109, 792] on button "التالي" at bounding box center [118, 793] width 75 height 35
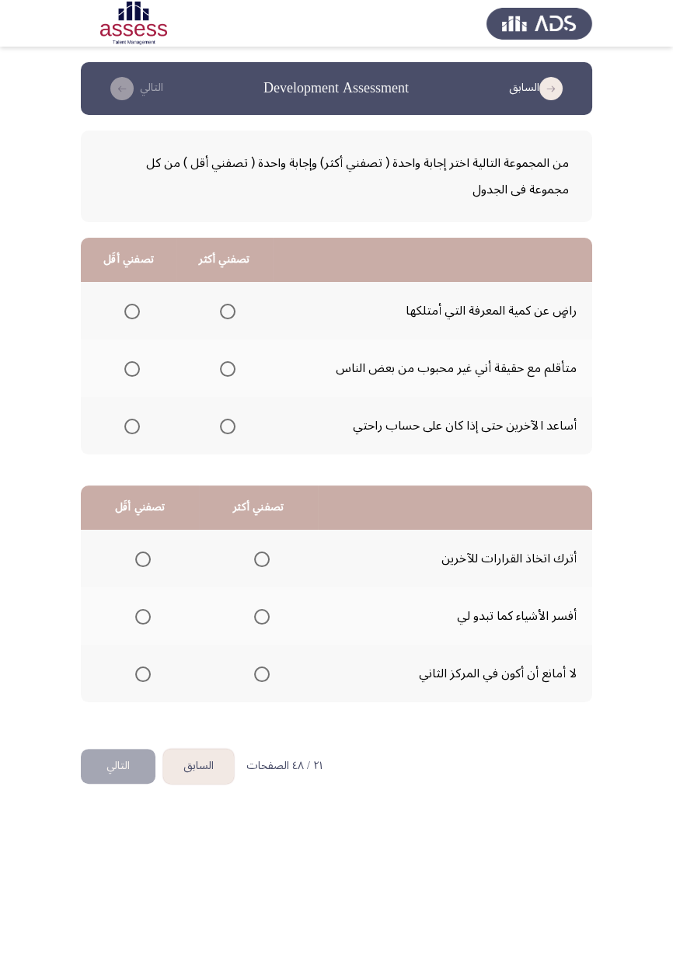
click at [228, 420] on span "Select an option" at bounding box center [228, 427] width 16 height 16
click at [228, 420] on input "Select an option" at bounding box center [228, 427] width 16 height 16
click at [132, 312] on span "Select an option" at bounding box center [132, 312] width 0 height 0
click at [131, 311] on input "Select an option" at bounding box center [132, 312] width 16 height 16
click at [143, 565] on span "Select an option" at bounding box center [143, 560] width 16 height 16
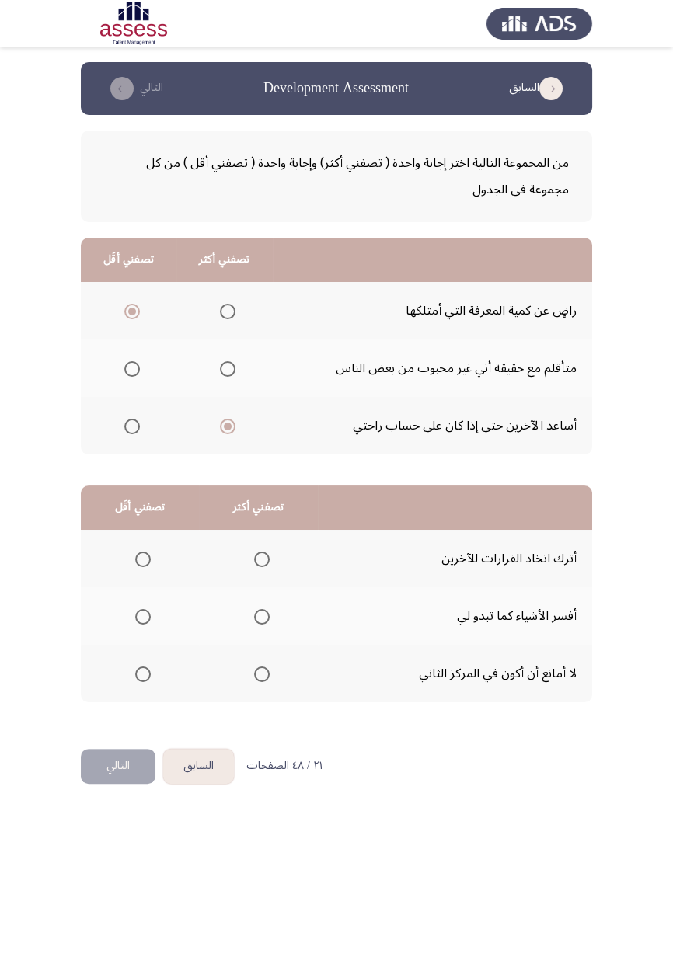
click at [143, 565] on input "Select an option" at bounding box center [143, 560] width 16 height 16
click at [266, 618] on span "Select an option" at bounding box center [262, 617] width 16 height 16
click at [266, 618] on input "Select an option" at bounding box center [262, 617] width 16 height 16
click at [113, 762] on button "التالي" at bounding box center [118, 766] width 75 height 35
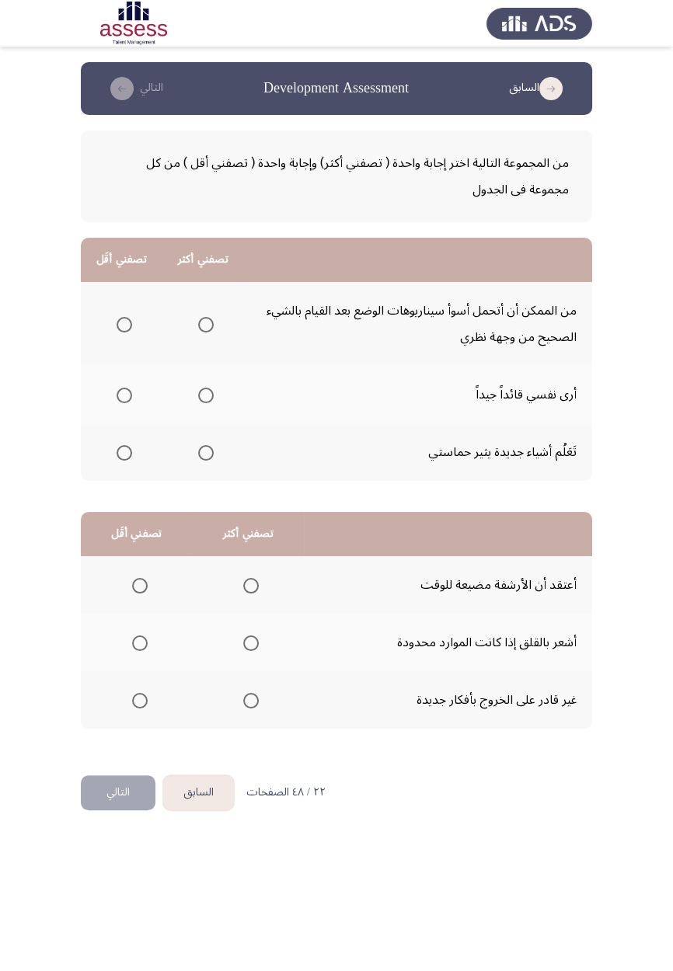
click at [198, 396] on span "Select an option" at bounding box center [206, 396] width 16 height 16
click at [198, 396] on input "Select an option" at bounding box center [206, 396] width 16 height 16
click at [118, 326] on span "Select an option" at bounding box center [125, 325] width 16 height 16
click at [118, 326] on input "Select an option" at bounding box center [125, 325] width 16 height 16
click at [134, 703] on span "Select an option" at bounding box center [140, 701] width 16 height 16
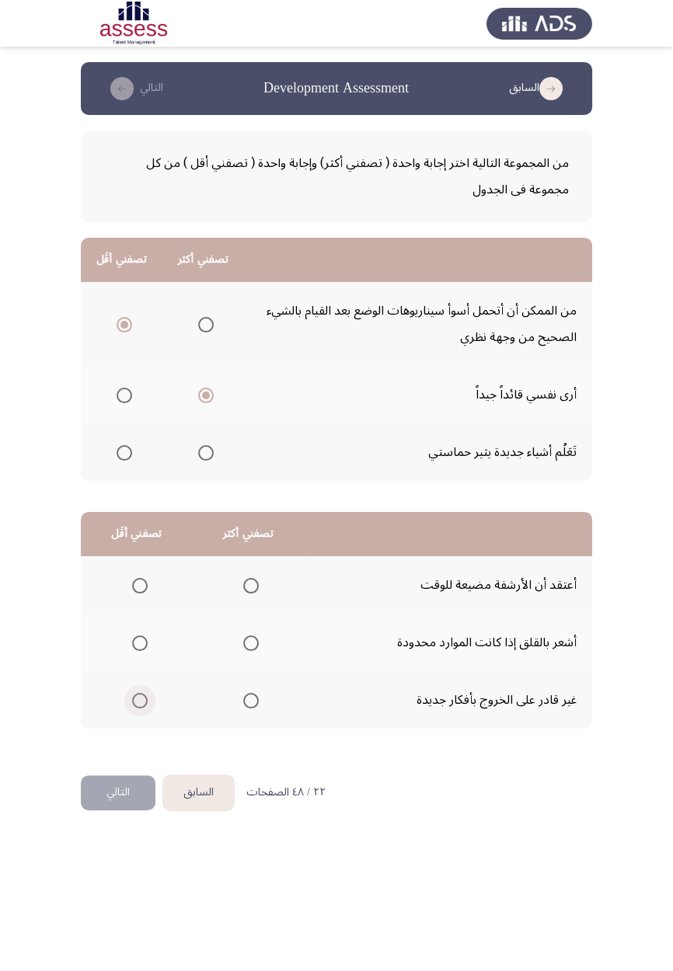
click at [134, 703] on input "Select an option" at bounding box center [140, 701] width 16 height 16
click at [253, 626] on th at bounding box center [248, 643] width 112 height 58
click at [249, 642] on span "Select an option" at bounding box center [251, 644] width 16 height 16
click at [249, 642] on input "Select an option" at bounding box center [251, 644] width 16 height 16
click at [117, 793] on button "التالي" at bounding box center [118, 793] width 75 height 35
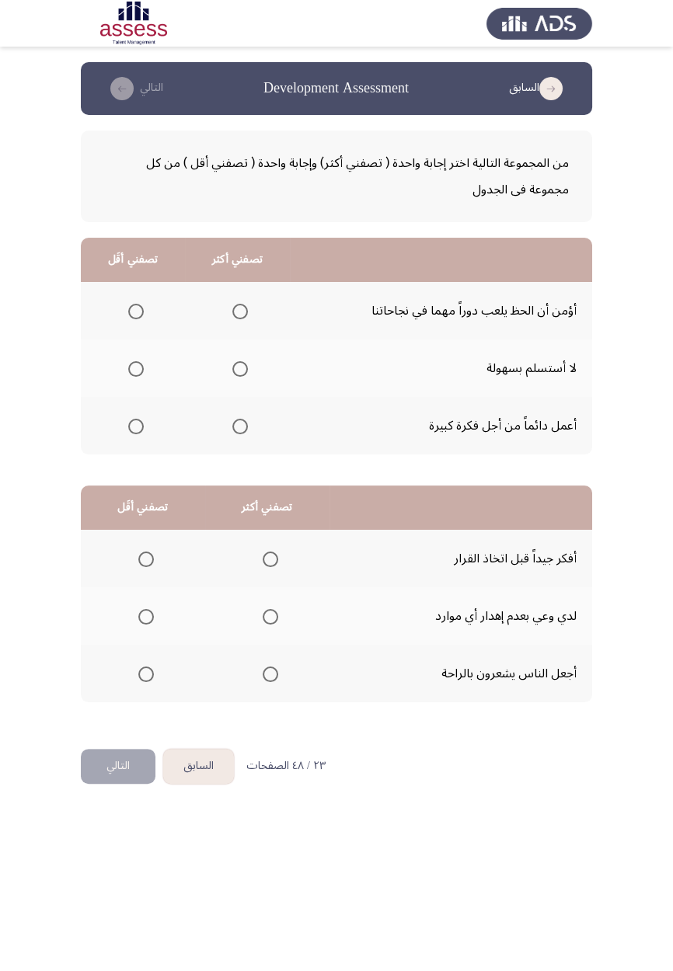
click at [240, 369] on span "Select an option" at bounding box center [240, 369] width 0 height 0
click at [239, 368] on input "Select an option" at bounding box center [240, 369] width 16 height 16
click at [129, 308] on span "Select an option" at bounding box center [136, 312] width 16 height 16
click at [129, 308] on input "Select an option" at bounding box center [136, 312] width 16 height 16
click at [274, 576] on th at bounding box center [267, 559] width 124 height 58
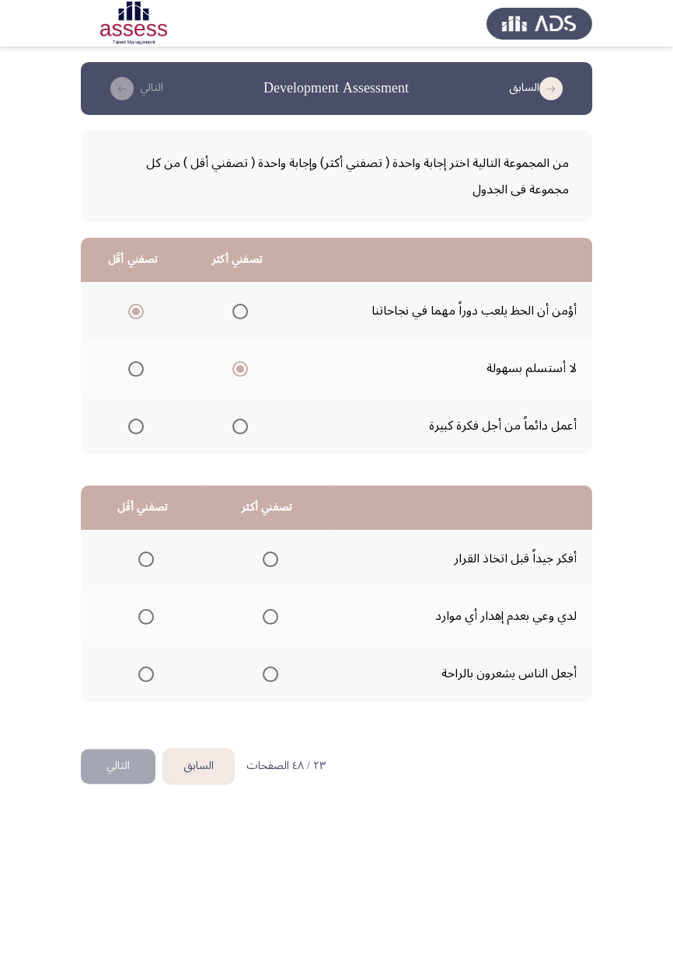
click at [265, 564] on span "Select an option" at bounding box center [271, 560] width 16 height 16
click at [265, 564] on input "Select an option" at bounding box center [271, 560] width 16 height 16
click at [146, 675] on span "Select an option" at bounding box center [146, 675] width 0 height 0
click at [145, 673] on input "Select an option" at bounding box center [146, 675] width 16 height 16
click at [117, 774] on button "التالي" at bounding box center [118, 766] width 75 height 35
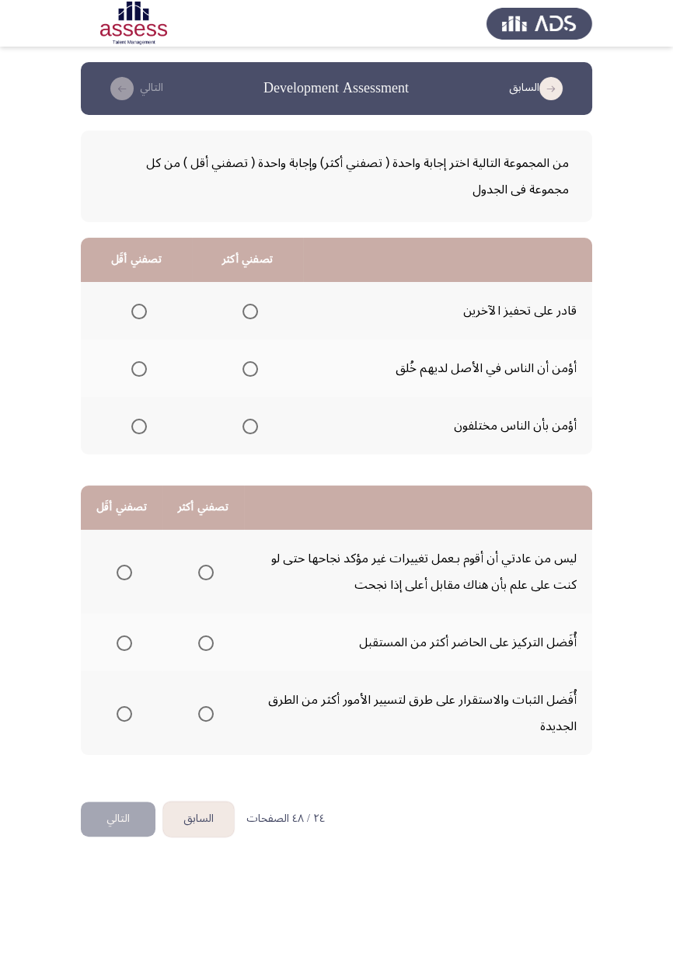
click at [250, 312] on span "Select an option" at bounding box center [250, 312] width 0 height 0
click at [250, 311] on input "Select an option" at bounding box center [250, 312] width 16 height 16
click at [139, 369] on span "Select an option" at bounding box center [139, 369] width 0 height 0
click at [139, 368] on input "Select an option" at bounding box center [139, 369] width 16 height 16
click at [139, 427] on span "Select an option" at bounding box center [139, 427] width 0 height 0
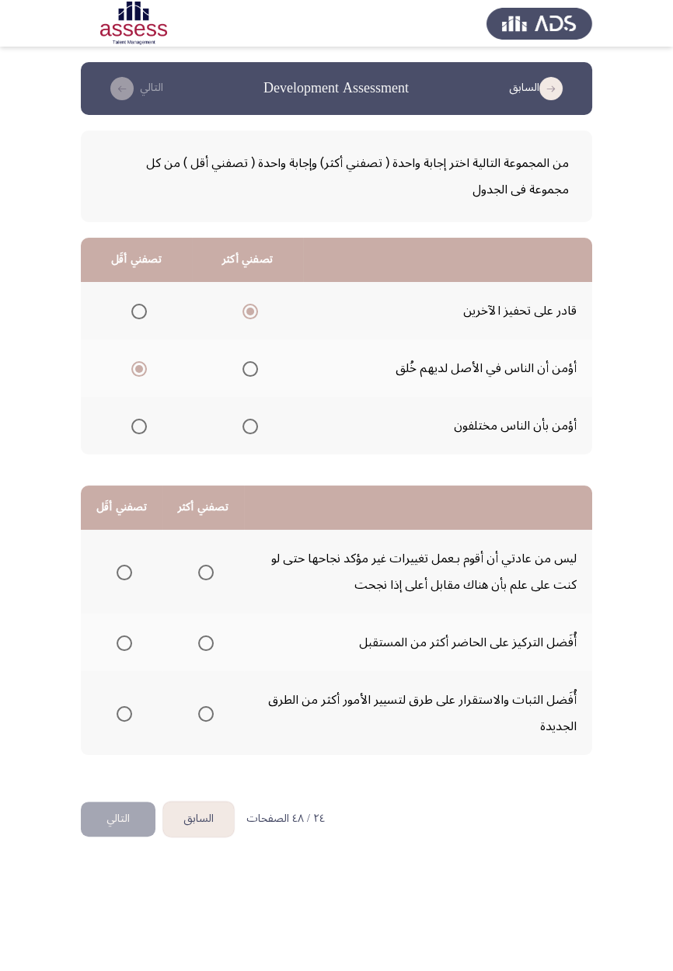
click at [139, 425] on input "Select an option" at bounding box center [139, 427] width 16 height 16
click at [124, 713] on span "Select an option" at bounding box center [125, 714] width 16 height 16
click at [124, 713] on input "Select an option" at bounding box center [125, 714] width 16 height 16
click at [200, 577] on span "Select an option" at bounding box center [206, 573] width 16 height 16
click at [200, 577] on input "Select an option" at bounding box center [206, 573] width 16 height 16
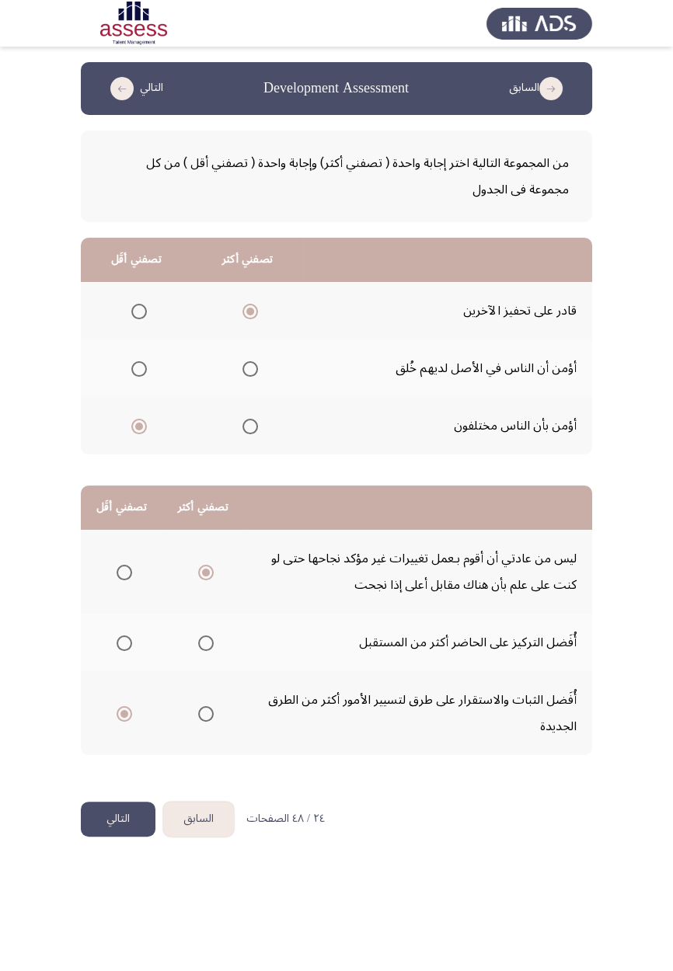
click at [116, 819] on button "التالي" at bounding box center [118, 819] width 75 height 35
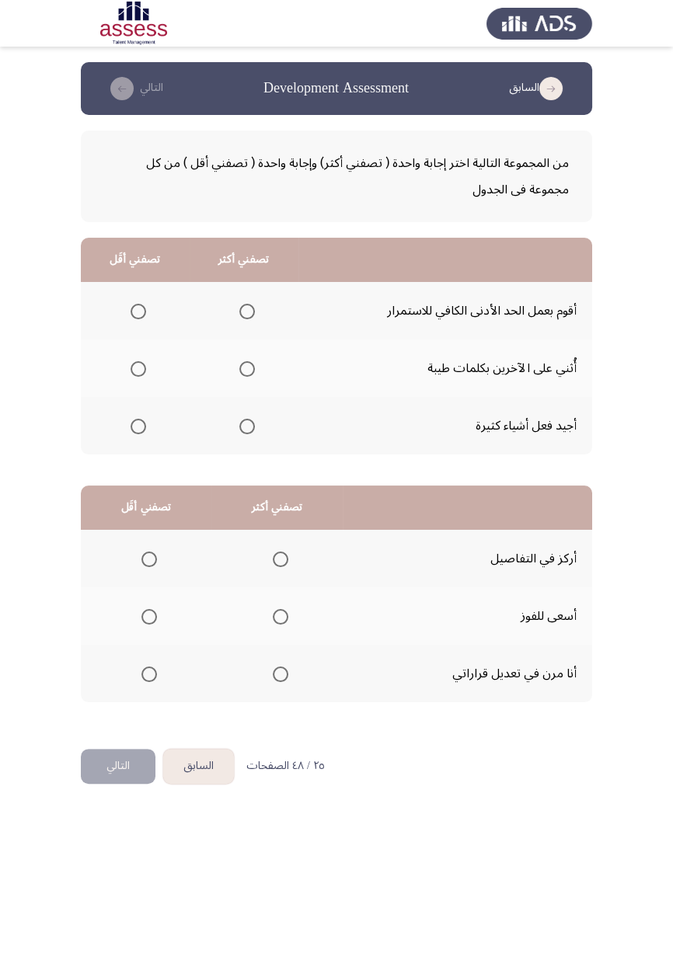
click at [131, 314] on span "Select an option" at bounding box center [139, 312] width 16 height 16
click at [131, 314] on input "Select an option" at bounding box center [139, 312] width 16 height 16
click at [241, 431] on span "Select an option" at bounding box center [247, 427] width 16 height 16
click at [241, 431] on input "Select an option" at bounding box center [247, 427] width 16 height 16
click at [274, 560] on span "Select an option" at bounding box center [281, 560] width 16 height 16
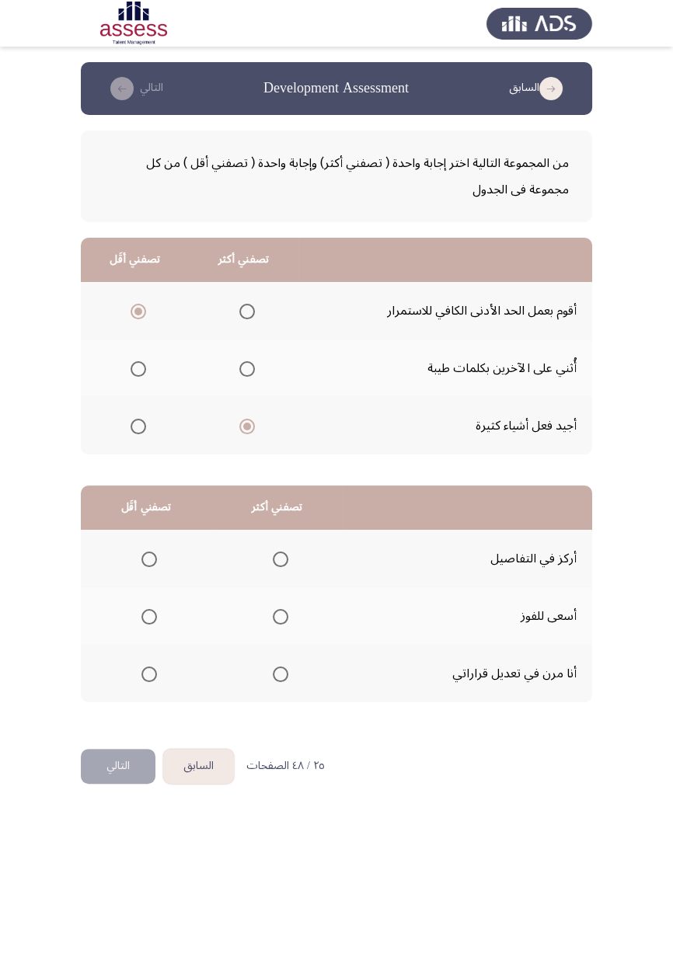
click at [274, 560] on input "Select an option" at bounding box center [281, 560] width 16 height 16
click at [150, 679] on span "Select an option" at bounding box center [149, 675] width 16 height 16
click at [150, 679] on input "Select an option" at bounding box center [149, 675] width 16 height 16
click at [118, 767] on button "التالي" at bounding box center [118, 766] width 75 height 35
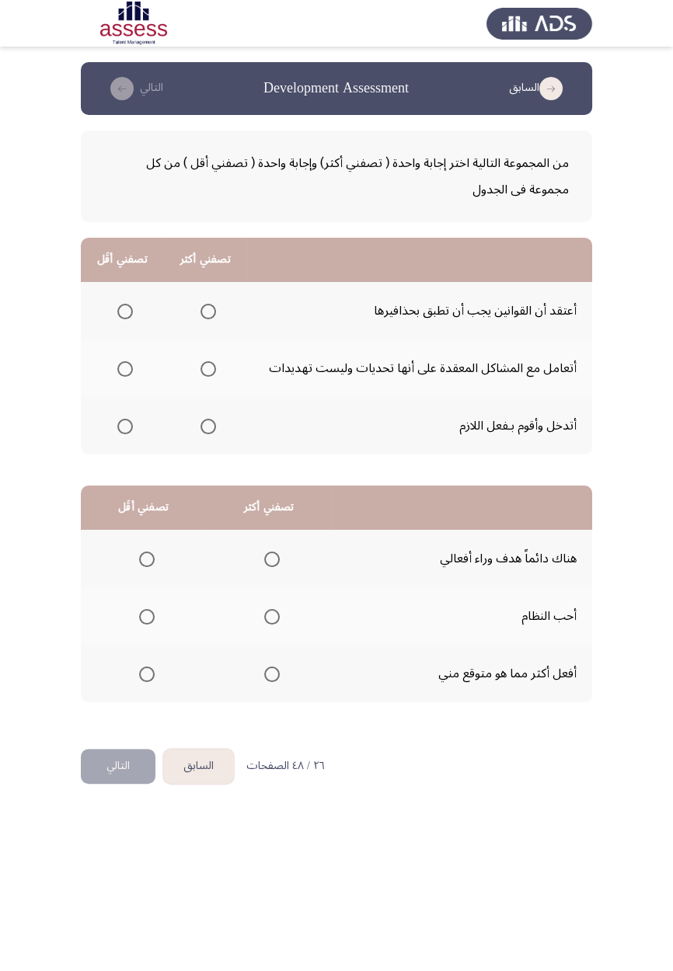
click at [208, 369] on span "Select an option" at bounding box center [208, 369] width 0 height 0
click at [208, 368] on input "Select an option" at bounding box center [209, 369] width 16 height 16
click at [118, 427] on span "Select an option" at bounding box center [125, 427] width 16 height 16
click at [118, 427] on input "Select an option" at bounding box center [125, 427] width 16 height 16
click at [272, 560] on span "Select an option" at bounding box center [272, 560] width 0 height 0
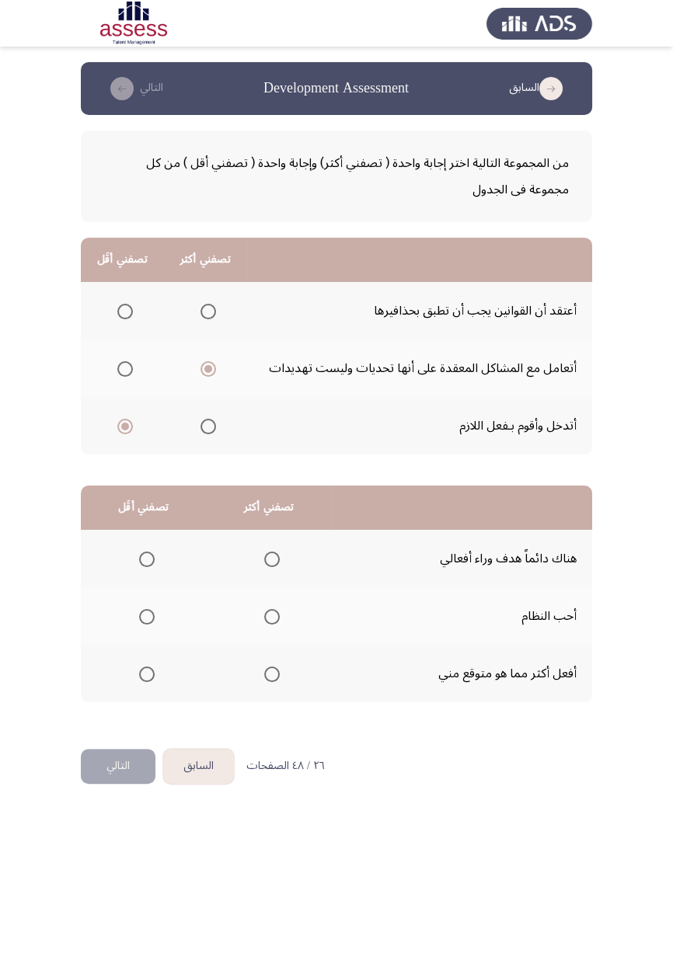
click at [270, 558] on input "Select an option" at bounding box center [272, 560] width 16 height 16
click at [139, 619] on span "Select an option" at bounding box center [147, 617] width 16 height 16
click at [139, 619] on input "Select an option" at bounding box center [147, 617] width 16 height 16
click at [127, 768] on button "التالي" at bounding box center [118, 766] width 75 height 35
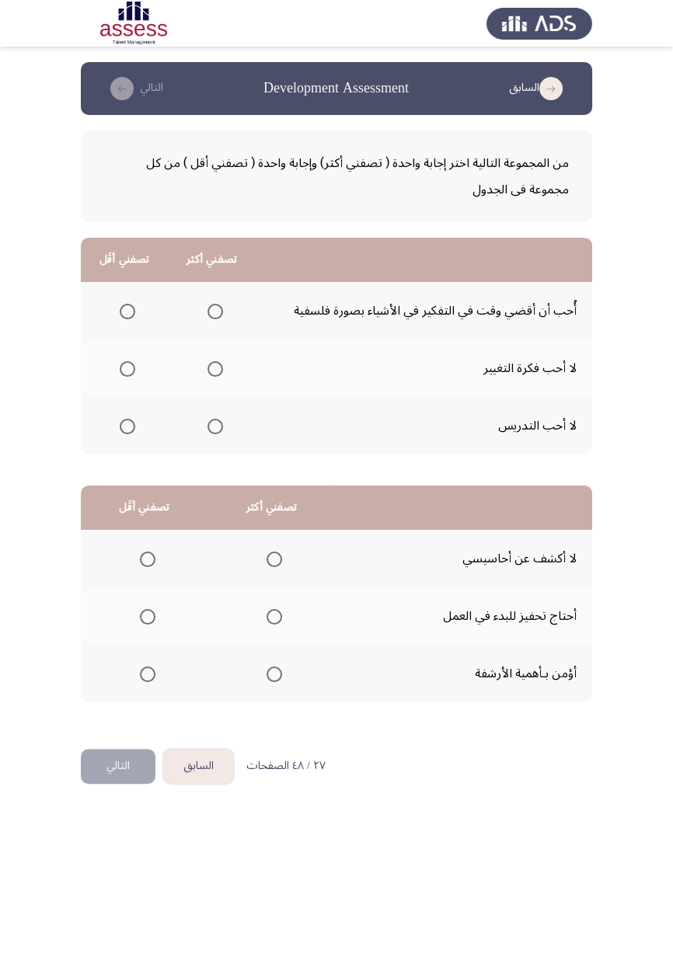
click at [215, 312] on span "Select an option" at bounding box center [215, 312] width 0 height 0
click at [213, 311] on input "Select an option" at bounding box center [216, 312] width 16 height 16
click at [122, 371] on span "Select an option" at bounding box center [128, 369] width 16 height 16
click at [122, 371] on input "Select an option" at bounding box center [128, 369] width 16 height 16
click at [143, 677] on span "Select an option" at bounding box center [148, 675] width 16 height 16
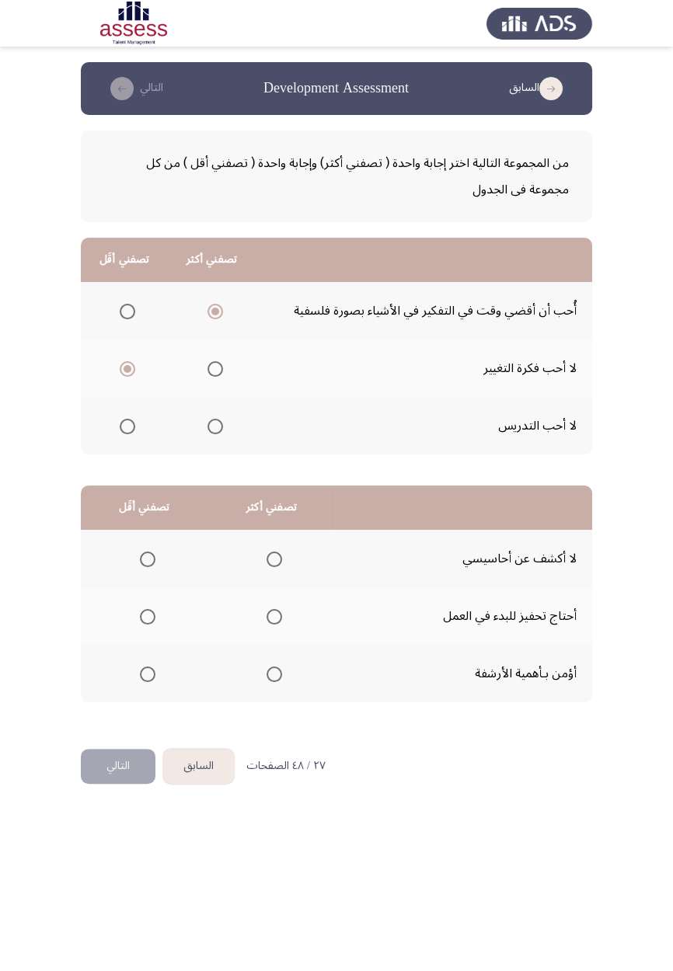
click at [143, 677] on input "Select an option" at bounding box center [148, 675] width 16 height 16
click at [274, 560] on span "Select an option" at bounding box center [274, 560] width 0 height 0
click at [273, 558] on input "Select an option" at bounding box center [275, 560] width 16 height 16
click at [124, 765] on button "التالي" at bounding box center [118, 766] width 75 height 35
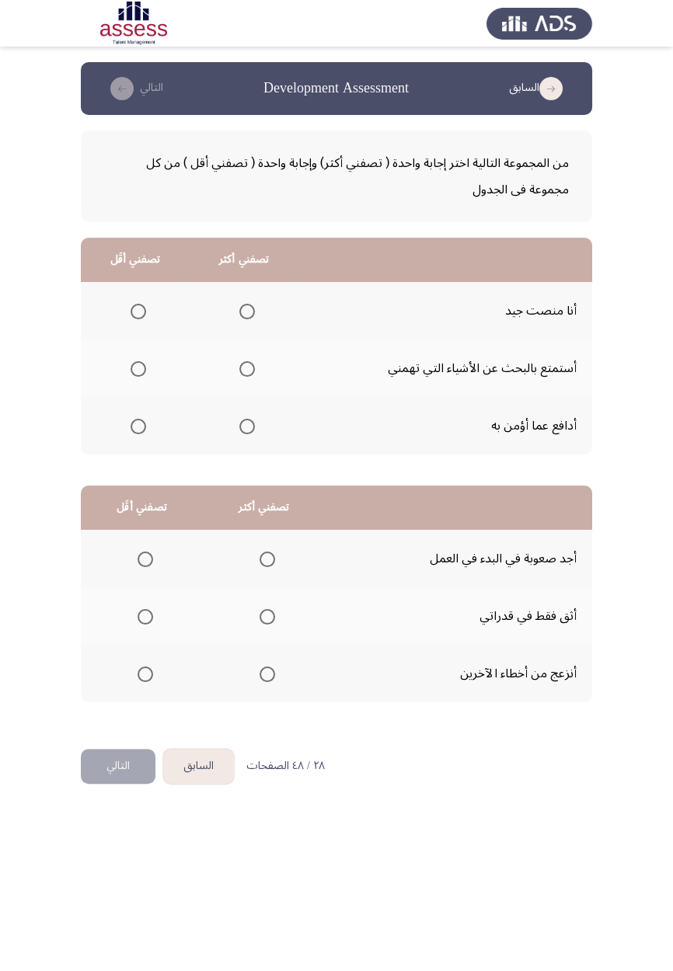
click at [480, 811] on html "السابق Development Assessment التالي من المجموعة التالية اختر إجابة واحدة ( تصف…" at bounding box center [336, 405] width 673 height 811
click at [430, 811] on html "السابق Development Assessment التالي من المجموعة التالية اختر إجابة واحدة ( تصف…" at bounding box center [336, 405] width 673 height 811
click at [362, 811] on html "السابق Development Assessment التالي من المجموعة التالية اختر إجابة واحدة ( تصف…" at bounding box center [336, 405] width 673 height 811
click at [327, 811] on html "السابق Development Assessment التالي من المجموعة التالية اختر إجابة واحدة ( تصف…" at bounding box center [336, 405] width 673 height 811
click at [344, 811] on html "السابق Development Assessment التالي من المجموعة التالية اختر إجابة واحدة ( تصف…" at bounding box center [336, 405] width 673 height 811
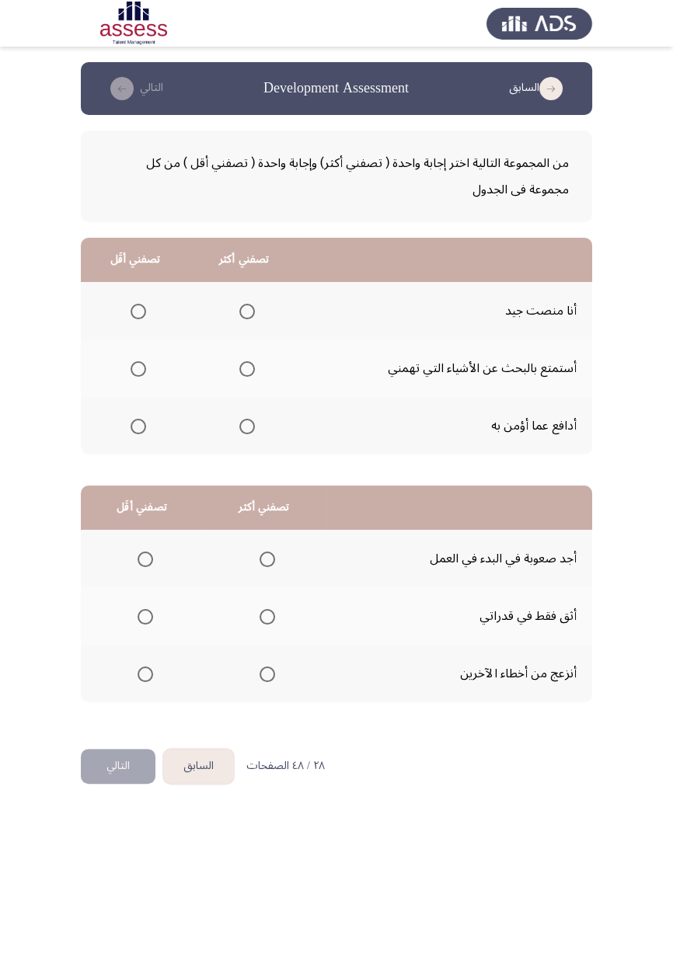
click at [344, 811] on html "السابق Development Assessment التالي من المجموعة التالية اختر إجابة واحدة ( تصف…" at bounding box center [336, 405] width 673 height 811
click at [378, 811] on html "السابق Development Assessment التالي من المجموعة التالية اختر إجابة واحدة ( تصف…" at bounding box center [336, 405] width 673 height 811
click at [465, 811] on html "السابق Development Assessment التالي من المجموعة التالية اختر إجابة واحدة ( تصف…" at bounding box center [336, 405] width 673 height 811
click at [479, 811] on html "السابق Development Assessment التالي من المجموعة التالية اختر إجابة واحدة ( تصف…" at bounding box center [336, 405] width 673 height 811
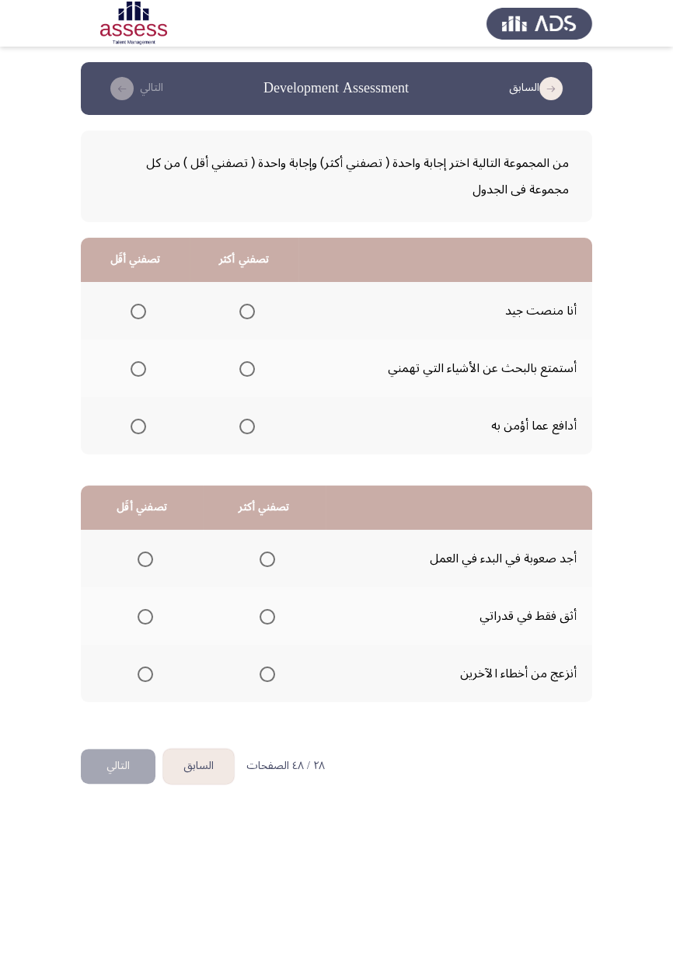
click at [513, 801] on html "السابق Development Assessment التالي من المجموعة التالية اختر إجابة واحدة ( تصف…" at bounding box center [336, 405] width 673 height 811
click at [596, 802] on html "السابق Development Assessment التالي من المجموعة التالية اختر إجابة واحدة ( تصف…" at bounding box center [336, 405] width 673 height 811
click at [597, 802] on html "السابق Development Assessment التالي من المجموعة التالية اختر إجابة واحدة ( تصف…" at bounding box center [336, 405] width 673 height 811
click at [516, 811] on html "السابق Development Assessment التالي من المجموعة التالية اختر إجابة واحدة ( تصف…" at bounding box center [336, 405] width 673 height 811
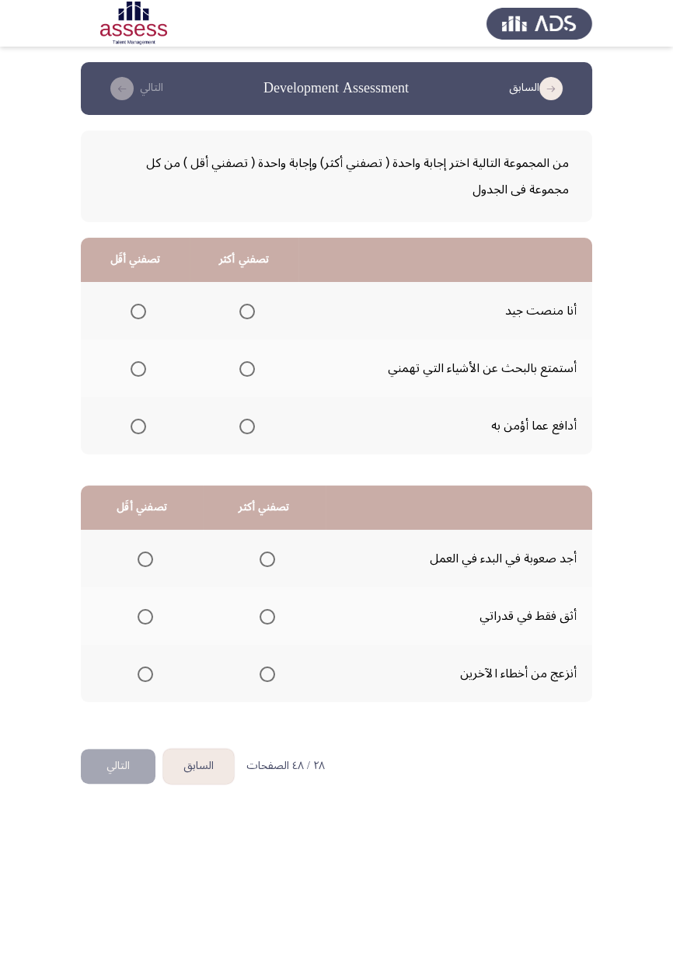
click at [143, 678] on span "Select an option" at bounding box center [146, 675] width 16 height 16
click at [143, 678] on input "Select an option" at bounding box center [146, 675] width 16 height 16
click at [267, 617] on span "Select an option" at bounding box center [267, 617] width 0 height 0
click at [265, 616] on input "Select an option" at bounding box center [268, 617] width 16 height 16
click at [246, 431] on span "Select an option" at bounding box center [247, 427] width 16 height 16
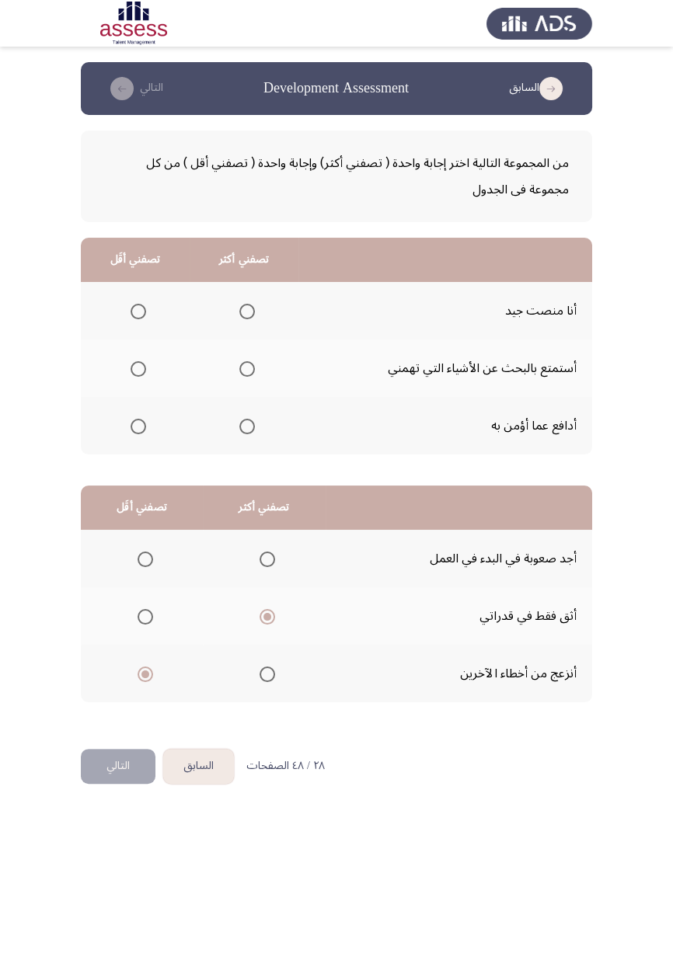
click at [246, 431] on input "Select an option" at bounding box center [247, 427] width 16 height 16
click at [138, 369] on span "Select an option" at bounding box center [138, 369] width 0 height 0
click at [138, 368] on input "Select an option" at bounding box center [139, 369] width 16 height 16
click at [119, 771] on button "التالي" at bounding box center [118, 766] width 75 height 35
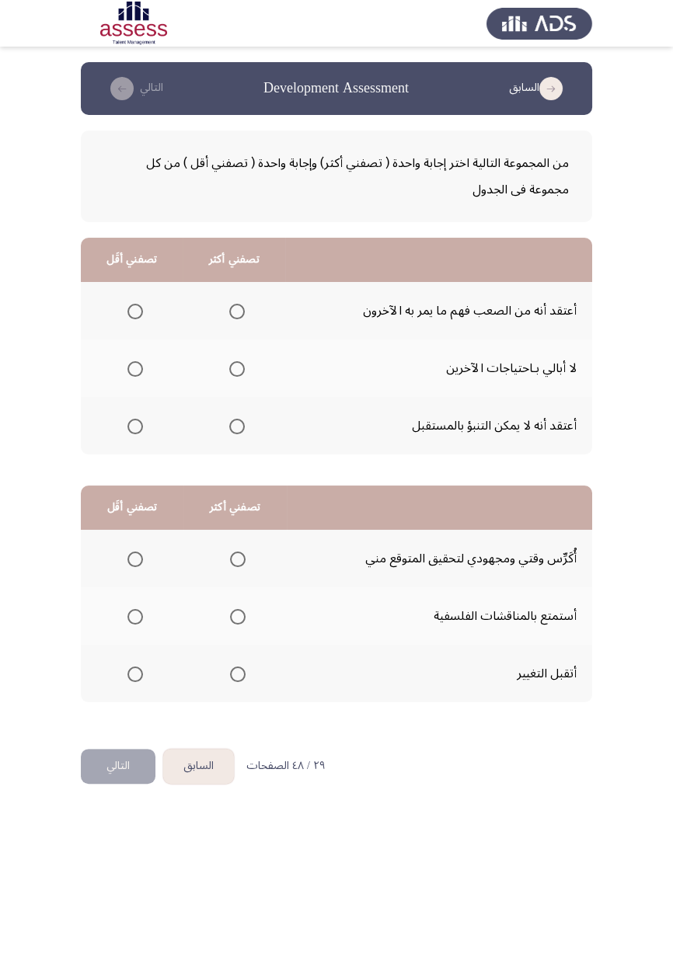
click at [127, 430] on span "Select an option" at bounding box center [135, 427] width 16 height 16
click at [127, 430] on input "Select an option" at bounding box center [135, 427] width 16 height 16
click at [237, 427] on span "Select an option" at bounding box center [237, 427] width 0 height 0
click at [236, 425] on input "Select an option" at bounding box center [237, 427] width 16 height 16
click at [133, 373] on span "Select an option" at bounding box center [135, 369] width 16 height 16
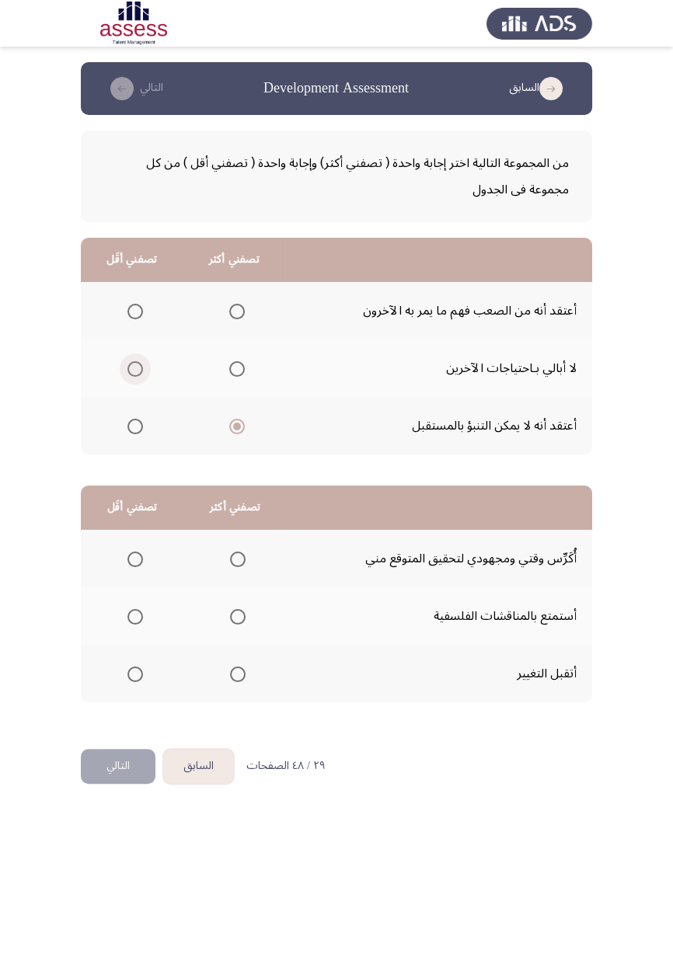
click at [133, 373] on input "Select an option" at bounding box center [135, 369] width 16 height 16
click at [159, 622] on th at bounding box center [132, 617] width 103 height 58
click at [109, 588] on th at bounding box center [132, 617] width 103 height 58
click at [76, 568] on app-assessment-container "السابق Development Assessment التالي من المجموعة التالية اختر إجابة واحدة ( تصف…" at bounding box center [336, 405] width 673 height 687
click at [238, 560] on span "Select an option" at bounding box center [238, 560] width 0 height 0
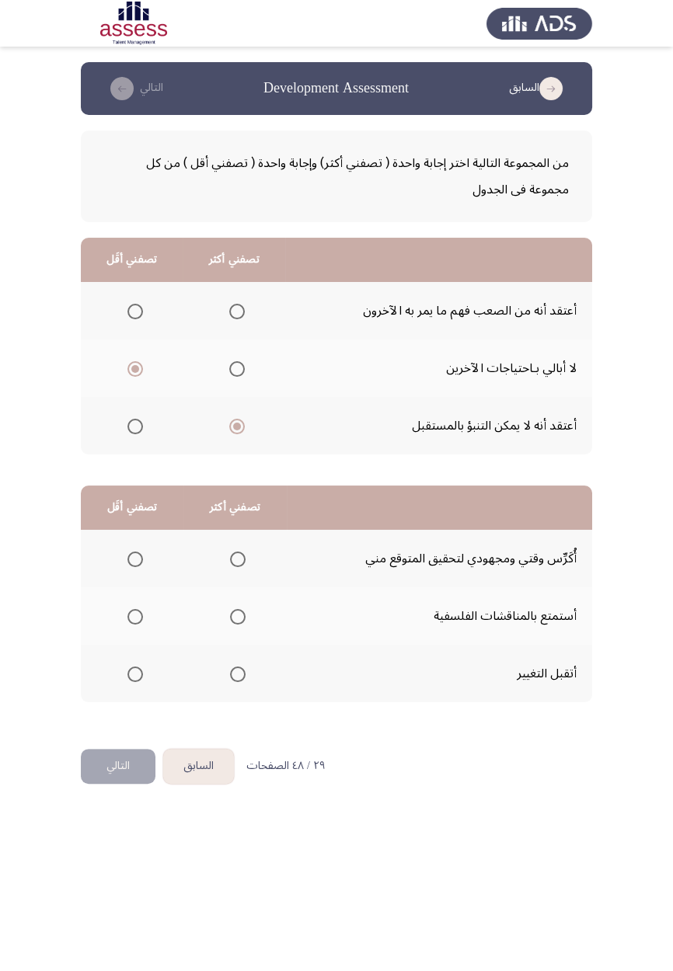
click at [236, 558] on input "Select an option" at bounding box center [238, 560] width 16 height 16
click at [134, 311] on span "Select an option" at bounding box center [135, 312] width 16 height 16
click at [134, 311] on input "Select an option" at bounding box center [135, 312] width 16 height 16
click at [135, 617] on span "Select an option" at bounding box center [135, 617] width 0 height 0
click at [134, 616] on input "Select an option" at bounding box center [135, 617] width 16 height 16
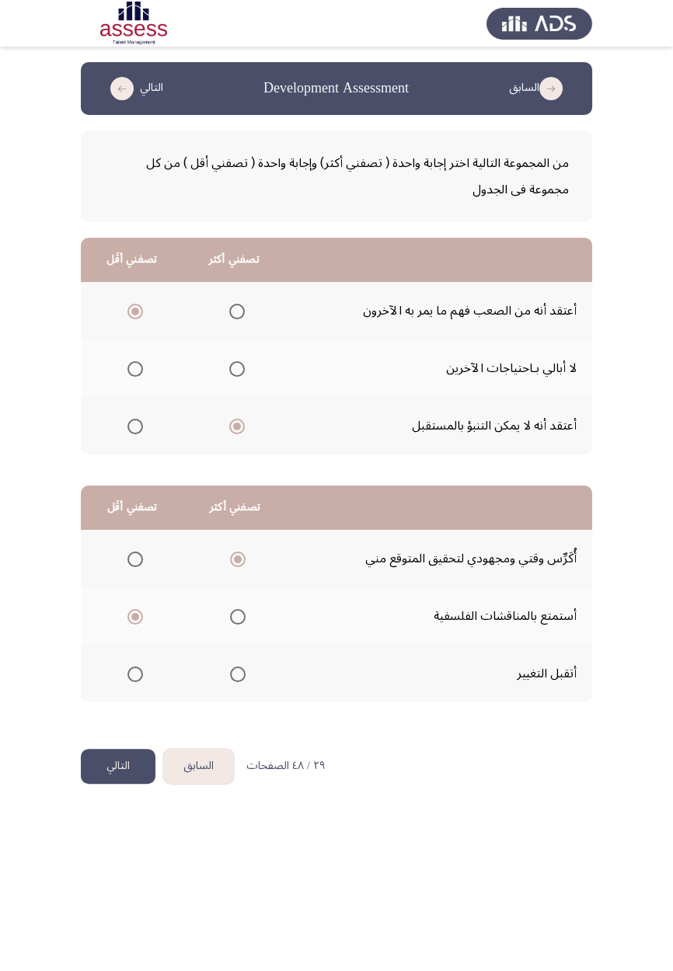
click at [119, 772] on button "التالي" at bounding box center [118, 766] width 75 height 35
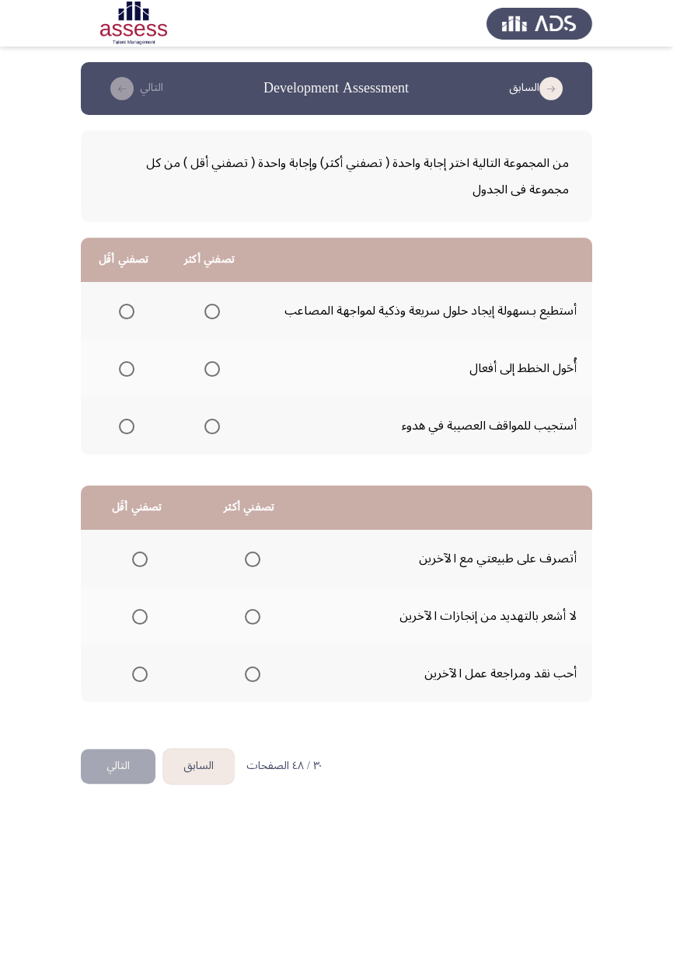
click at [212, 312] on span "Select an option" at bounding box center [212, 312] width 0 height 0
click at [210, 311] on input "Select an option" at bounding box center [212, 312] width 16 height 16
click at [120, 375] on span "Select an option" at bounding box center [127, 369] width 16 height 16
click at [120, 375] on input "Select an option" at bounding box center [127, 369] width 16 height 16
click at [253, 617] on span "Select an option" at bounding box center [253, 617] width 0 height 0
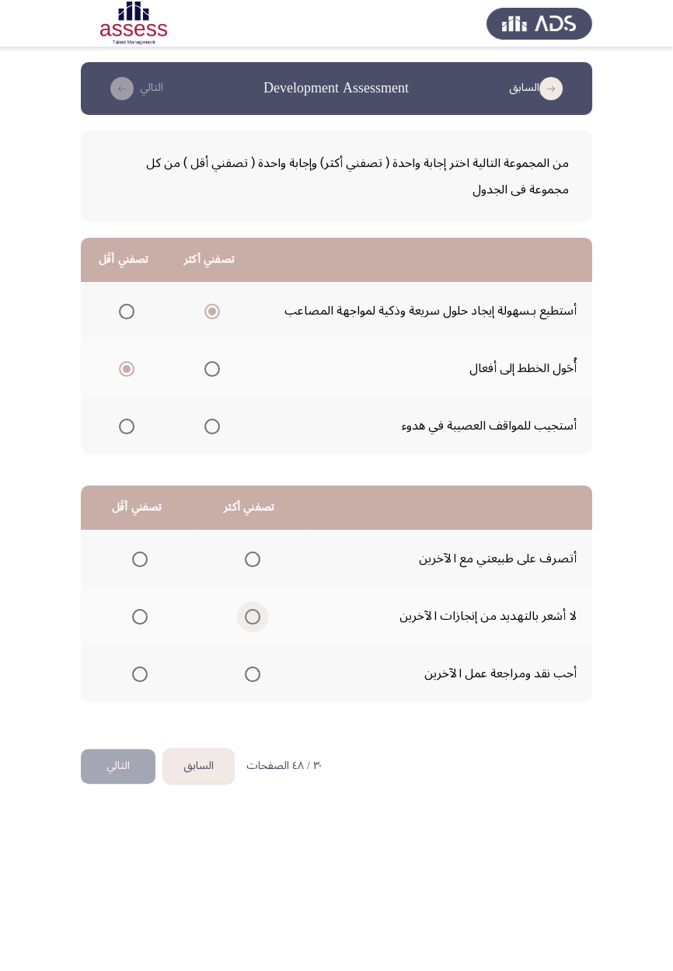
click at [251, 616] on input "Select an option" at bounding box center [253, 617] width 16 height 16
click at [134, 560] on span "Select an option" at bounding box center [140, 560] width 16 height 16
click at [134, 560] on input "Select an option" at bounding box center [140, 560] width 16 height 16
click at [112, 771] on button "التالي" at bounding box center [118, 766] width 75 height 35
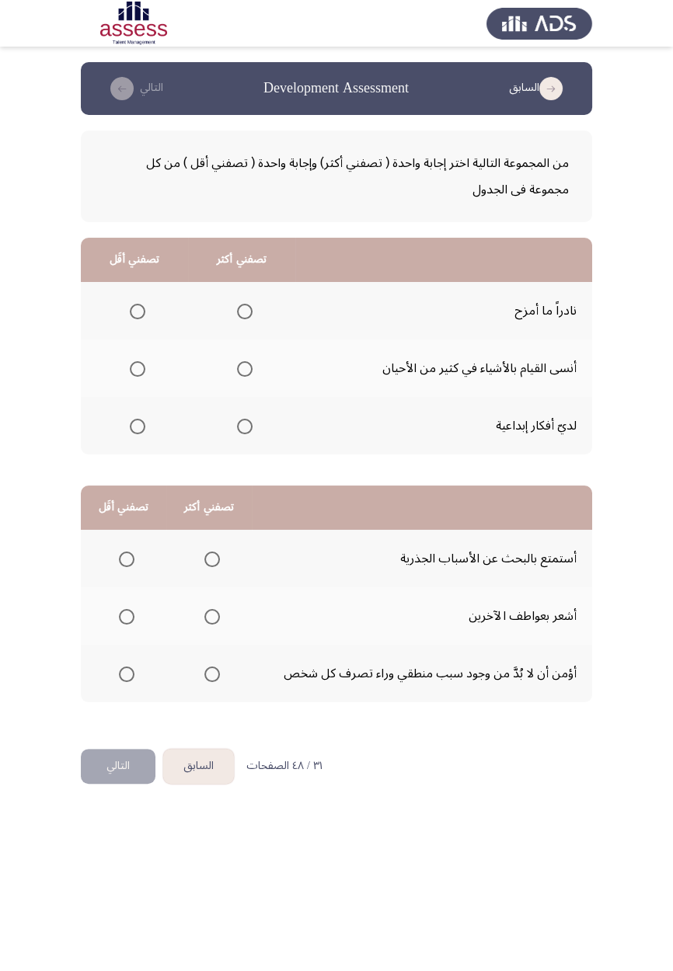
click at [242, 425] on span "Select an option" at bounding box center [245, 427] width 16 height 16
click at [242, 425] on input "Select an option" at bounding box center [245, 427] width 16 height 16
click at [137, 368] on span "Select an option" at bounding box center [138, 369] width 16 height 16
click at [137, 368] on input "Select an option" at bounding box center [138, 369] width 16 height 16
click at [212, 675] on span "Select an option" at bounding box center [212, 675] width 0 height 0
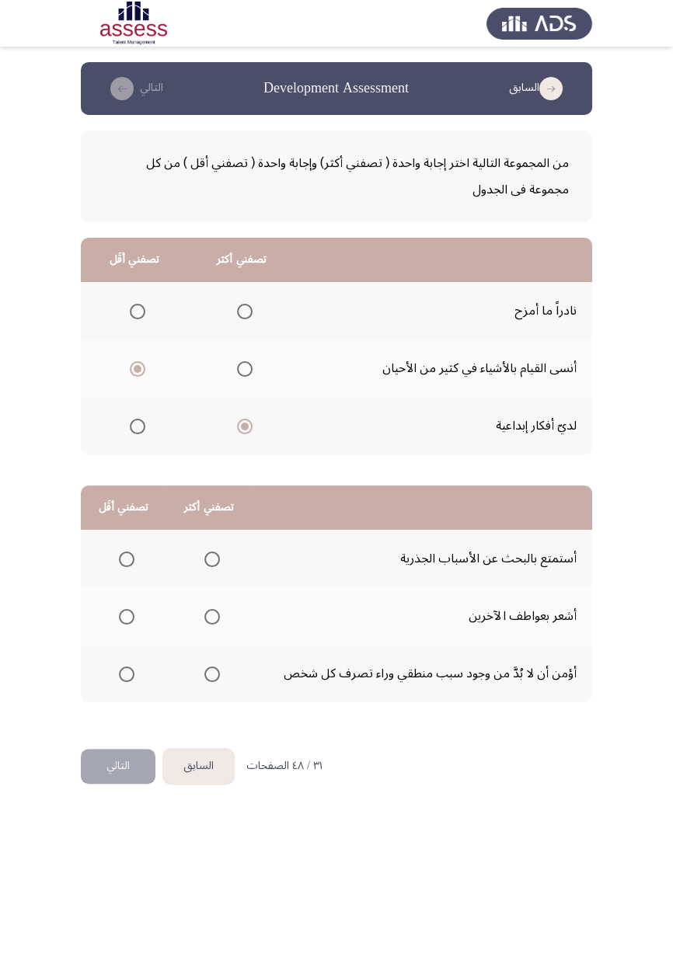
click at [211, 673] on input "Select an option" at bounding box center [212, 675] width 16 height 16
click at [200, 559] on label "Select an option" at bounding box center [209, 560] width 22 height 16
click at [204, 559] on input "Select an option" at bounding box center [212, 560] width 16 height 16
click at [122, 678] on span "Select an option" at bounding box center [127, 675] width 16 height 16
click at [122, 678] on input "Select an option" at bounding box center [127, 675] width 16 height 16
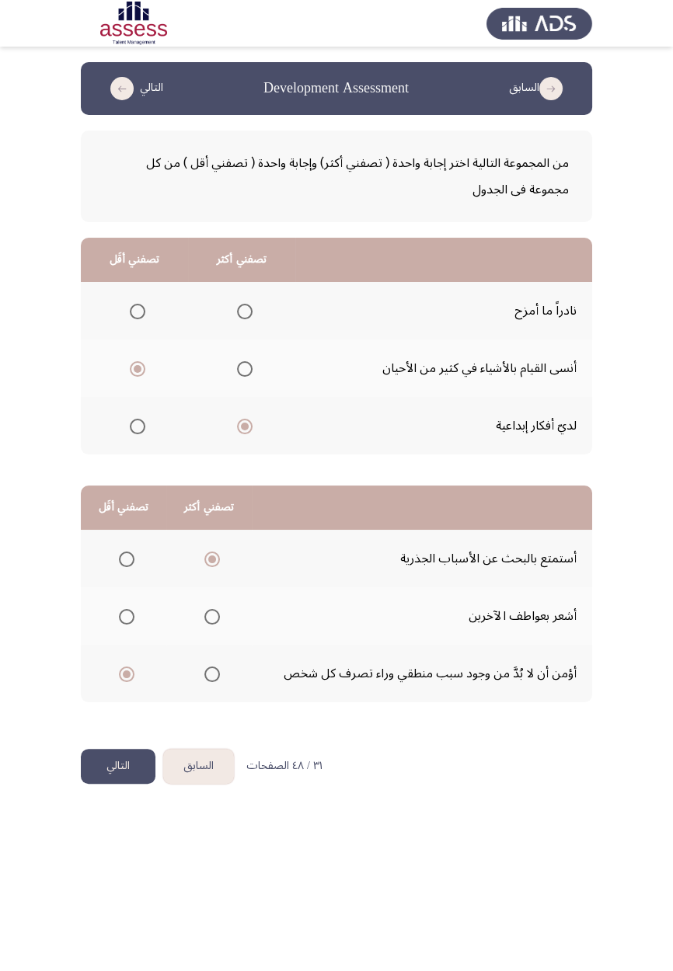
click at [112, 773] on button "التالي" at bounding box center [118, 766] width 75 height 35
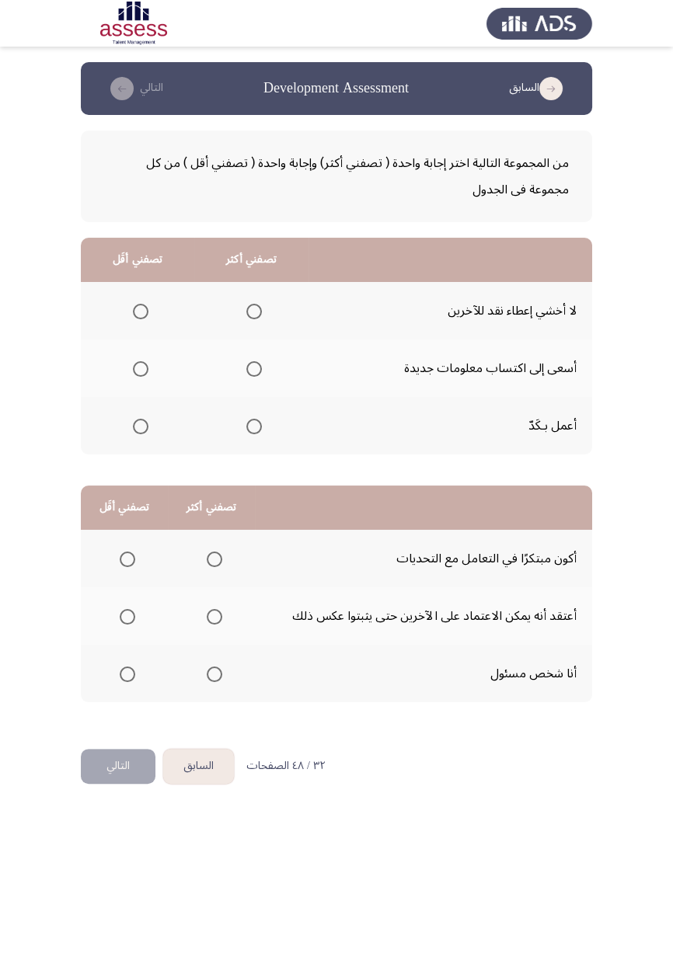
click at [253, 368] on span "Select an option" at bounding box center [254, 369] width 16 height 16
click at [253, 368] on input "Select an option" at bounding box center [254, 369] width 16 height 16
click at [141, 312] on span "Select an option" at bounding box center [141, 312] width 0 height 0
click at [140, 311] on input "Select an option" at bounding box center [141, 312] width 16 height 16
click at [214, 675] on span "Select an option" at bounding box center [214, 675] width 0 height 0
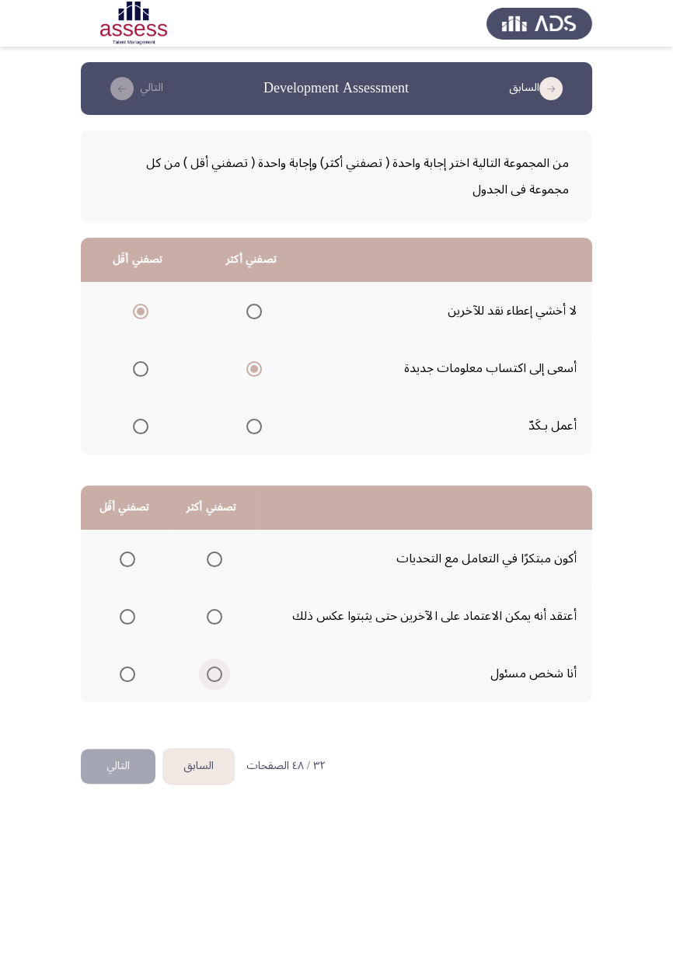
click at [212, 673] on input "Select an option" at bounding box center [215, 675] width 16 height 16
click at [127, 617] on span "Select an option" at bounding box center [127, 617] width 0 height 0
click at [127, 616] on input "Select an option" at bounding box center [128, 617] width 16 height 16
click at [118, 766] on button "التالي" at bounding box center [118, 766] width 75 height 35
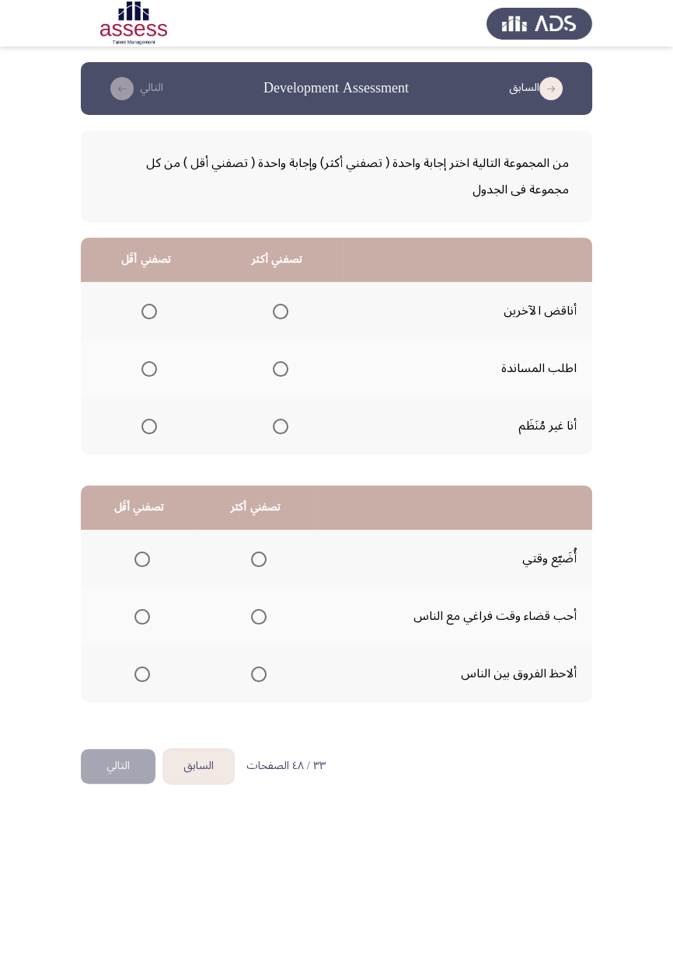
click at [149, 427] on span "Select an option" at bounding box center [149, 427] width 0 height 0
click at [148, 425] on input "Select an option" at bounding box center [149, 427] width 16 height 16
click at [267, 312] on label "Select an option" at bounding box center [278, 312] width 22 height 16
click at [273, 312] on input "Select an option" at bounding box center [281, 312] width 16 height 16
click at [141, 558] on span "Select an option" at bounding box center [142, 560] width 16 height 16
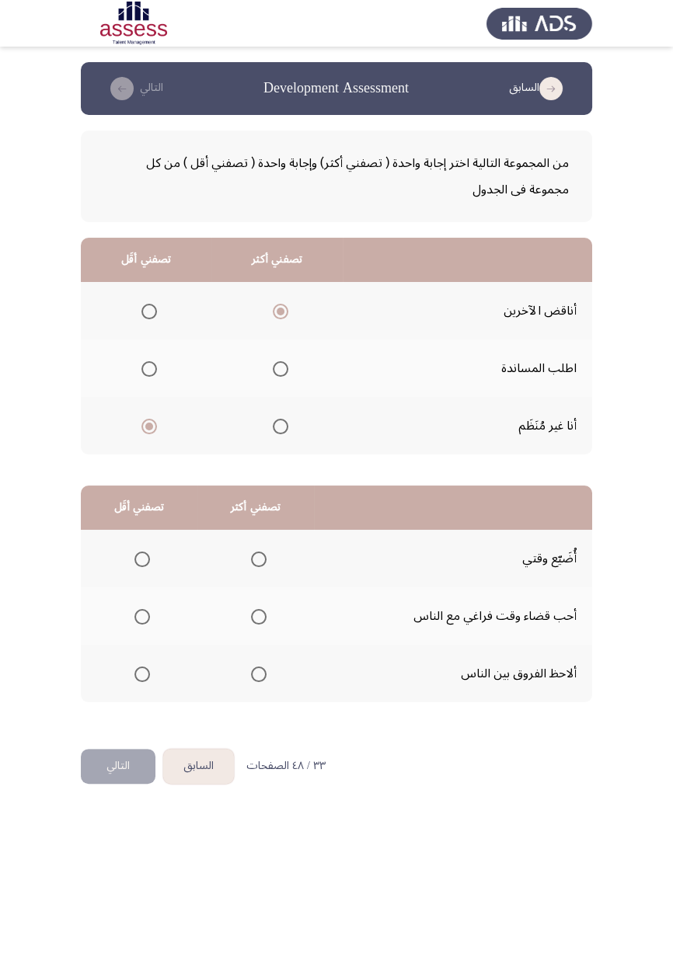
click at [141, 558] on input "Select an option" at bounding box center [142, 560] width 16 height 16
click at [257, 673] on span "Select an option" at bounding box center [259, 675] width 16 height 16
click at [257, 673] on input "Select an option" at bounding box center [259, 675] width 16 height 16
click at [118, 769] on button "التالي" at bounding box center [118, 766] width 75 height 35
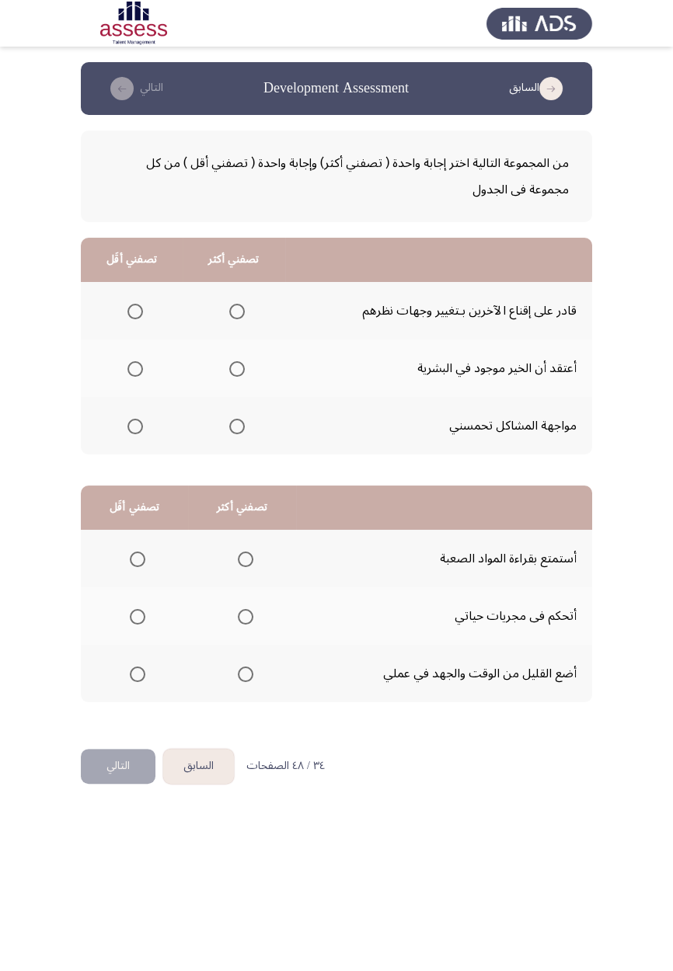
click at [234, 425] on span "Select an option" at bounding box center [237, 427] width 16 height 16
click at [234, 425] on input "Select an option" at bounding box center [237, 427] width 16 height 16
click at [127, 316] on span "Select an option" at bounding box center [135, 312] width 16 height 16
click at [127, 316] on input "Select an option" at bounding box center [135, 312] width 16 height 16
click at [248, 612] on span "Select an option" at bounding box center [246, 617] width 16 height 16
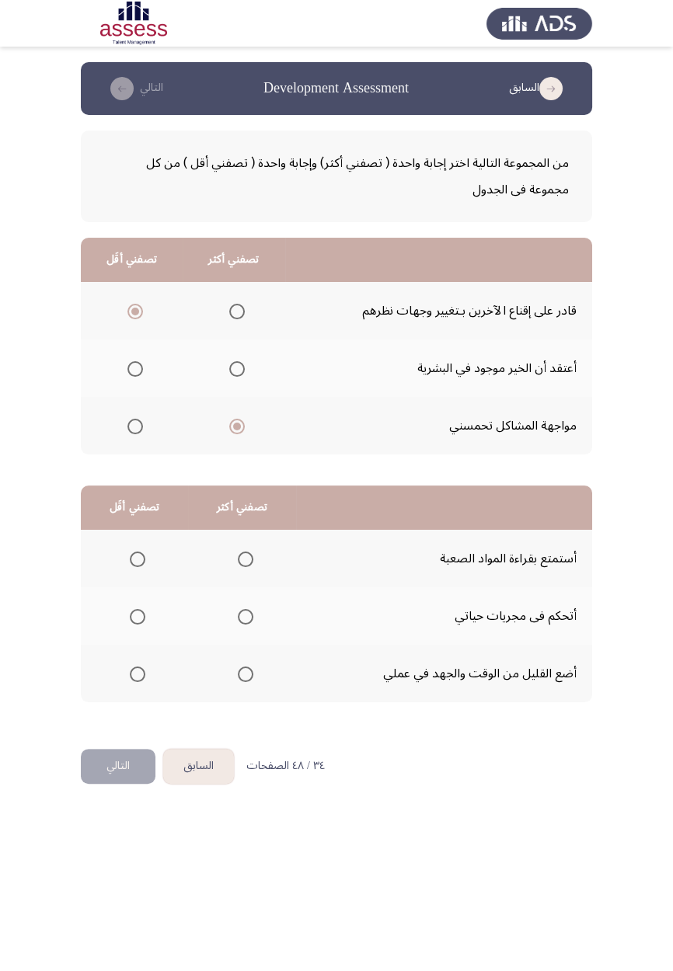
click at [248, 612] on input "Select an option" at bounding box center [246, 617] width 16 height 16
click at [138, 675] on span "Select an option" at bounding box center [138, 675] width 0 height 0
click at [137, 673] on input "Select an option" at bounding box center [138, 675] width 16 height 16
click at [118, 770] on button "التالي" at bounding box center [118, 766] width 75 height 35
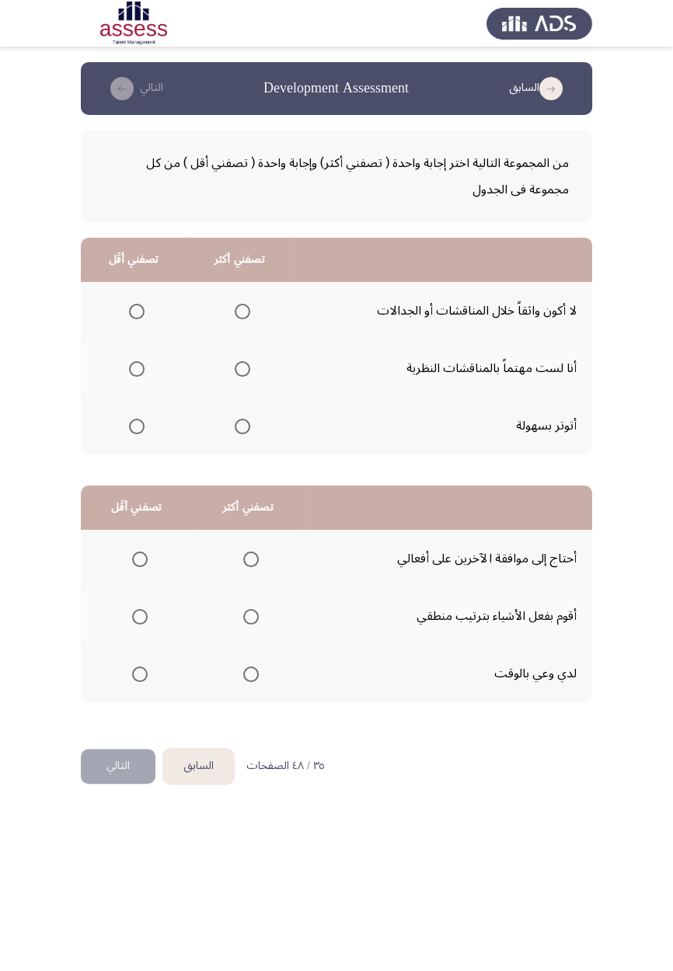
click at [235, 373] on span "Select an option" at bounding box center [243, 369] width 16 height 16
click at [235, 373] on input "Select an option" at bounding box center [243, 369] width 16 height 16
click at [130, 429] on span "Select an option" at bounding box center [137, 427] width 16 height 16
click at [130, 429] on input "Select an option" at bounding box center [137, 427] width 16 height 16
click at [251, 617] on span "Select an option" at bounding box center [251, 617] width 0 height 0
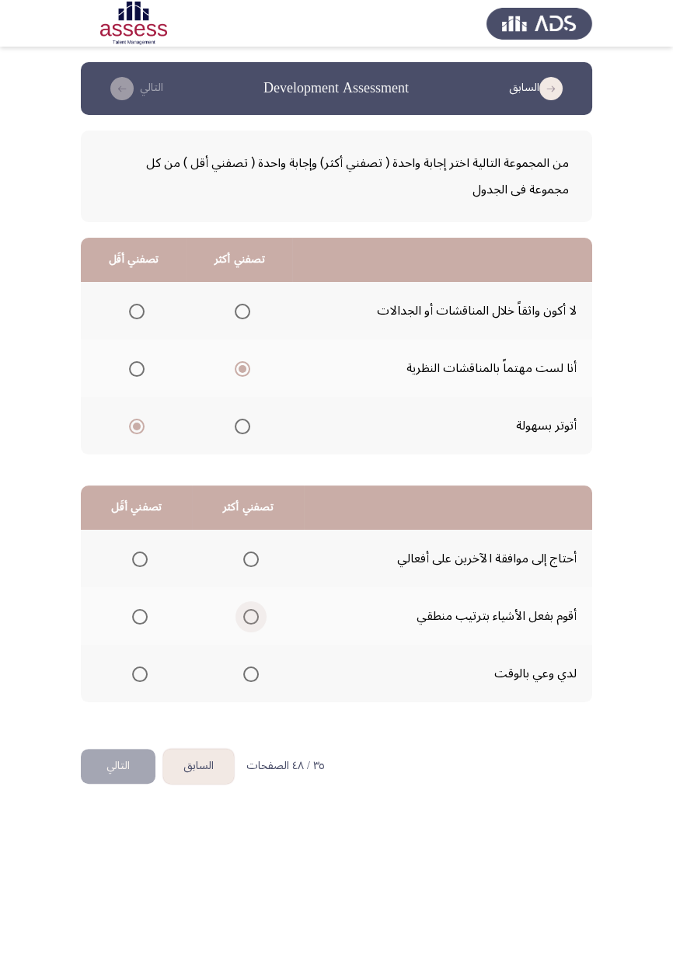
click at [249, 616] on input "Select an option" at bounding box center [251, 617] width 16 height 16
click at [133, 563] on span "Select an option" at bounding box center [140, 560] width 16 height 16
click at [136, 576] on th at bounding box center [136, 559] width 111 height 58
click at [145, 553] on span "Select an option" at bounding box center [140, 560] width 16 height 16
click at [145, 553] on input "Select an option" at bounding box center [140, 560] width 16 height 16
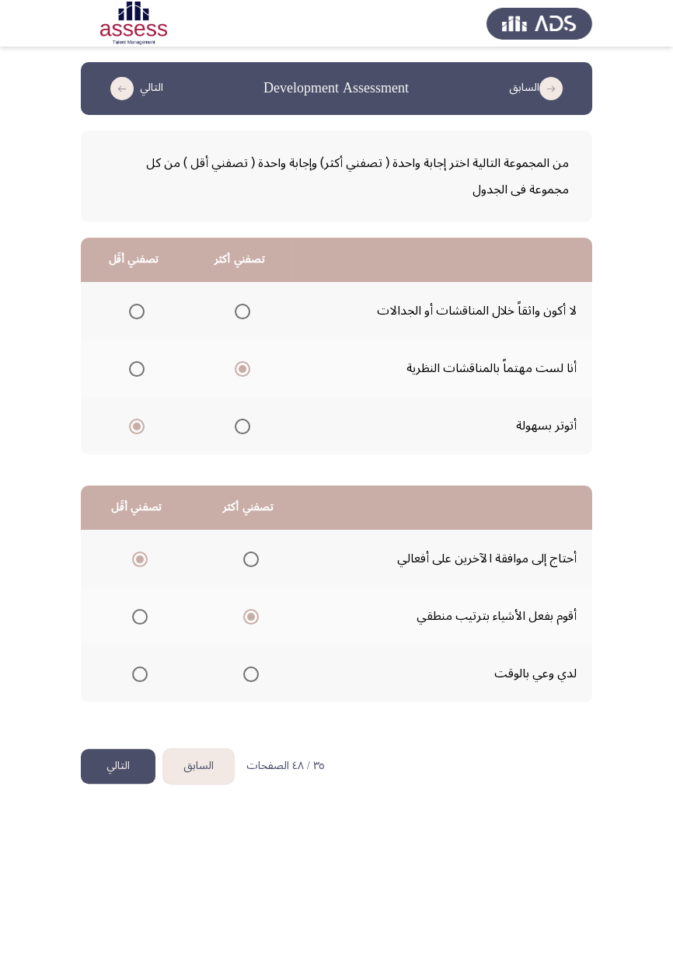
click at [109, 769] on button "التالي" at bounding box center [118, 766] width 75 height 35
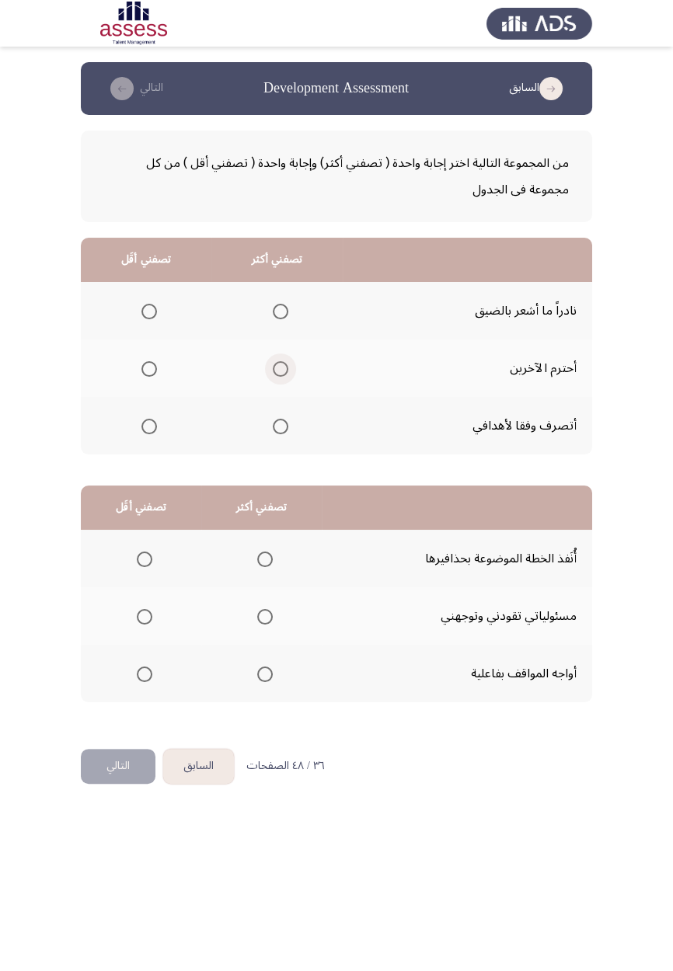
click at [274, 372] on span "Select an option" at bounding box center [281, 369] width 16 height 16
click at [274, 372] on input "Select an option" at bounding box center [281, 369] width 16 height 16
click at [149, 312] on span "Select an option" at bounding box center [149, 312] width 0 height 0
click at [148, 311] on input "Select an option" at bounding box center [149, 312] width 16 height 16
click at [266, 613] on span "Select an option" at bounding box center [265, 617] width 16 height 16
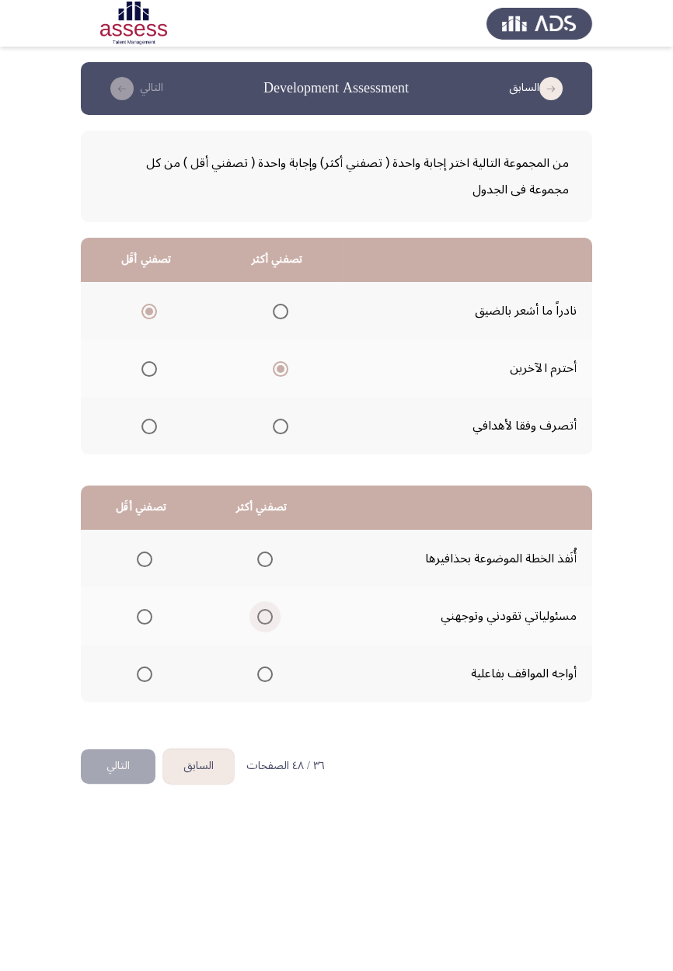
click at [266, 613] on input "Select an option" at bounding box center [265, 617] width 16 height 16
click at [143, 673] on span "Select an option" at bounding box center [145, 675] width 16 height 16
click at [143, 673] on input "Select an option" at bounding box center [145, 675] width 16 height 16
click at [112, 762] on button "التالي" at bounding box center [118, 766] width 75 height 35
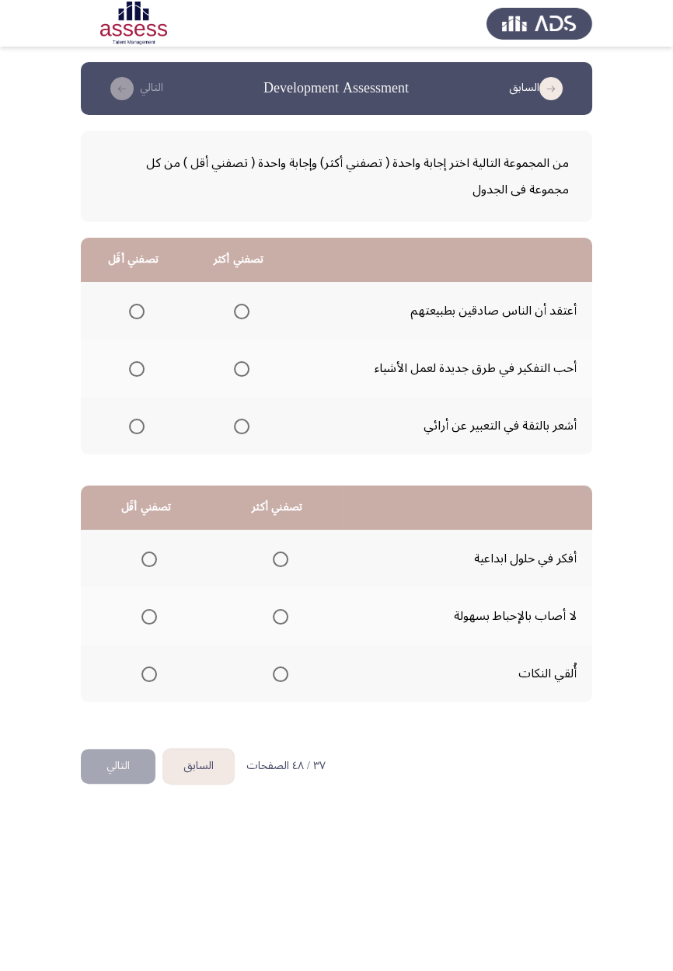
click at [236, 373] on span "Select an option" at bounding box center [242, 369] width 16 height 16
click at [236, 373] on input "Select an option" at bounding box center [242, 369] width 16 height 16
click at [132, 306] on span "Select an option" at bounding box center [137, 312] width 16 height 16
click at [132, 306] on input "Select an option" at bounding box center [137, 312] width 16 height 16
click at [149, 617] on span "Select an option" at bounding box center [149, 617] width 0 height 0
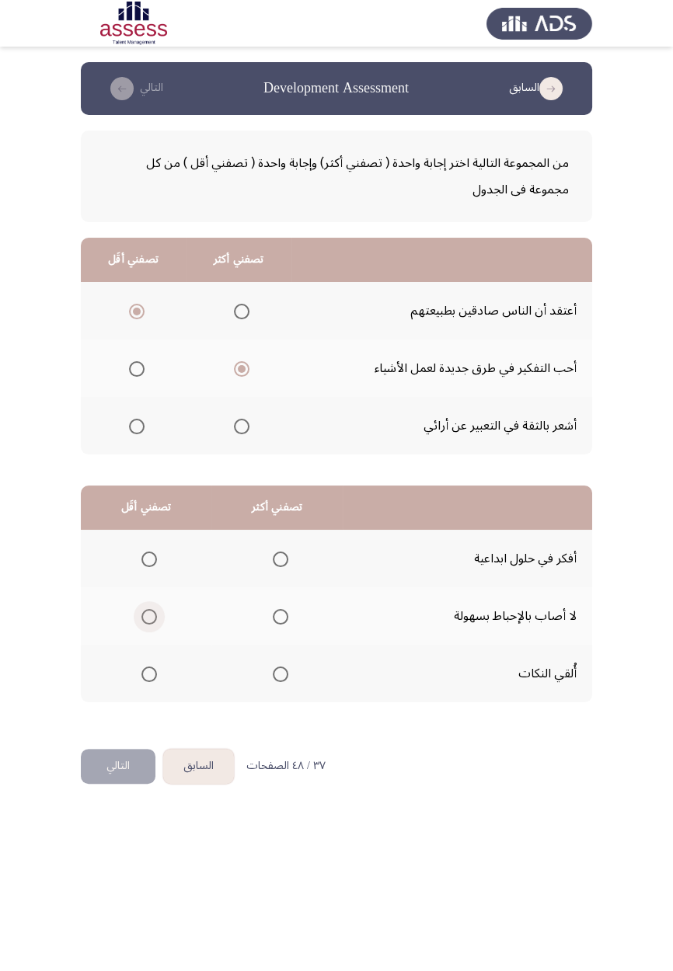
click at [148, 616] on input "Select an option" at bounding box center [149, 617] width 16 height 16
click at [149, 675] on span "Select an option" at bounding box center [149, 675] width 0 height 0
click at [148, 673] on input "Select an option" at bounding box center [149, 675] width 16 height 16
click at [281, 560] on span "Select an option" at bounding box center [281, 560] width 0 height 0
click at [278, 558] on input "Select an option" at bounding box center [281, 560] width 16 height 16
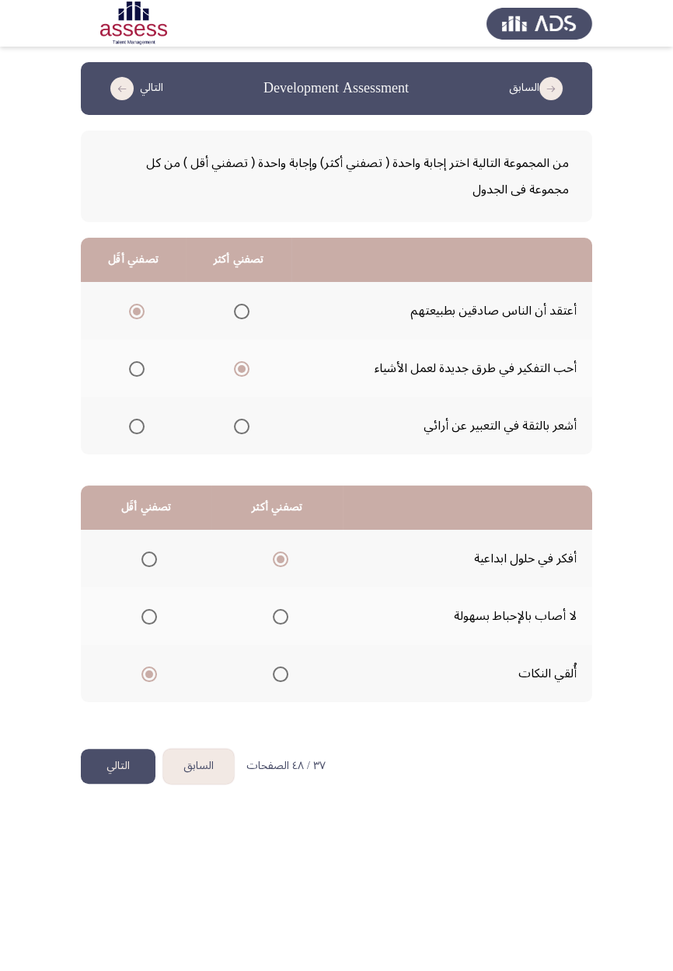
click at [112, 771] on button "التالي" at bounding box center [118, 766] width 75 height 35
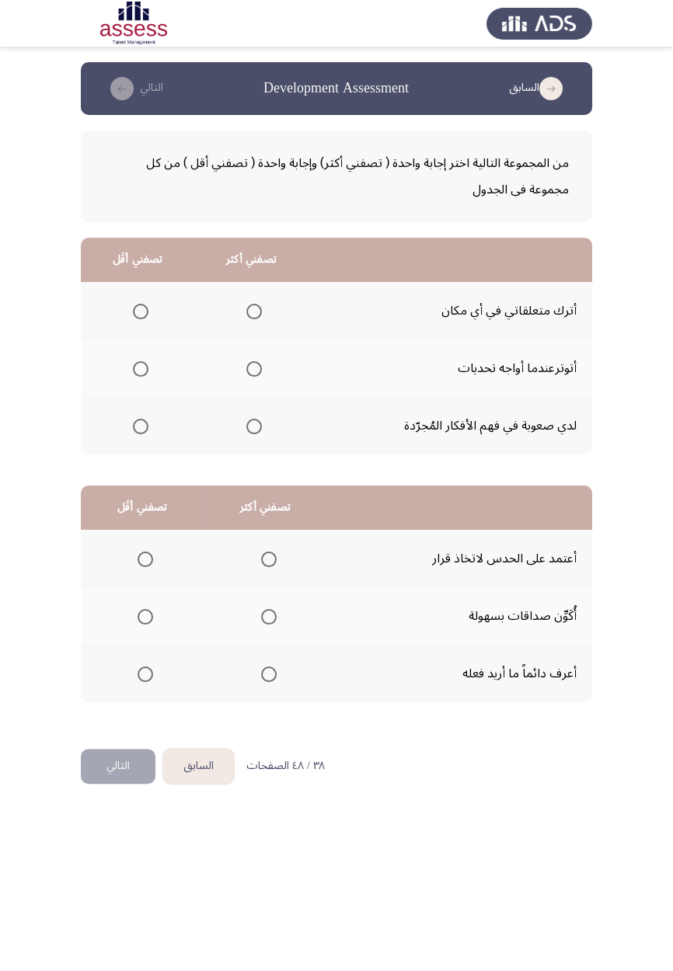
click at [135, 308] on span "Select an option" at bounding box center [141, 312] width 16 height 16
click at [135, 308] on input "Select an option" at bounding box center [141, 312] width 16 height 16
click at [253, 425] on span "Select an option" at bounding box center [254, 427] width 16 height 16
click at [253, 425] on input "Select an option" at bounding box center [254, 427] width 16 height 16
click at [273, 675] on span "Select an option" at bounding box center [269, 675] width 16 height 16
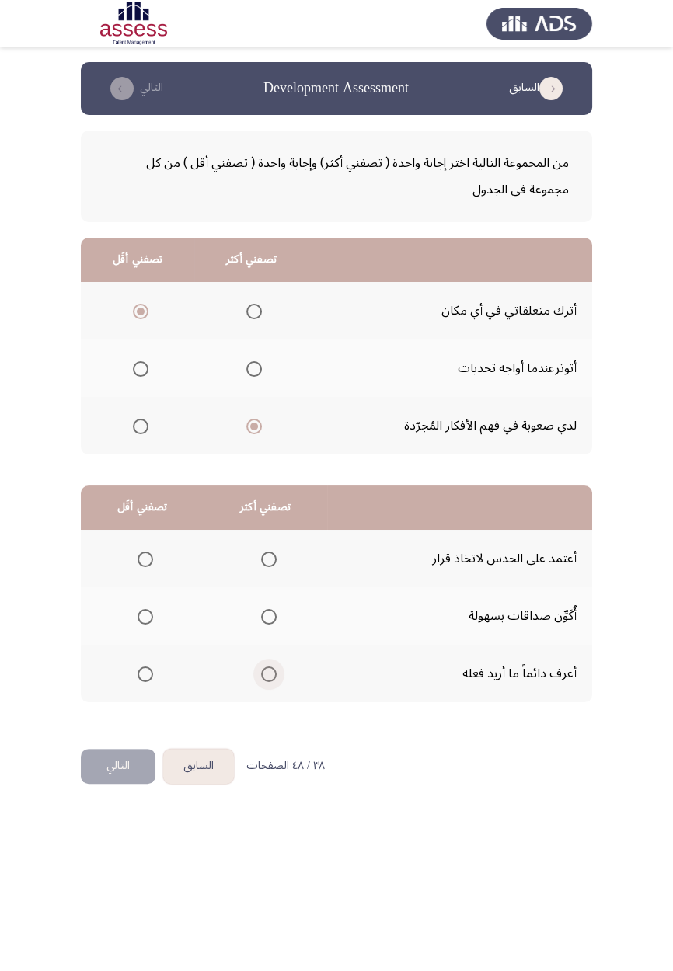
click at [273, 675] on input "Select an option" at bounding box center [269, 675] width 16 height 16
click at [148, 563] on span "Select an option" at bounding box center [146, 560] width 16 height 16
click at [148, 563] on input "Select an option" at bounding box center [146, 560] width 16 height 16
click at [115, 777] on button "التالي" at bounding box center [118, 766] width 75 height 35
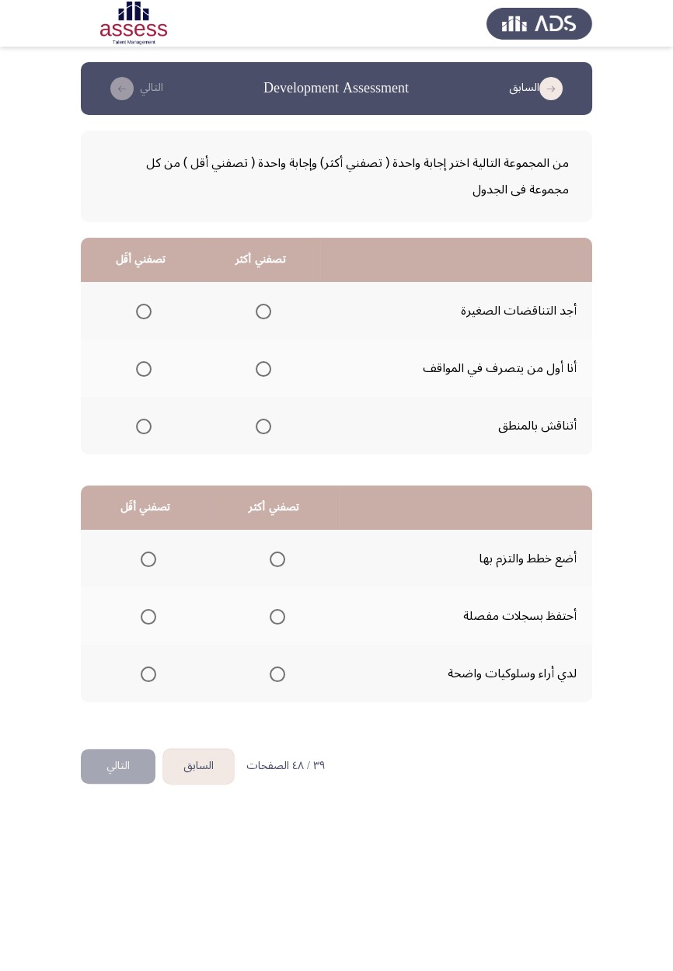
click at [148, 617] on span "Select an option" at bounding box center [148, 617] width 0 height 0
click at [148, 616] on input "Select an option" at bounding box center [149, 617] width 16 height 16
click at [276, 577] on th at bounding box center [274, 559] width 129 height 58
click at [279, 564] on span "Select an option" at bounding box center [278, 560] width 16 height 16
click at [279, 564] on input "Select an option" at bounding box center [278, 560] width 16 height 16
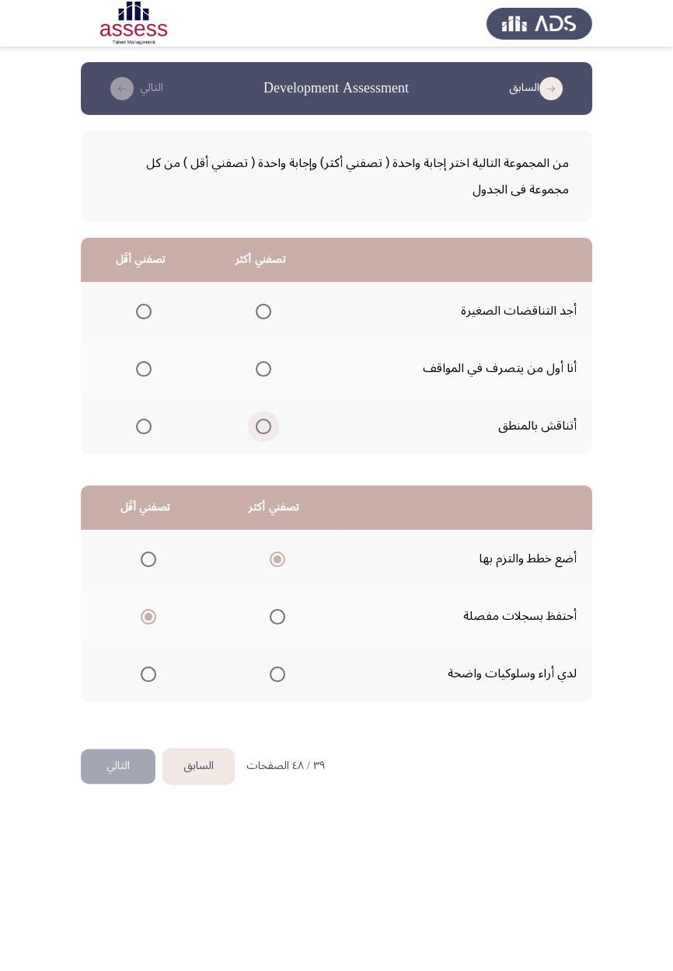
click at [260, 431] on span "Select an option" at bounding box center [264, 427] width 16 height 16
click at [260, 431] on input "Select an option" at bounding box center [264, 427] width 16 height 16
click at [144, 369] on span "Select an option" at bounding box center [144, 369] width 0 height 0
click at [143, 368] on input "Select an option" at bounding box center [144, 369] width 16 height 16
click at [107, 780] on button "التالي" at bounding box center [118, 766] width 75 height 35
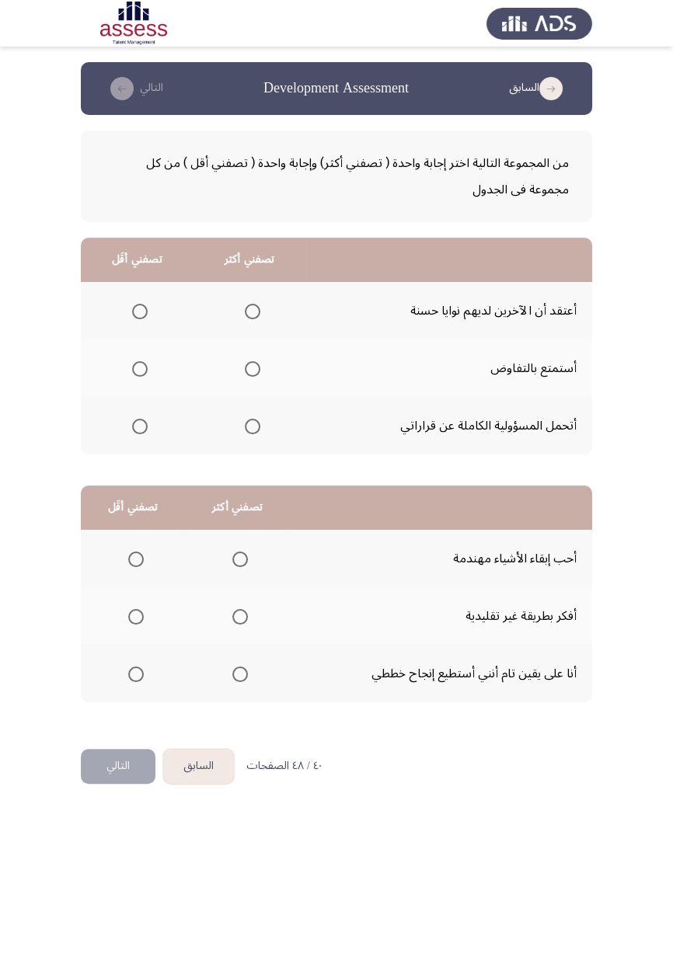
click at [256, 425] on span "Select an option" at bounding box center [253, 427] width 16 height 16
click at [256, 425] on input "Select an option" at bounding box center [253, 427] width 16 height 16
click at [132, 305] on span "Select an option" at bounding box center [140, 312] width 16 height 16
click at [132, 305] on input "Select an option" at bounding box center [140, 312] width 16 height 16
click at [240, 675] on span "Select an option" at bounding box center [240, 675] width 0 height 0
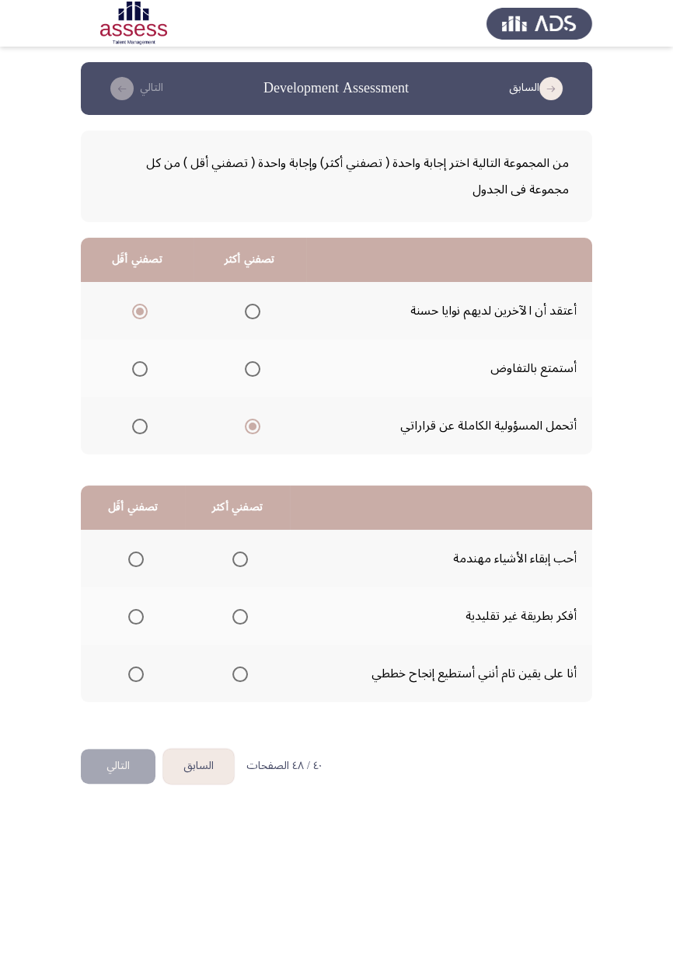
click at [238, 673] on input "Select an option" at bounding box center [240, 675] width 16 height 16
click at [136, 560] on span "Select an option" at bounding box center [136, 560] width 0 height 0
click at [135, 558] on input "Select an option" at bounding box center [136, 560] width 16 height 16
click at [113, 766] on button "التالي" at bounding box center [118, 766] width 75 height 35
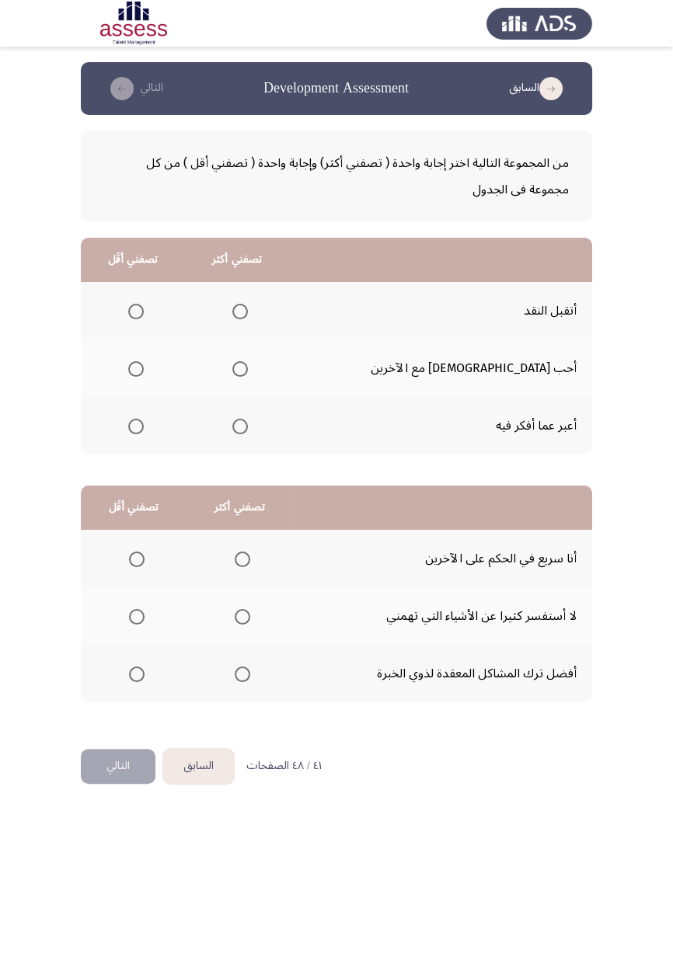
click at [240, 427] on span "Select an option" at bounding box center [240, 427] width 0 height 0
click at [248, 425] on input "Select an option" at bounding box center [240, 427] width 16 height 16
click at [136, 369] on span "Select an option" at bounding box center [136, 369] width 0 height 0
click at [144, 368] on input "Select an option" at bounding box center [136, 369] width 16 height 16
click at [135, 328] on th at bounding box center [133, 311] width 104 height 58
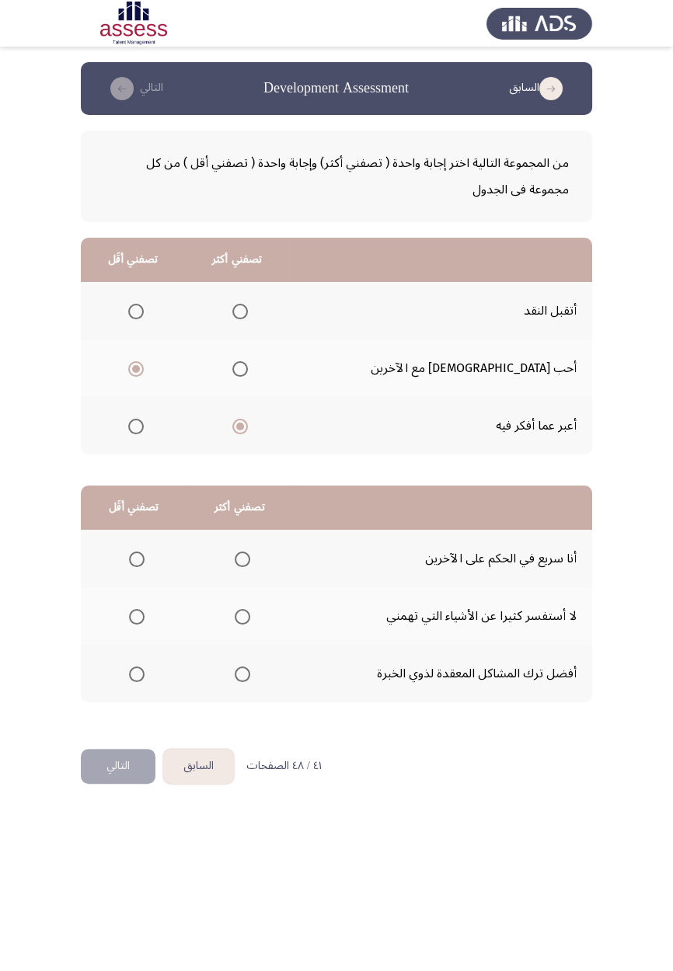
click at [136, 312] on span "Select an option" at bounding box center [136, 312] width 0 height 0
click at [144, 311] on input "Select an option" at bounding box center [136, 312] width 16 height 16
click at [138, 564] on span "Select an option" at bounding box center [137, 560] width 16 height 16
click at [138, 564] on input "Select an option" at bounding box center [137, 560] width 16 height 16
click at [241, 616] on span "Select an option" at bounding box center [243, 617] width 16 height 16
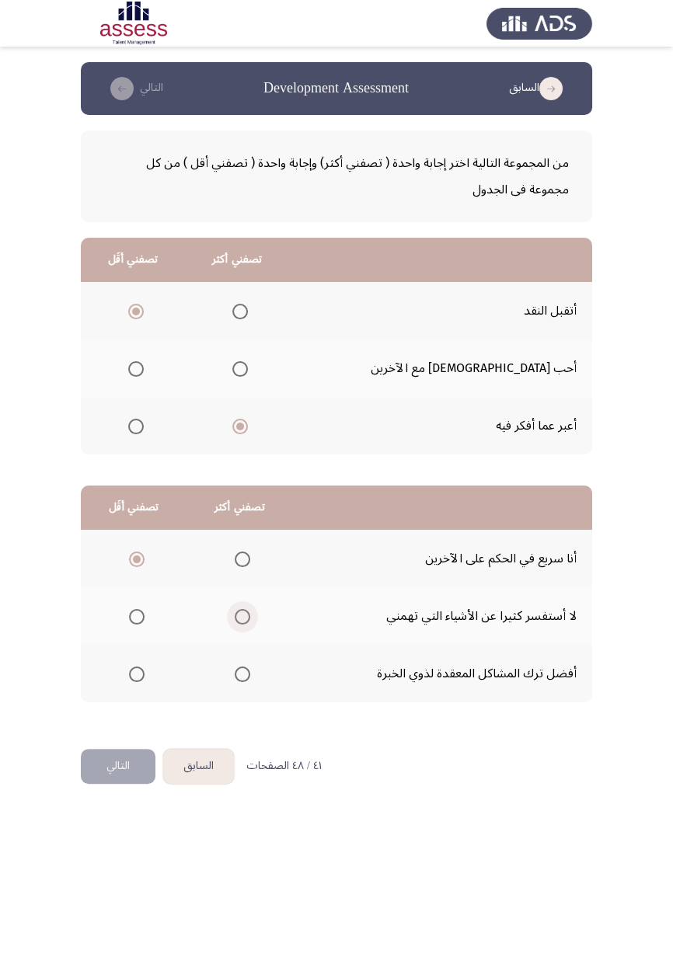
click at [241, 616] on input "Select an option" at bounding box center [243, 617] width 16 height 16
click at [110, 769] on button "التالي" at bounding box center [118, 766] width 75 height 35
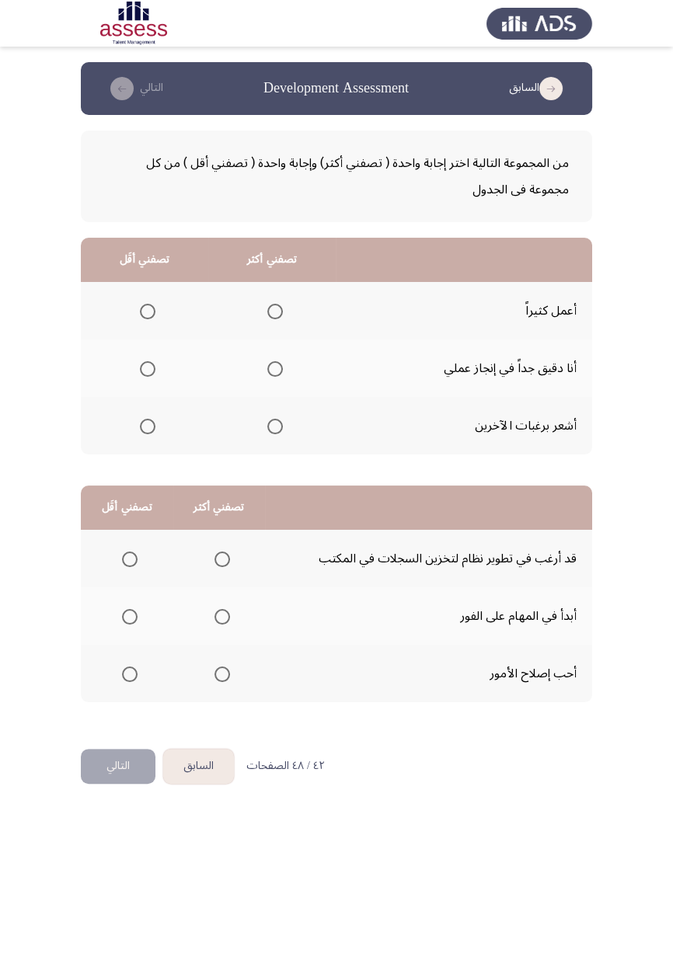
click at [273, 368] on span "Select an option" at bounding box center [275, 369] width 16 height 16
click at [273, 368] on input "Select an option" at bounding box center [275, 369] width 16 height 16
click at [142, 433] on span "Select an option" at bounding box center [148, 427] width 16 height 16
click at [142, 433] on input "Select an option" at bounding box center [148, 427] width 16 height 16
click at [219, 616] on span "Select an option" at bounding box center [222, 617] width 16 height 16
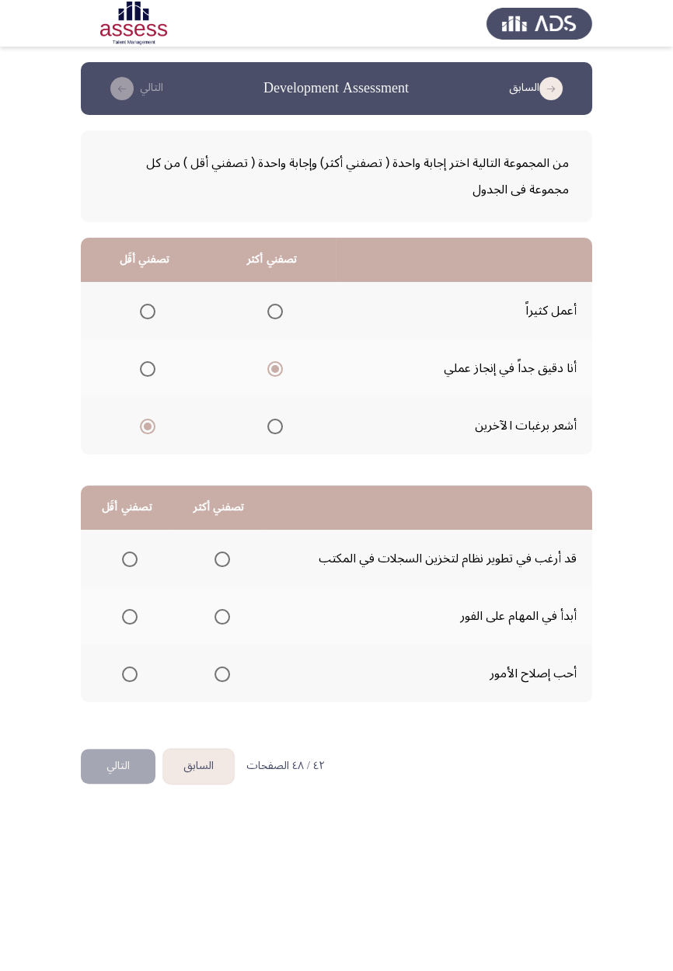
click at [219, 616] on input "Select an option" at bounding box center [222, 617] width 16 height 16
click at [125, 563] on span "Select an option" at bounding box center [130, 560] width 16 height 16
click at [125, 563] on input "Select an option" at bounding box center [130, 560] width 16 height 16
click at [106, 773] on button "التالي" at bounding box center [118, 766] width 75 height 35
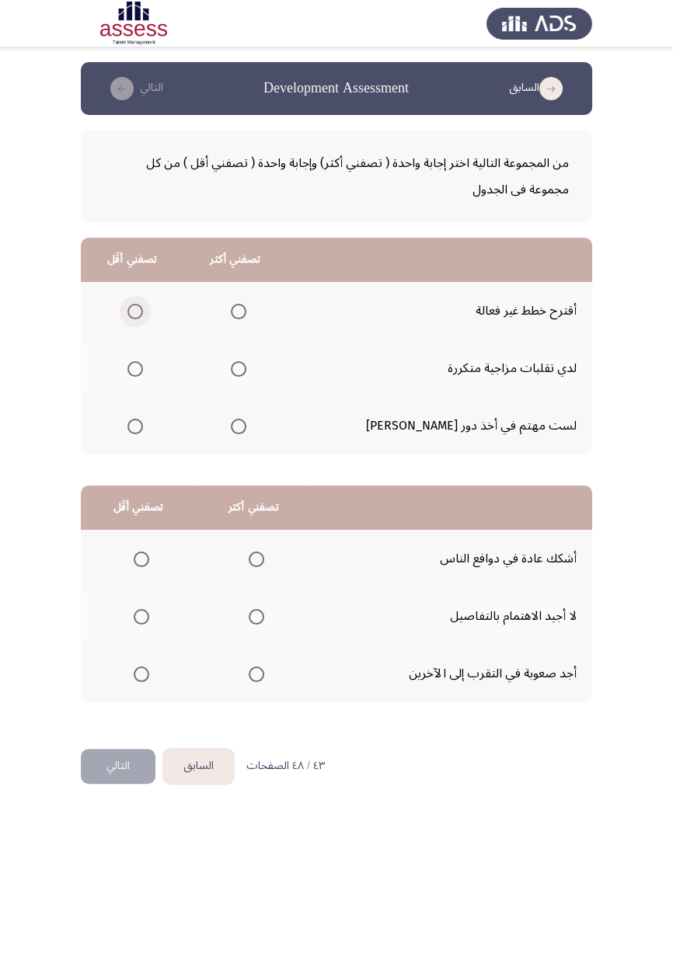
click at [135, 312] on span "Select an option" at bounding box center [135, 312] width 16 height 16
click at [135, 312] on input "Select an option" at bounding box center [135, 312] width 16 height 16
click at [239, 369] on span "Select an option" at bounding box center [239, 369] width 0 height 0
click at [246, 368] on input "Select an option" at bounding box center [239, 369] width 16 height 16
click at [256, 560] on span "Select an option" at bounding box center [256, 560] width 0 height 0
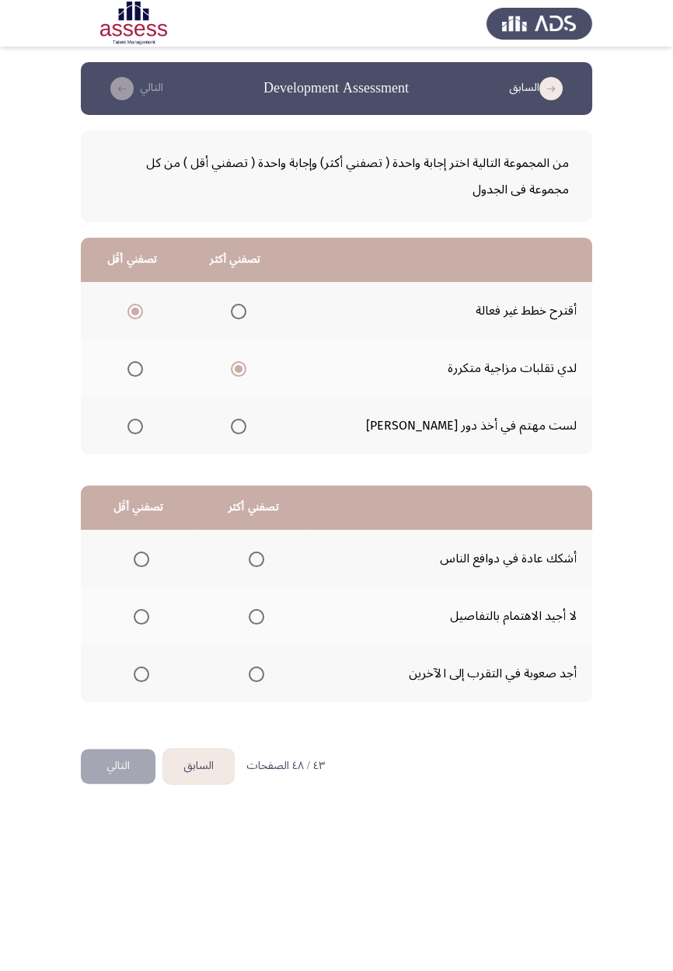
click at [255, 558] on input "Select an option" at bounding box center [257, 560] width 16 height 16
click at [138, 623] on span "Select an option" at bounding box center [142, 617] width 16 height 16
click at [138, 623] on input "Select an option" at bounding box center [142, 617] width 16 height 16
click at [113, 774] on button "التالي" at bounding box center [118, 766] width 75 height 35
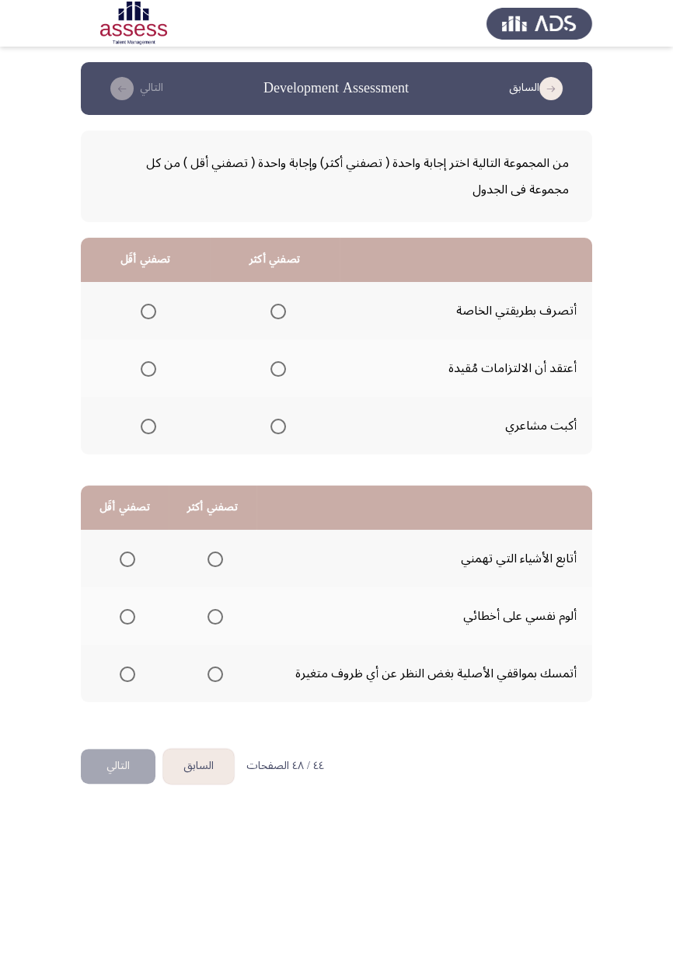
click at [277, 306] on span "Select an option" at bounding box center [278, 312] width 16 height 16
click at [277, 306] on input "Select an option" at bounding box center [278, 312] width 16 height 16
click at [145, 431] on span "Select an option" at bounding box center [149, 427] width 16 height 16
click at [145, 431] on input "Select an option" at bounding box center [149, 427] width 16 height 16
click at [214, 558] on span "Select an option" at bounding box center [216, 560] width 16 height 16
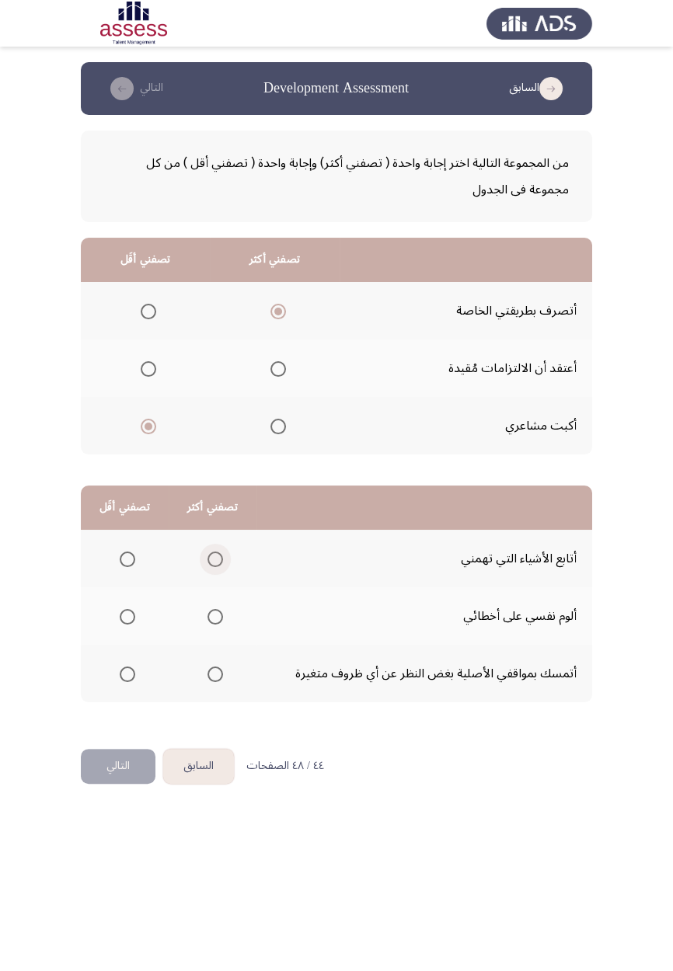
click at [214, 558] on input "Select an option" at bounding box center [216, 560] width 16 height 16
click at [127, 675] on span "Select an option" at bounding box center [127, 675] width 0 height 0
click at [127, 673] on input "Select an option" at bounding box center [128, 675] width 16 height 16
click at [113, 765] on button "التالي" at bounding box center [118, 766] width 75 height 35
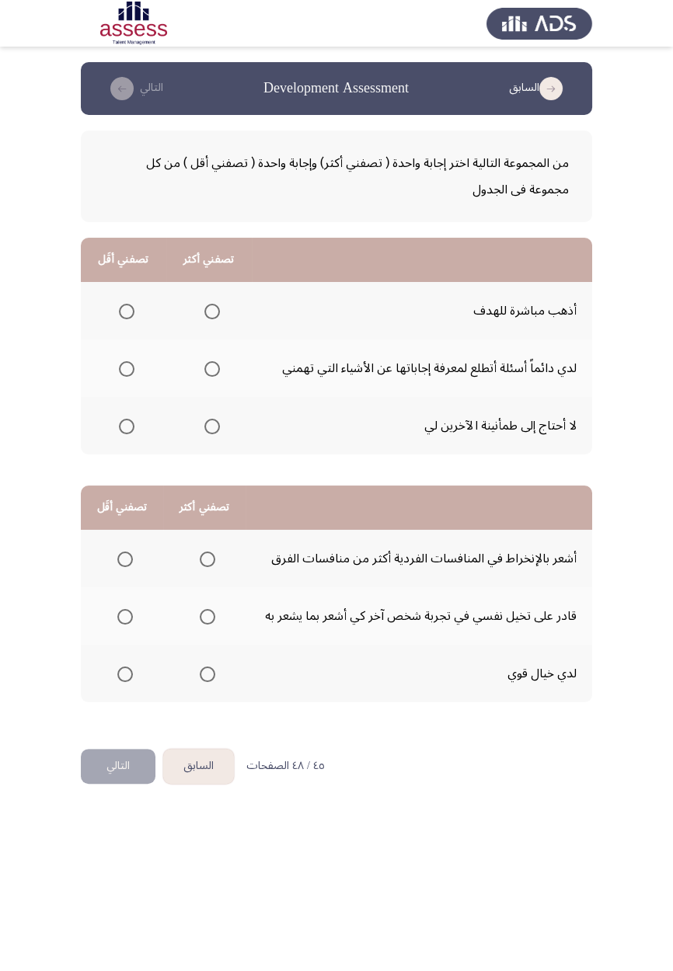
click at [119, 427] on span "Select an option" at bounding box center [127, 427] width 16 height 16
click at [119, 427] on input "Select an option" at bounding box center [127, 427] width 16 height 16
click at [125, 560] on span "Select an option" at bounding box center [125, 560] width 0 height 0
click at [124, 558] on input "Select an option" at bounding box center [125, 560] width 16 height 16
click at [208, 617] on span "Select an option" at bounding box center [208, 617] width 0 height 0
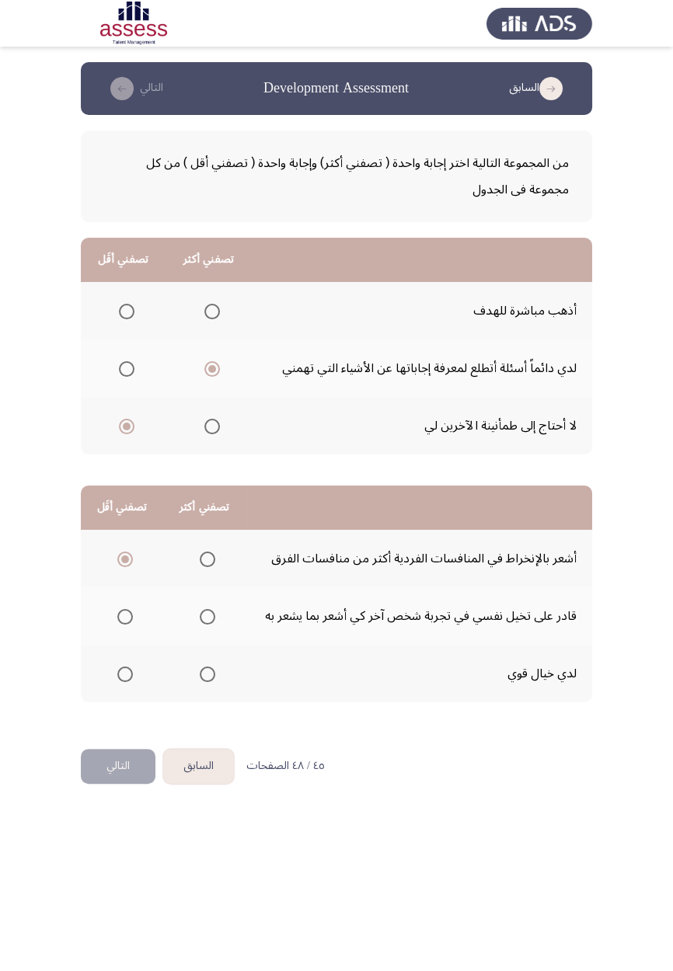
click at [206, 616] on input "Select an option" at bounding box center [208, 617] width 16 height 16
click at [208, 675] on span "Select an option" at bounding box center [208, 675] width 0 height 0
click at [206, 673] on input "Select an option" at bounding box center [208, 675] width 16 height 16
click at [112, 771] on button "التالي" at bounding box center [118, 766] width 75 height 35
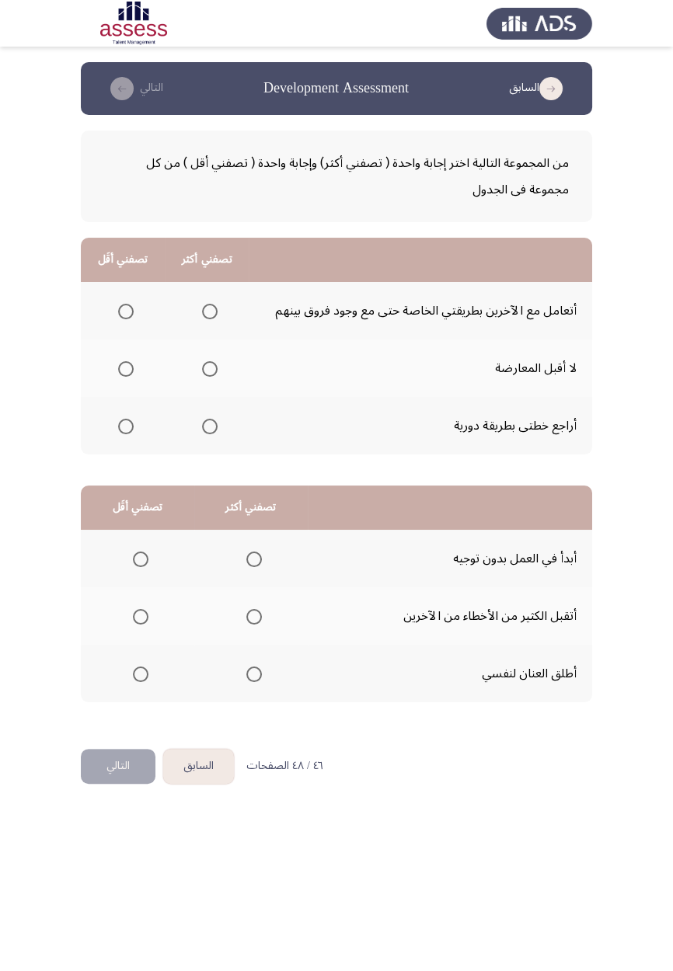
click at [207, 447] on th at bounding box center [207, 426] width 84 height 58
click at [215, 426] on span "Select an option" at bounding box center [210, 427] width 16 height 16
click at [215, 426] on input "Select an option" at bounding box center [210, 427] width 16 height 16
click at [126, 369] on span "Select an option" at bounding box center [126, 369] width 0 height 0
click at [125, 368] on input "Select an option" at bounding box center [126, 369] width 16 height 16
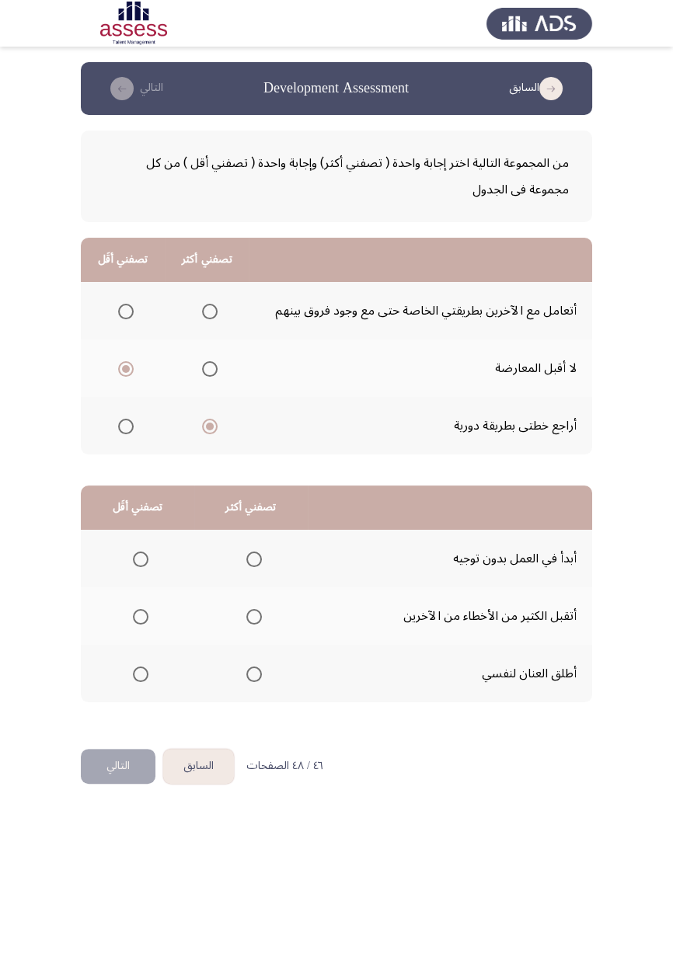
click at [253, 558] on span "Select an option" at bounding box center [254, 560] width 16 height 16
click at [253, 558] on input "Select an option" at bounding box center [254, 560] width 16 height 16
click at [141, 617] on span "Select an option" at bounding box center [141, 617] width 0 height 0
click at [140, 616] on input "Select an option" at bounding box center [141, 617] width 16 height 16
click at [117, 758] on button "التالي" at bounding box center [118, 766] width 75 height 35
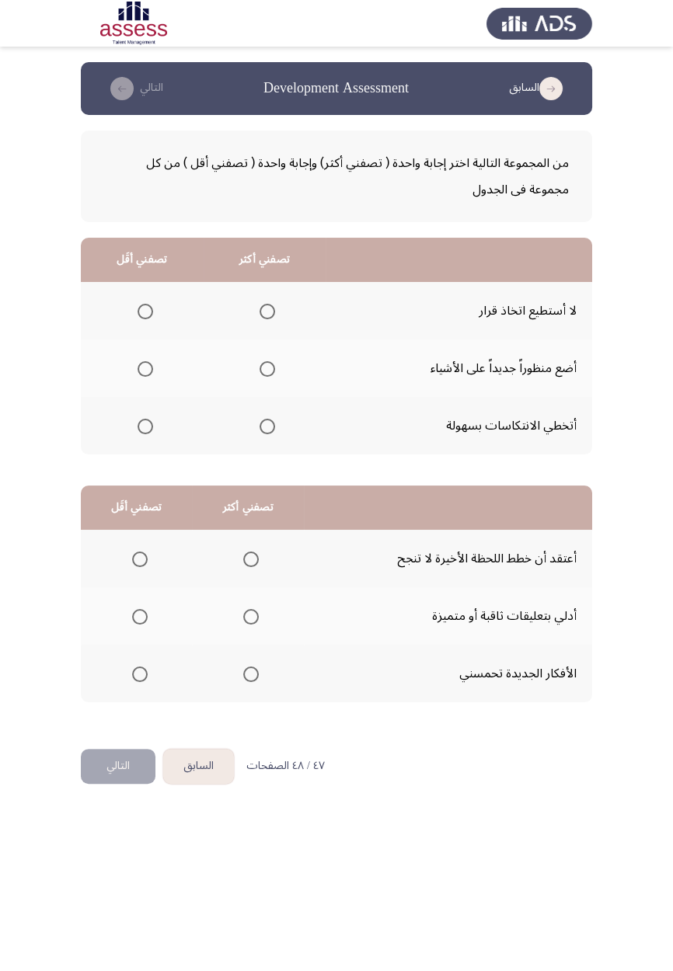
click at [267, 427] on span "Select an option" at bounding box center [267, 427] width 0 height 0
click at [265, 425] on input "Select an option" at bounding box center [268, 427] width 16 height 16
click at [138, 311] on span "Select an option" at bounding box center [146, 312] width 16 height 16
click at [138, 311] on input "Select an option" at bounding box center [146, 312] width 16 height 16
click at [251, 675] on span "Select an option" at bounding box center [251, 675] width 0 height 0
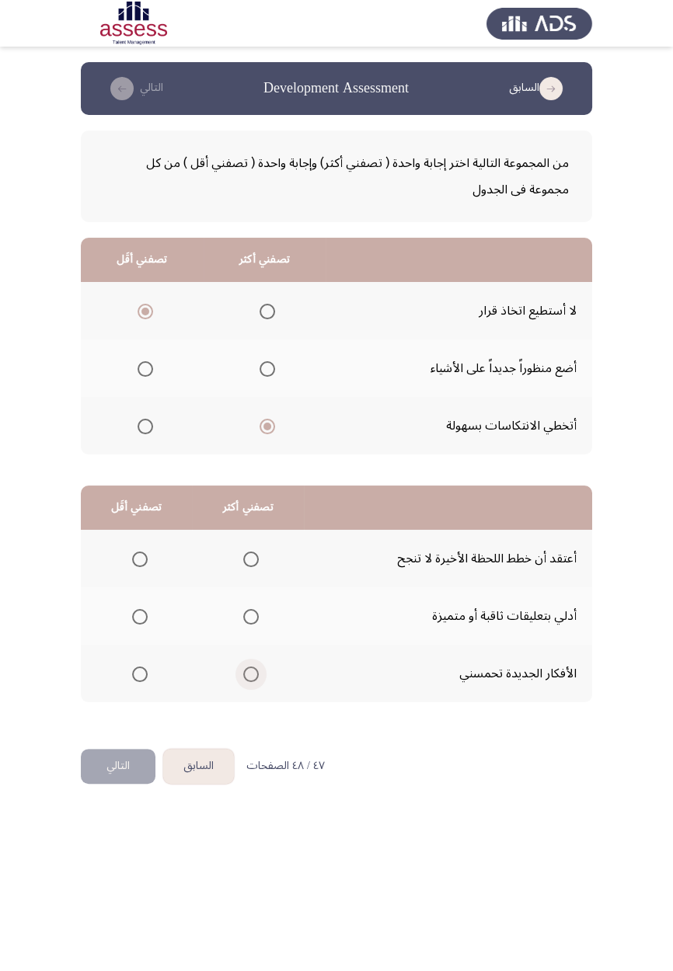
click at [249, 673] on input "Select an option" at bounding box center [251, 675] width 16 height 16
click at [133, 561] on span "Select an option" at bounding box center [140, 560] width 16 height 16
click at [133, 561] on input "Select an option" at bounding box center [140, 560] width 16 height 16
click at [118, 773] on button "التالي" at bounding box center [118, 766] width 75 height 35
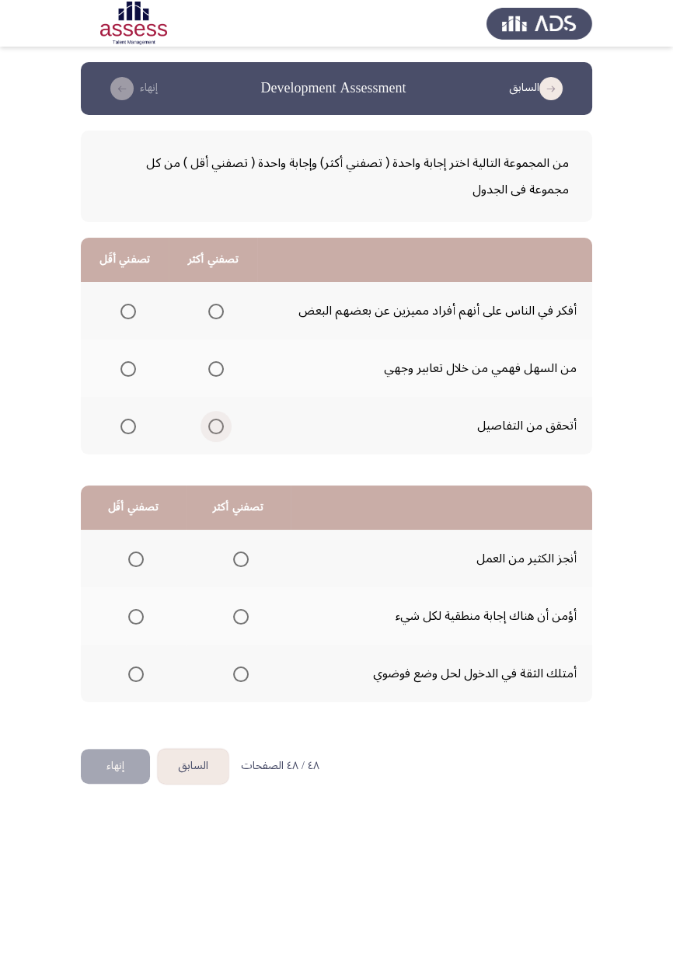
click at [215, 429] on span "Select an option" at bounding box center [216, 427] width 16 height 16
click at [215, 429] on input "Select an option" at bounding box center [216, 427] width 16 height 16
click at [117, 371] on label "Select an option" at bounding box center [125, 369] width 22 height 16
click at [120, 371] on input "Select an option" at bounding box center [128, 369] width 16 height 16
click at [243, 677] on span "Select an option" at bounding box center [241, 675] width 16 height 16
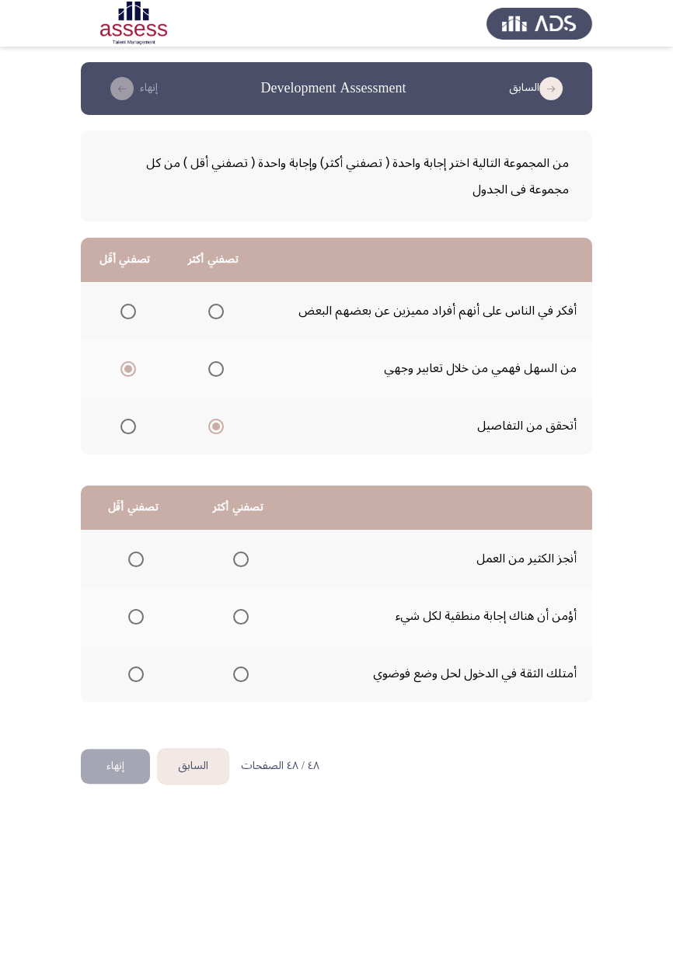
click at [243, 677] on input "Select an option" at bounding box center [241, 675] width 16 height 16
click at [136, 617] on span "Select an option" at bounding box center [136, 617] width 0 height 0
click at [135, 616] on input "Select an option" at bounding box center [136, 617] width 16 height 16
click at [119, 762] on button "إنهاء" at bounding box center [115, 766] width 69 height 35
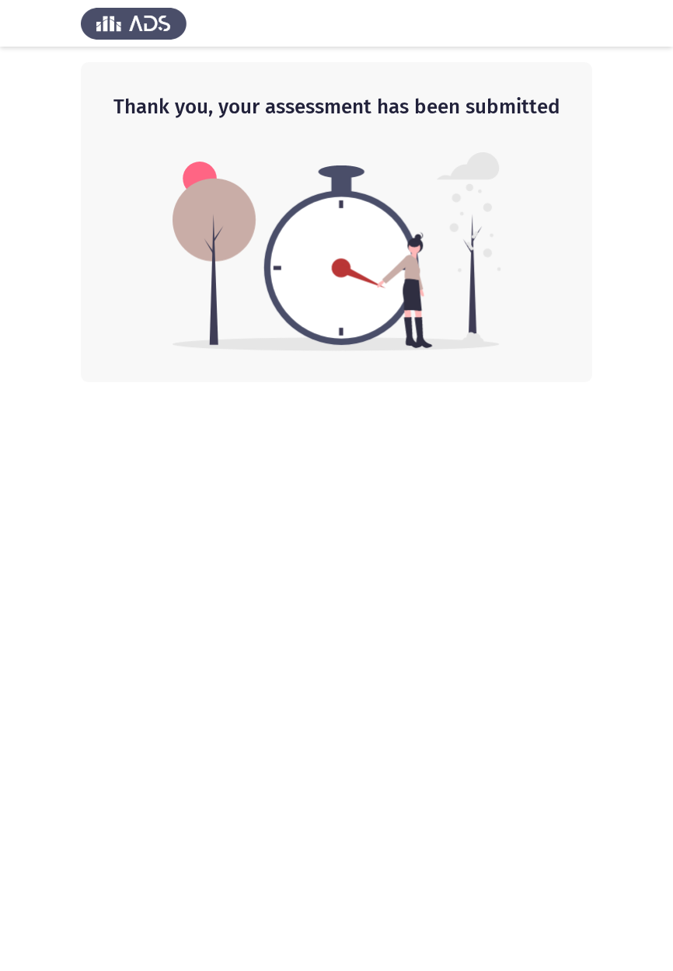
click at [194, 382] on html "Thank you, your assessment has been submitted" at bounding box center [336, 191] width 673 height 382
